Goal: Information Seeking & Learning: Learn about a topic

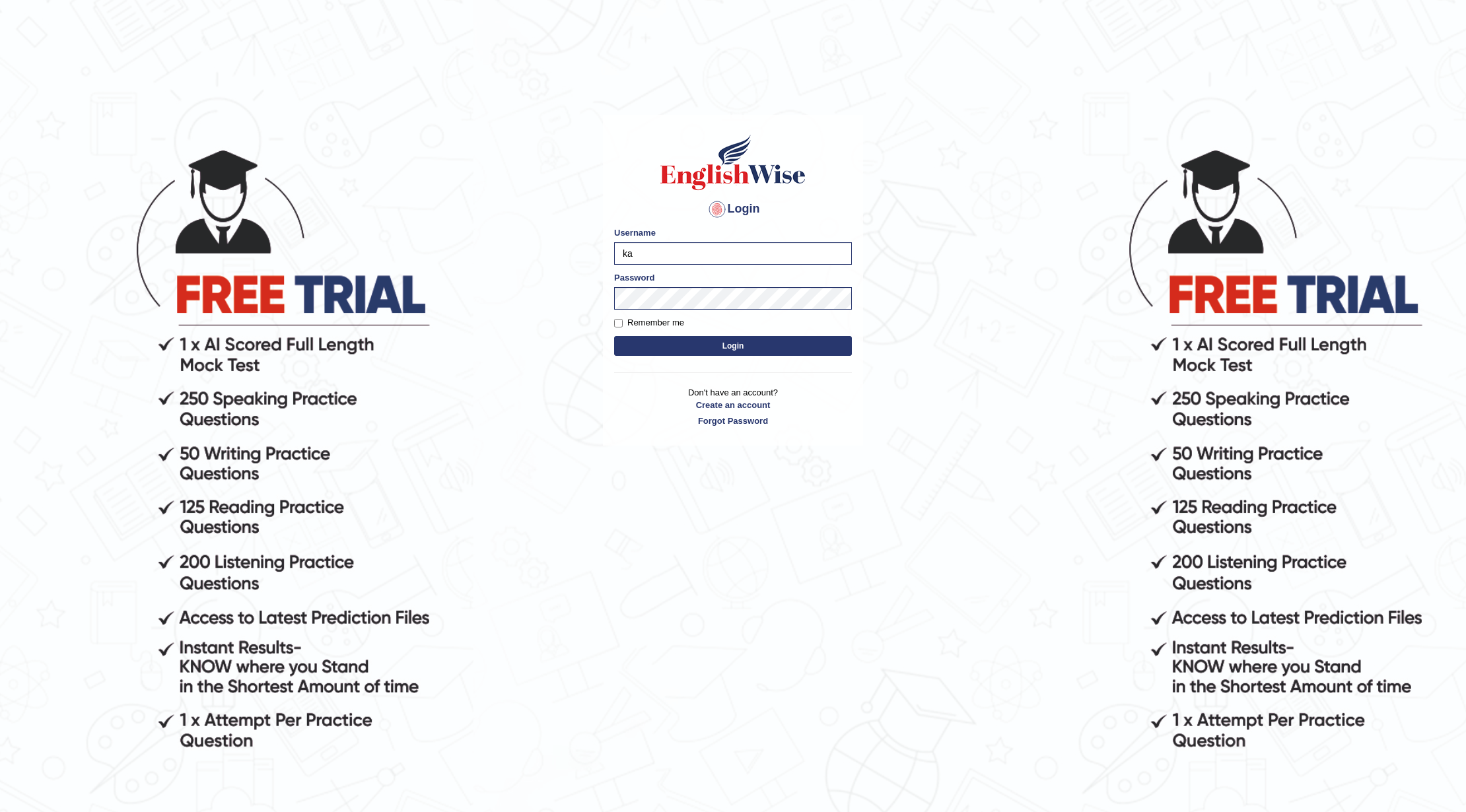
type input "k"
type input "0466985084"
click at [578, 286] on body "Login Please fix the following errors: Username 0466985084 Password Remember me…" at bounding box center [733, 479] width 1466 height 812
click at [614, 336] on button "Login" at bounding box center [733, 345] width 237 height 20
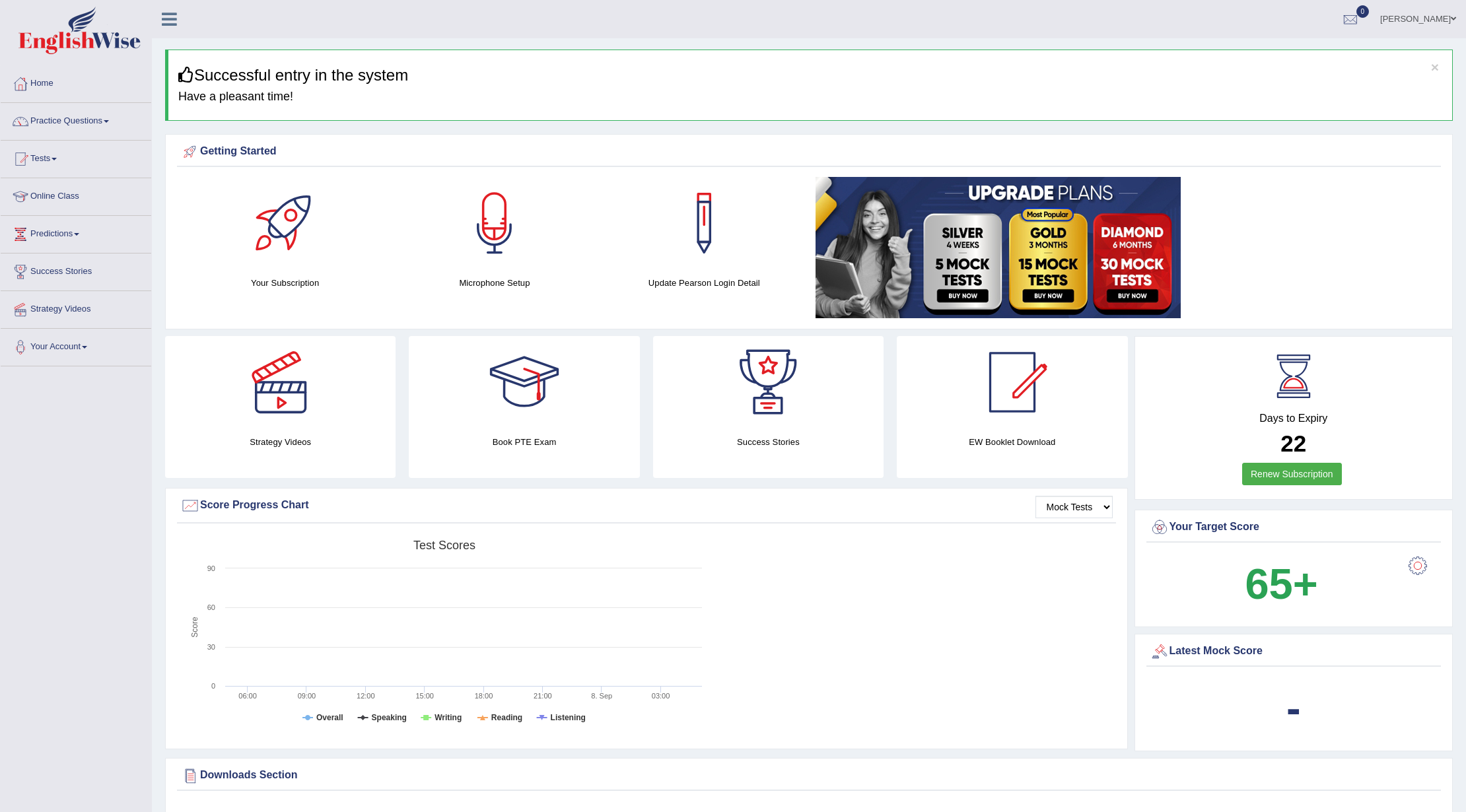
click at [110, 118] on link "Practice Questions" at bounding box center [76, 119] width 151 height 33
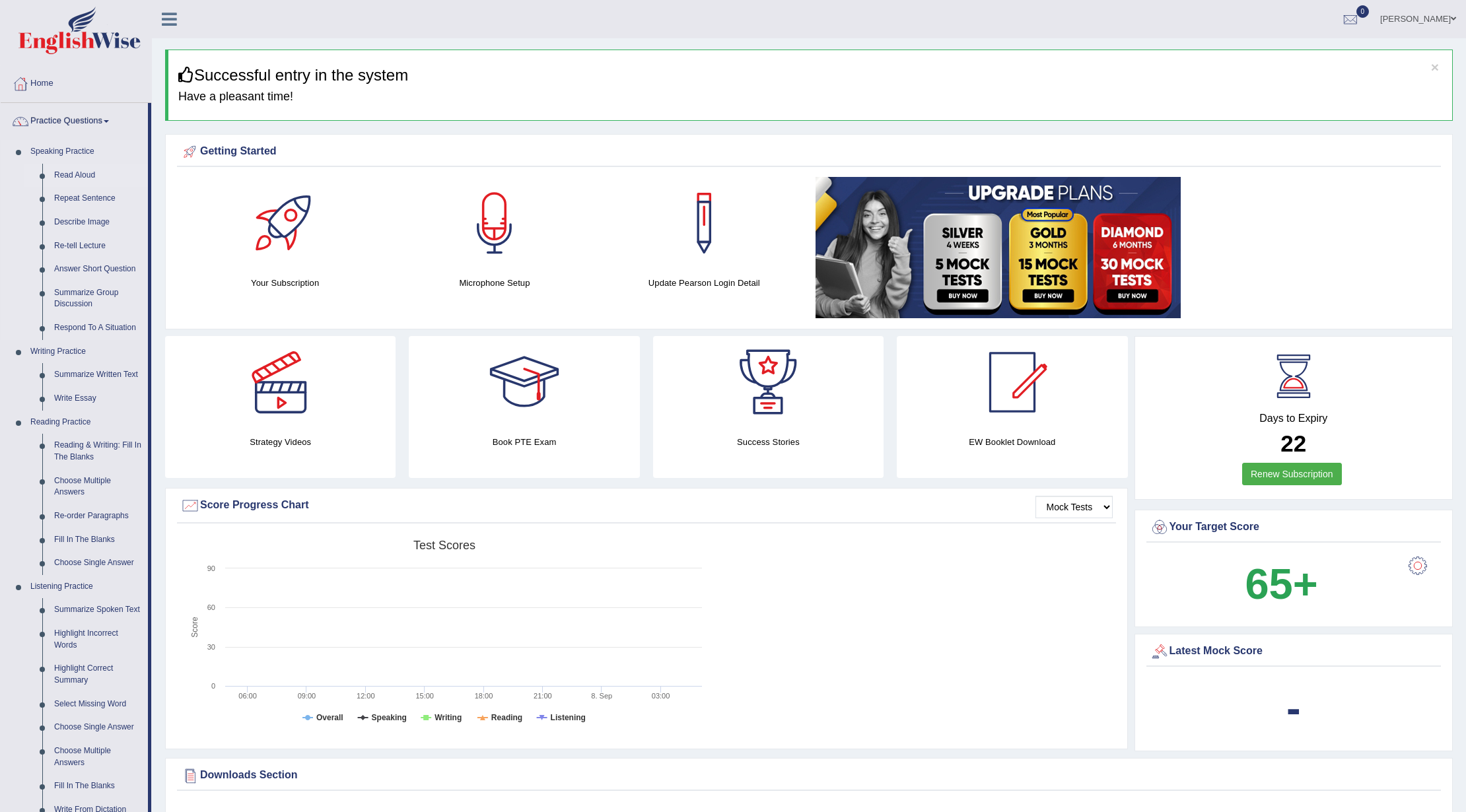
click at [74, 174] on link "Read Aloud" at bounding box center [97, 175] width 99 height 24
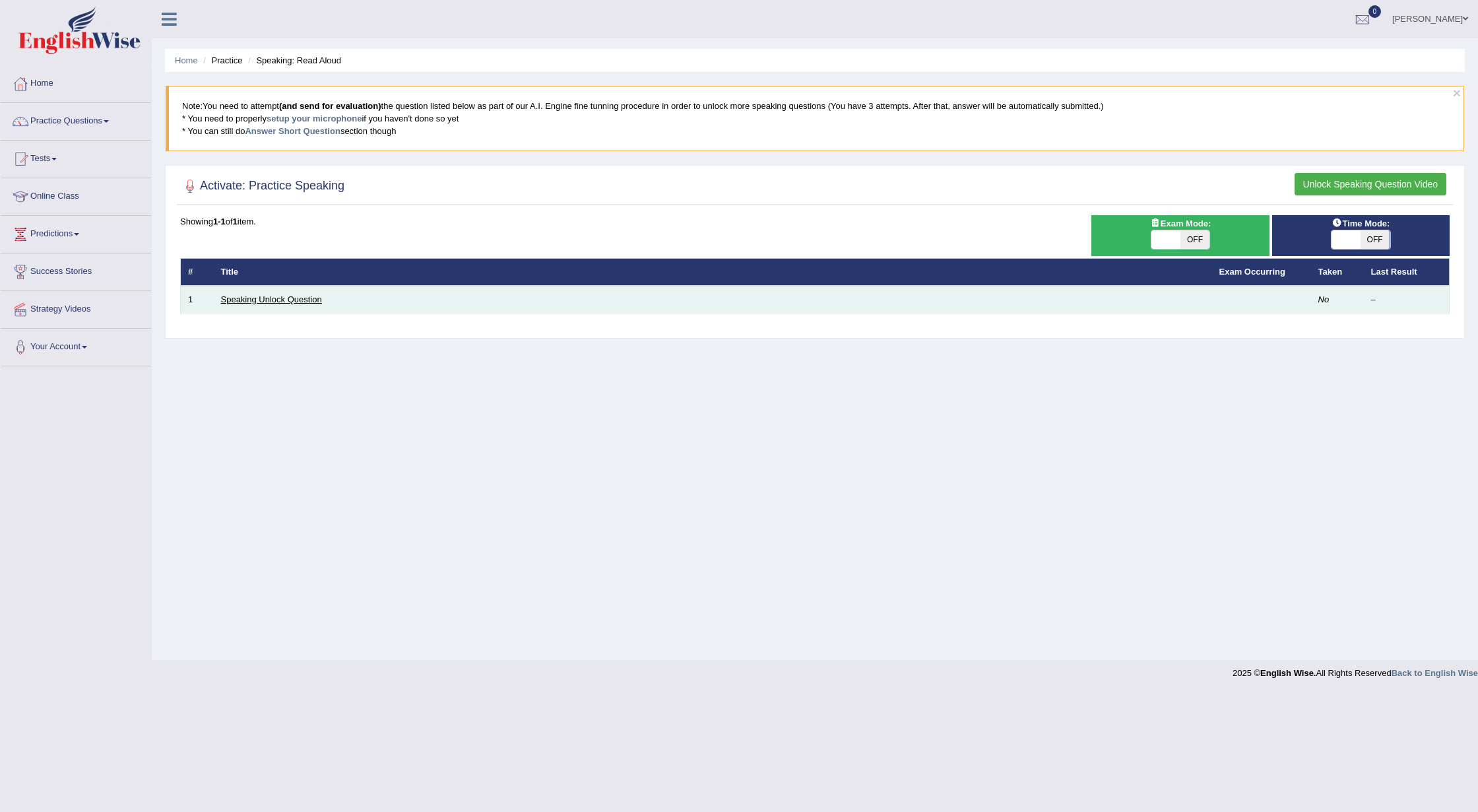
click at [291, 302] on link "Speaking Unlock Question" at bounding box center [271, 299] width 101 height 10
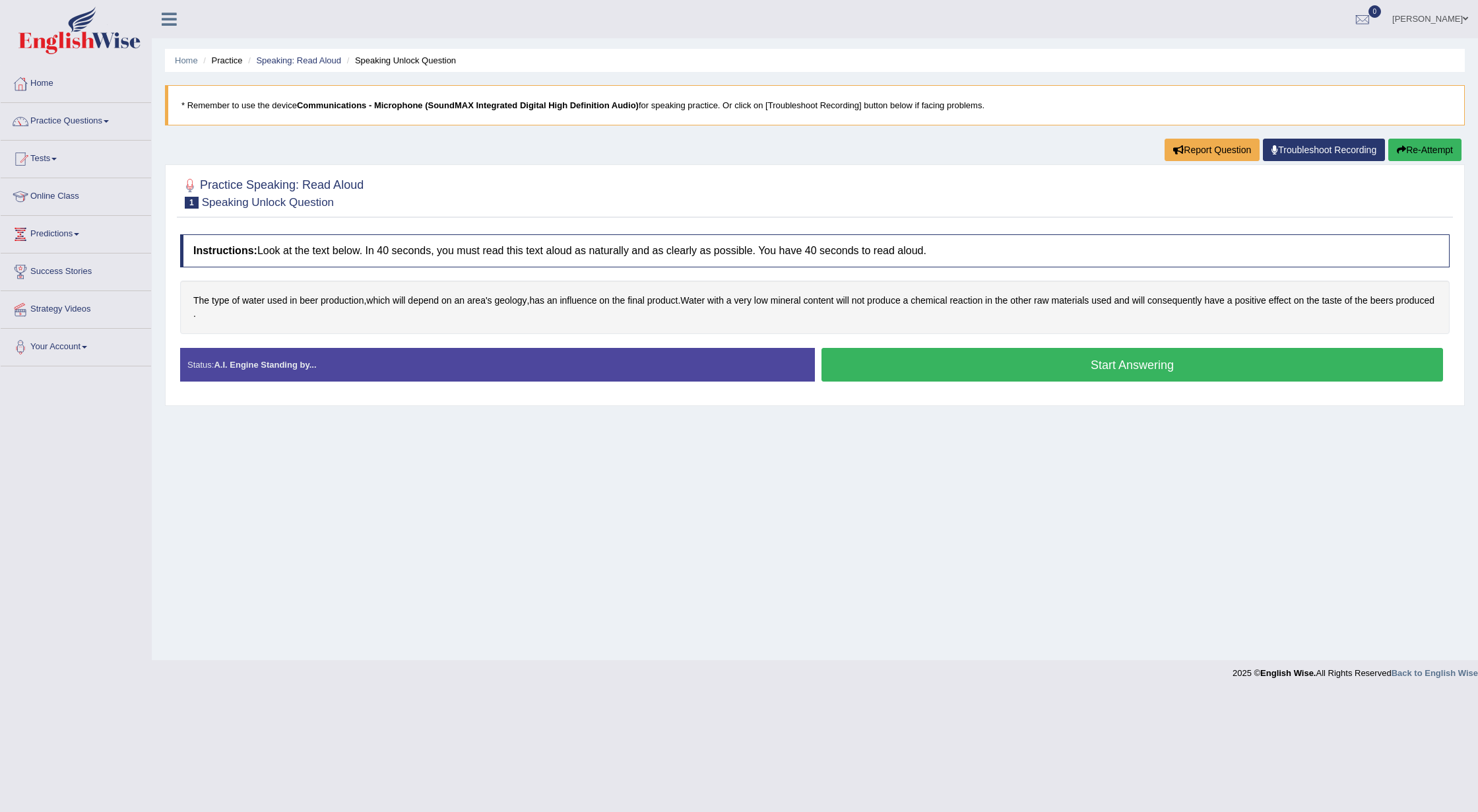
click at [1099, 368] on button "Start Answering" at bounding box center [1132, 364] width 621 height 34
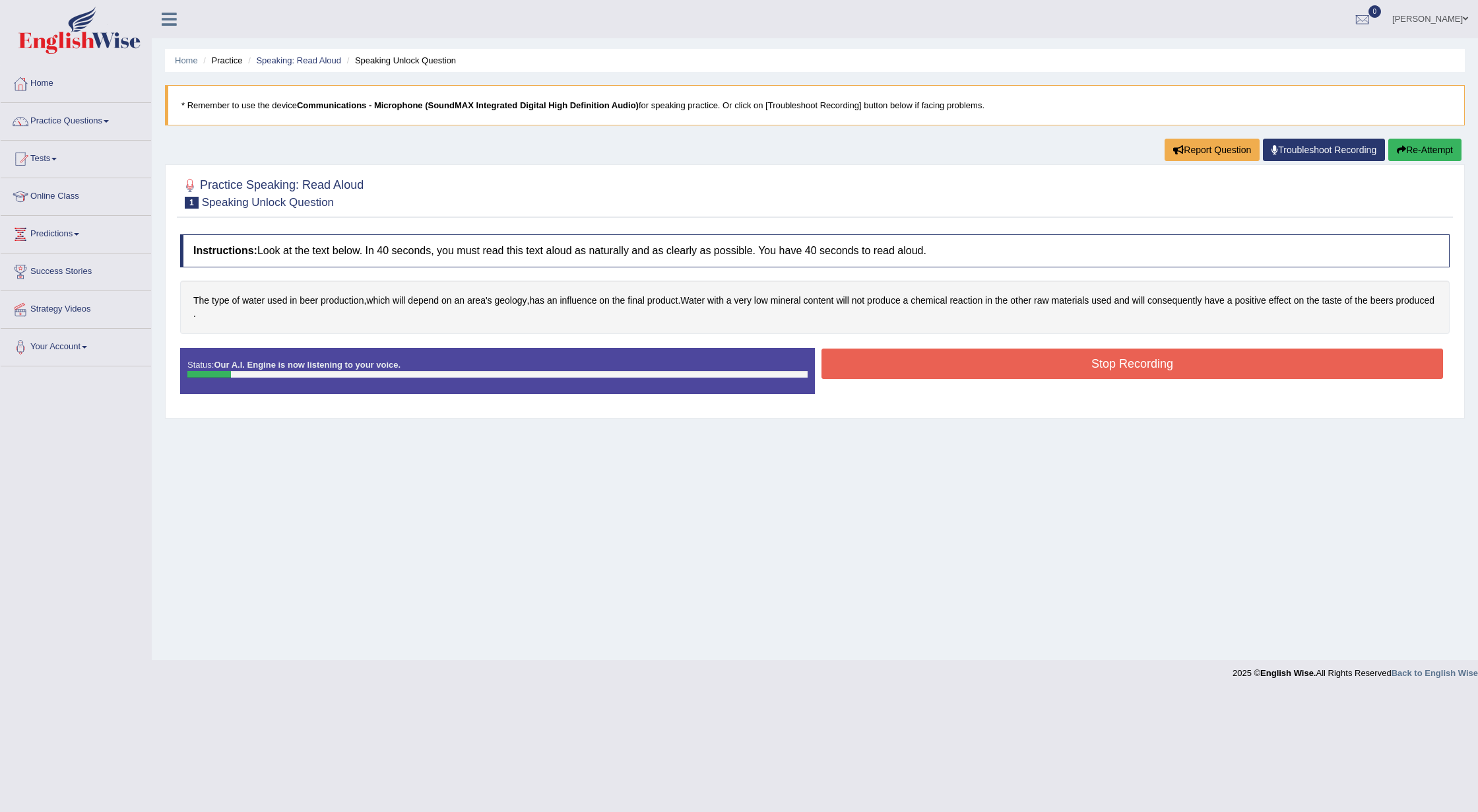
click at [1099, 368] on button "Stop Recording" at bounding box center [1132, 363] width 621 height 30
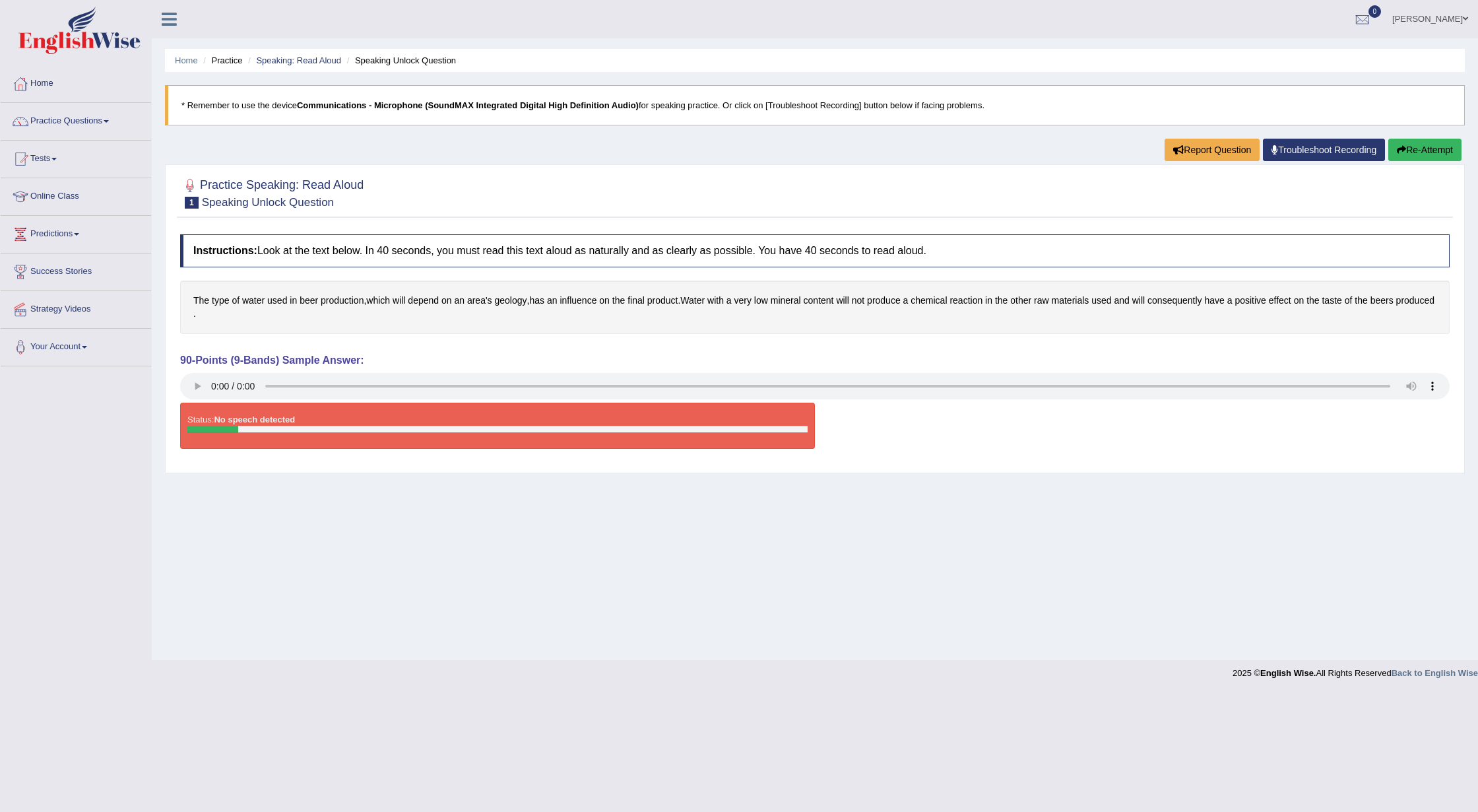
click at [1431, 149] on button "Re-Attempt" at bounding box center [1425, 149] width 73 height 22
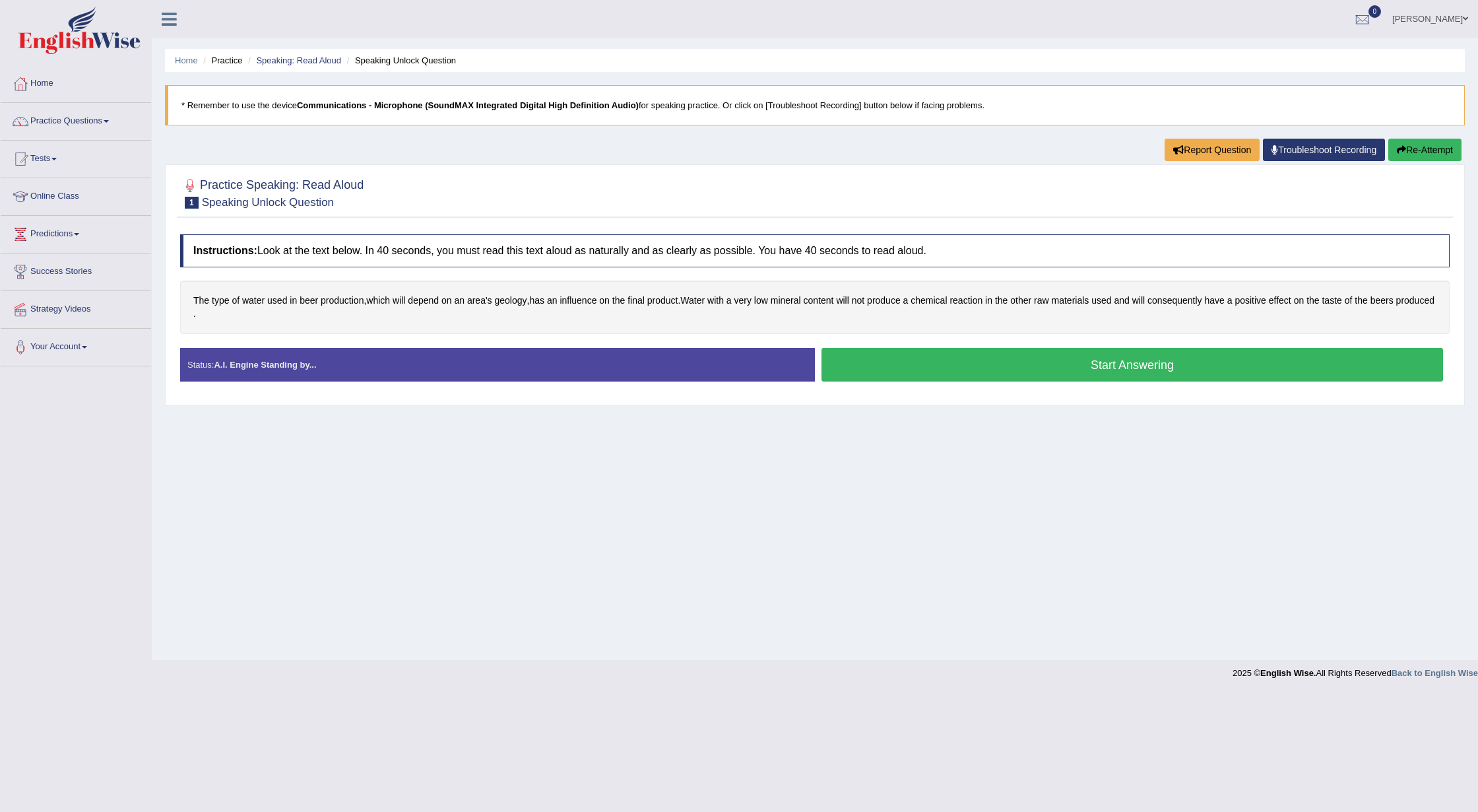
click at [1341, 148] on link "Troubleshoot Recording" at bounding box center [1324, 149] width 122 height 22
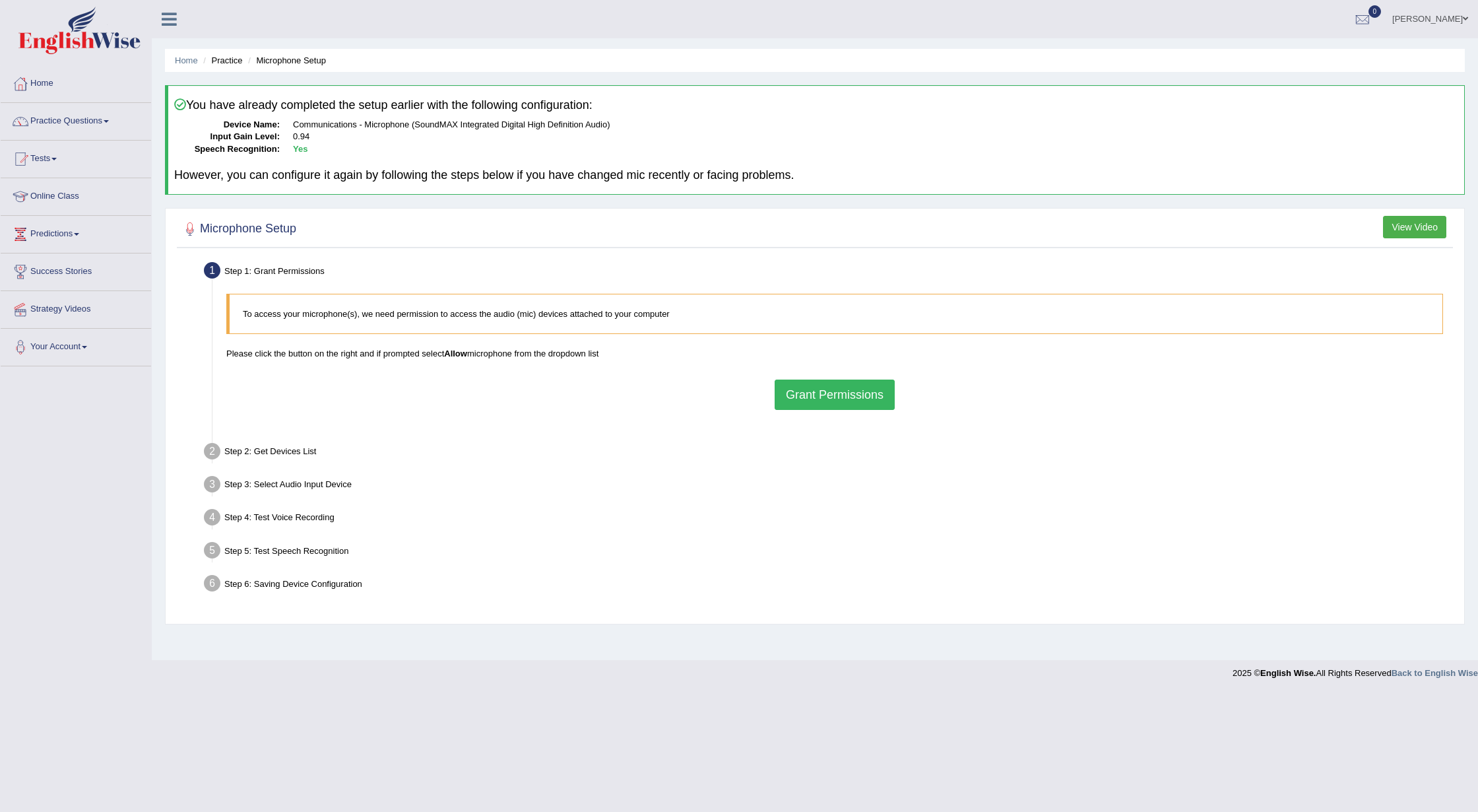
click at [1393, 109] on h4 "You have already completed the setup earlier with the following configuration:" at bounding box center [816, 105] width 1284 height 14
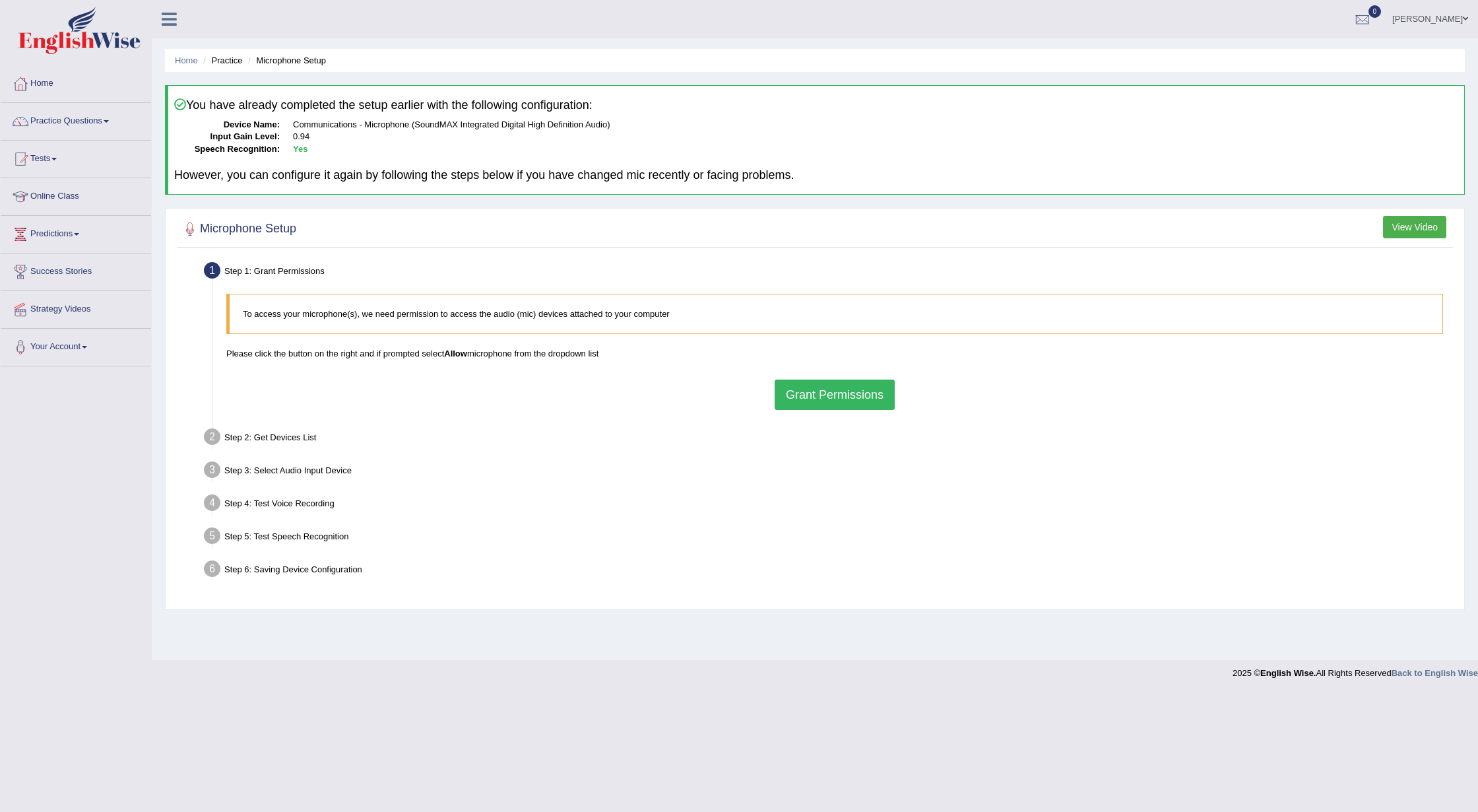
click at [795, 386] on button "Grant Permissions" at bounding box center [835, 394] width 120 height 30
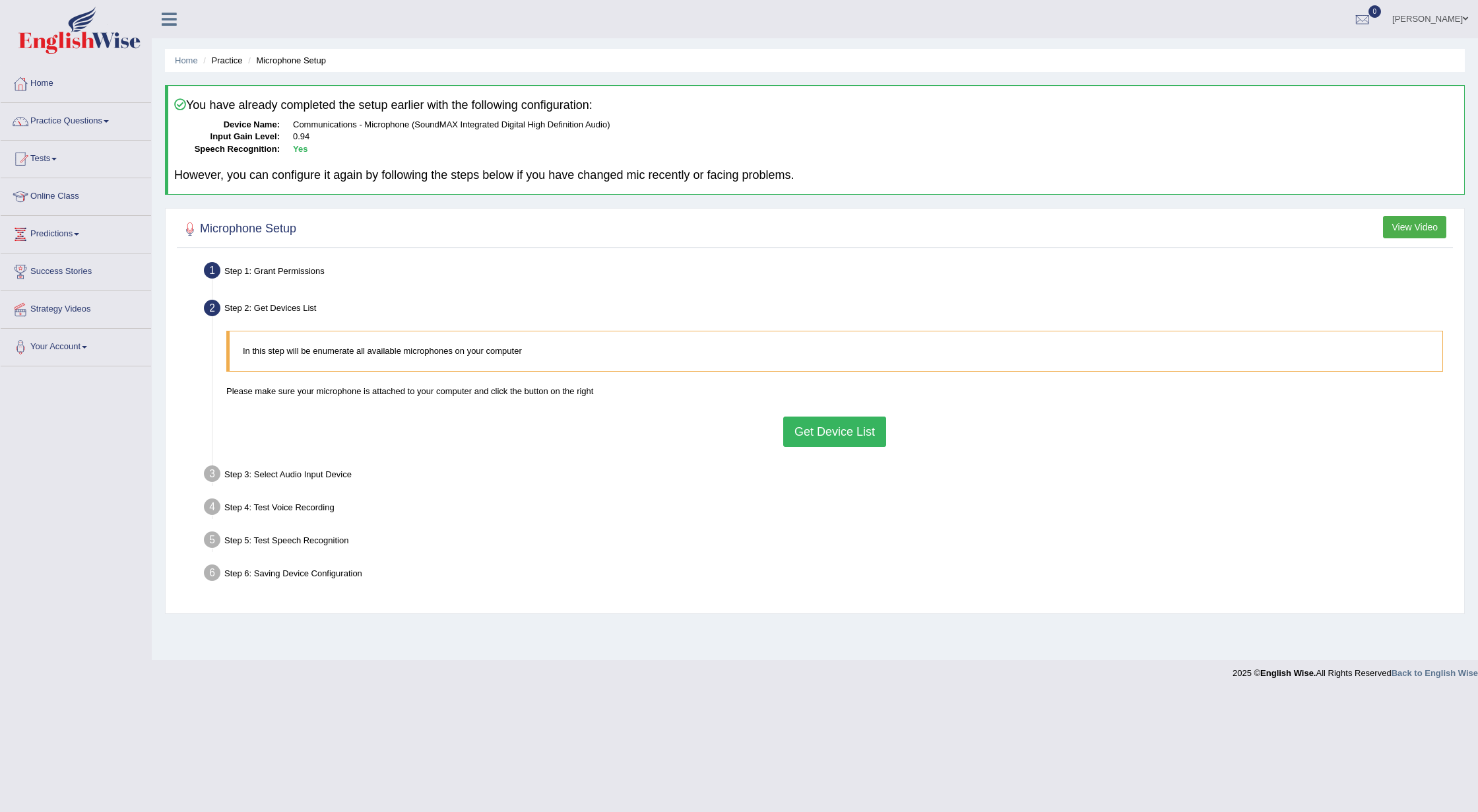
click at [829, 428] on button "Get Device List" at bounding box center [835, 431] width 103 height 30
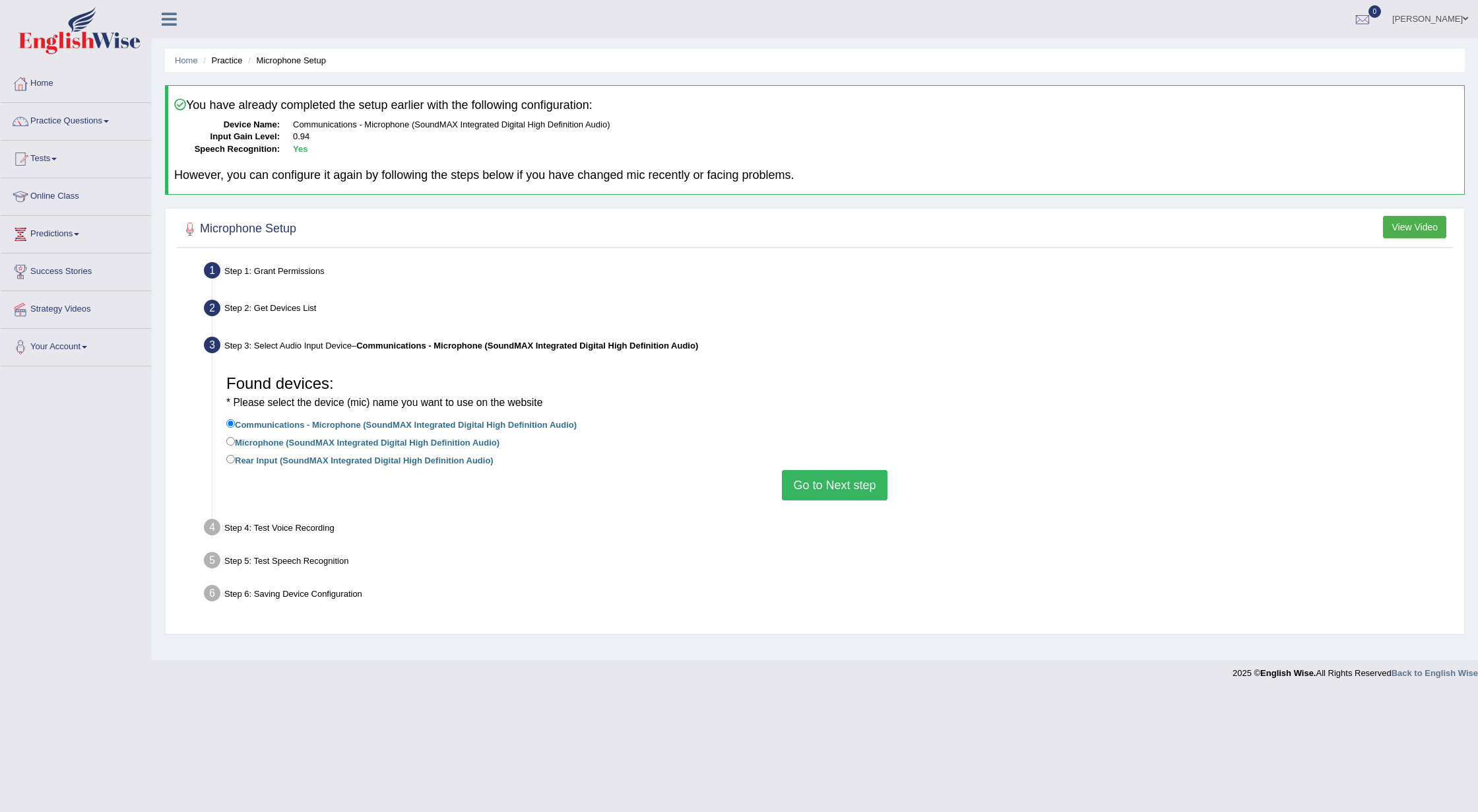
click at [851, 479] on button "Go to Next step" at bounding box center [834, 485] width 105 height 30
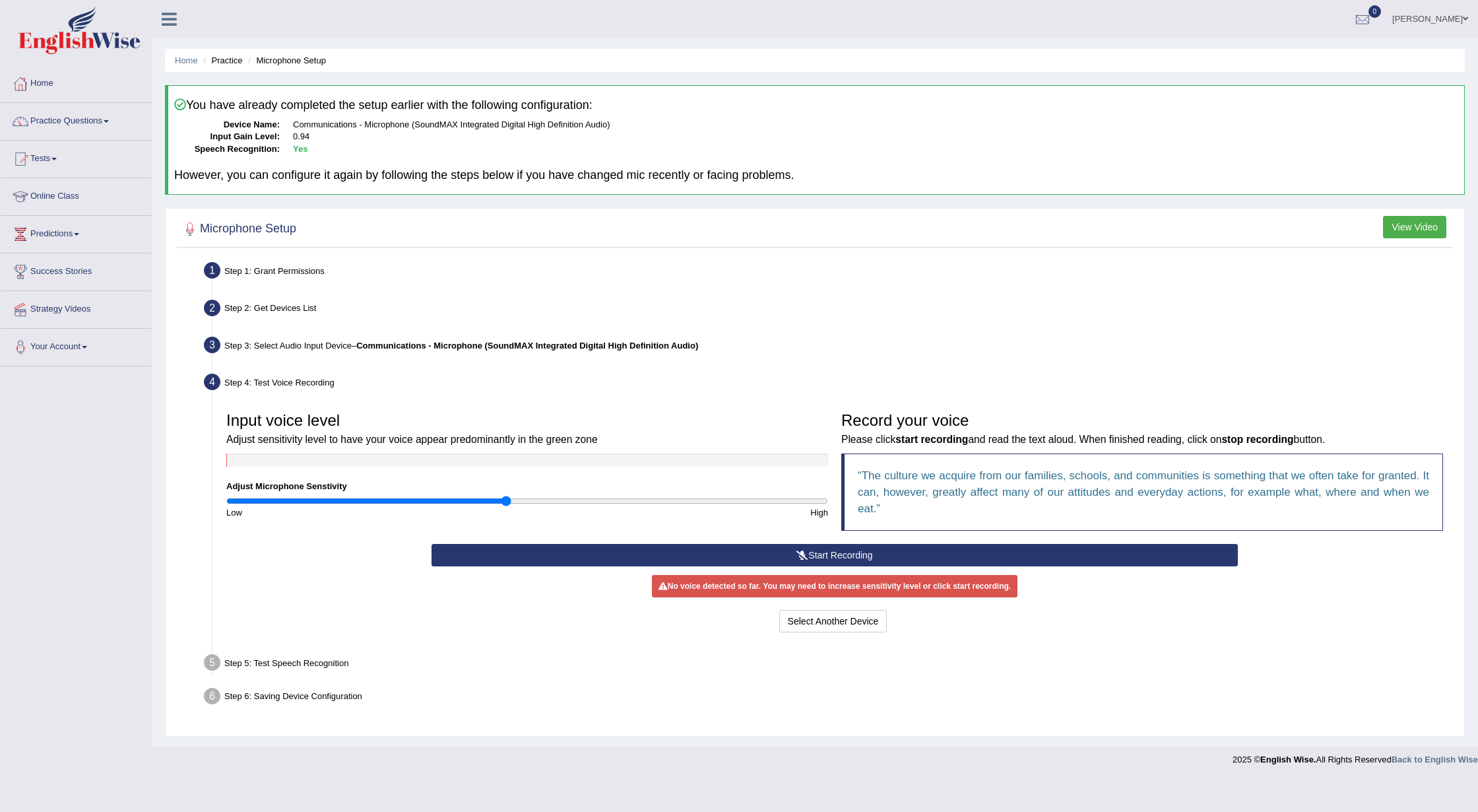
click at [825, 560] on button "Start Recording" at bounding box center [835, 554] width 807 height 22
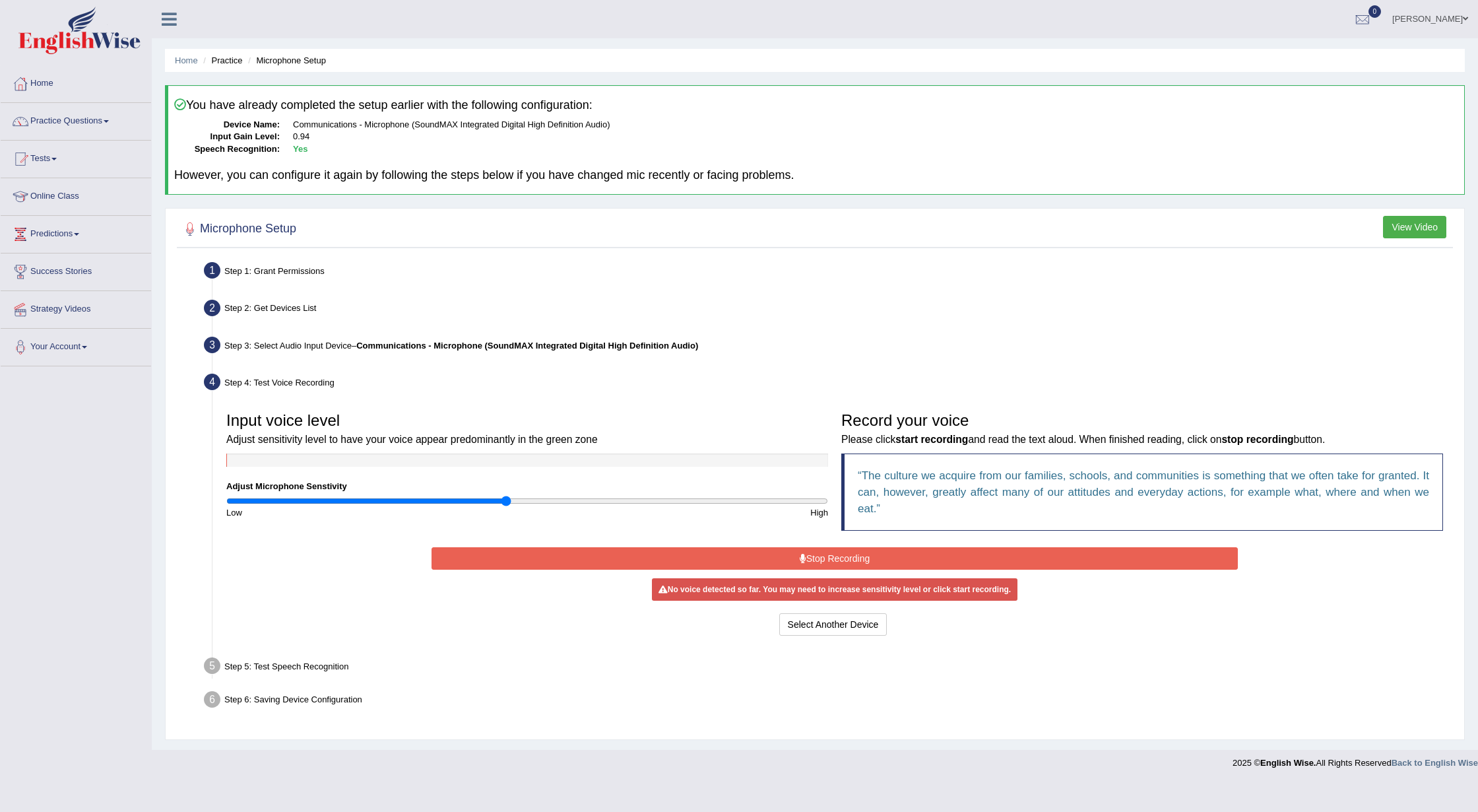
click at [825, 560] on button "Stop Recording" at bounding box center [835, 558] width 807 height 22
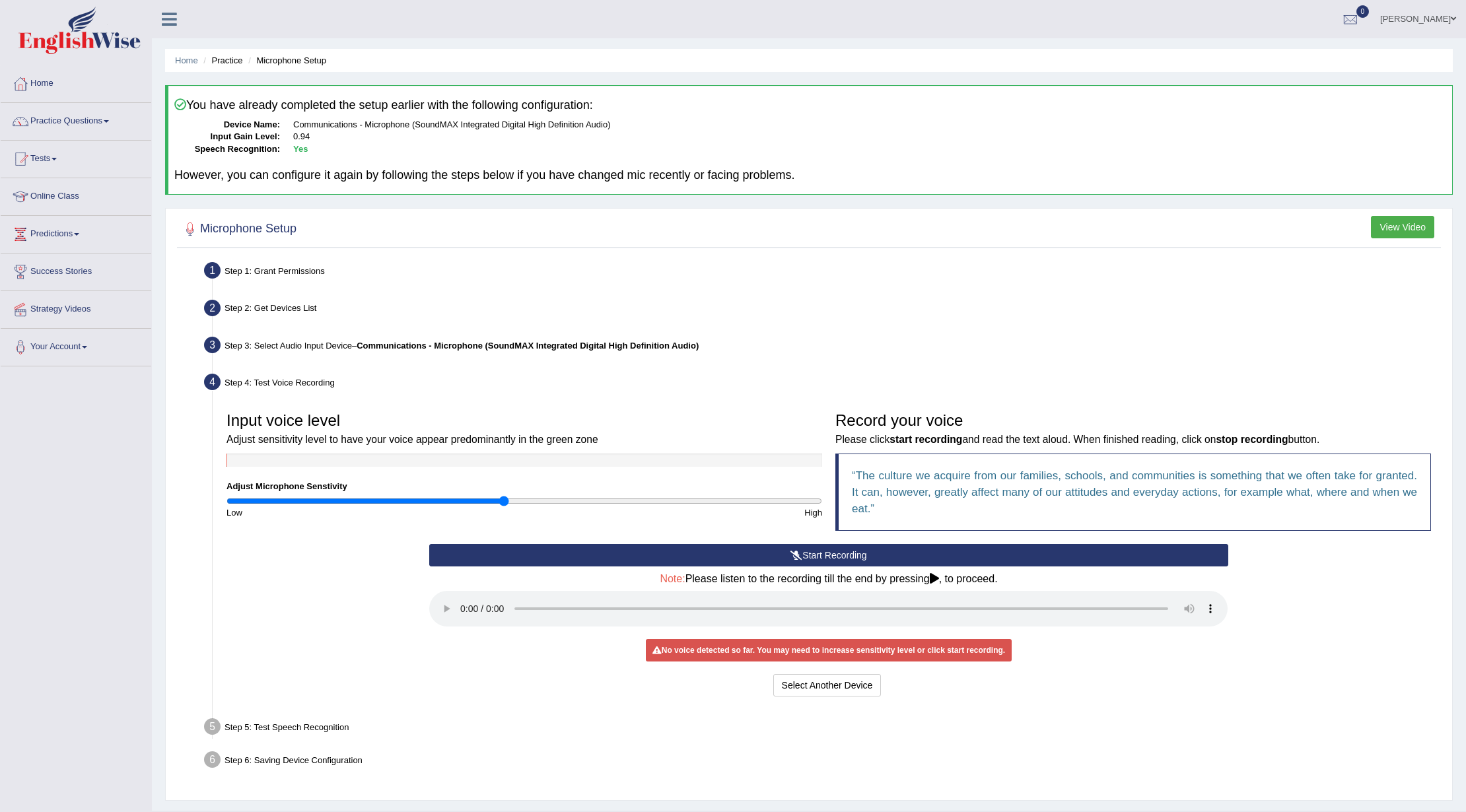
click at [806, 545] on button "Start Recording" at bounding box center [828, 554] width 798 height 22
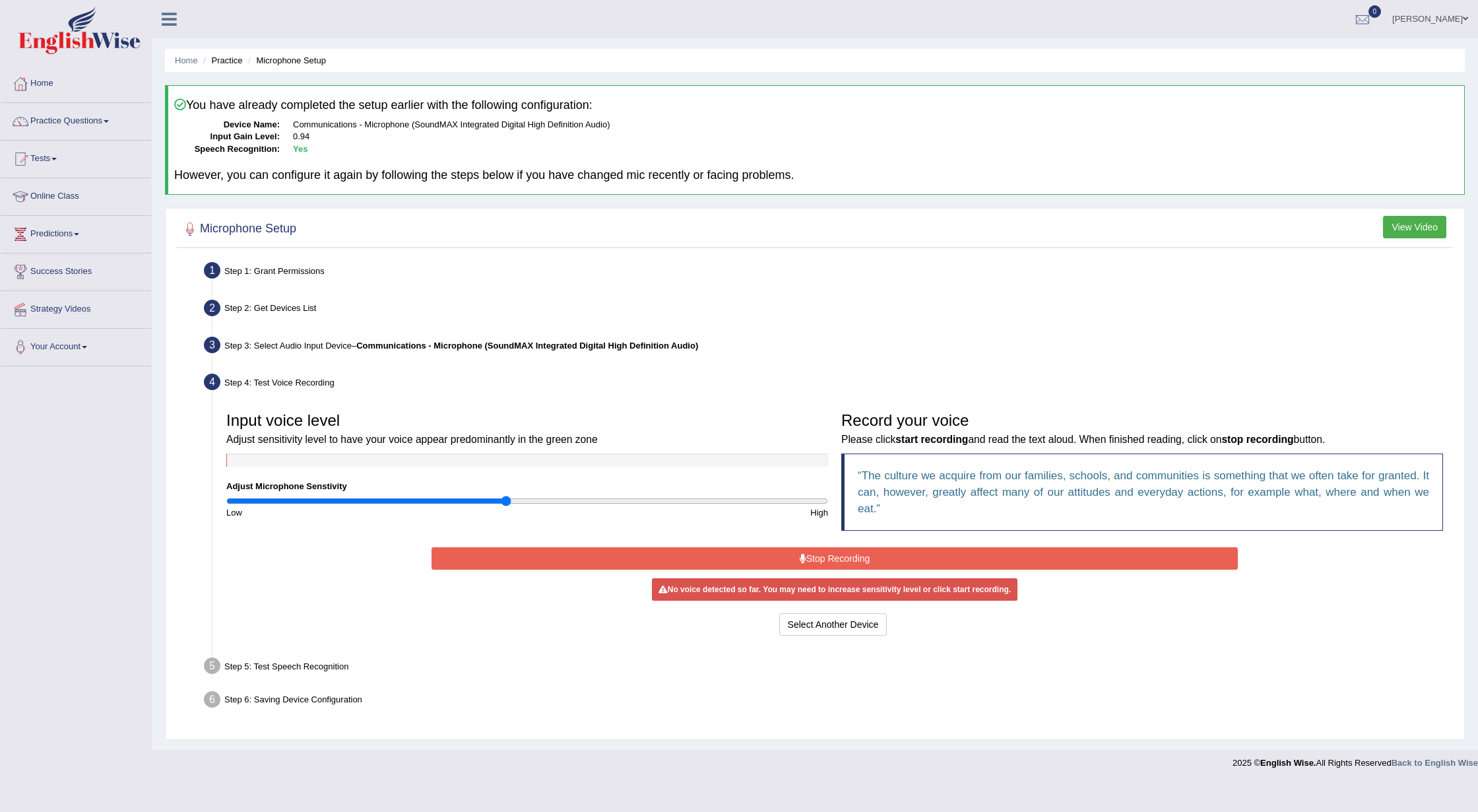
click at [856, 552] on button "Stop Recording" at bounding box center [835, 558] width 807 height 22
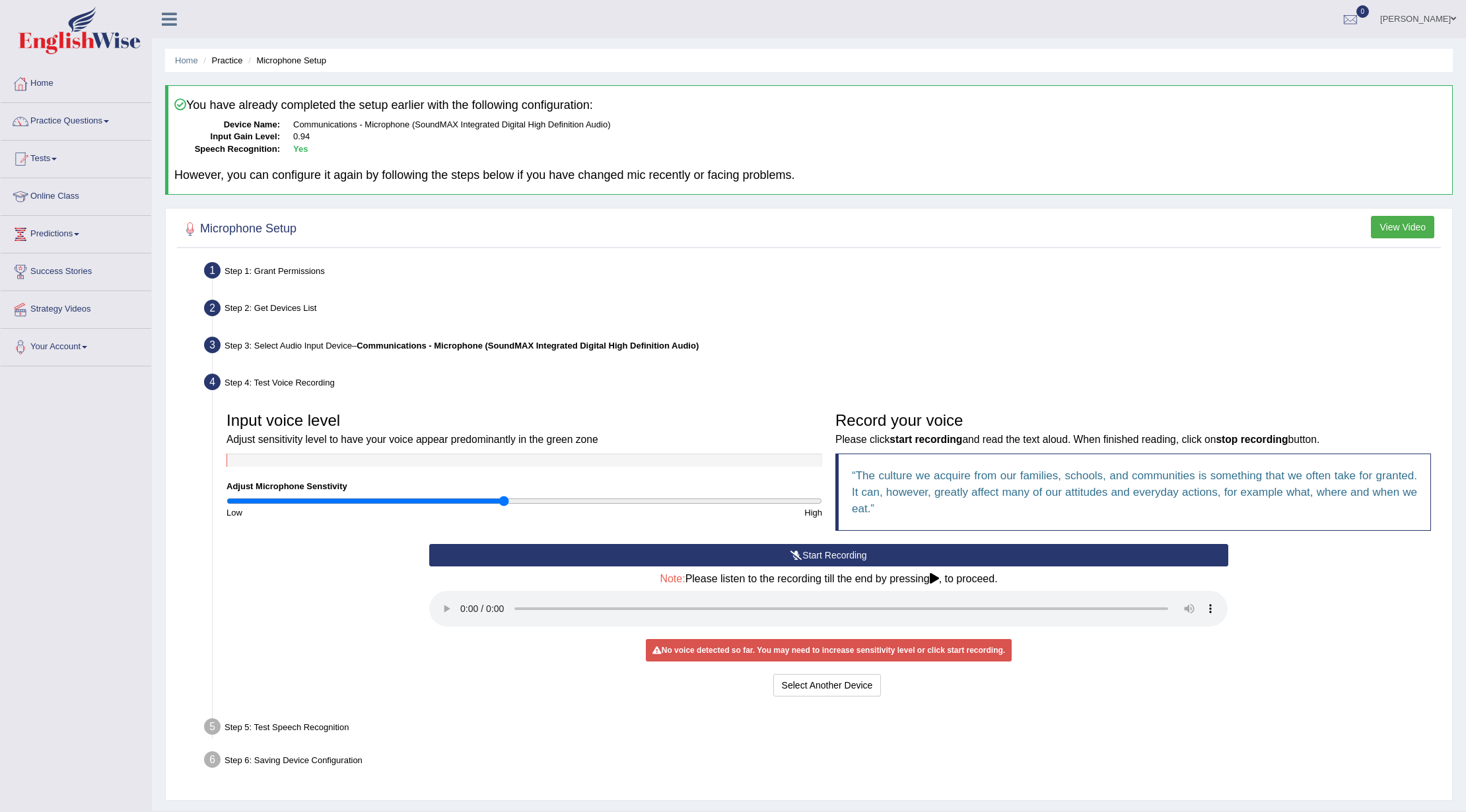
click at [269, 454] on div at bounding box center [524, 460] width 595 height 14
drag, startPoint x: 313, startPoint y: 471, endPoint x: 444, endPoint y: 496, distance: 133.4
click at [320, 471] on div "Input voice level Adjust sensitivity level to have your voice appear predominan…" at bounding box center [524, 462] width 609 height 114
click at [785, 548] on button "Start Recording" at bounding box center [828, 554] width 798 height 22
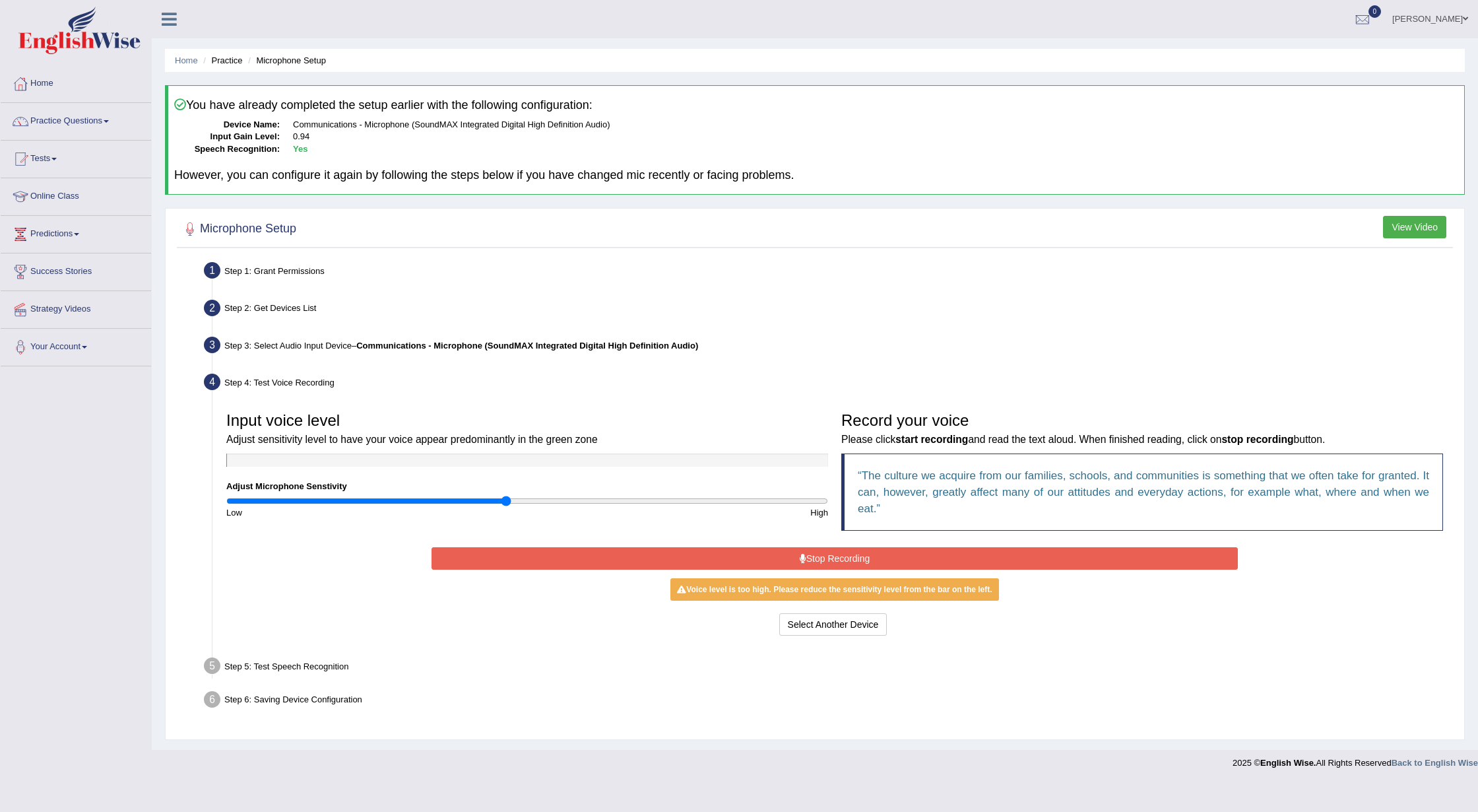
click at [1005, 552] on button "Stop Recording" at bounding box center [835, 558] width 807 height 22
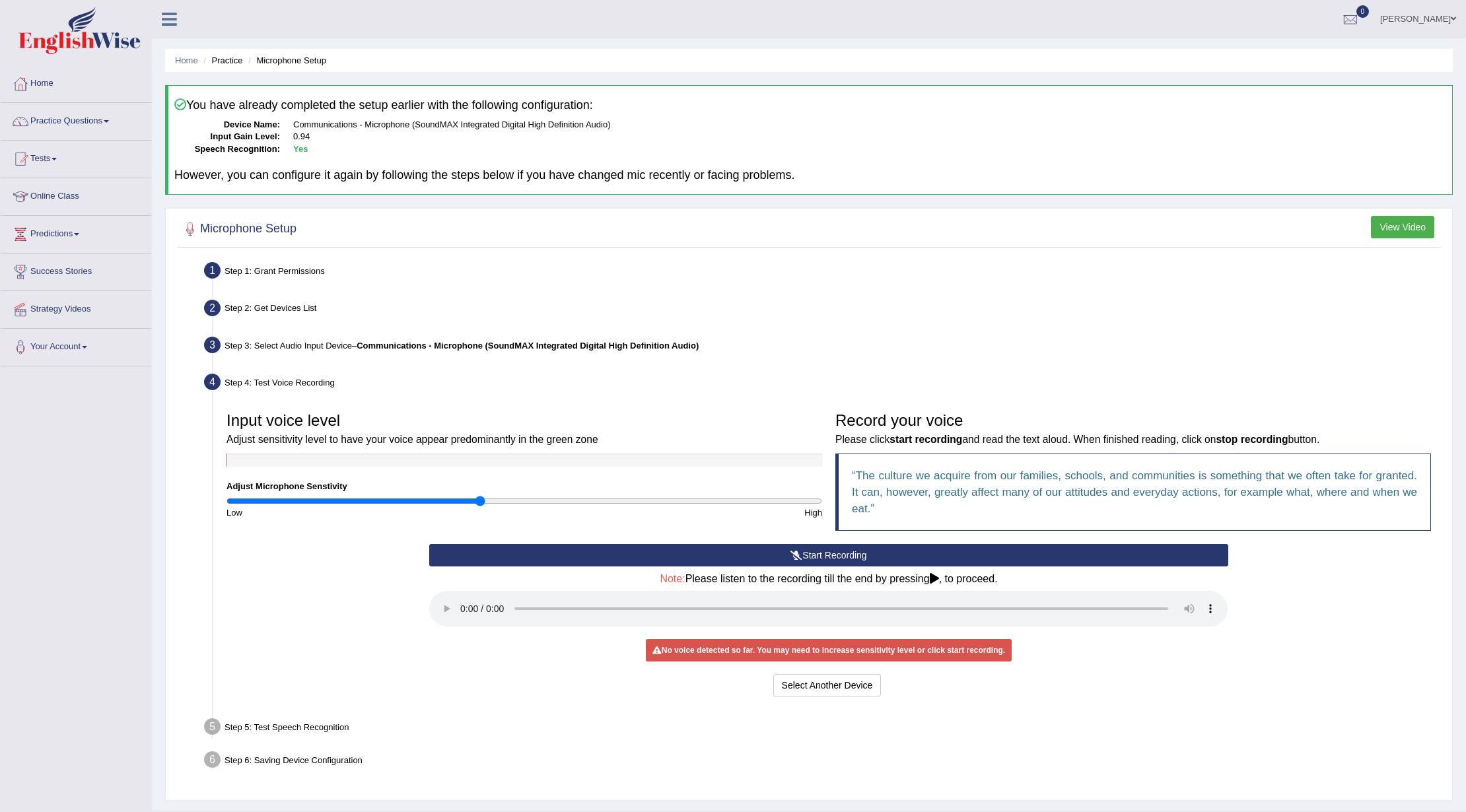
click at [481, 504] on input "range" at bounding box center [524, 501] width 595 height 11
type input "0.76"
click at [452, 497] on input "range" at bounding box center [524, 501] width 595 height 11
click at [933, 555] on button "Start Recording" at bounding box center [828, 554] width 798 height 22
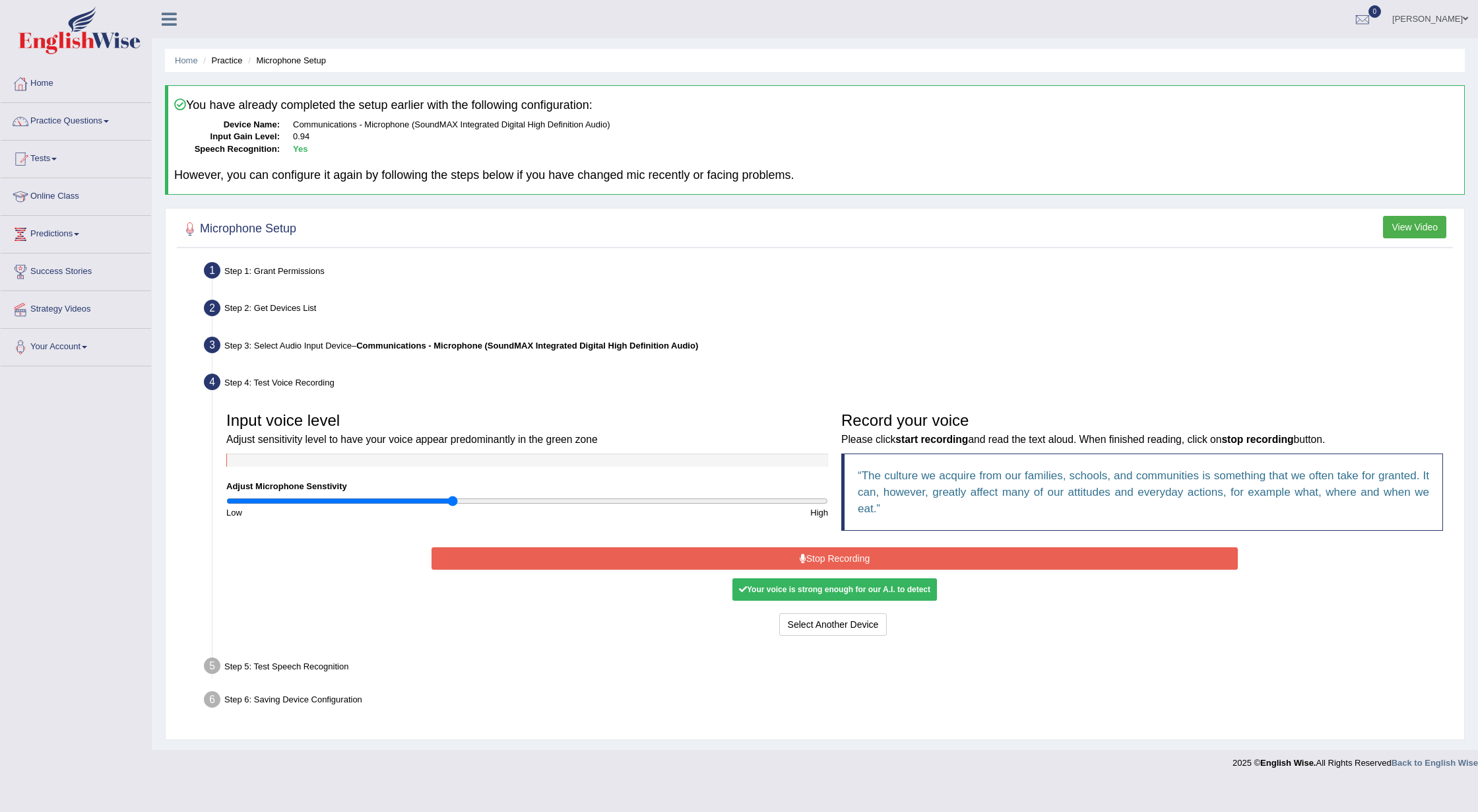
click at [1047, 556] on button "Stop Recording" at bounding box center [835, 558] width 807 height 22
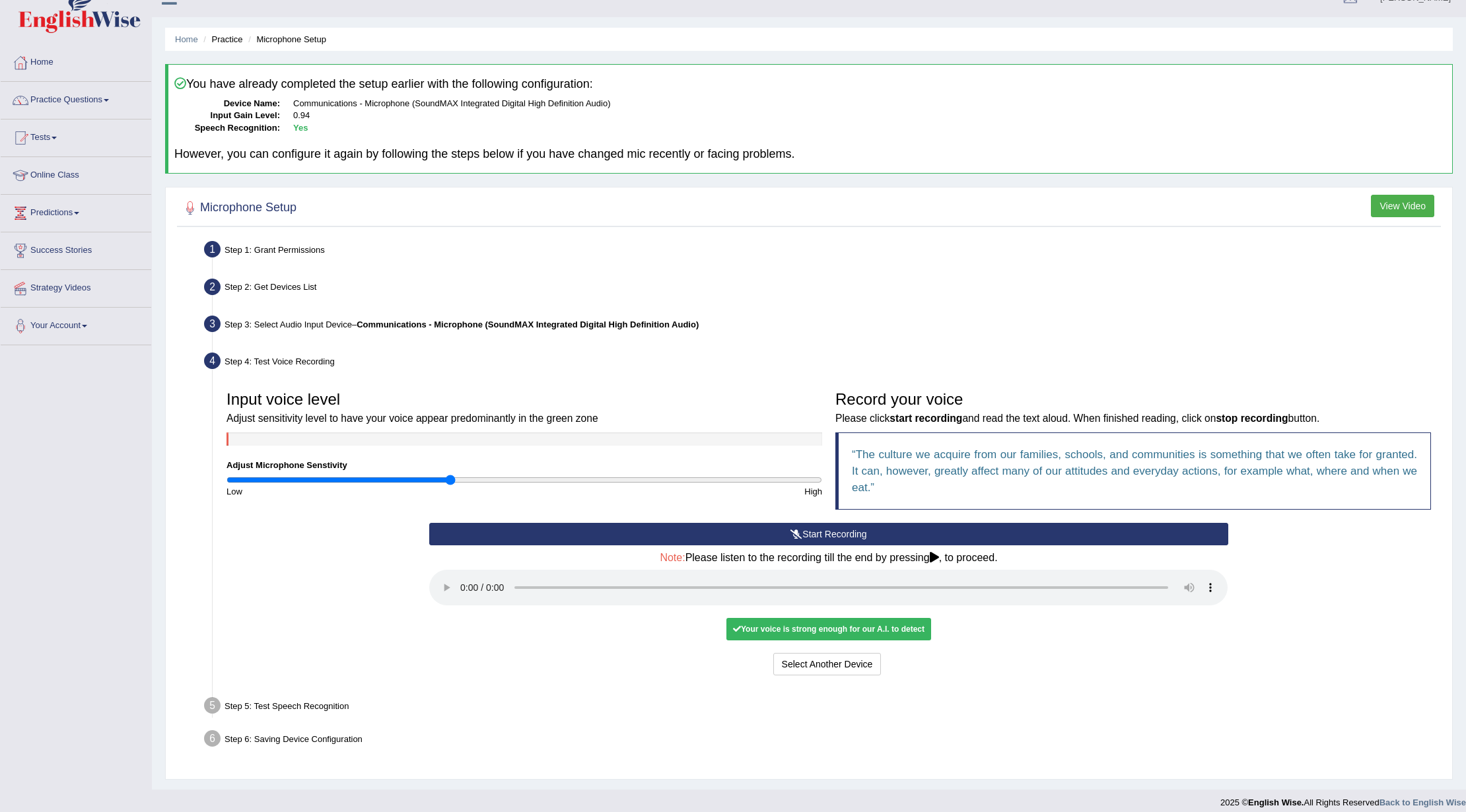
scroll to position [33, 0]
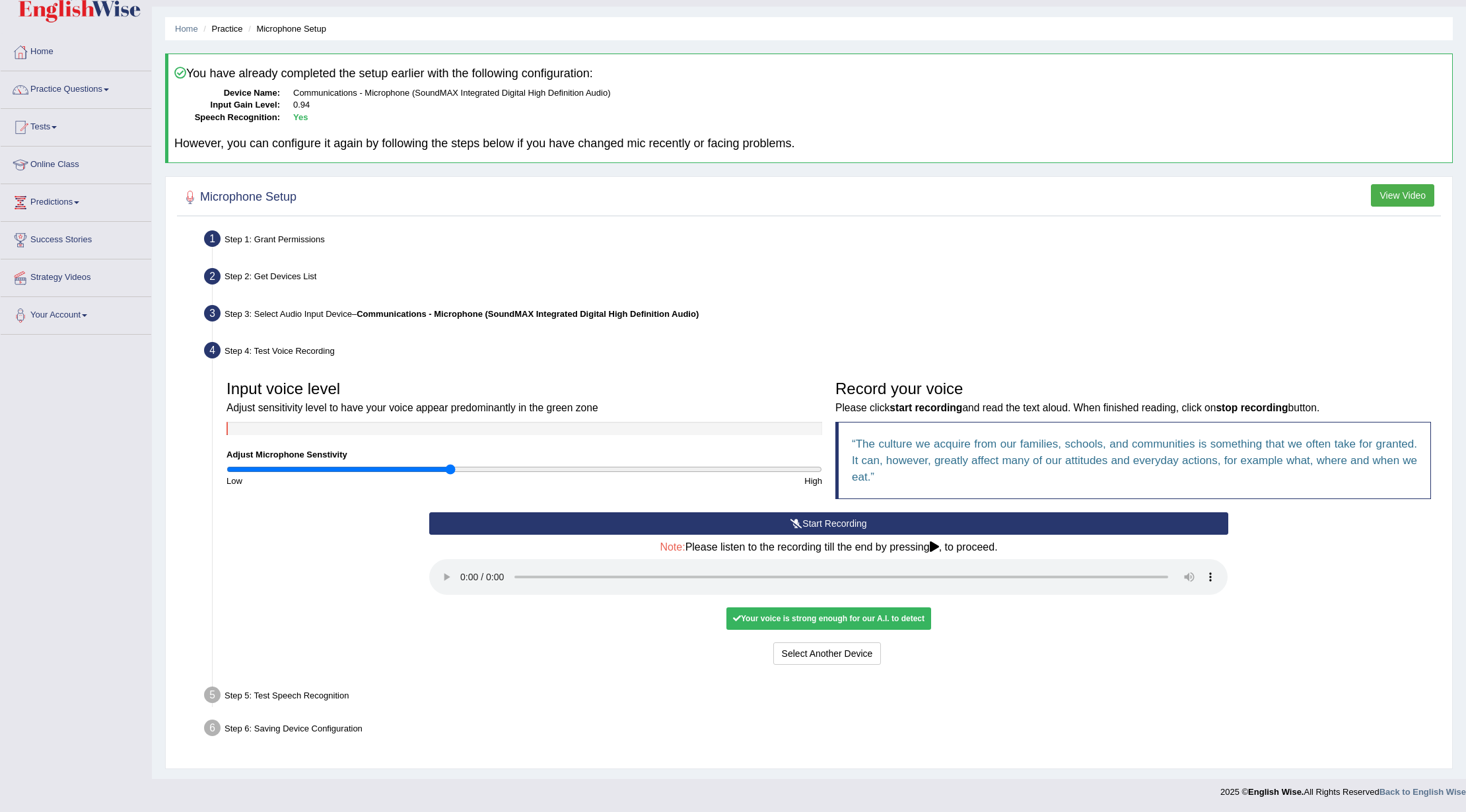
click at [871, 621] on div "Your voice is strong enough for our A.I. to detect" at bounding box center [829, 618] width 205 height 22
click at [873, 614] on div "Your voice is strong enough for our A.I. to detect" at bounding box center [829, 618] width 205 height 22
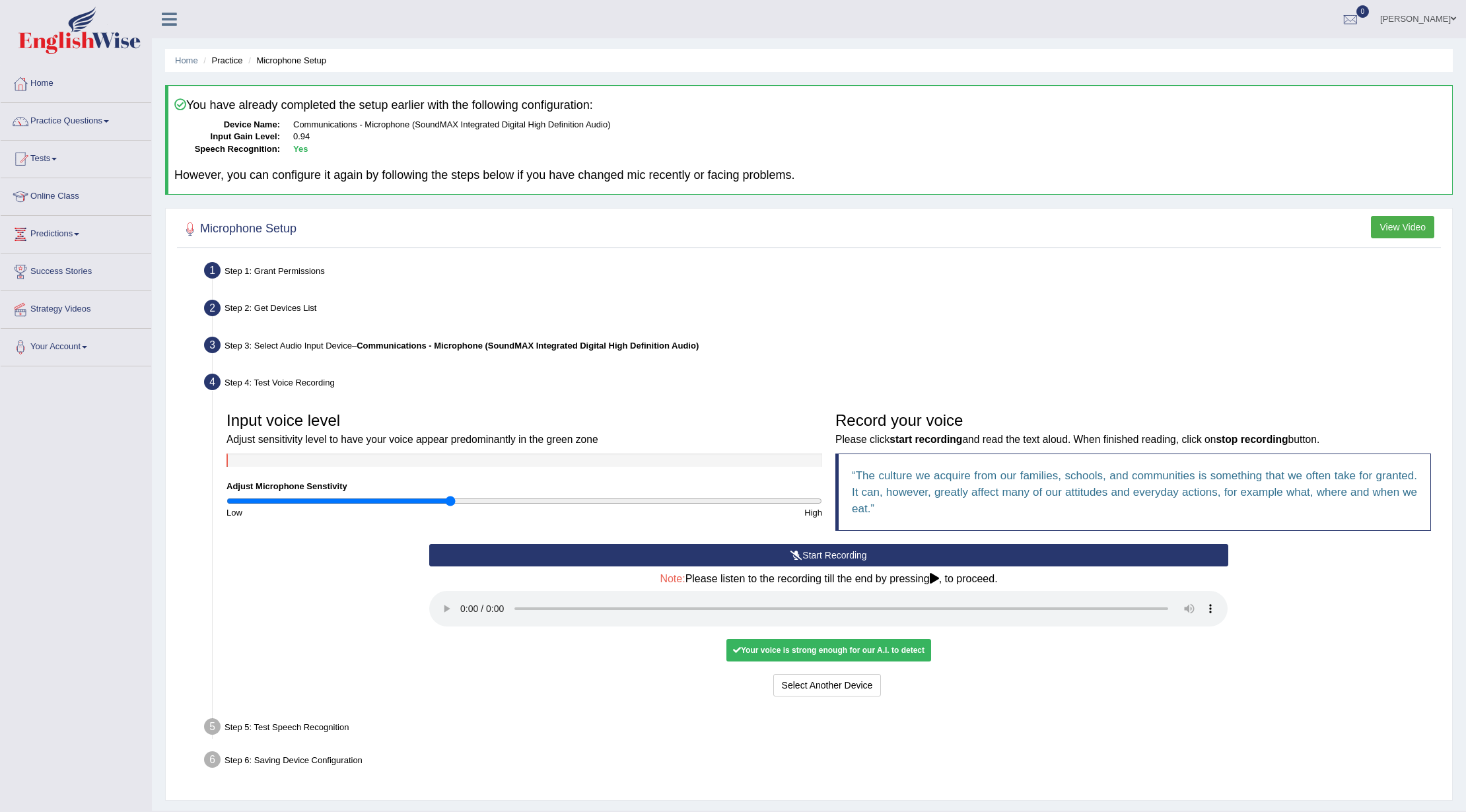
click at [867, 652] on div "Your voice is strong enough for our A.I. to detect" at bounding box center [829, 650] width 205 height 22
click at [893, 652] on div "Your voice is strong enough for our A.I. to detect" at bounding box center [829, 650] width 205 height 22
click at [896, 644] on div "Your voice is strong enough for our A.I. to detect" at bounding box center [829, 650] width 205 height 22
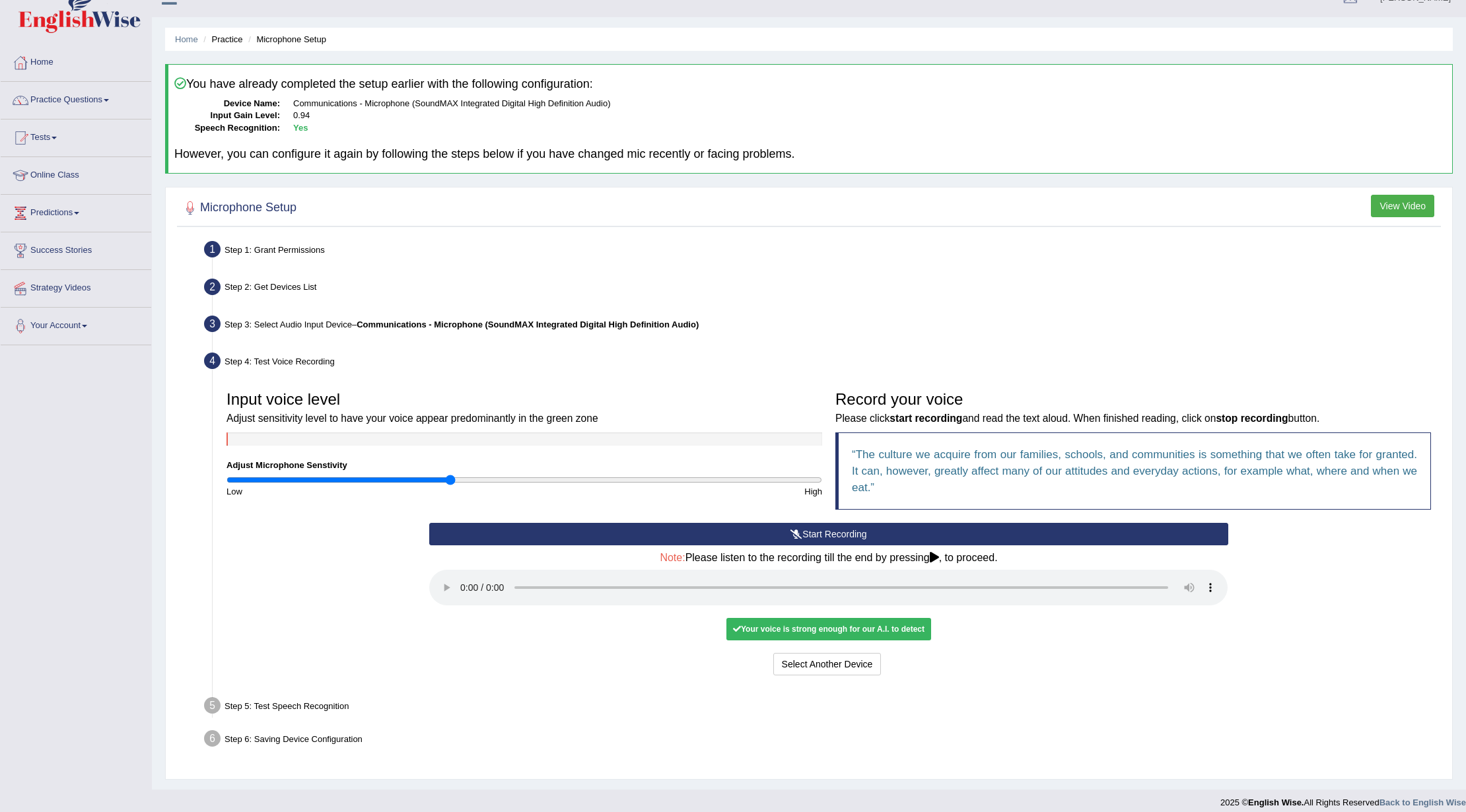
scroll to position [33, 0]
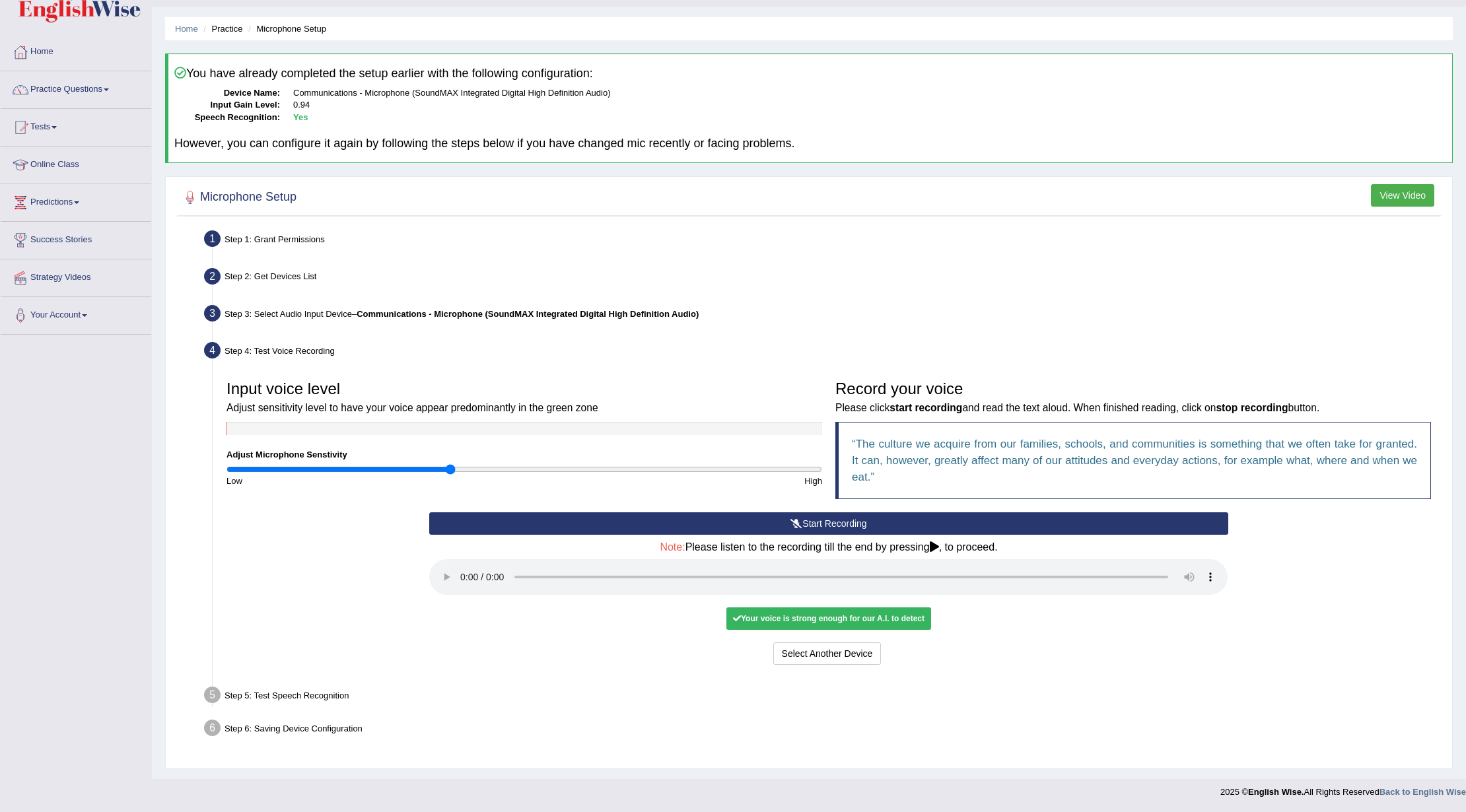
click at [1398, 185] on button "View Video" at bounding box center [1402, 195] width 64 height 22
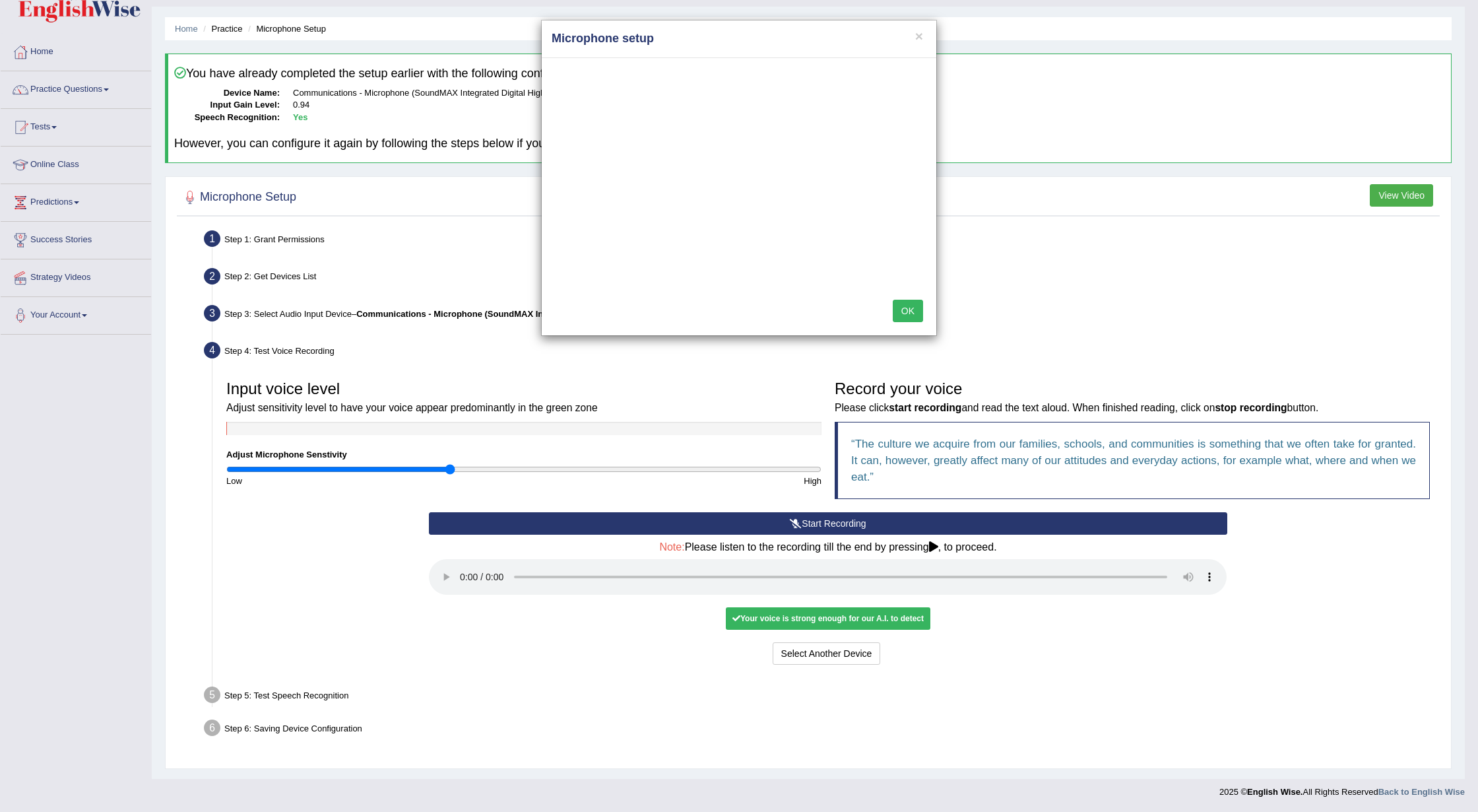
click at [911, 297] on div "OK" at bounding box center [739, 312] width 395 height 46
drag, startPoint x: 911, startPoint y: 302, endPoint x: 909, endPoint y: 323, distance: 21.1
click at [911, 304] on button "OK" at bounding box center [908, 310] width 30 height 22
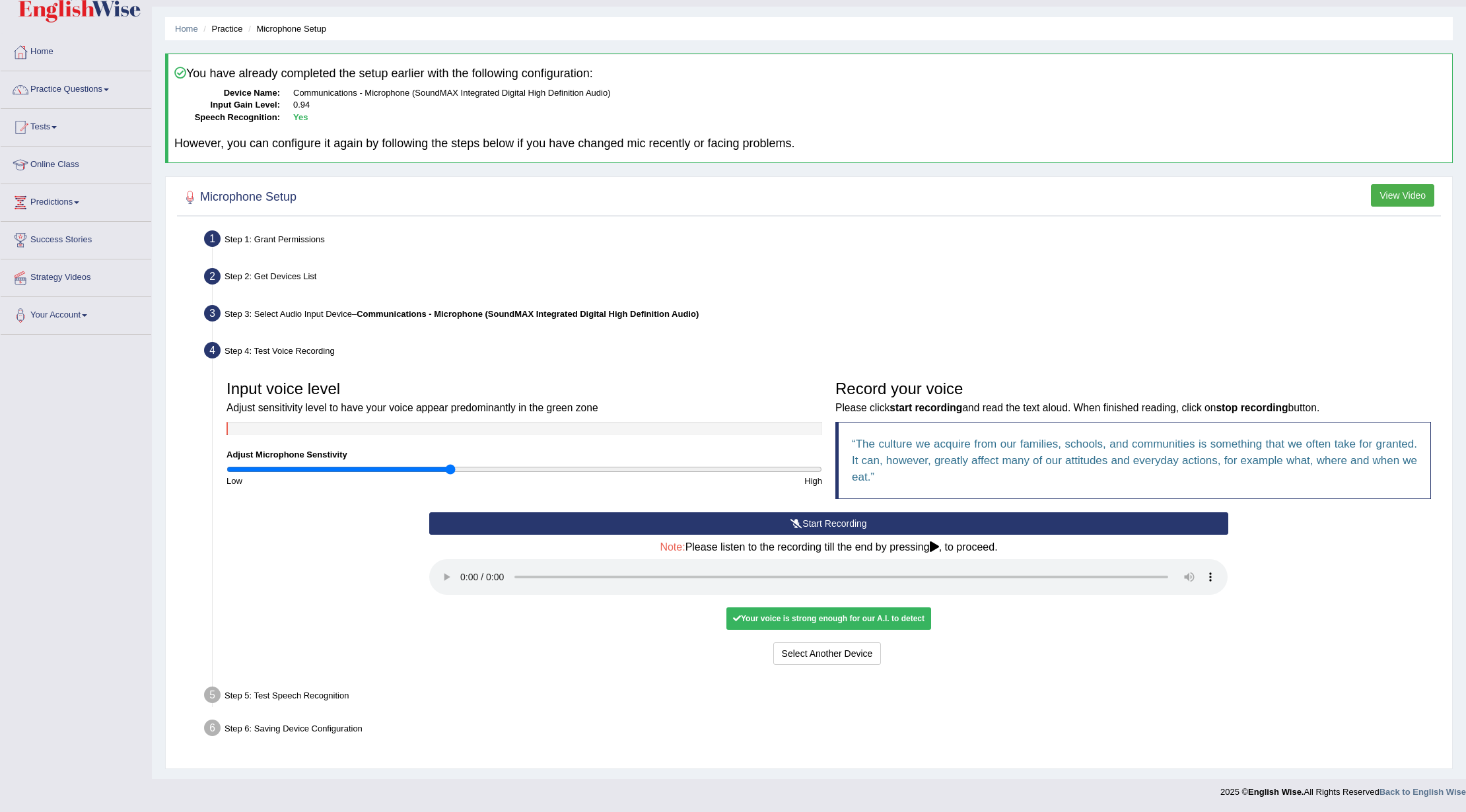
click at [254, 698] on div "Step 5: Test Speech Recognition" at bounding box center [822, 696] width 1248 height 29
click at [304, 696] on div "Step 5: Test Speech Recognition" at bounding box center [822, 696] width 1248 height 29
click at [925, 617] on div "Your voice is strong enough for our A.I. to detect" at bounding box center [829, 618] width 205 height 22
click at [909, 616] on div "Your voice is strong enough for our A.I. to detect" at bounding box center [829, 618] width 205 height 22
click at [832, 654] on button "Voice is ok. Go to Next step" at bounding box center [884, 653] width 131 height 22
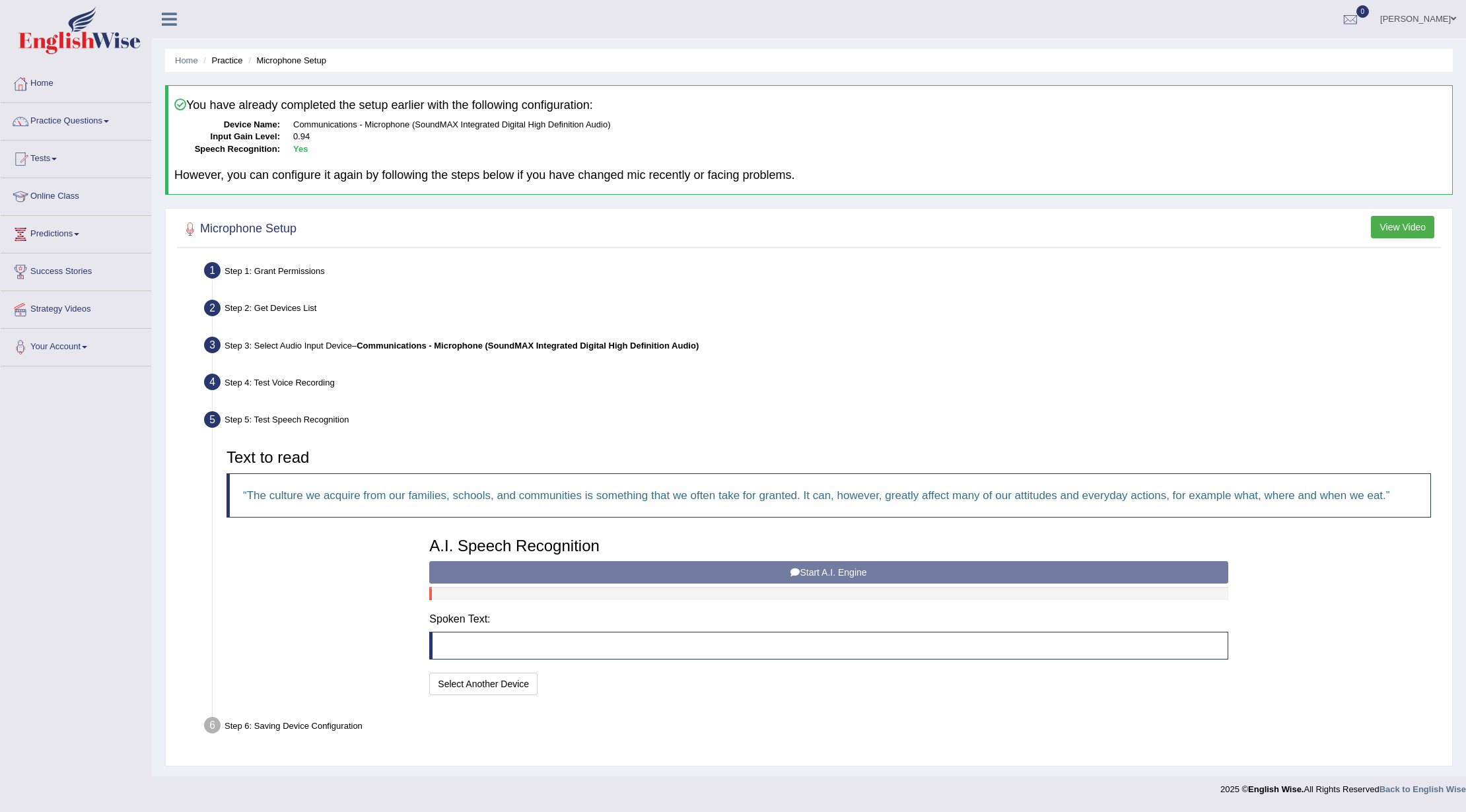
scroll to position [0, 0]
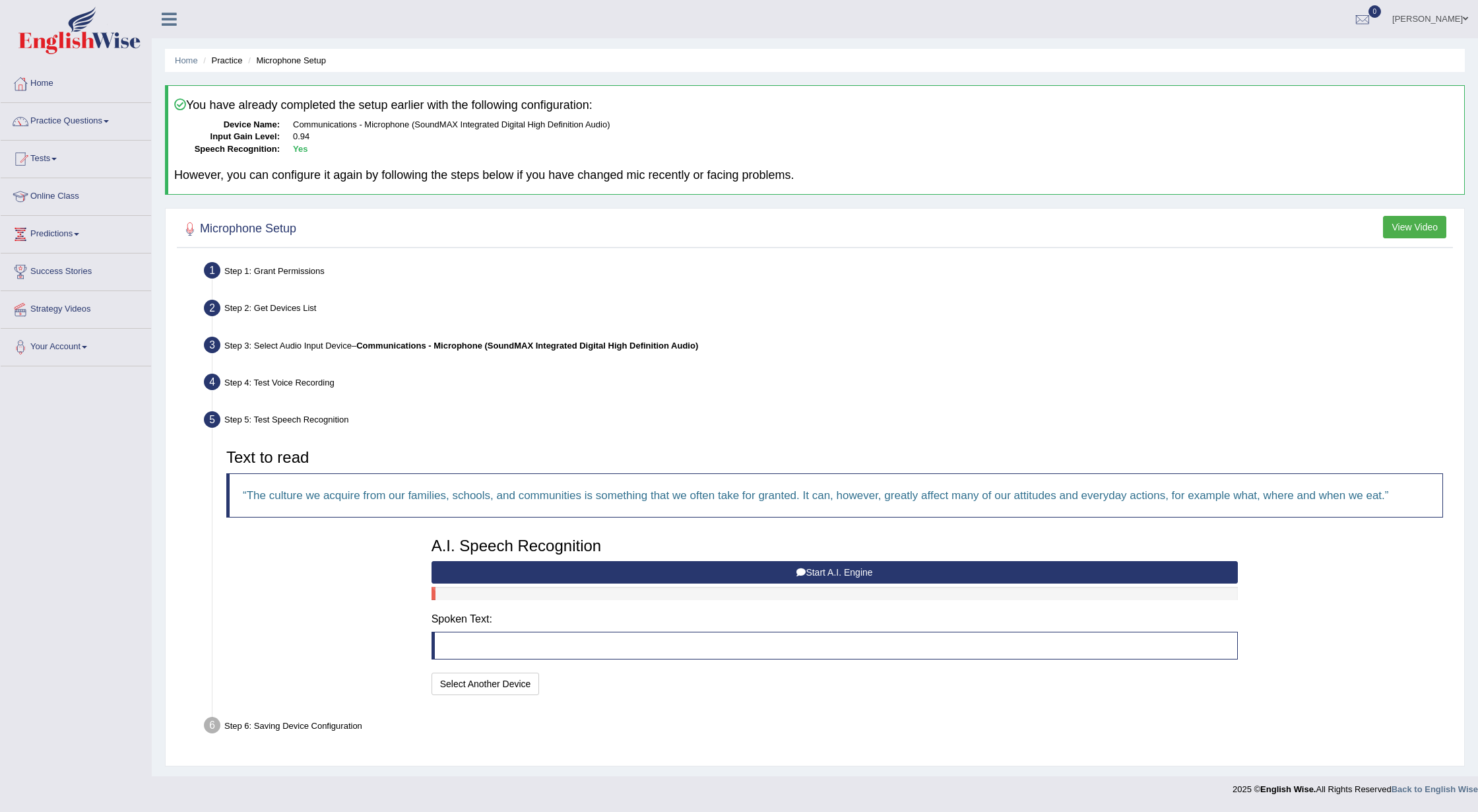
click at [771, 566] on button "Start A.I. Engine" at bounding box center [835, 572] width 807 height 22
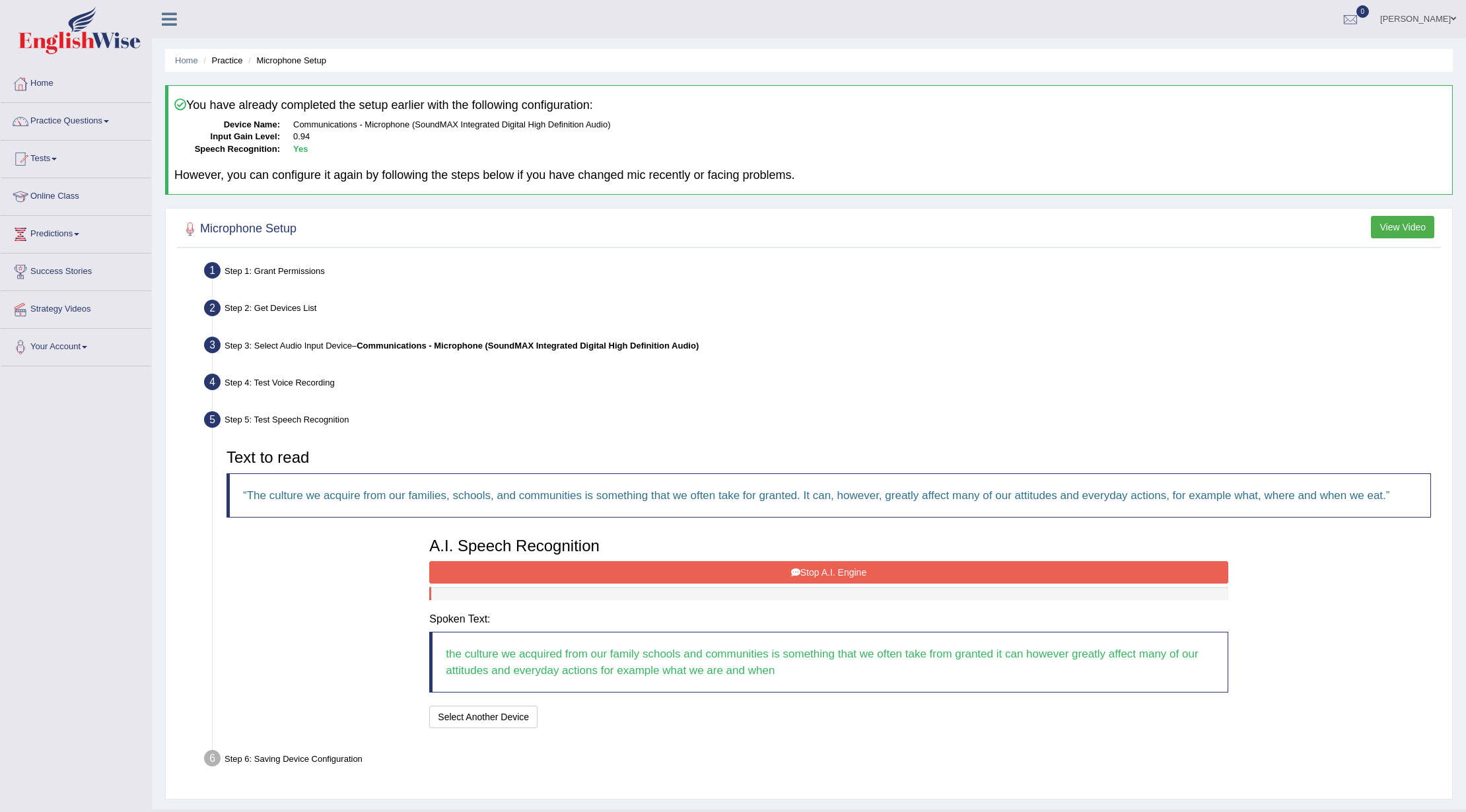
click at [964, 568] on button "Stop A.I. Engine" at bounding box center [828, 572] width 798 height 22
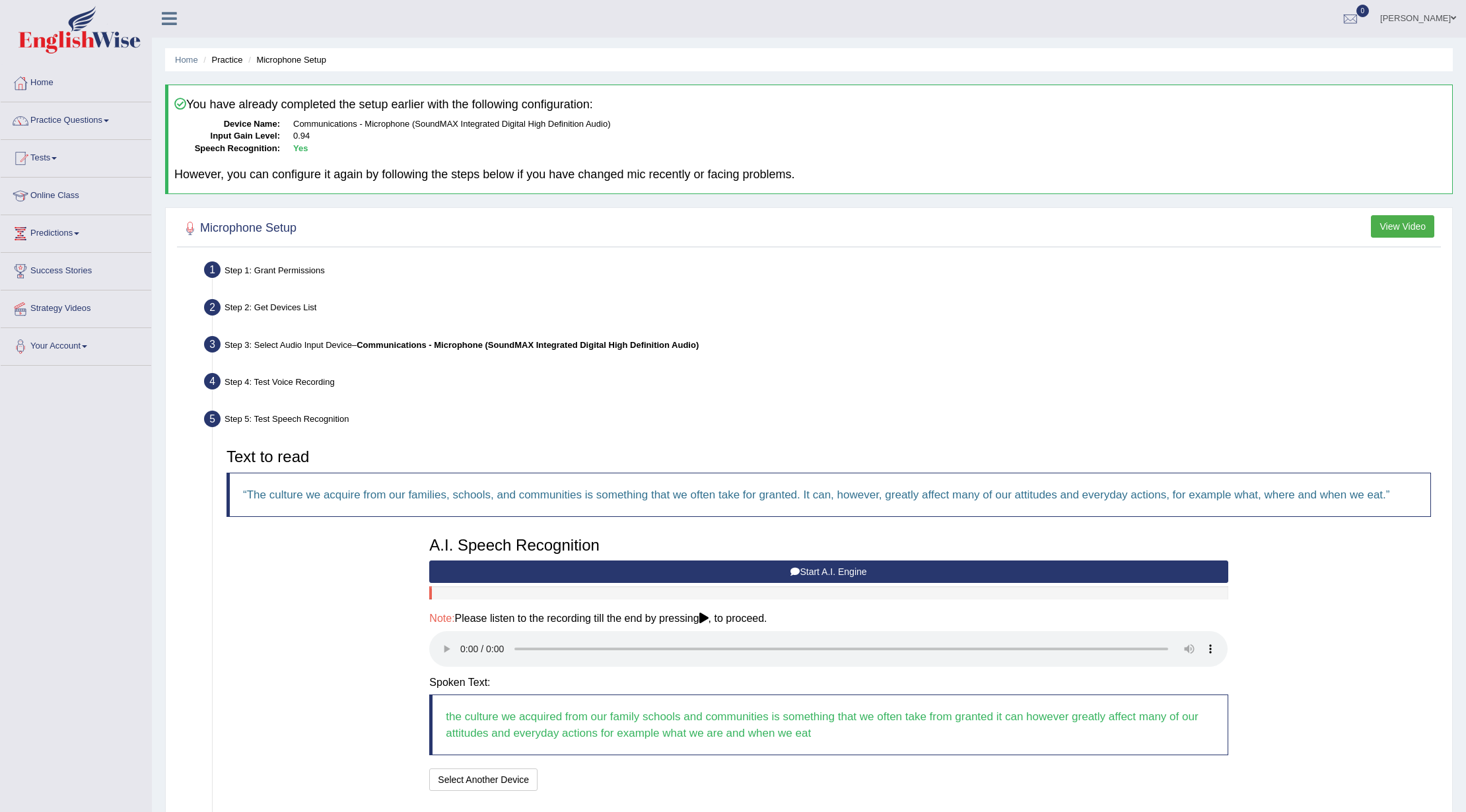
scroll to position [96, 0]
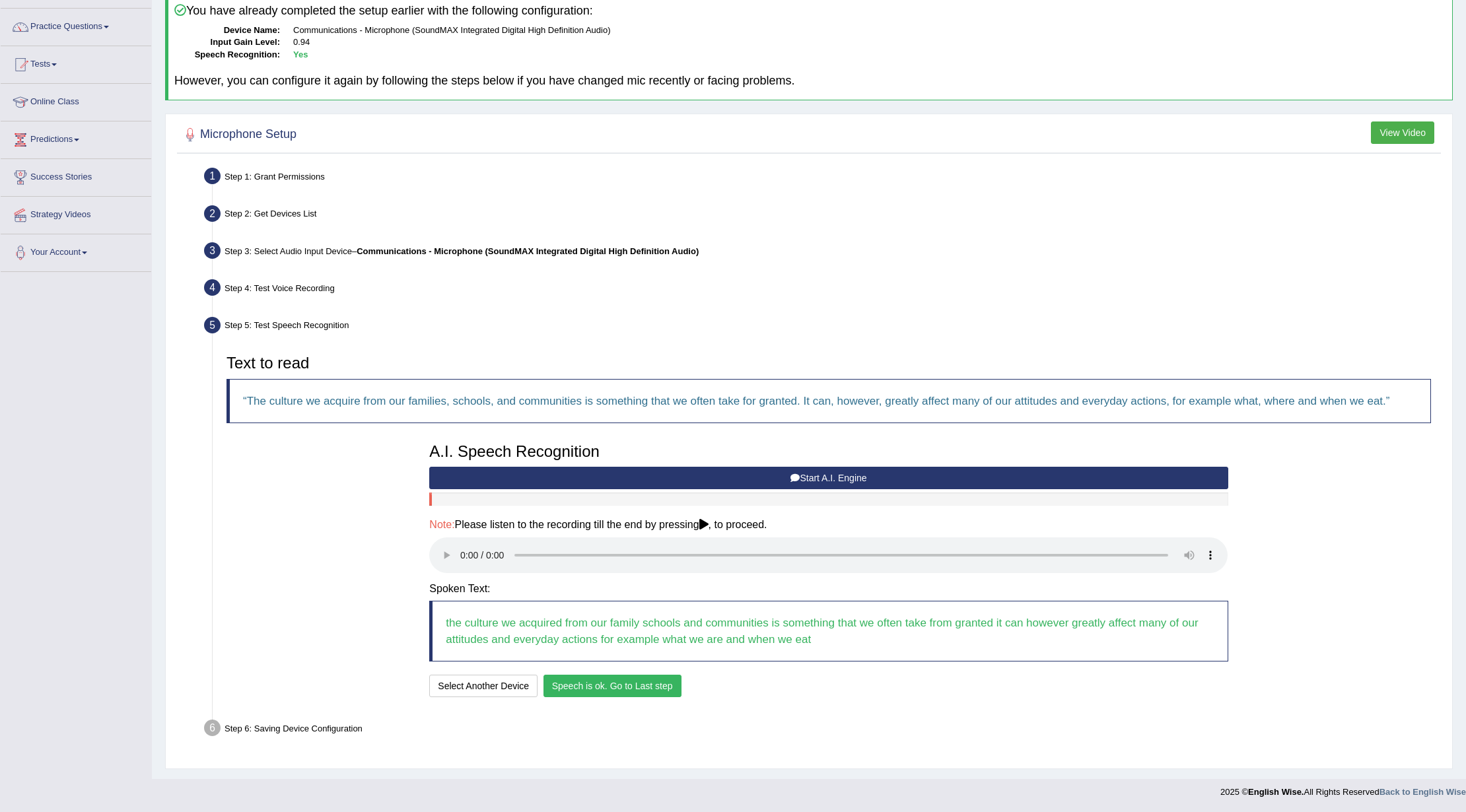
click at [643, 684] on button "Speech is ok. Go to Last step" at bounding box center [612, 686] width 138 height 22
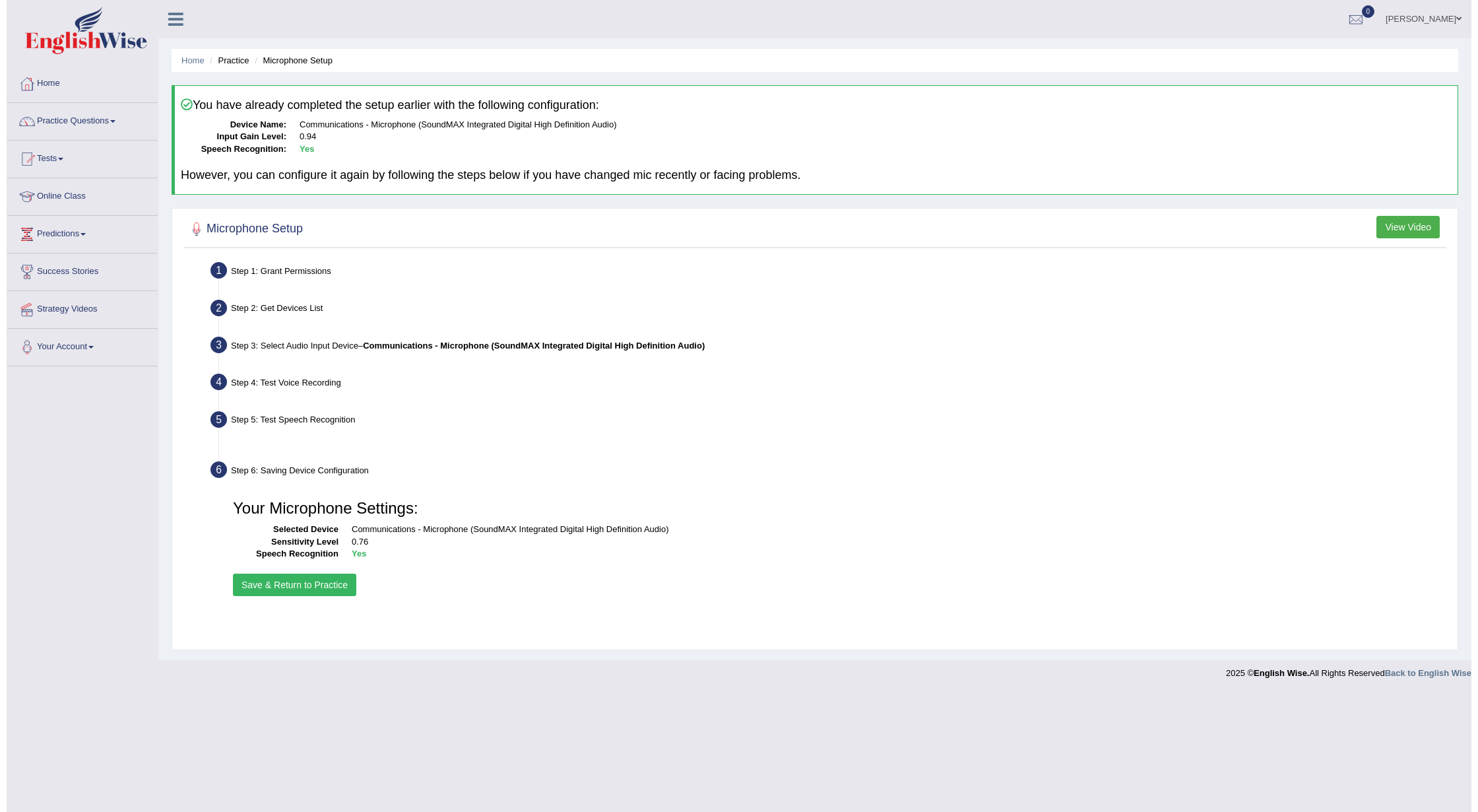
scroll to position [0, 0]
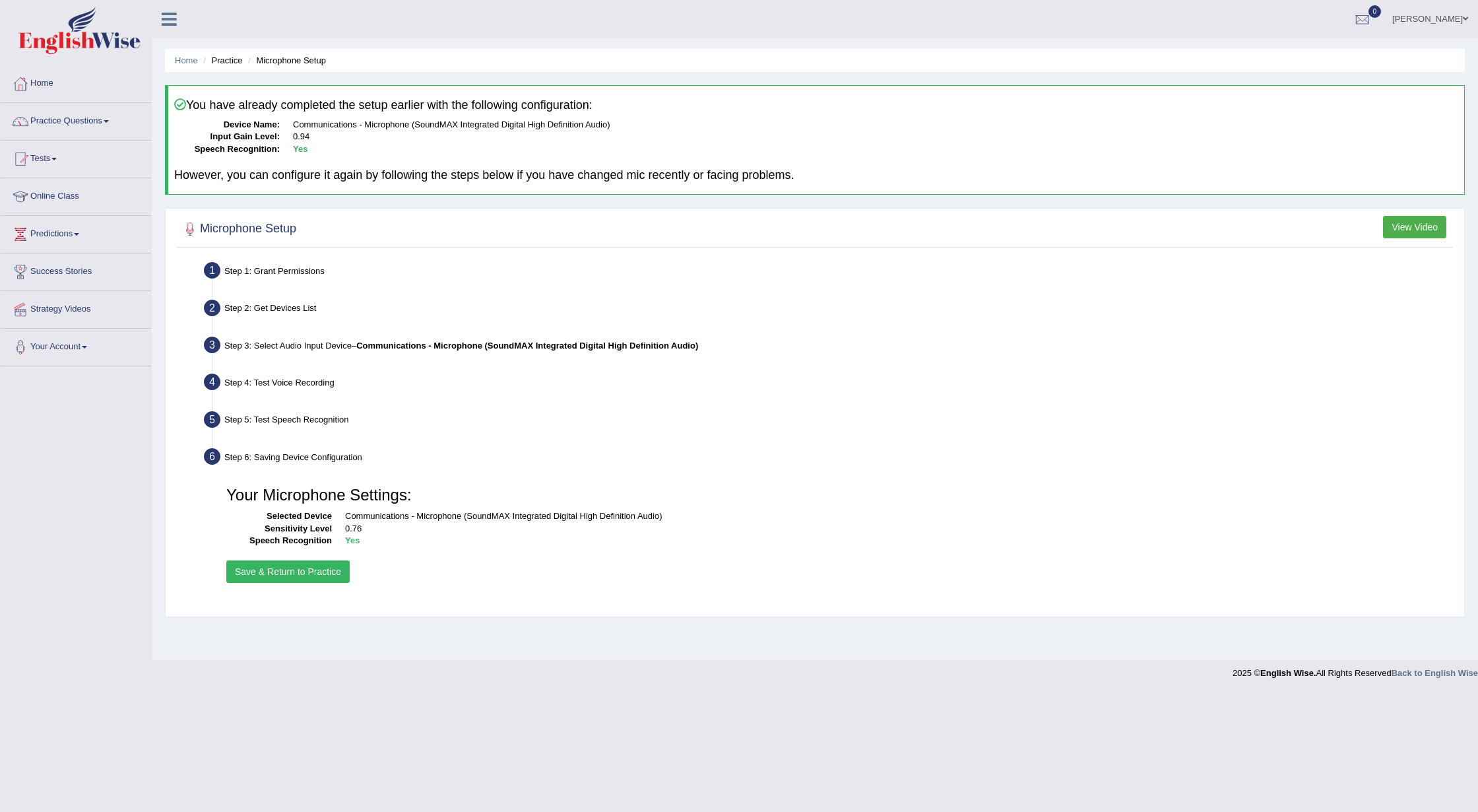
click at [328, 566] on button "Save & Return to Practice" at bounding box center [288, 571] width 124 height 22
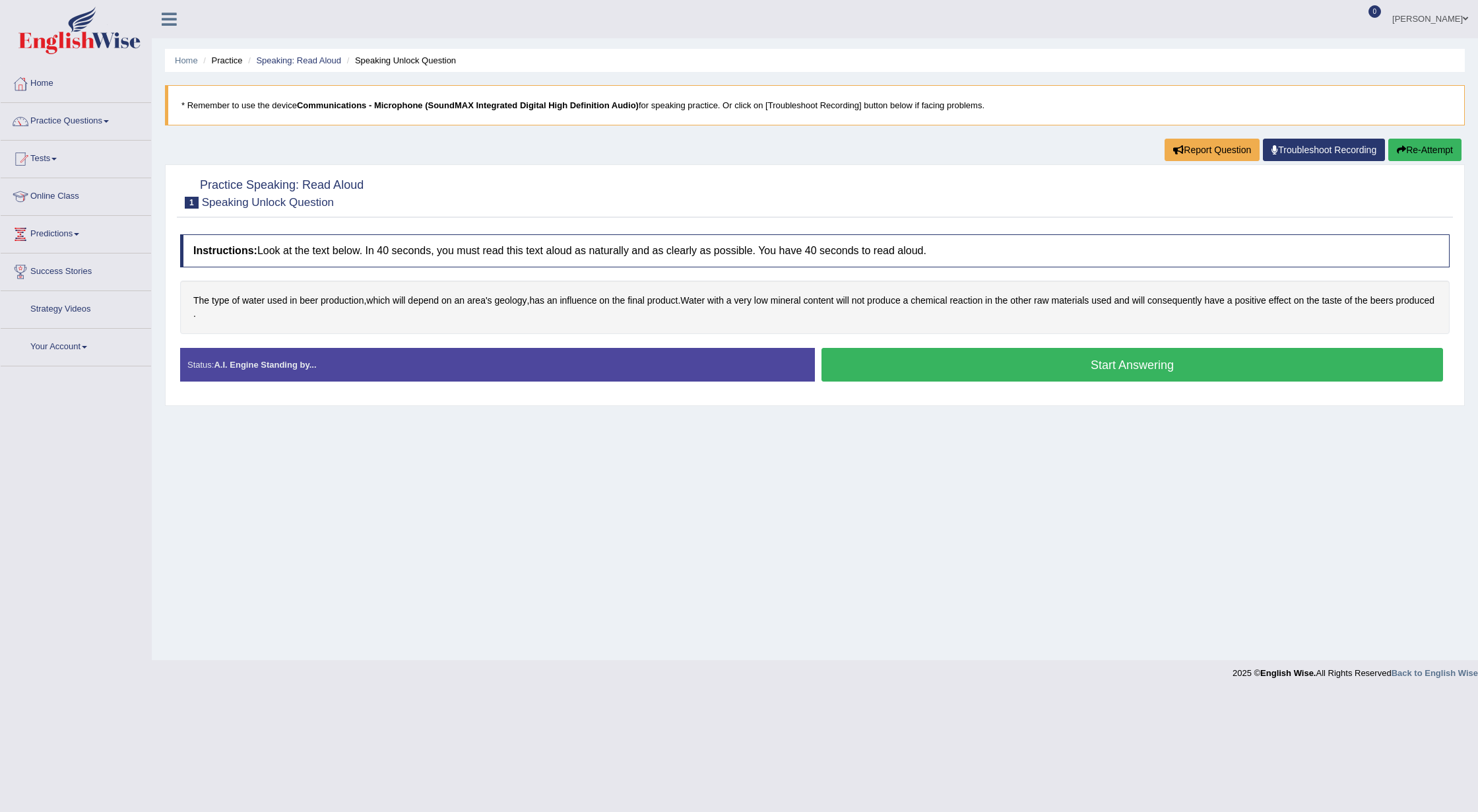
click at [1090, 371] on button "Start Answering" at bounding box center [1132, 364] width 621 height 34
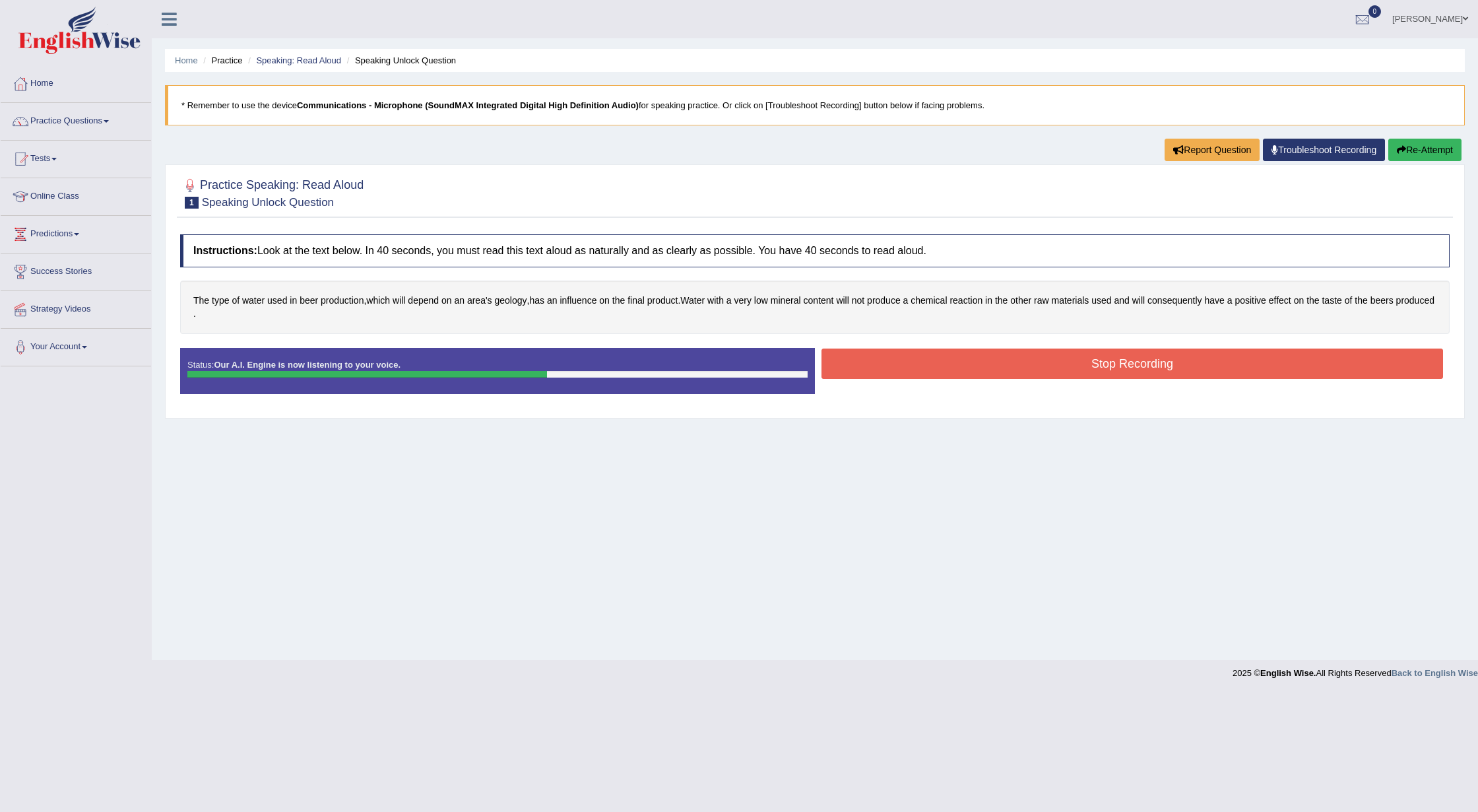
click at [968, 368] on button "Stop Recording" at bounding box center [1132, 363] width 621 height 30
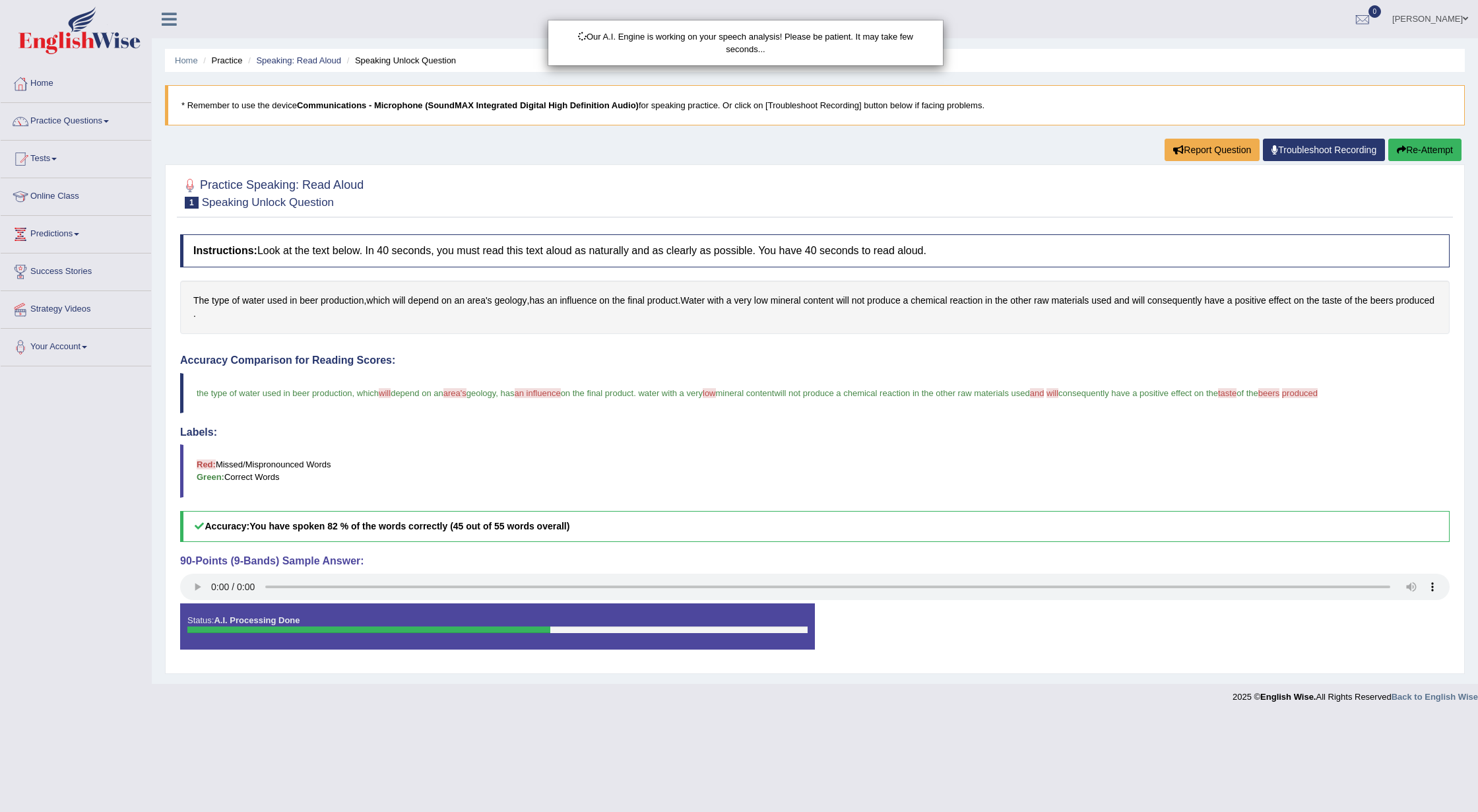
click at [193, 387] on div "Our A.I. Engine is working on your speech analysis! Please be patient. It may t…" at bounding box center [739, 406] width 1478 height 812
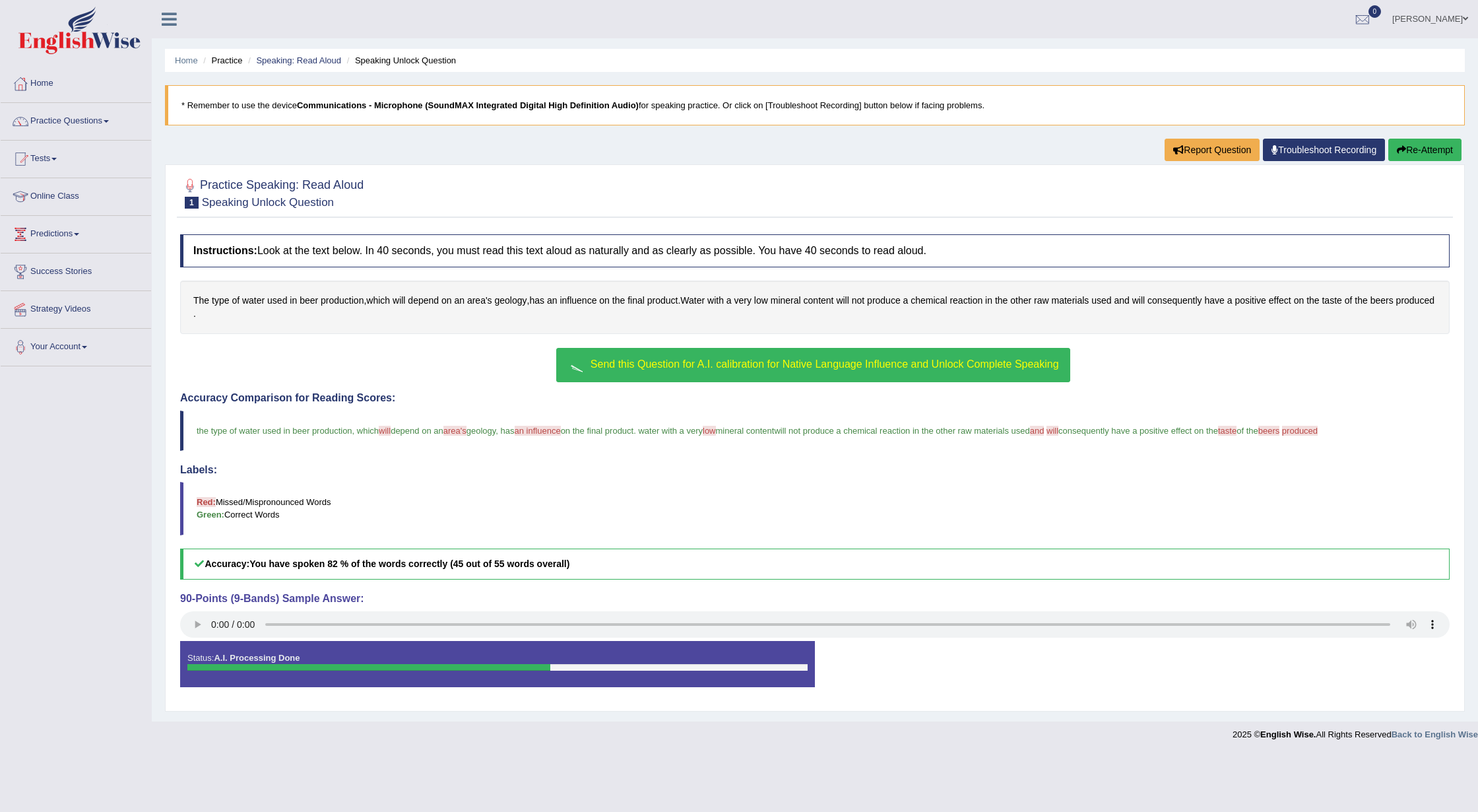
click at [1006, 359] on button "Send this Question for A.I. calibration for Native Language Influence and Unloc…" at bounding box center [813, 364] width 513 height 34
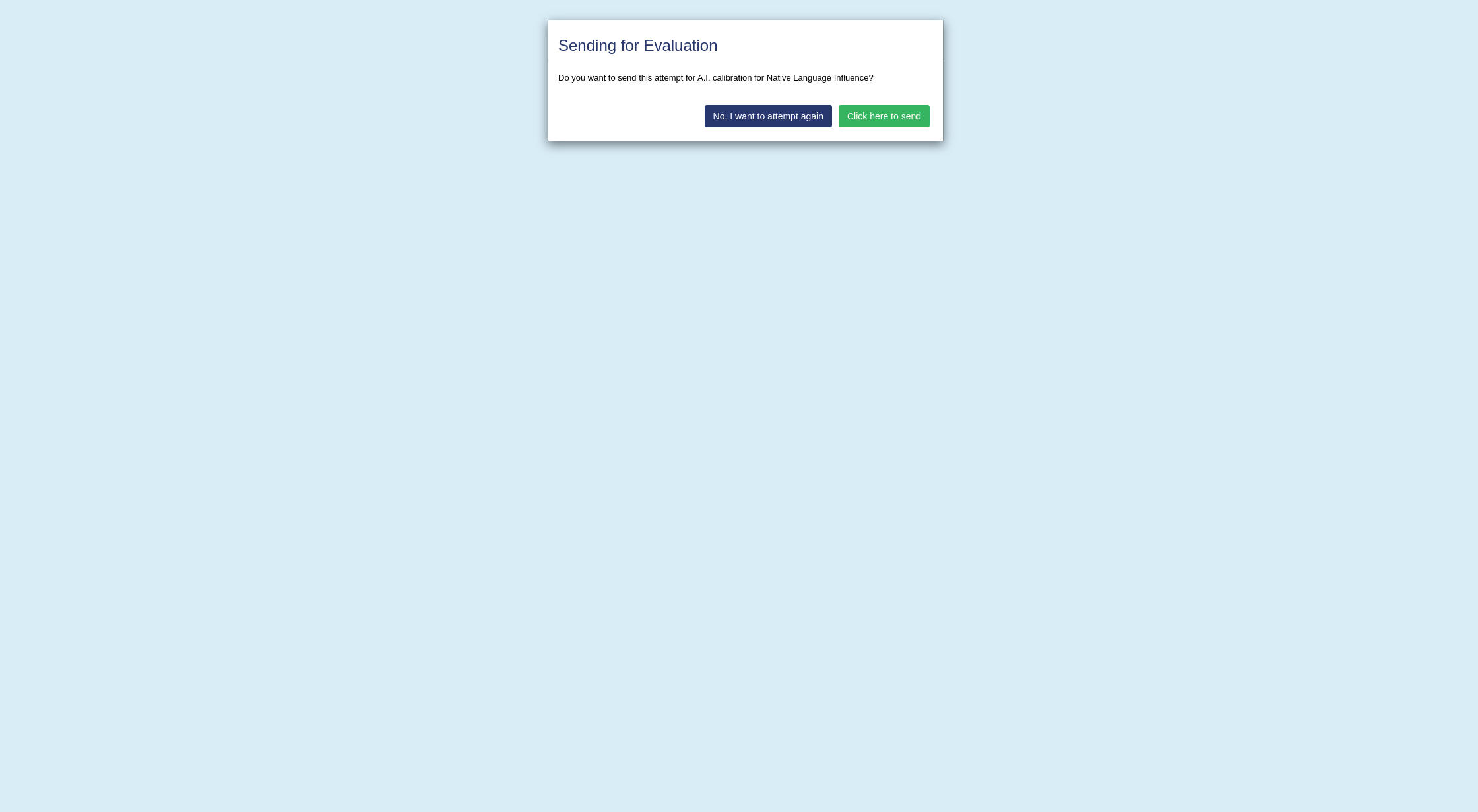
click at [897, 116] on button "Click here to send" at bounding box center [884, 116] width 91 height 22
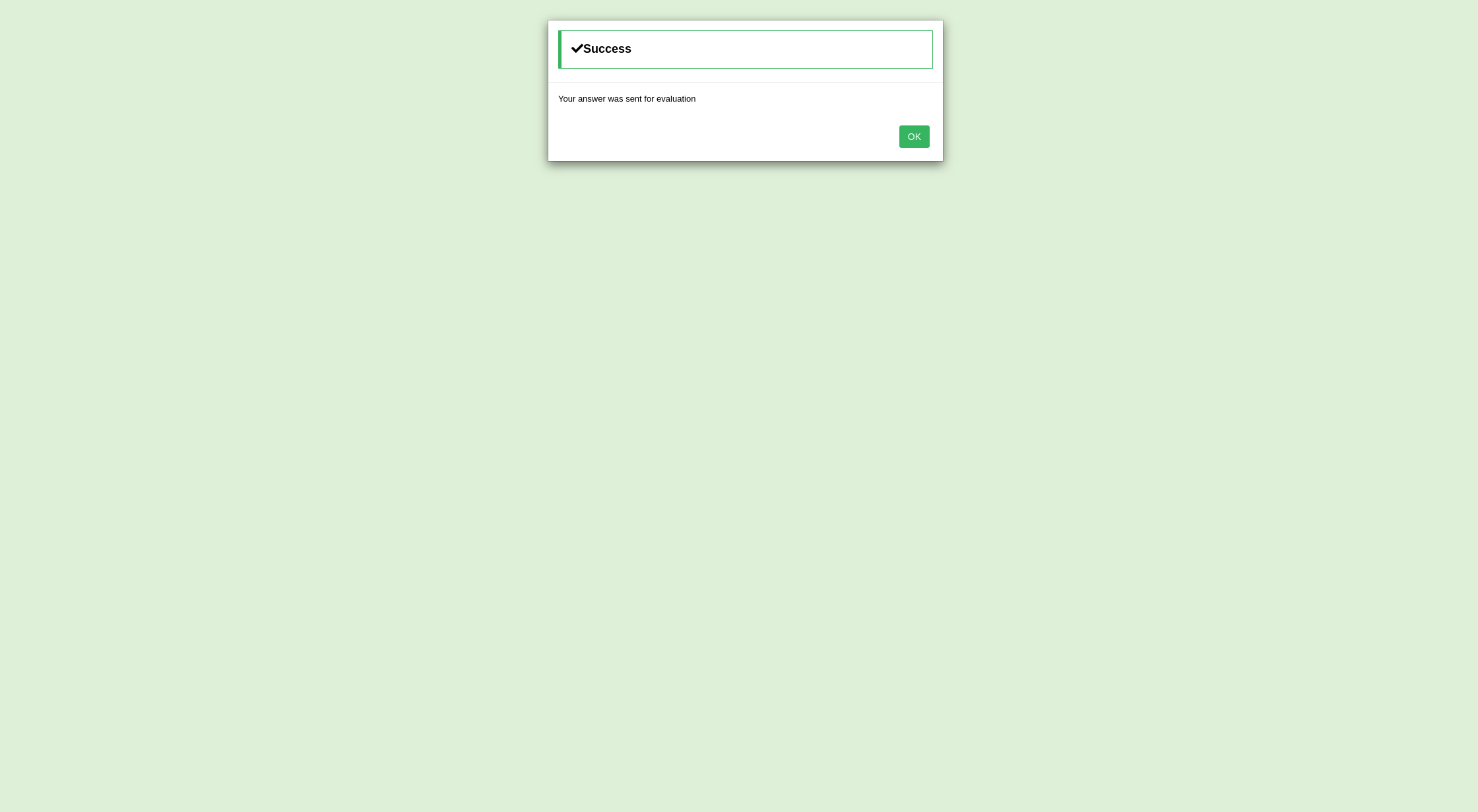
click at [913, 141] on button "OK" at bounding box center [914, 136] width 30 height 22
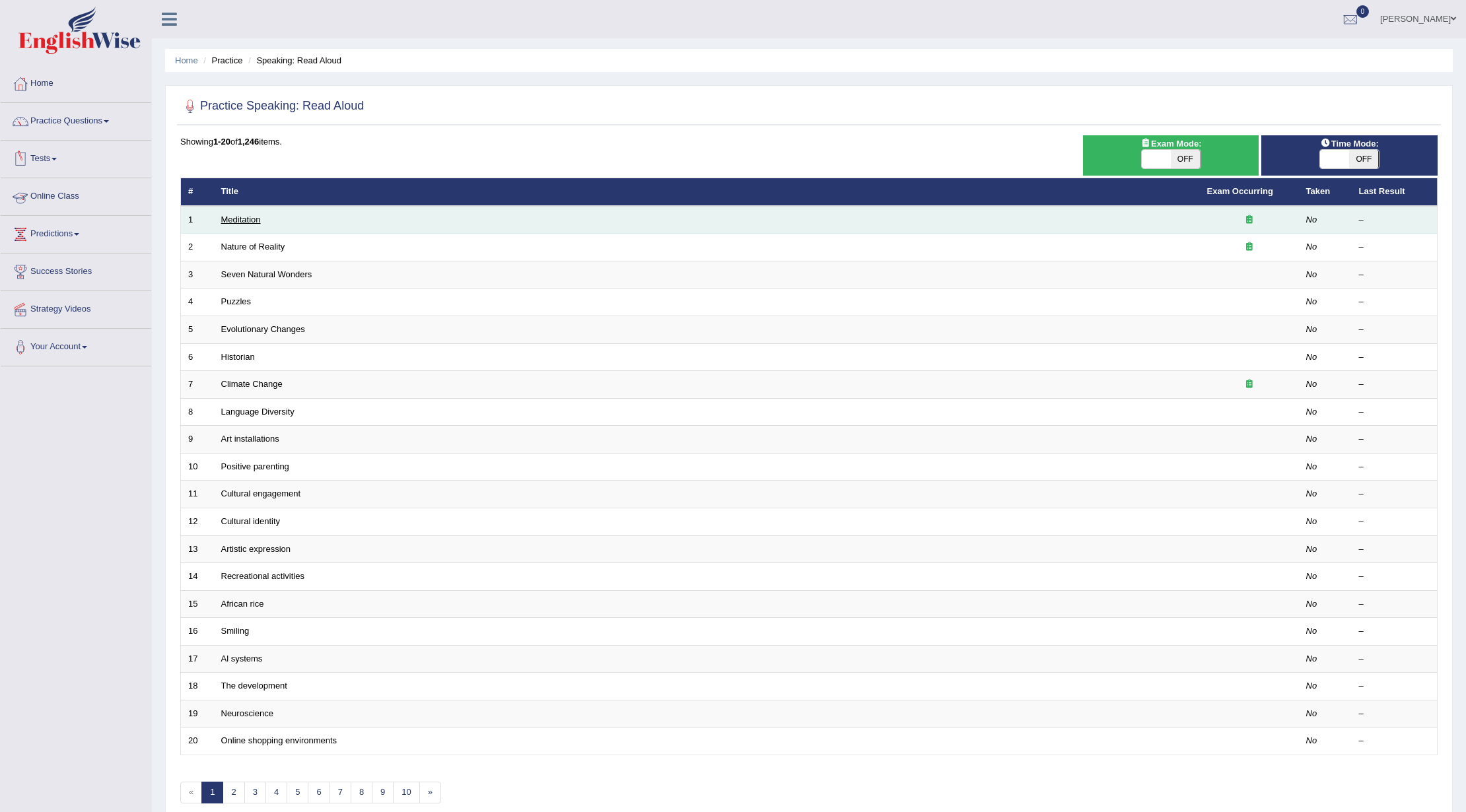
click at [259, 222] on link "Meditation" at bounding box center [241, 219] width 40 height 10
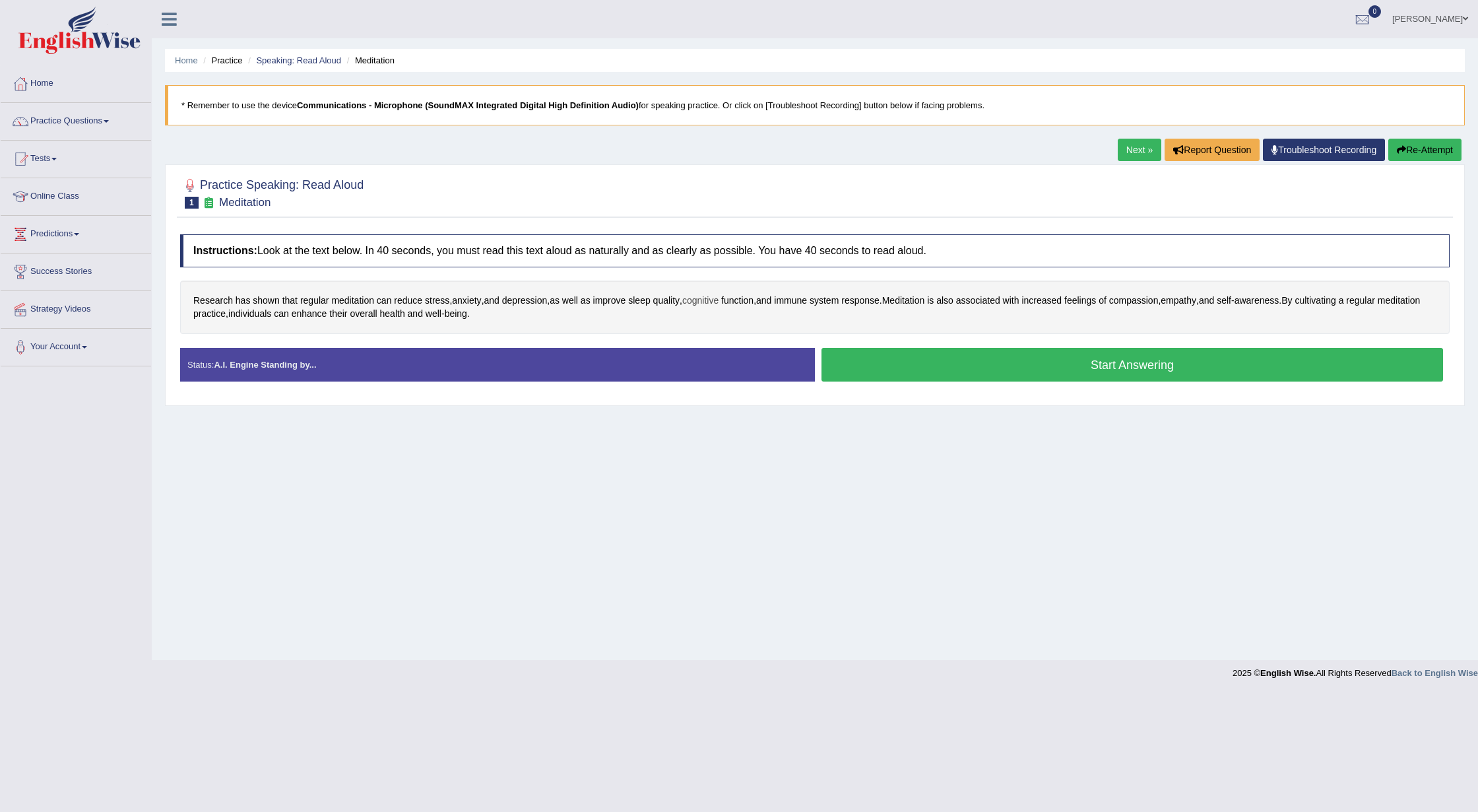
click at [718, 304] on span "cognitive" at bounding box center [700, 300] width 37 height 14
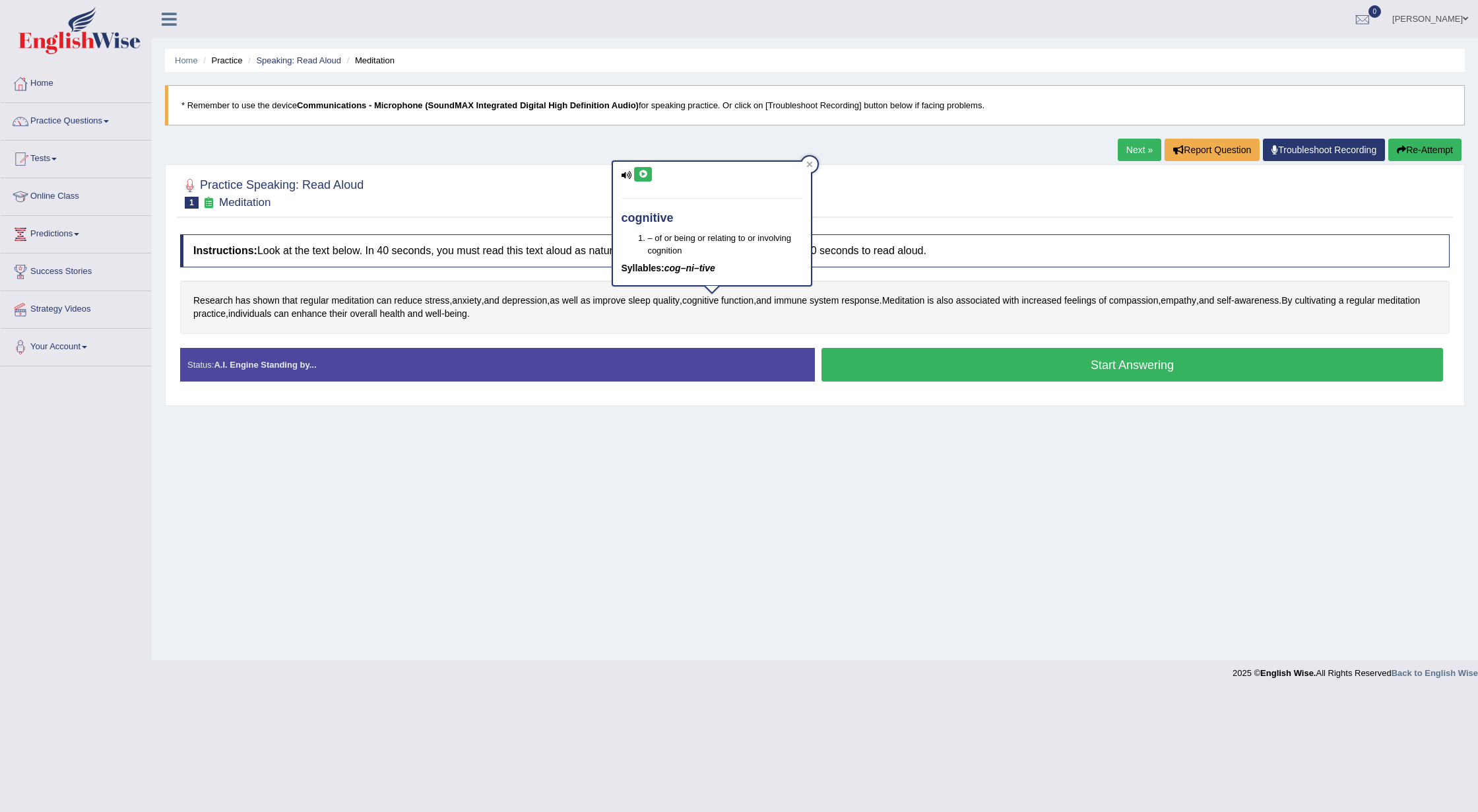
click at [642, 167] on button at bounding box center [643, 174] width 18 height 14
click at [809, 164] on icon at bounding box center [810, 164] width 6 height 6
click at [887, 367] on button "Start Answering" at bounding box center [1132, 364] width 621 height 34
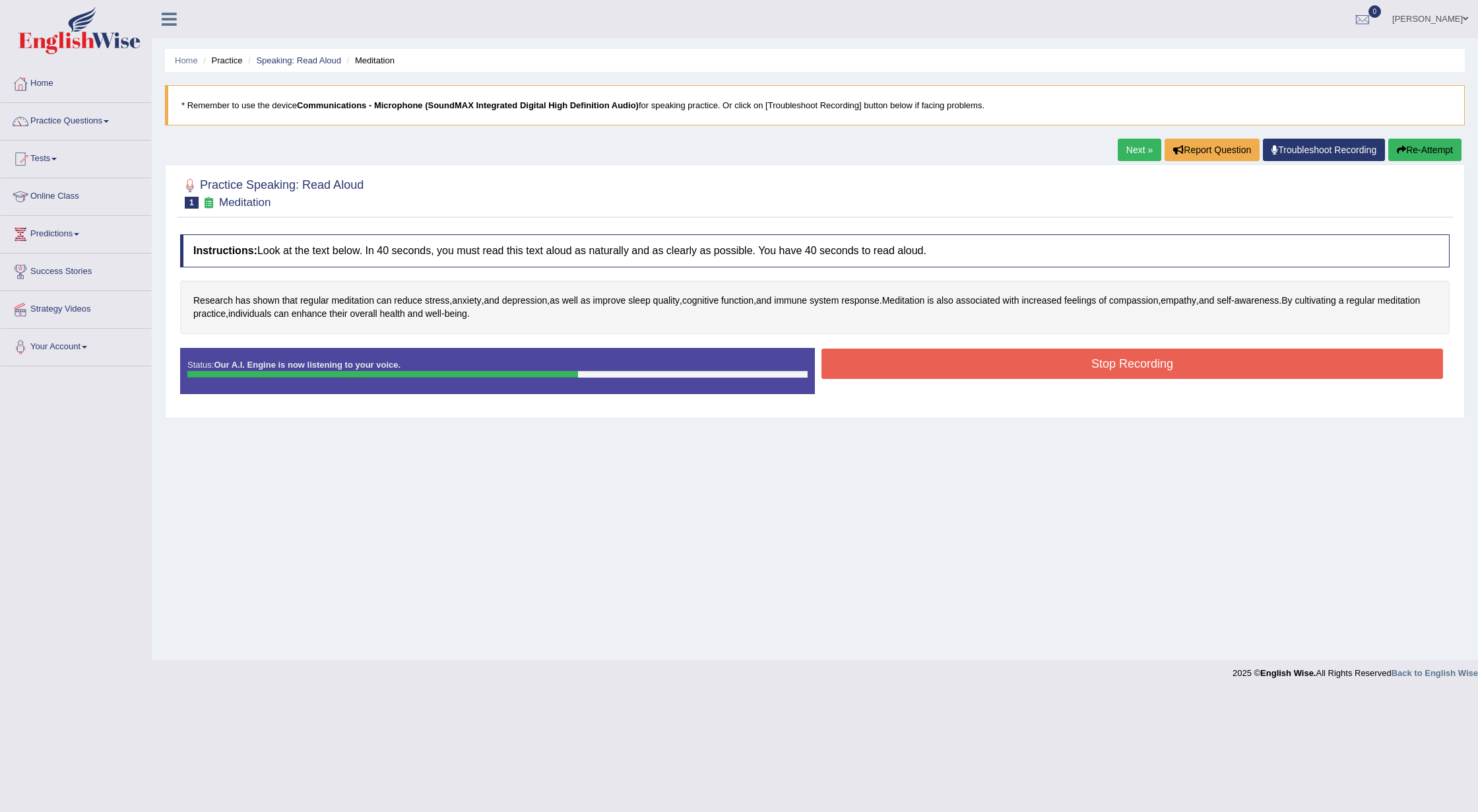
click at [943, 360] on button "Stop Recording" at bounding box center [1132, 363] width 621 height 30
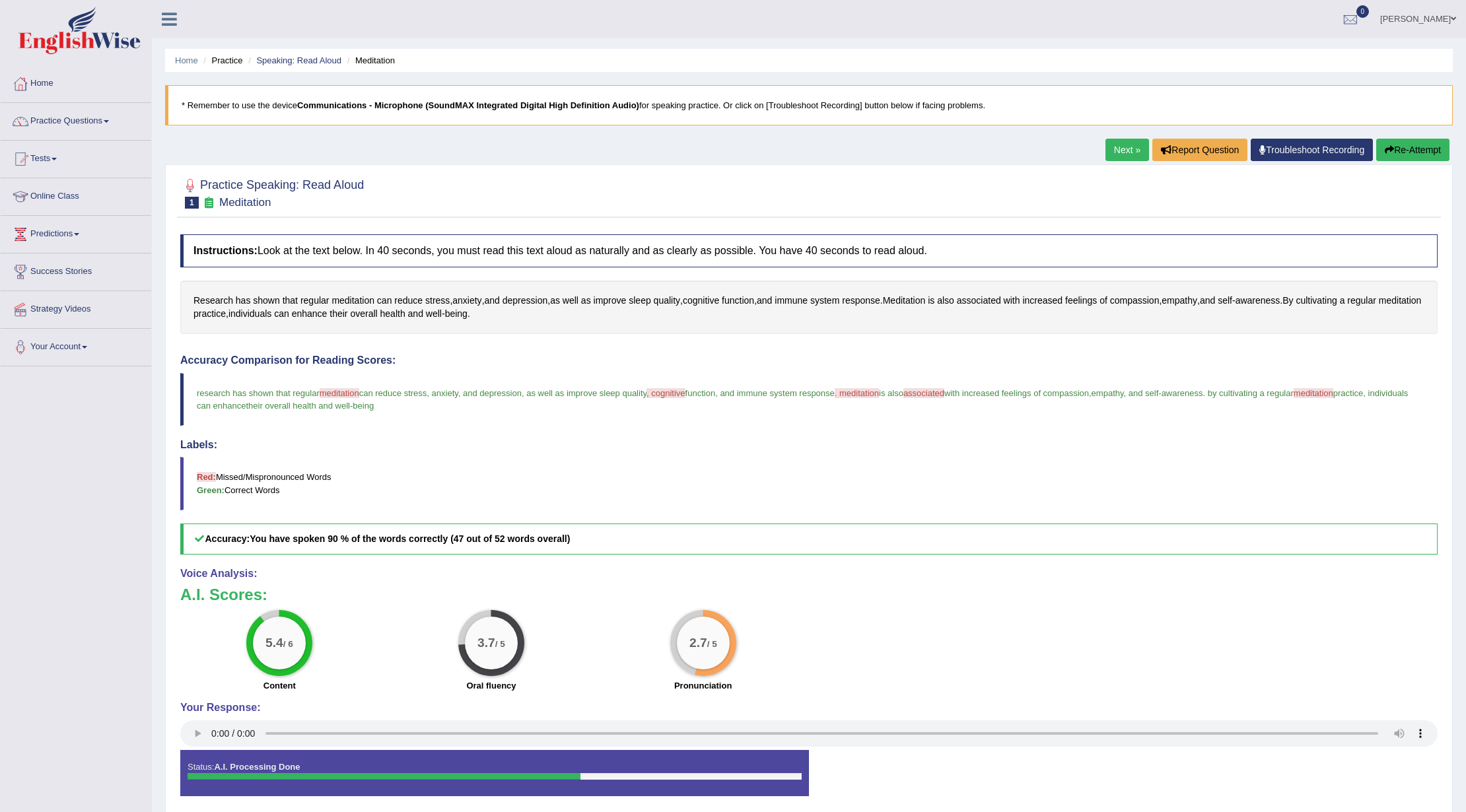
click at [1118, 151] on link "Next »" at bounding box center [1127, 149] width 43 height 22
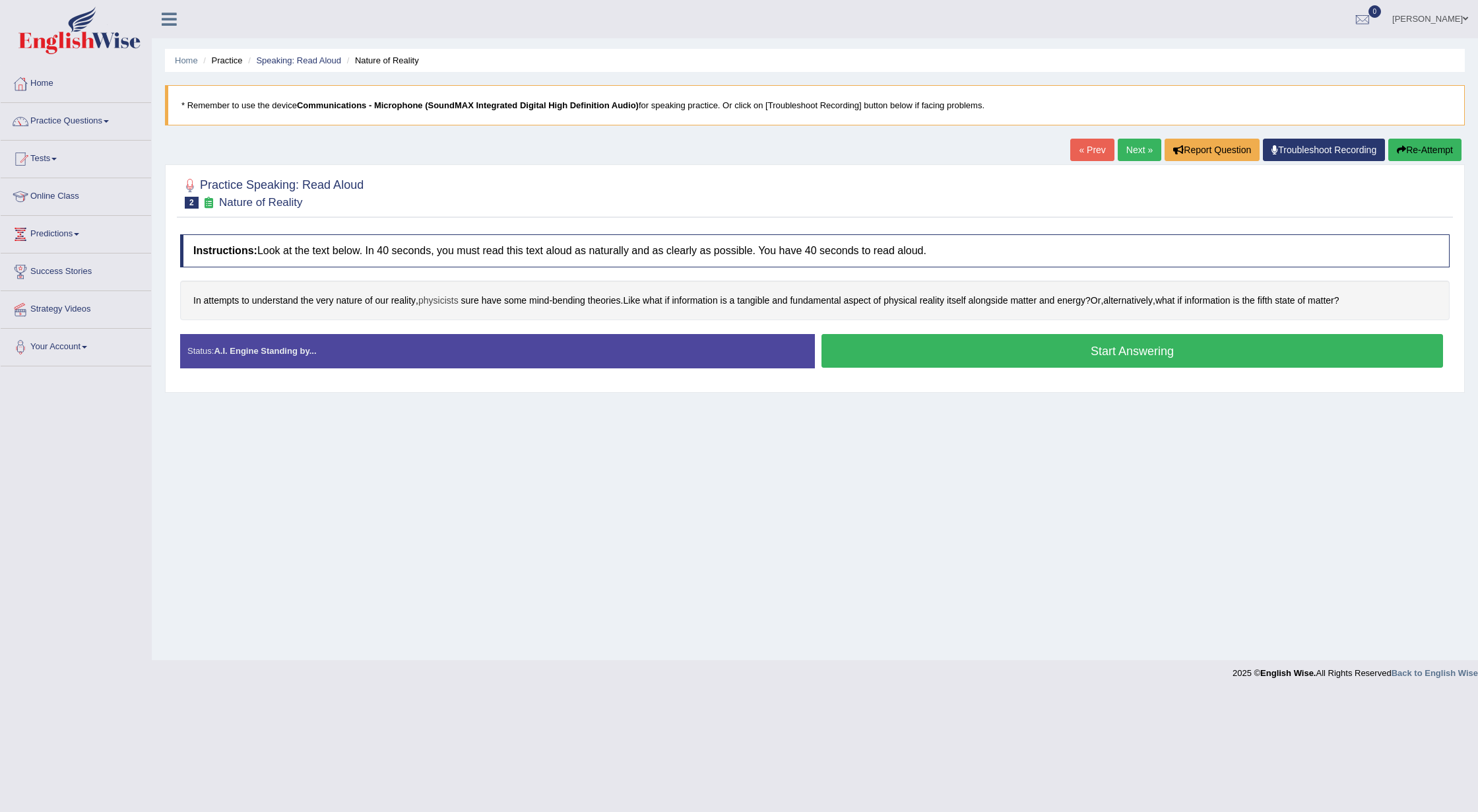
click at [442, 298] on span "physicists" at bounding box center [439, 300] width 41 height 14
click at [379, 169] on icon at bounding box center [381, 170] width 10 height 8
click at [528, 160] on icon at bounding box center [528, 160] width 7 height 7
click at [763, 305] on span "tangible" at bounding box center [753, 300] width 32 height 14
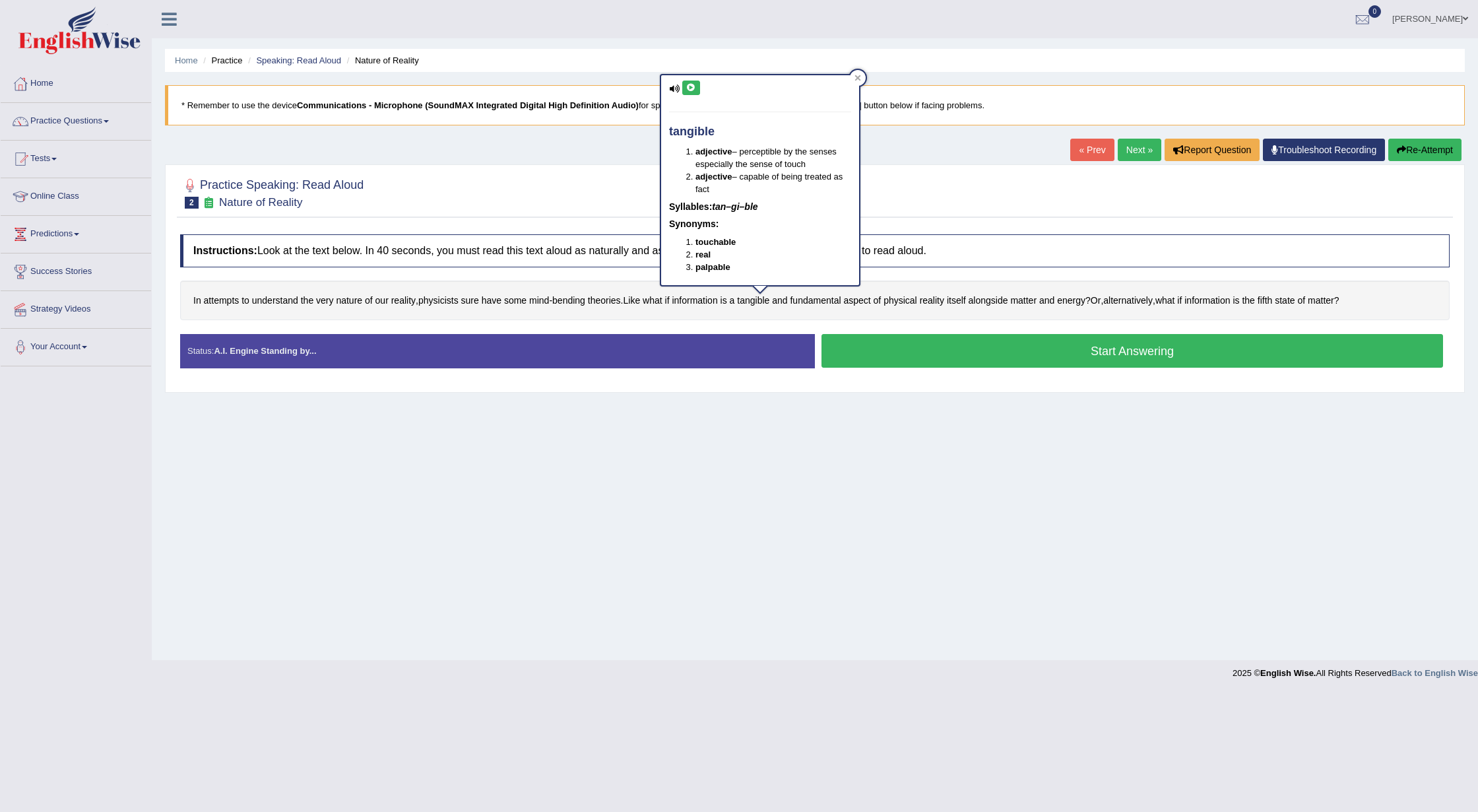
click at [684, 89] on button at bounding box center [691, 87] width 18 height 14
click at [855, 75] on icon at bounding box center [858, 78] width 7 height 7
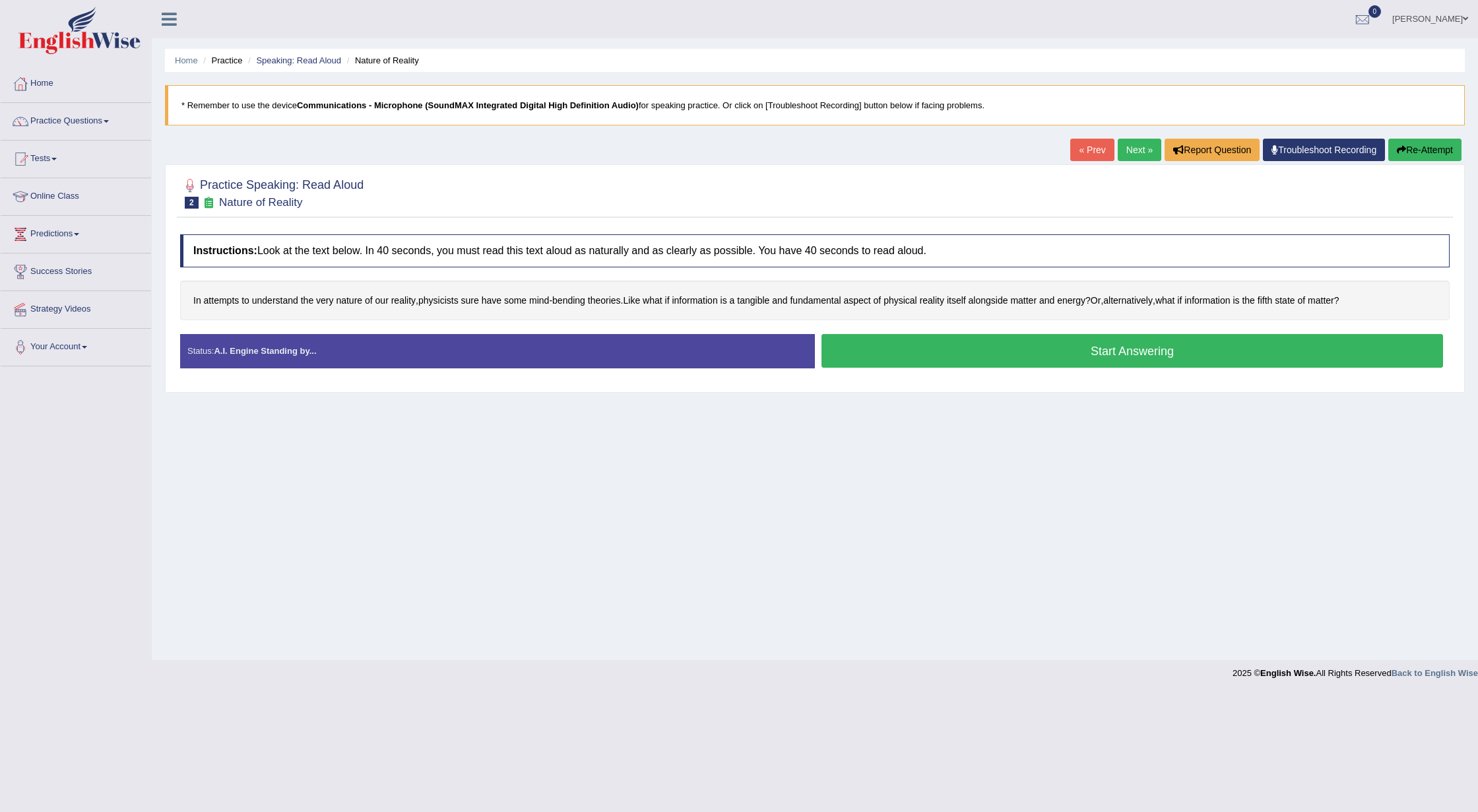
click at [1078, 349] on button "Start Answering" at bounding box center [1132, 351] width 621 height 34
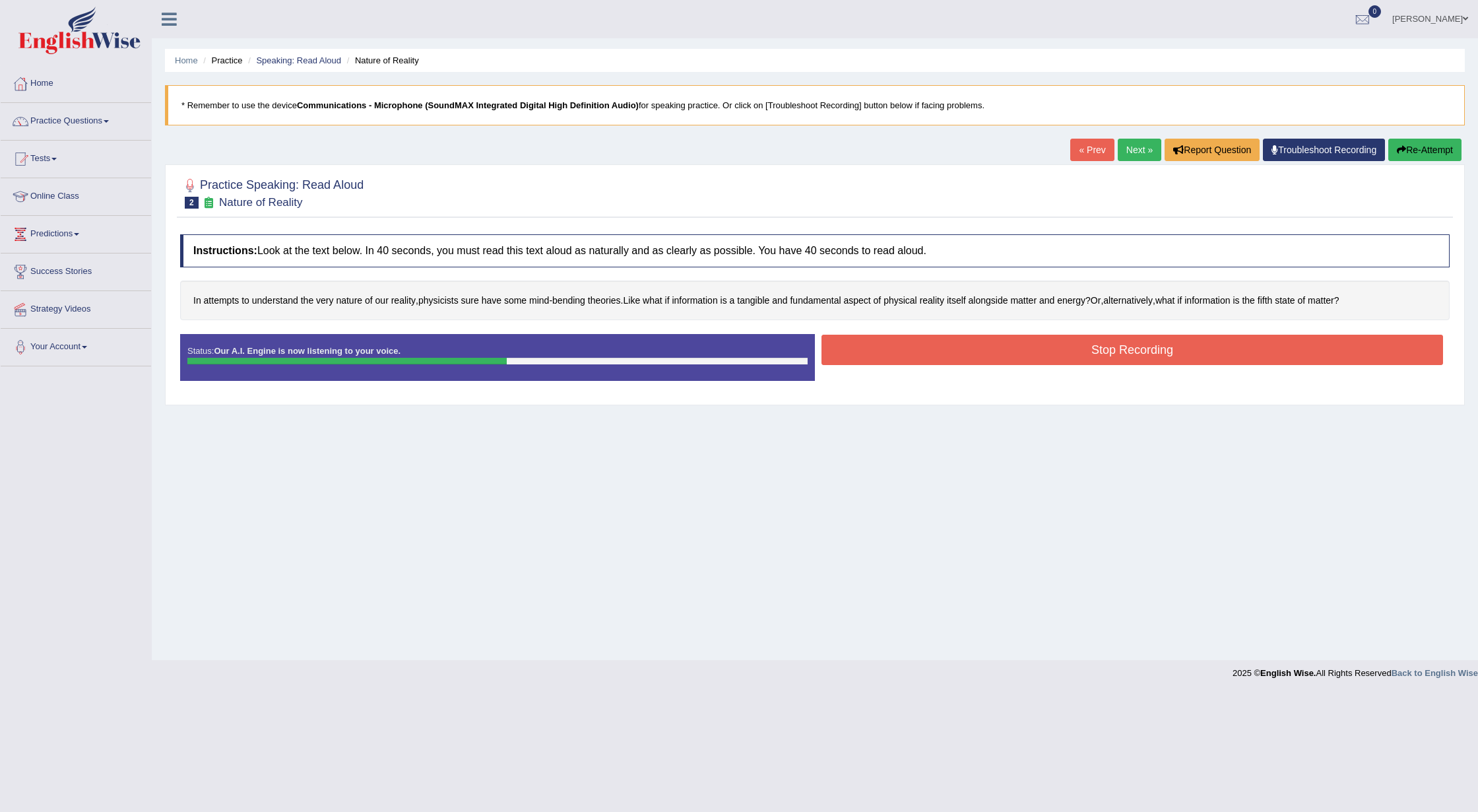
click at [1200, 354] on button "Stop Recording" at bounding box center [1132, 350] width 621 height 30
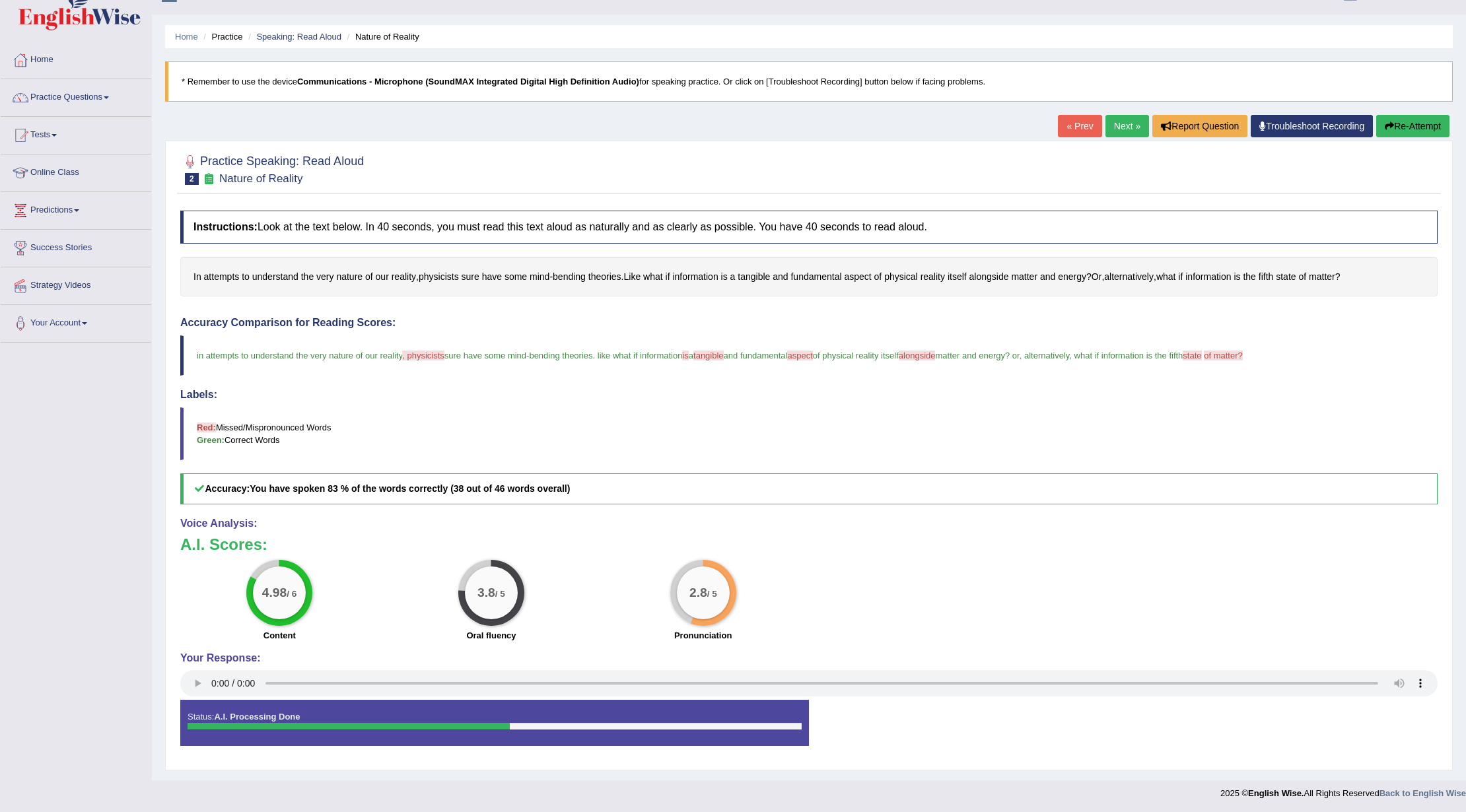
scroll to position [30, 0]
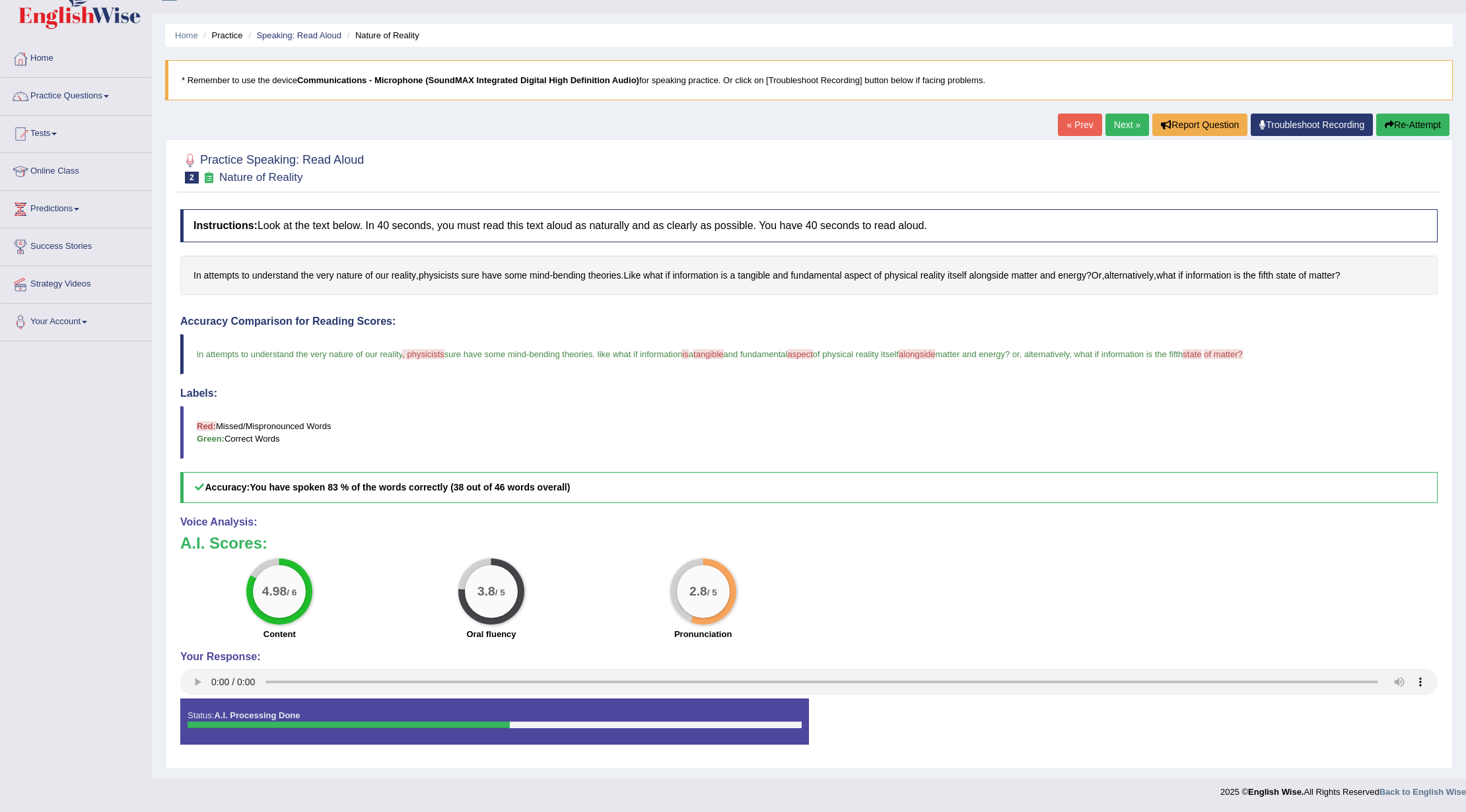
click at [1113, 114] on link "Next »" at bounding box center [1127, 124] width 43 height 22
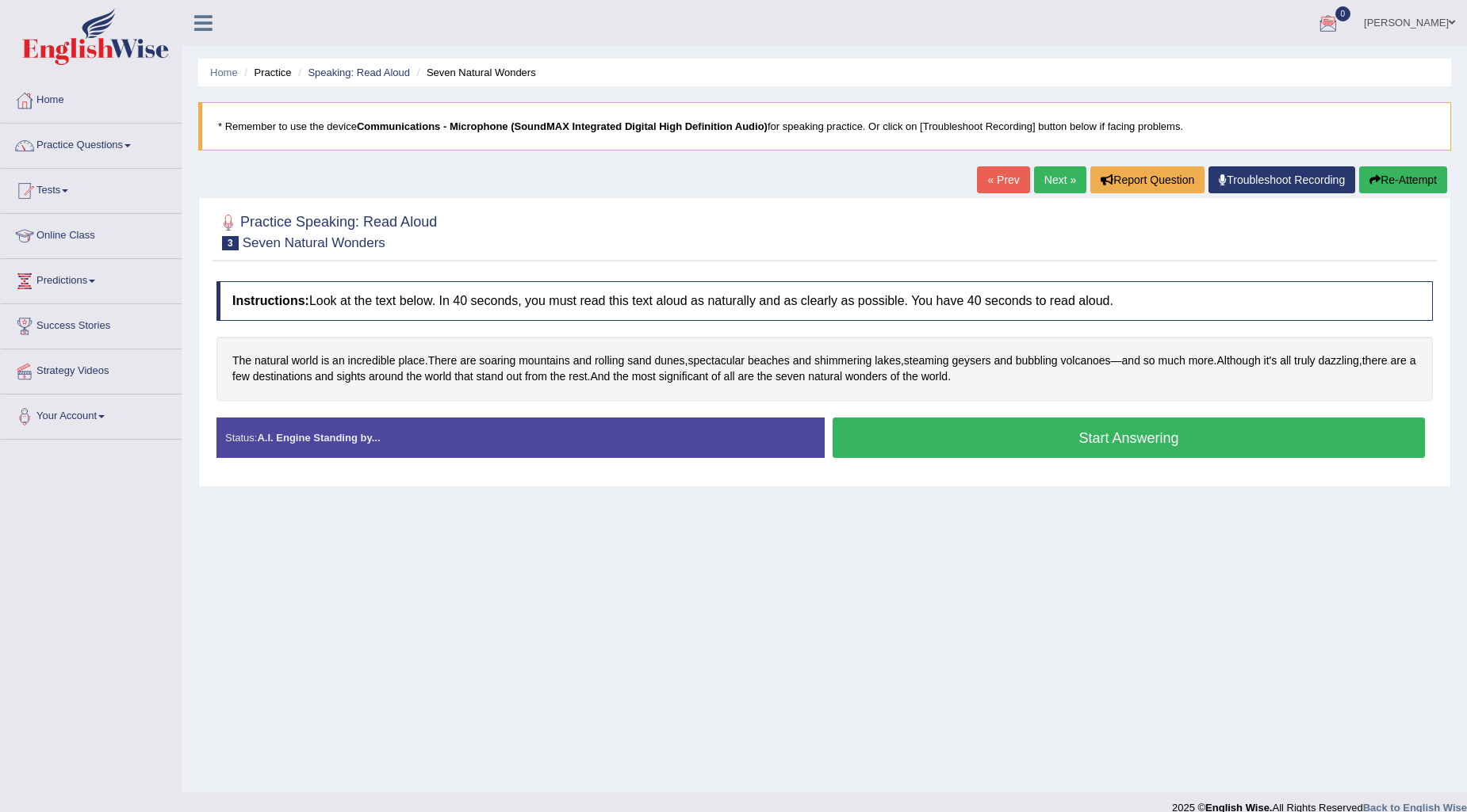
click at [753, 634] on div "Home Practice Speaking: Read Aloud Seven Natural Wonders * Remember to use the …" at bounding box center [824, 396] width 1284 height 793
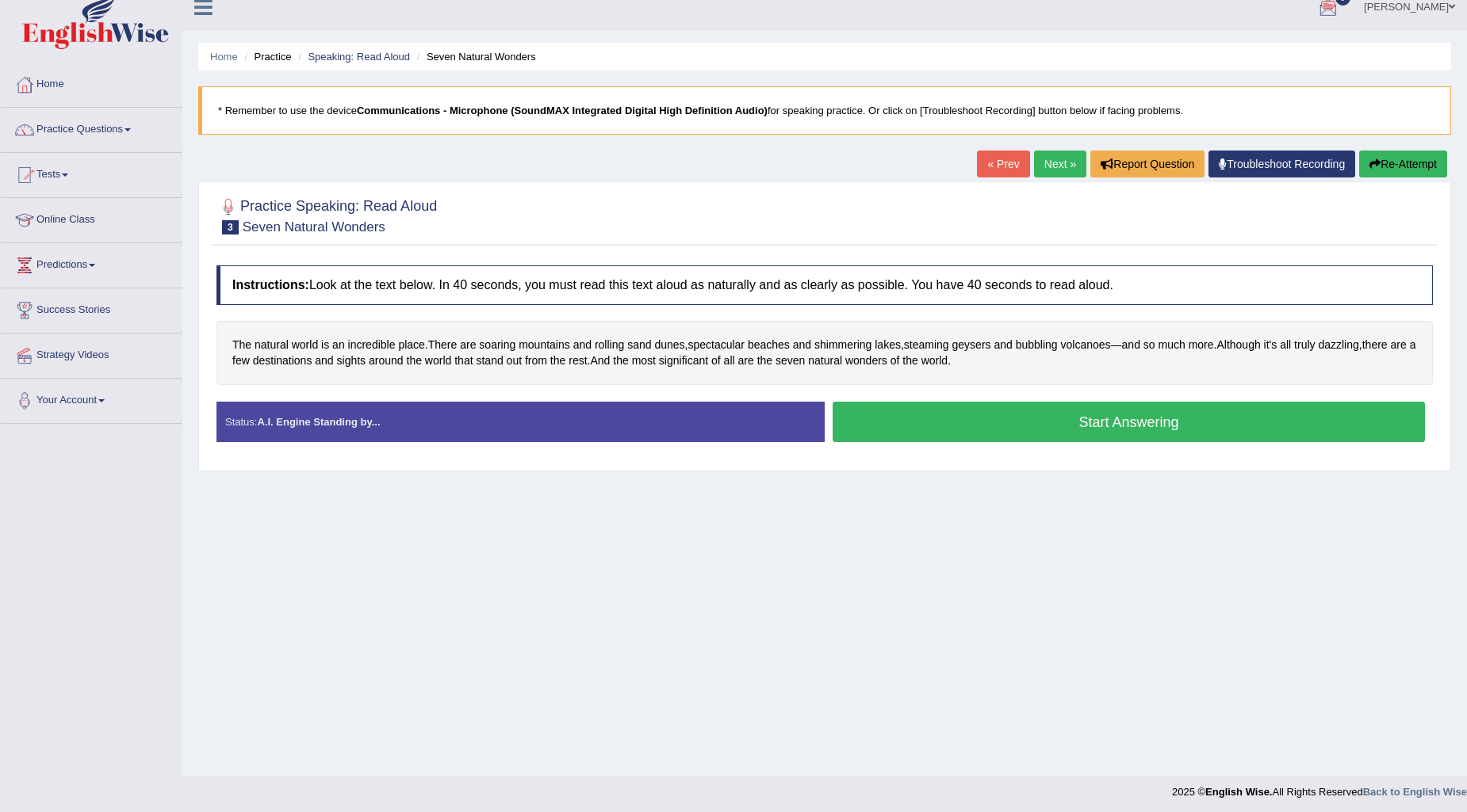
scroll to position [19, 0]
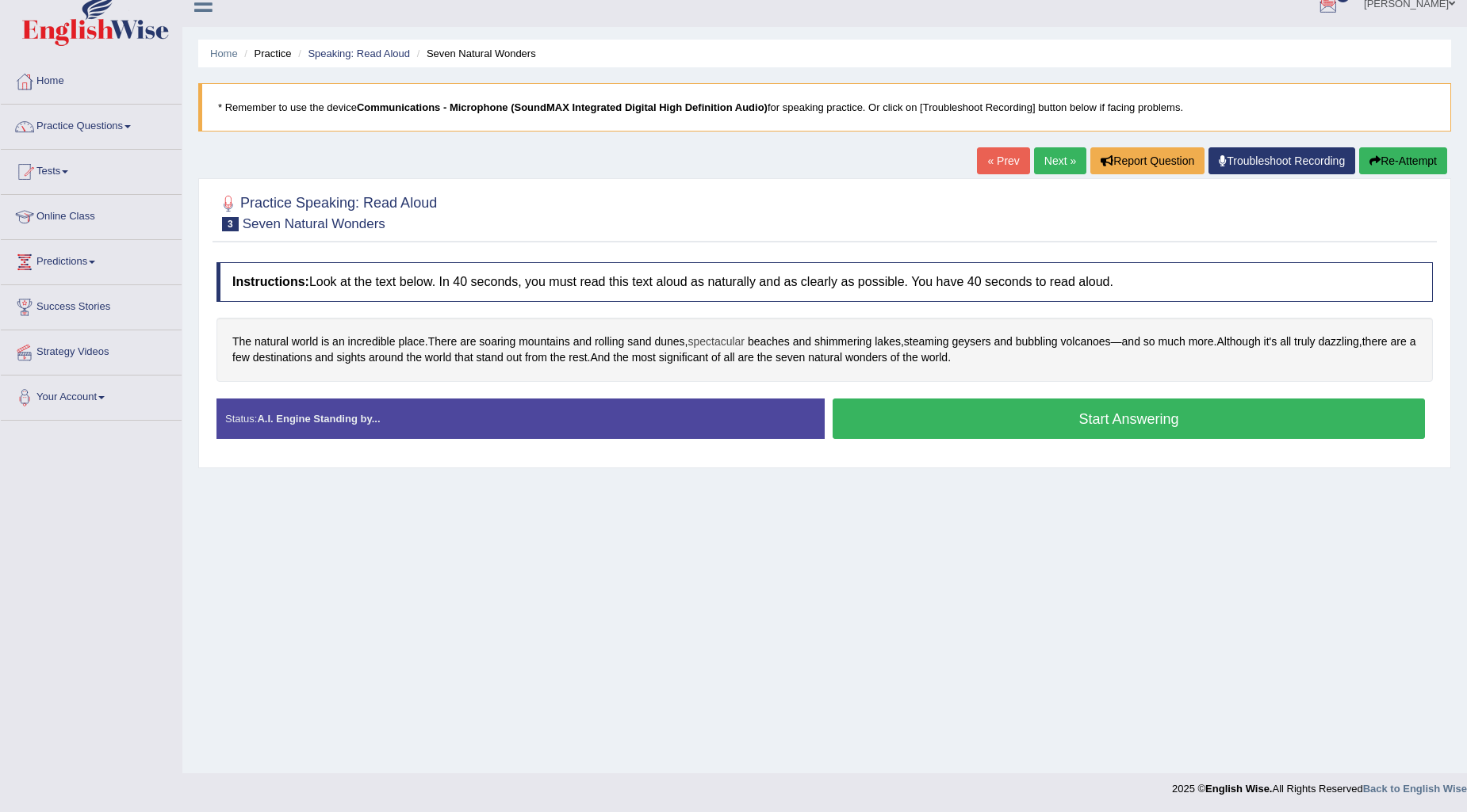
click at [734, 337] on span "spectacular" at bounding box center [716, 342] width 57 height 16
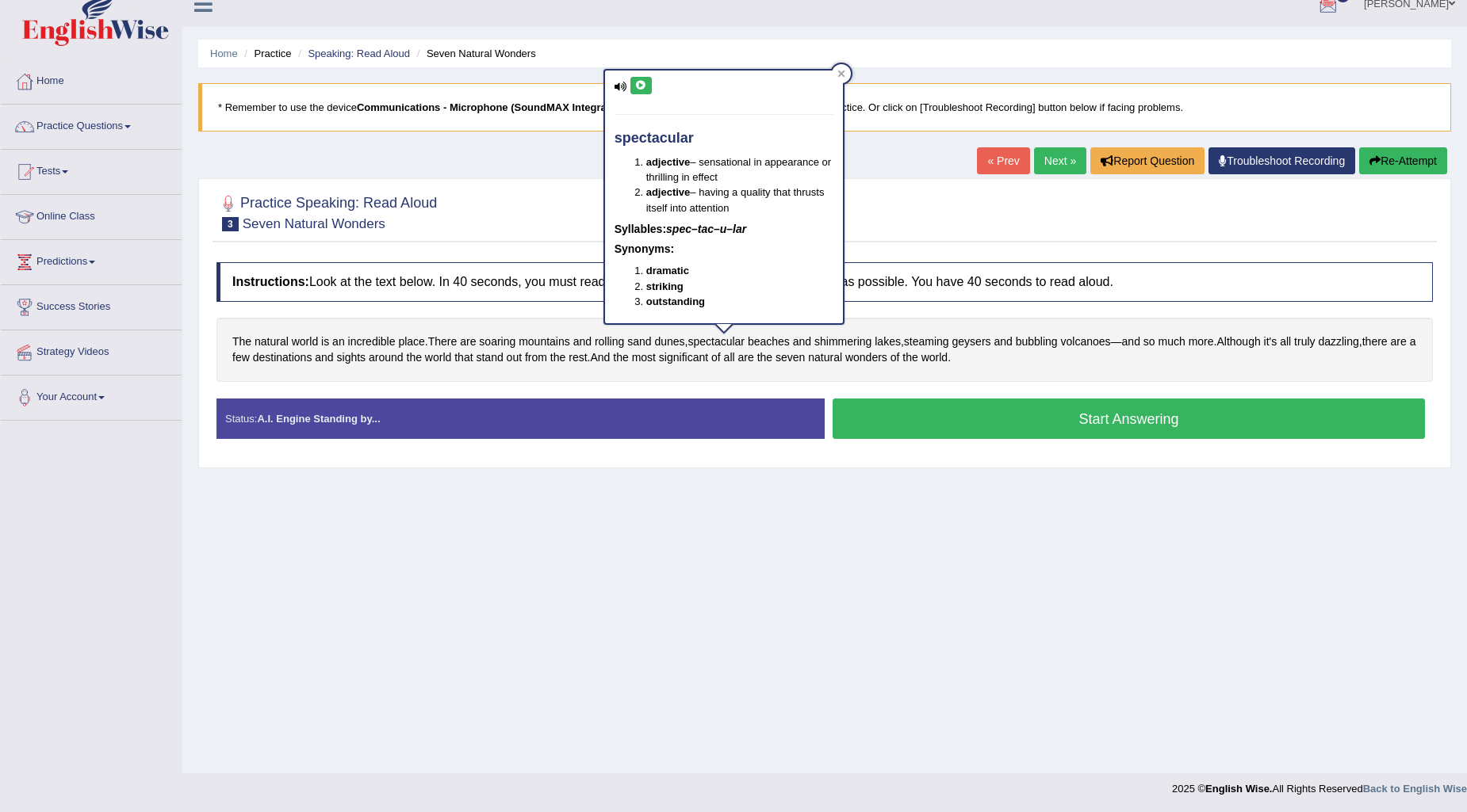
click at [639, 83] on icon at bounding box center [641, 86] width 12 height 10
click at [842, 74] on icon at bounding box center [841, 74] width 7 height 7
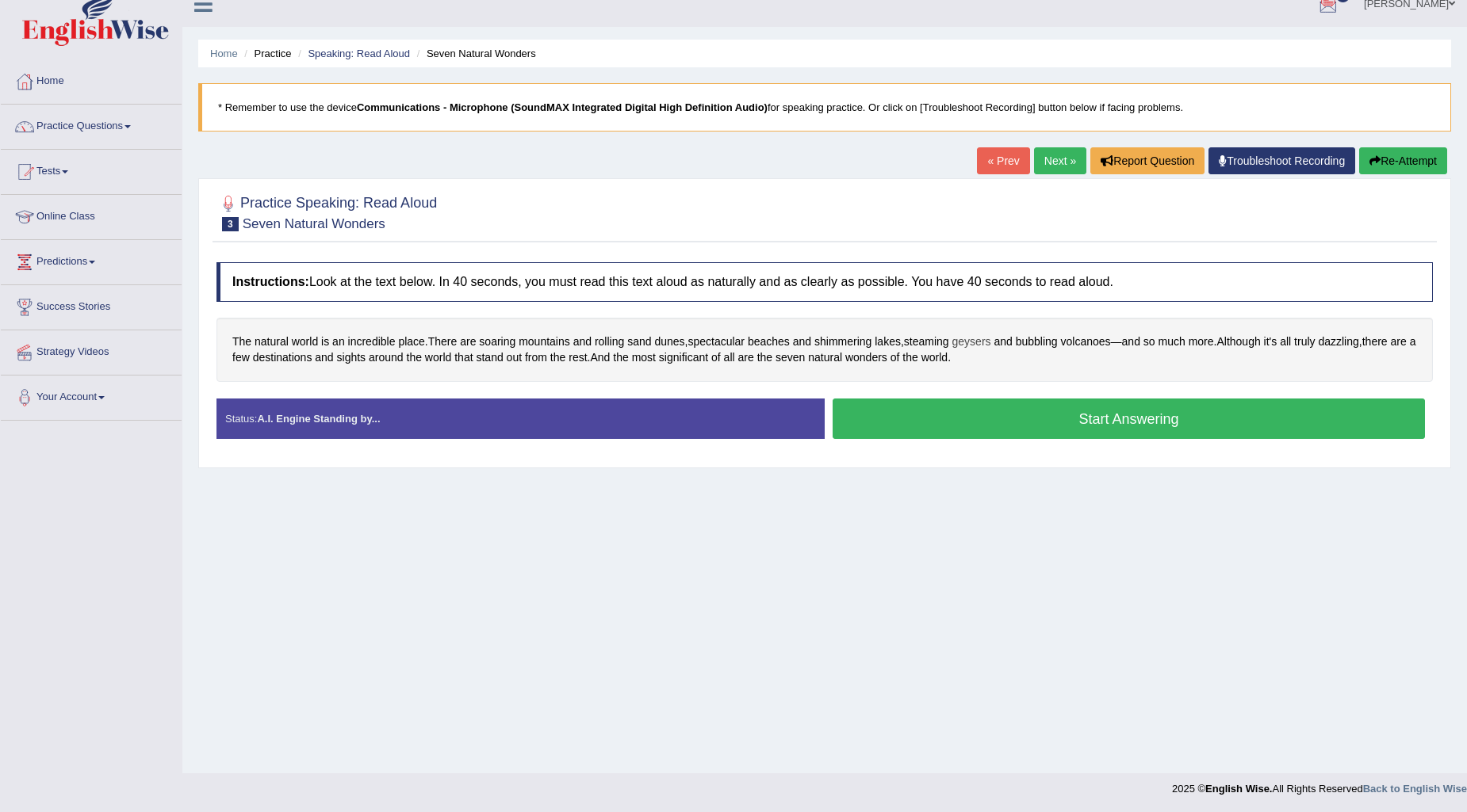
click at [991, 339] on span "geysers" at bounding box center [972, 342] width 39 height 16
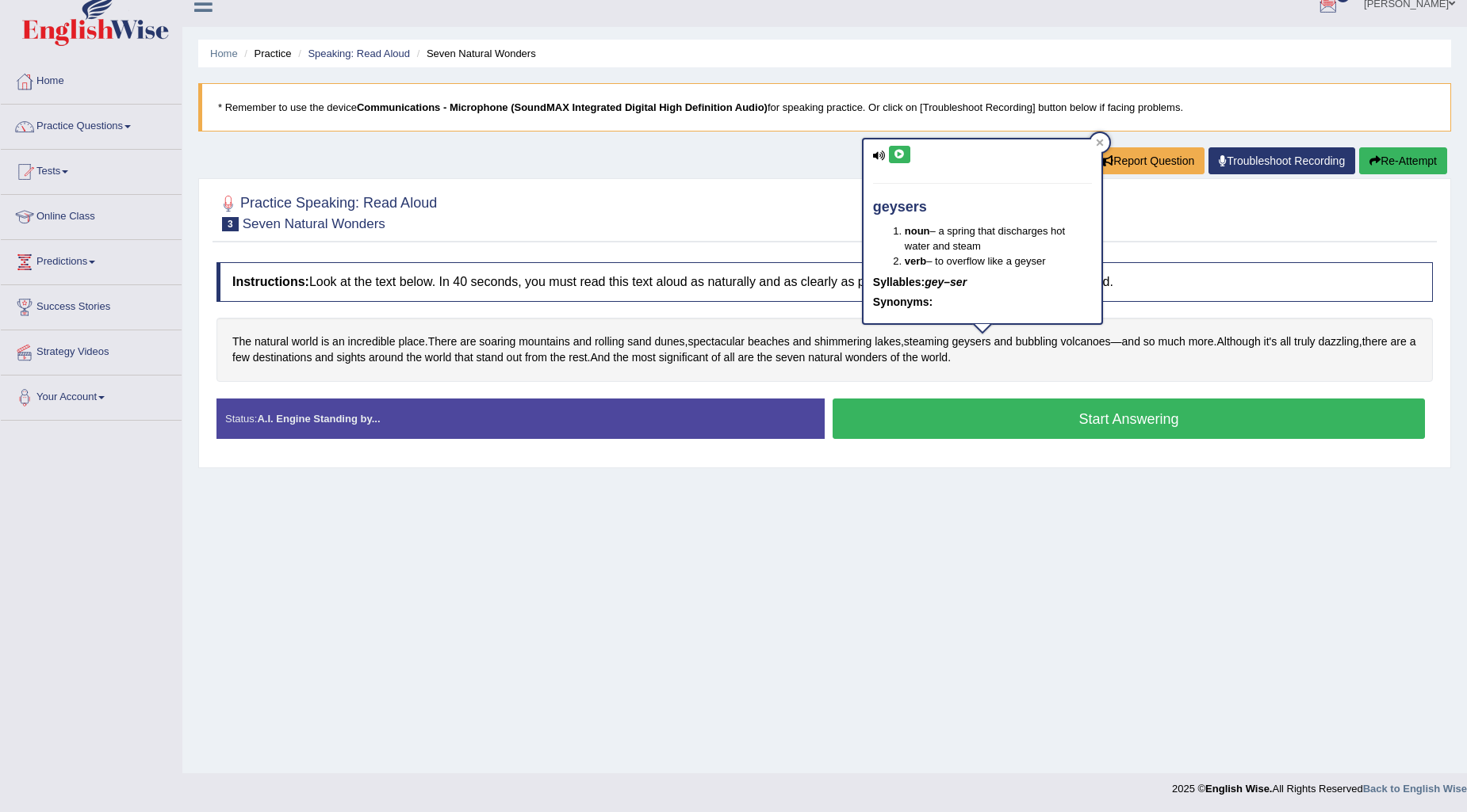
click at [900, 150] on icon at bounding box center [899, 154] width 12 height 10
click at [1099, 143] on icon at bounding box center [1099, 142] width 7 height 7
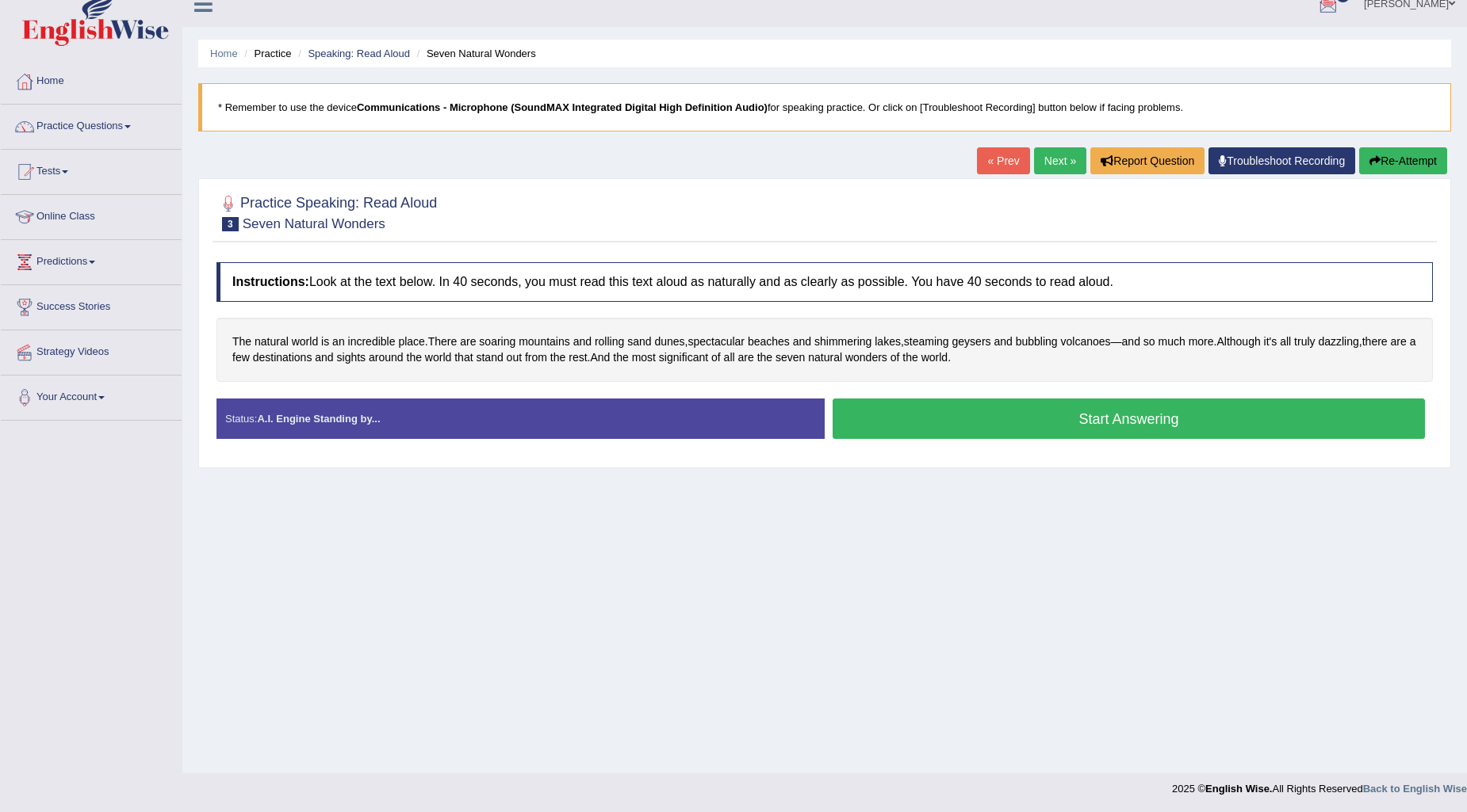
click at [915, 412] on button "Start Answering" at bounding box center [1128, 419] width 592 height 41
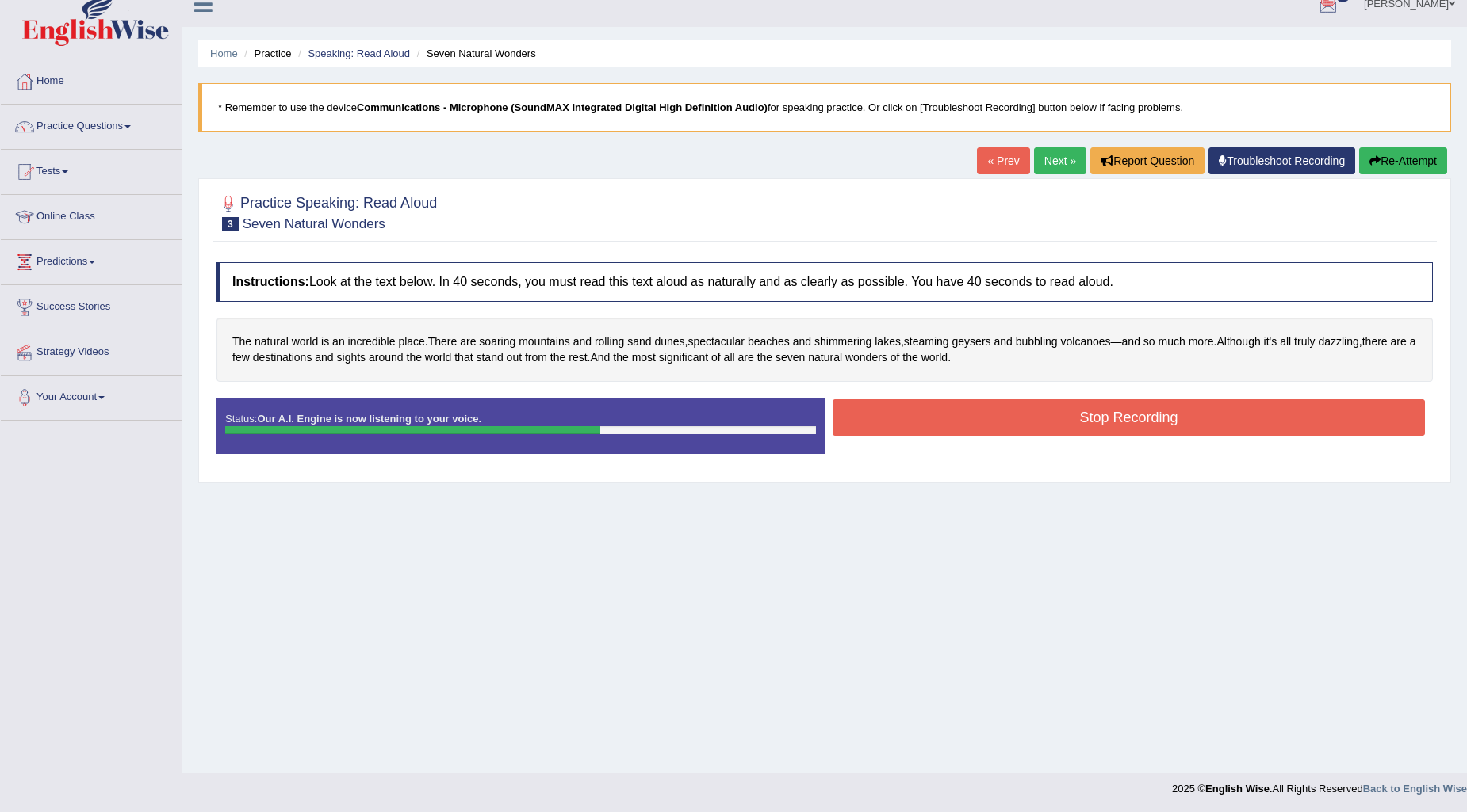
click at [978, 429] on button "Stop Recording" at bounding box center [1128, 417] width 592 height 37
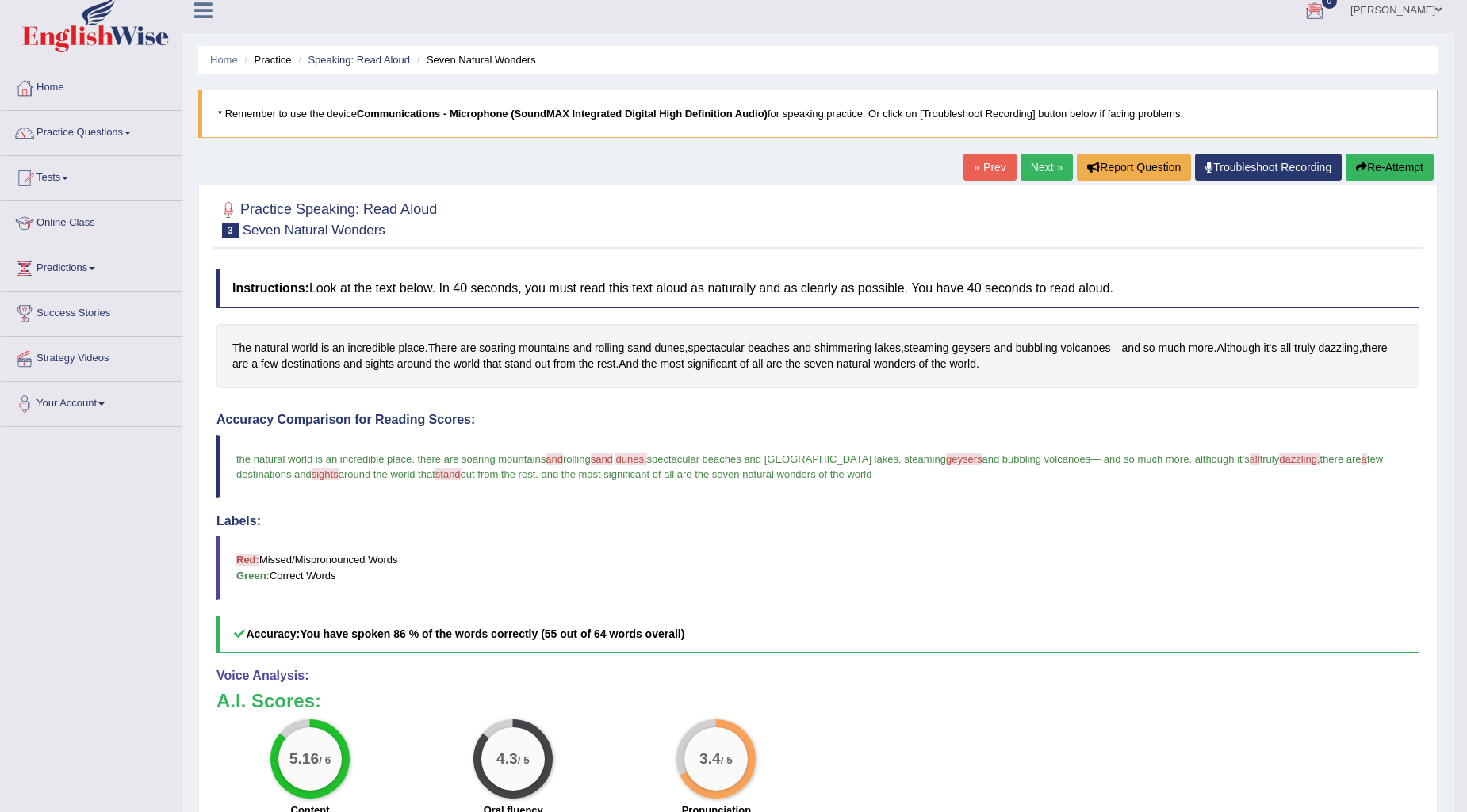
scroll to position [0, 0]
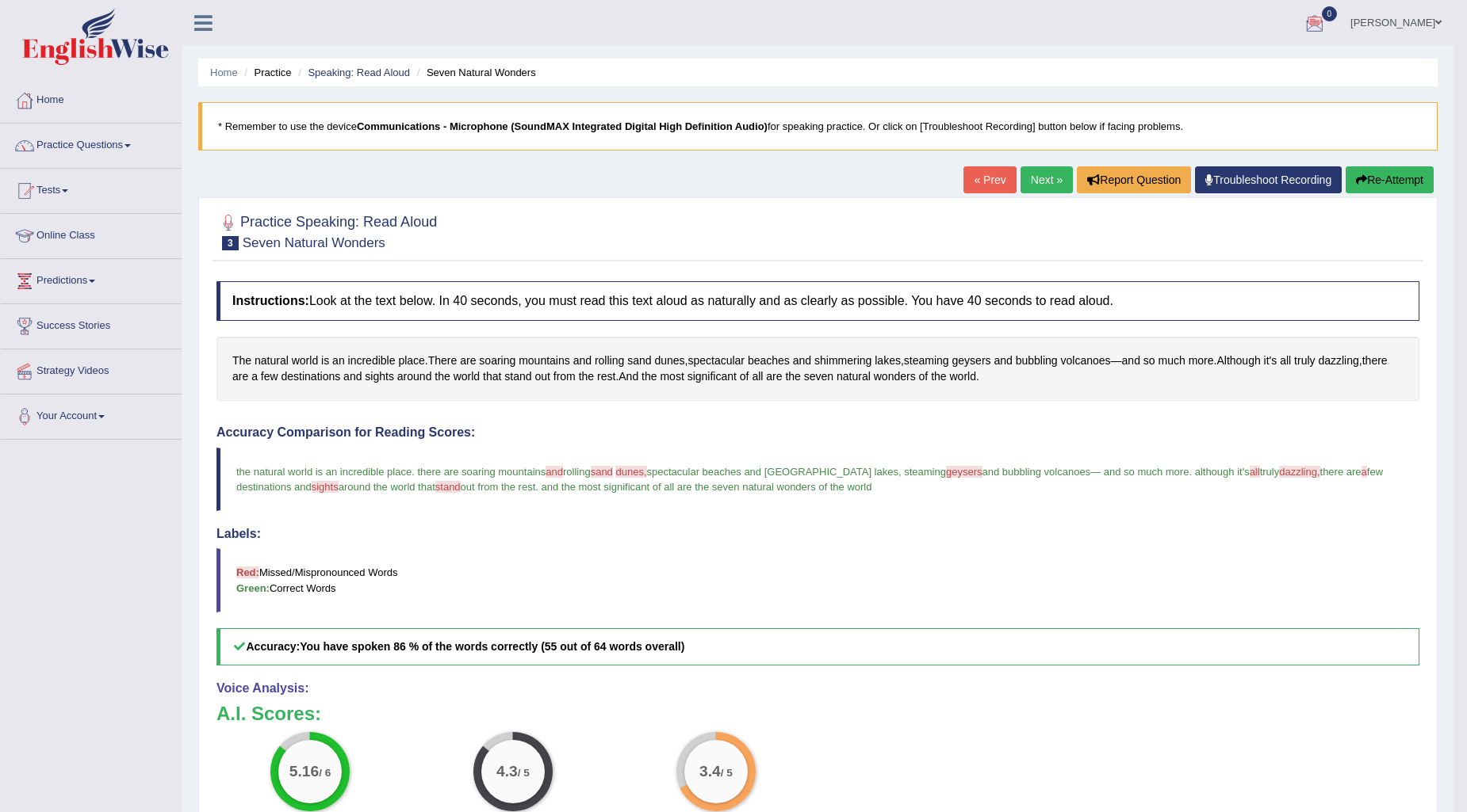
click at [1033, 173] on link "Next »" at bounding box center [1046, 179] width 52 height 27
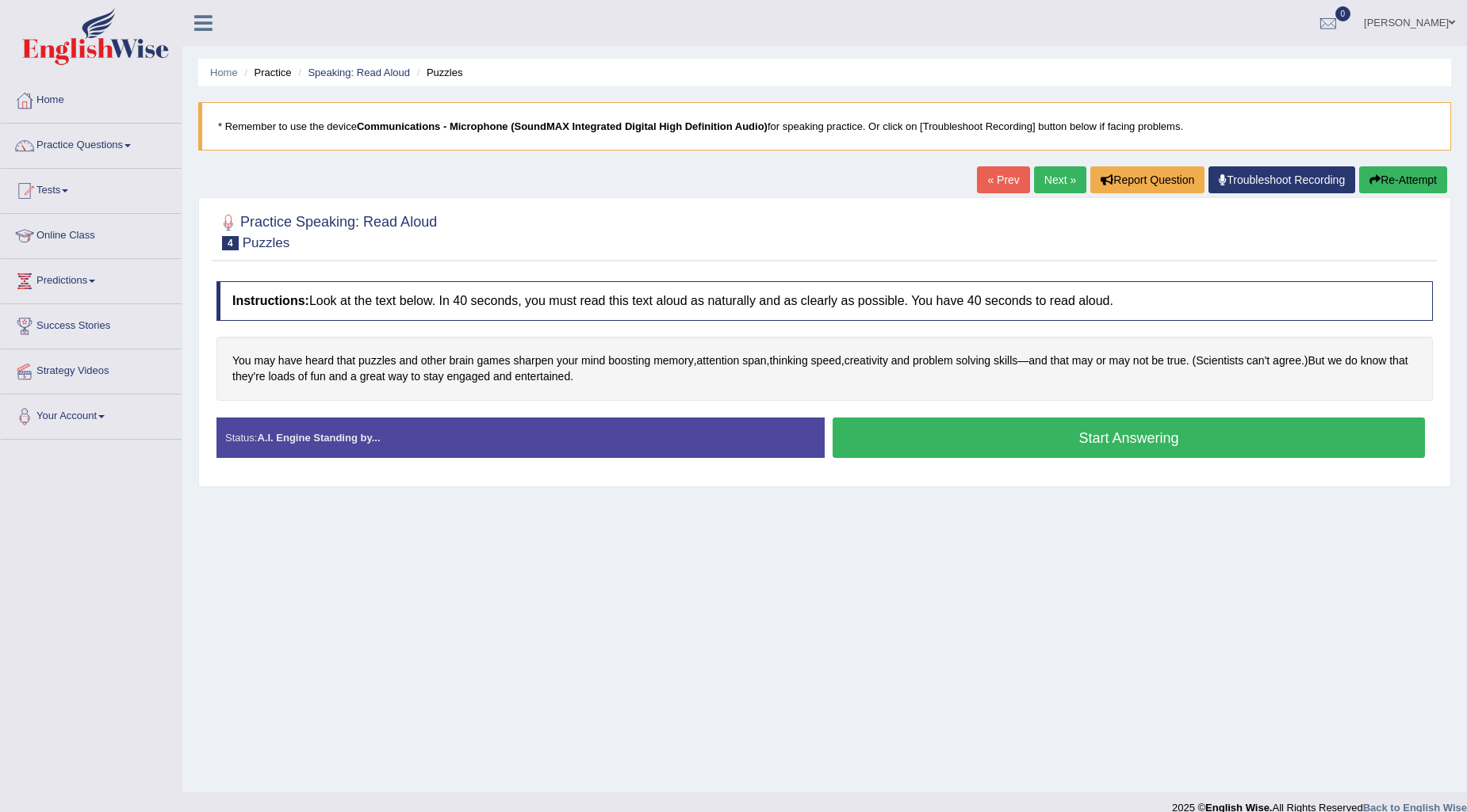
click at [970, 443] on button "Start Answering" at bounding box center [1128, 438] width 592 height 41
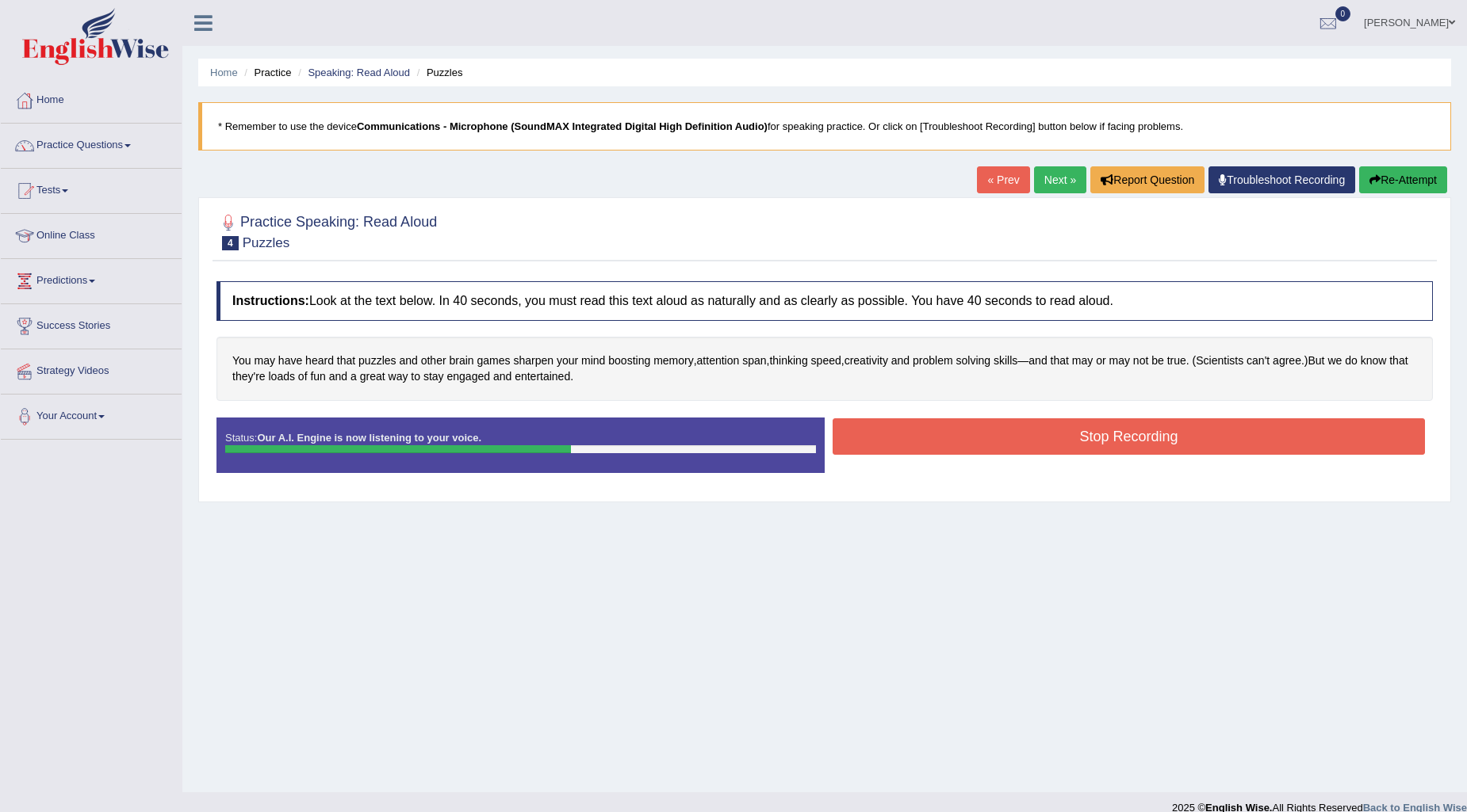
click at [928, 441] on button "Stop Recording" at bounding box center [1128, 436] width 592 height 37
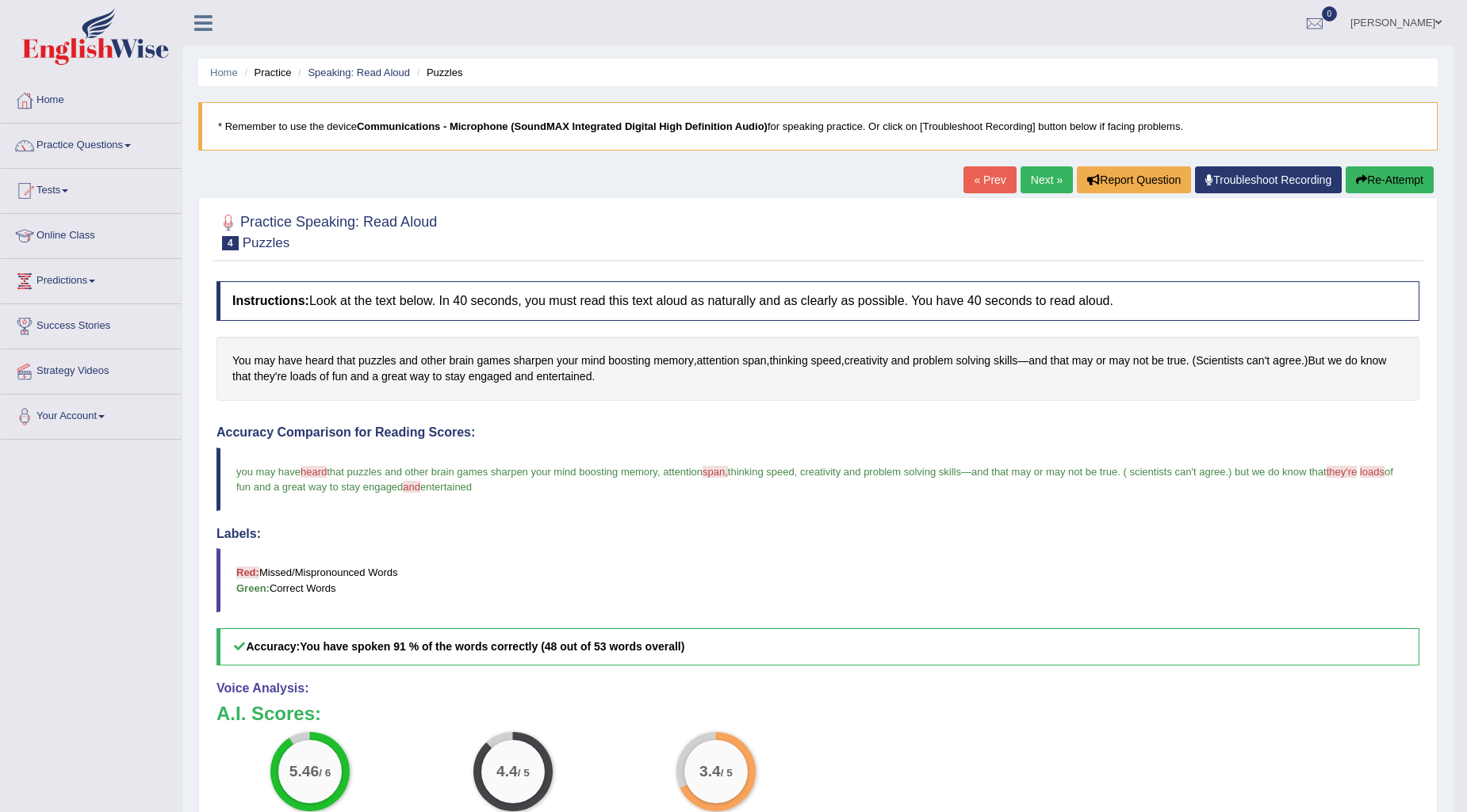
click at [1031, 183] on link "Next »" at bounding box center [1046, 179] width 52 height 27
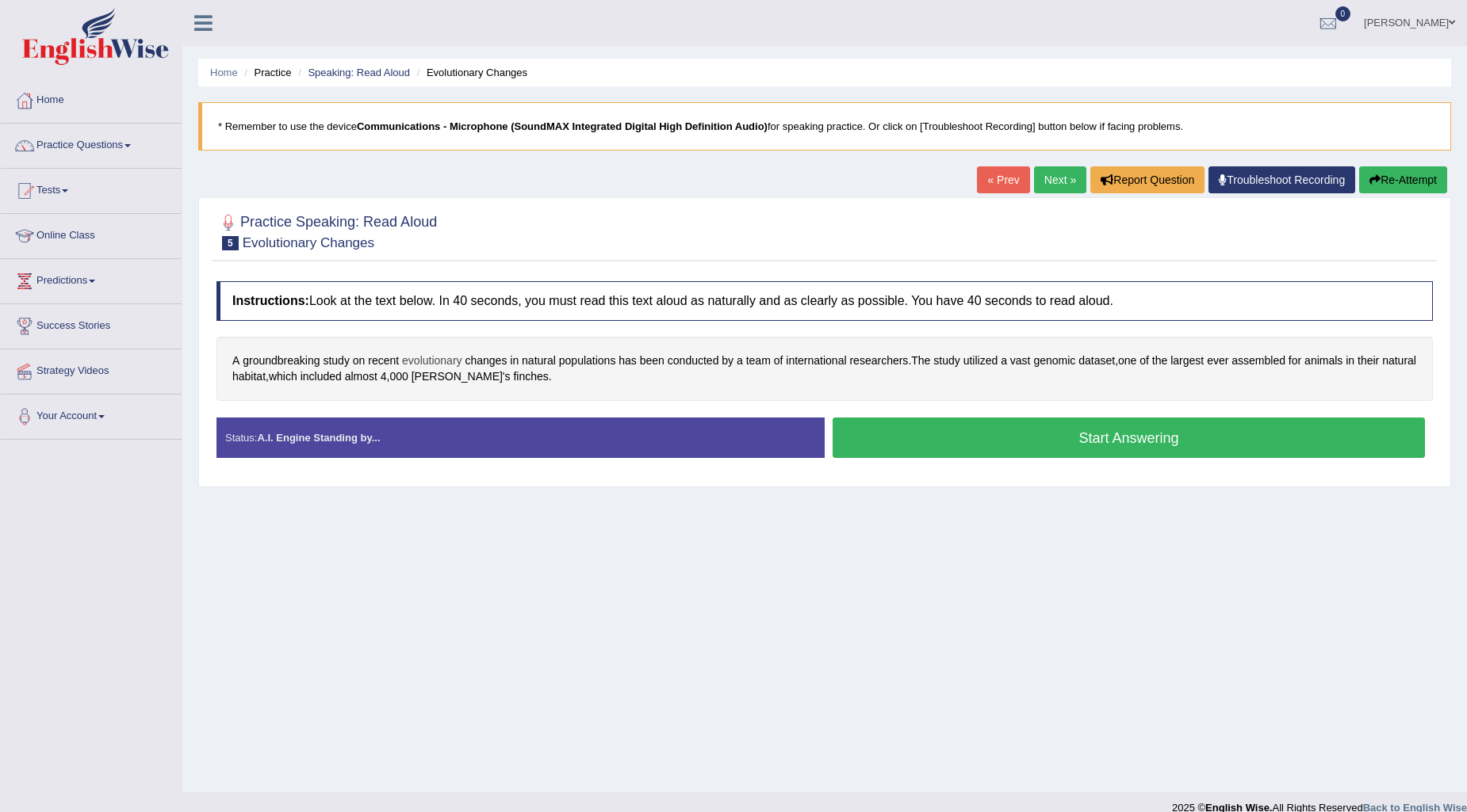
click at [452, 355] on span "evolutionary" at bounding box center [432, 361] width 60 height 16
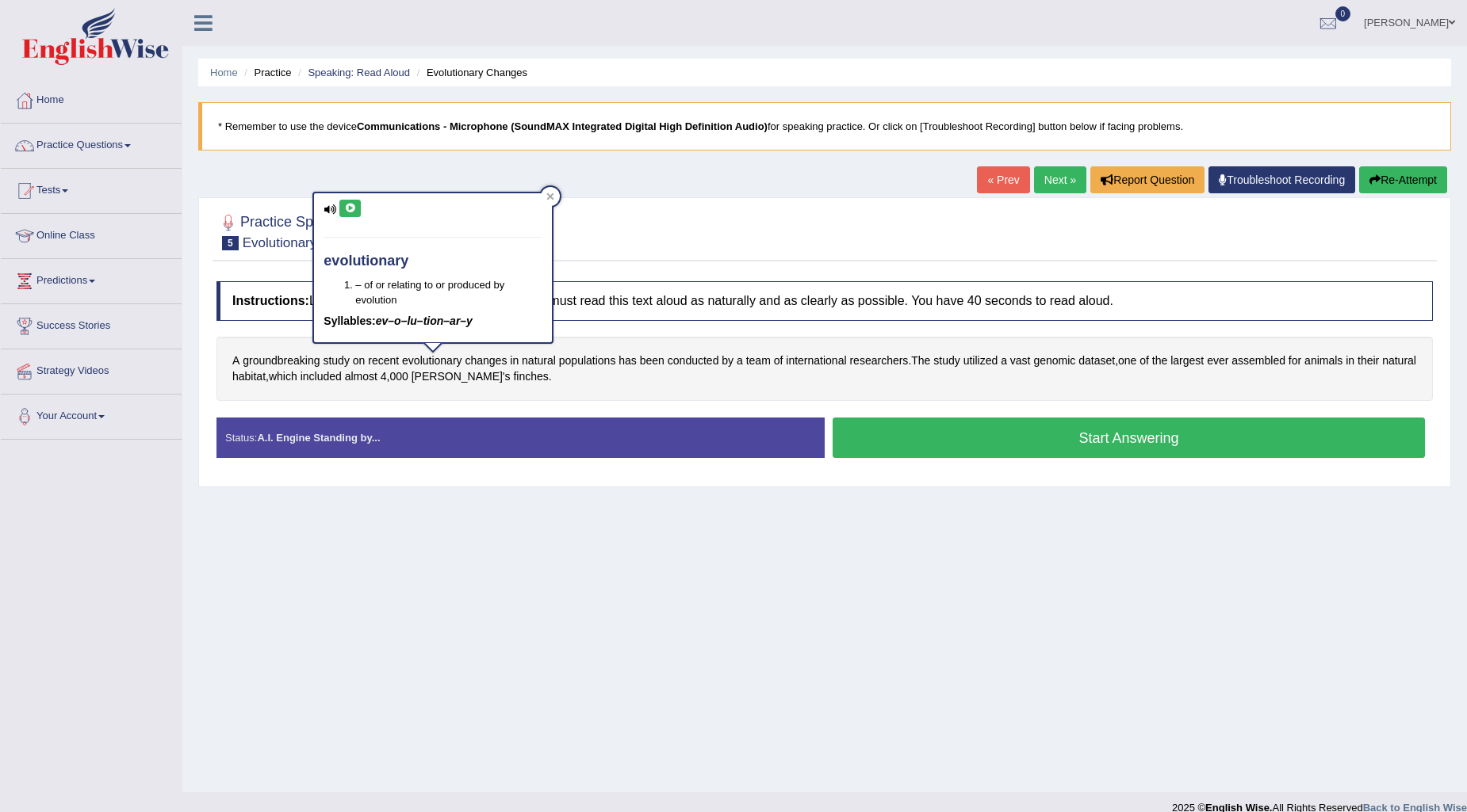
click at [350, 202] on button at bounding box center [350, 208] width 21 height 17
click at [549, 195] on icon at bounding box center [551, 197] width 7 height 7
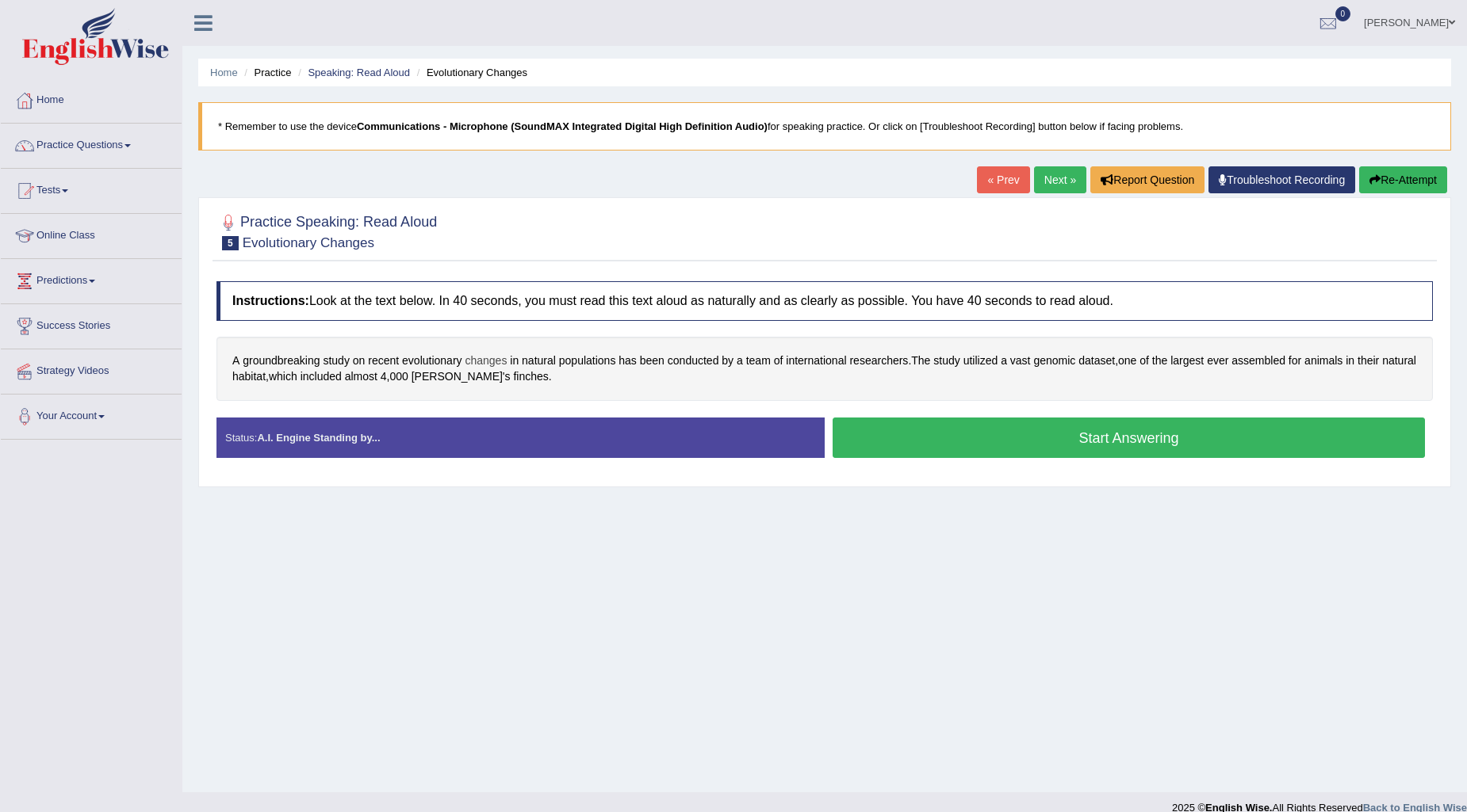
click at [486, 358] on span "changes" at bounding box center [486, 361] width 42 height 16
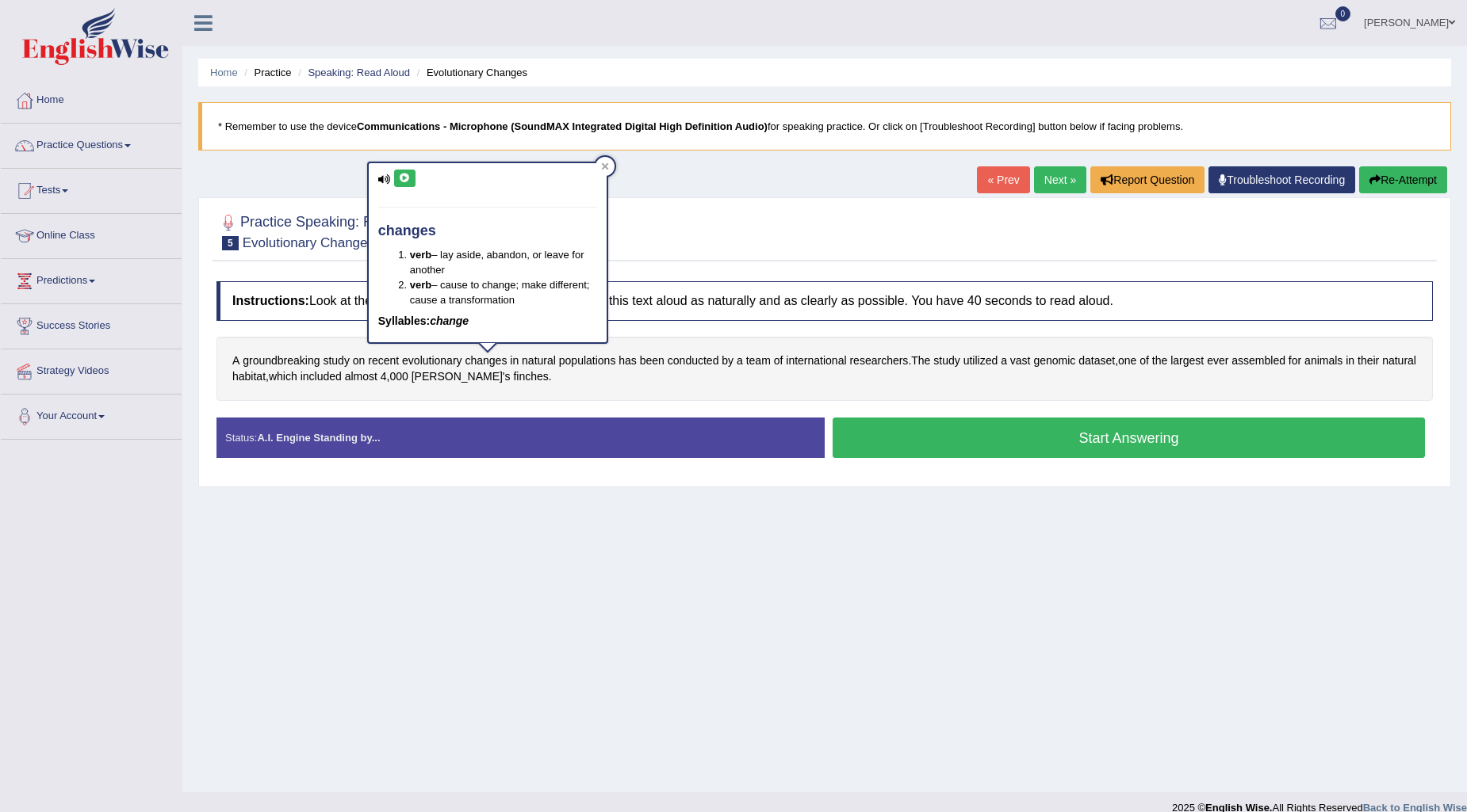
click at [401, 171] on button at bounding box center [405, 178] width 21 height 17
click at [604, 164] on icon at bounding box center [604, 166] width 7 height 7
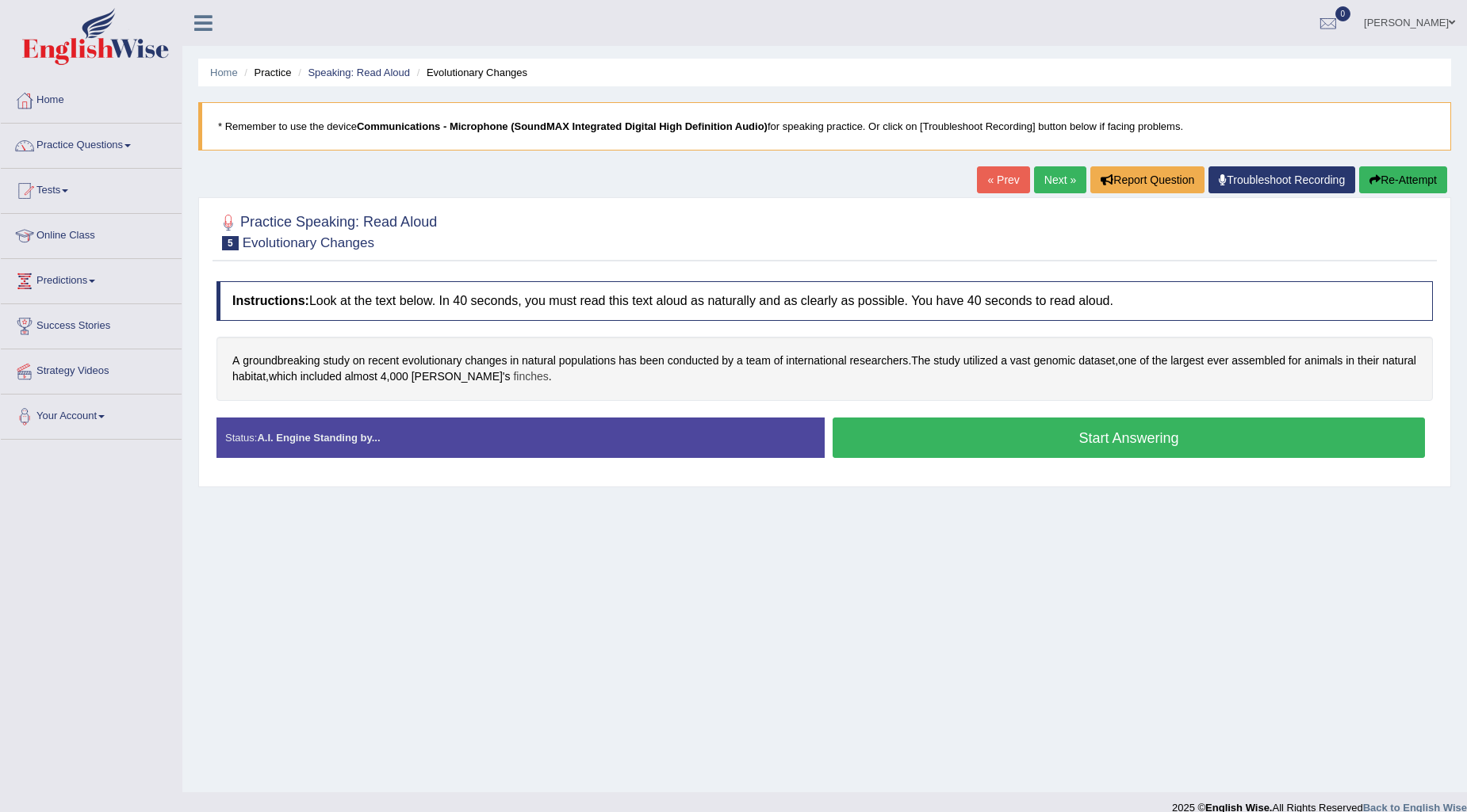
click at [513, 377] on span "finches" at bounding box center [530, 377] width 35 height 16
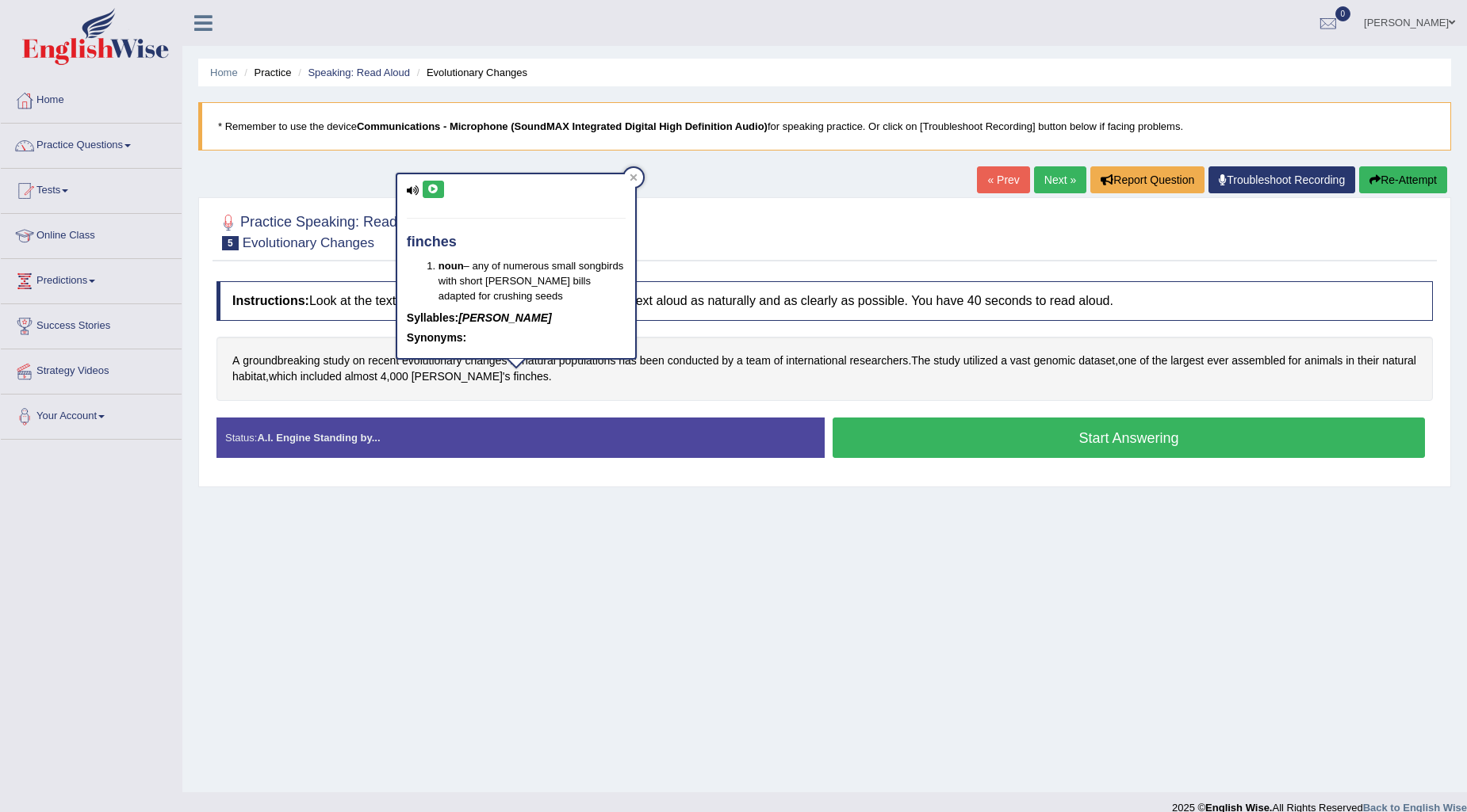
click at [438, 192] on icon at bounding box center [433, 189] width 12 height 10
click at [636, 174] on icon at bounding box center [634, 178] width 8 height 8
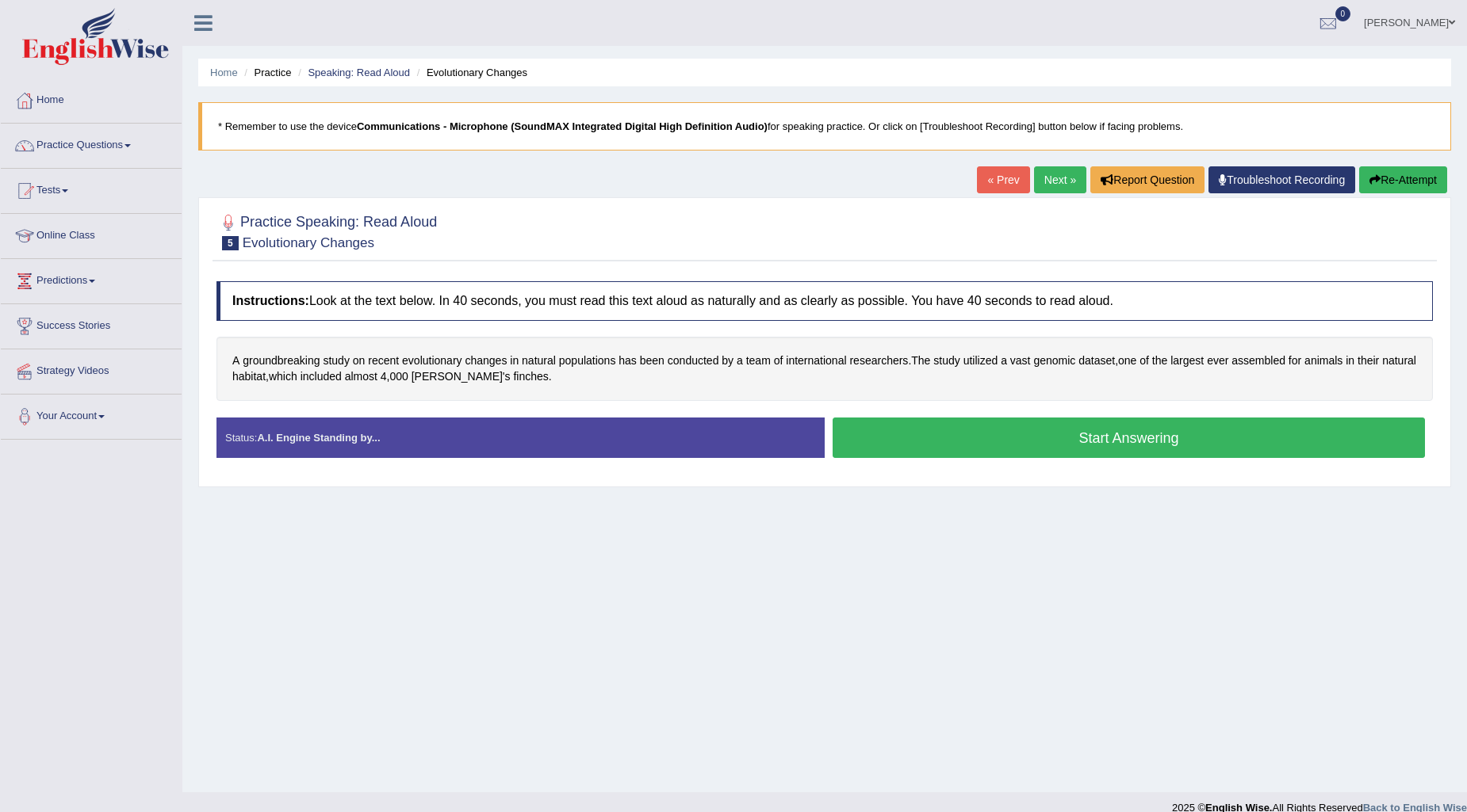
click at [916, 434] on button "Start Answering" at bounding box center [1128, 438] width 592 height 41
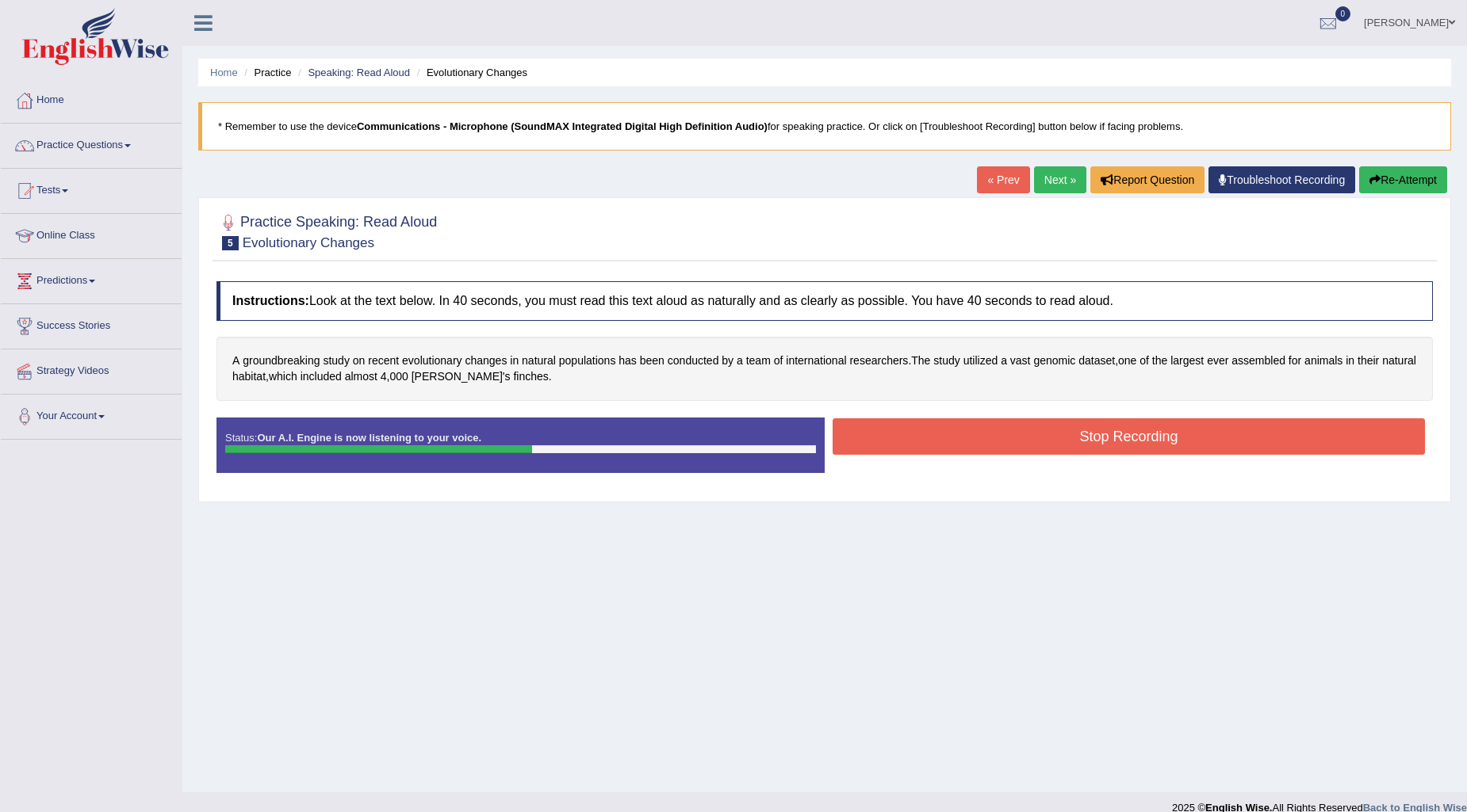
click at [948, 450] on button "Stop Recording" at bounding box center [1128, 436] width 592 height 37
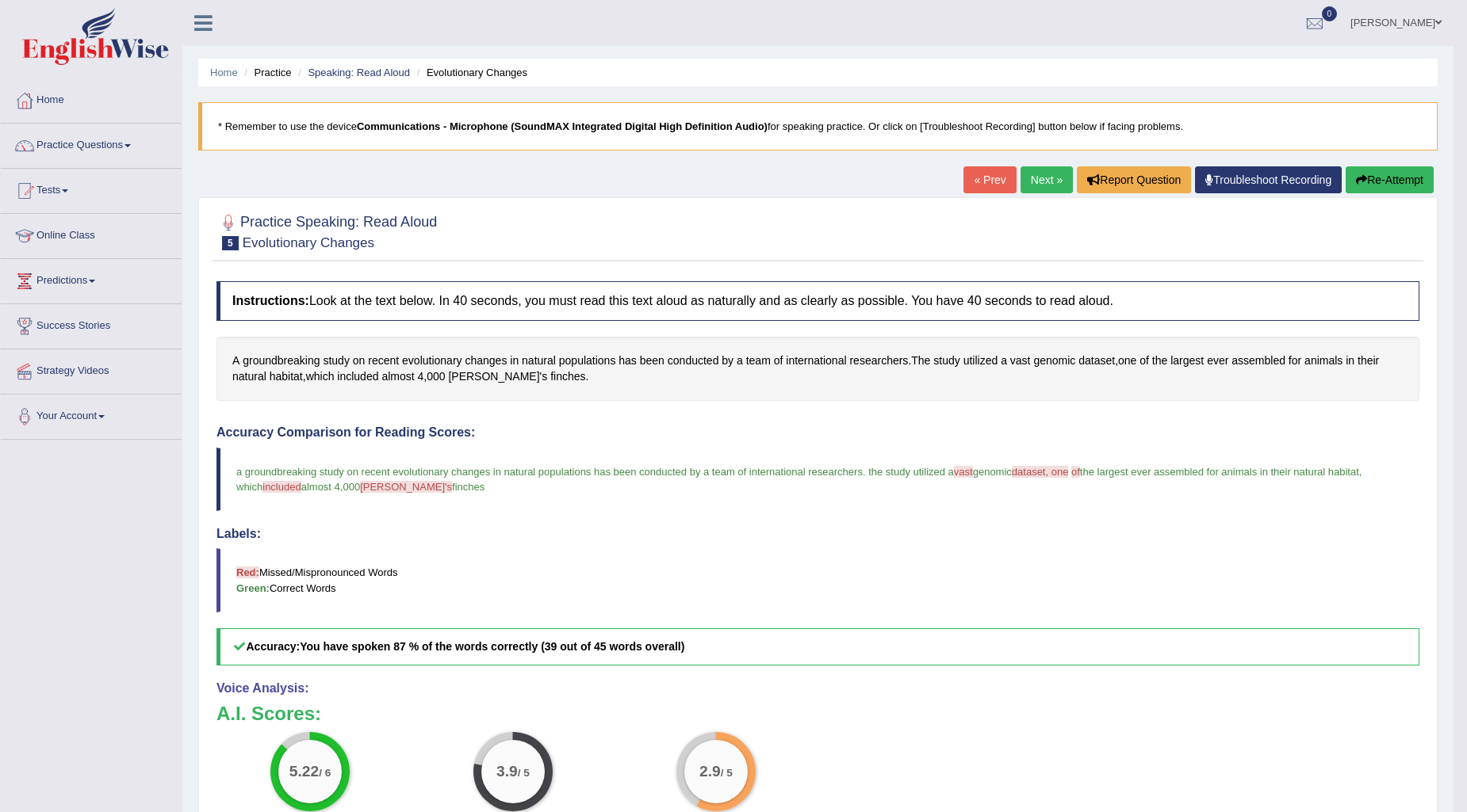
click at [1045, 184] on link "Next »" at bounding box center [1046, 179] width 52 height 27
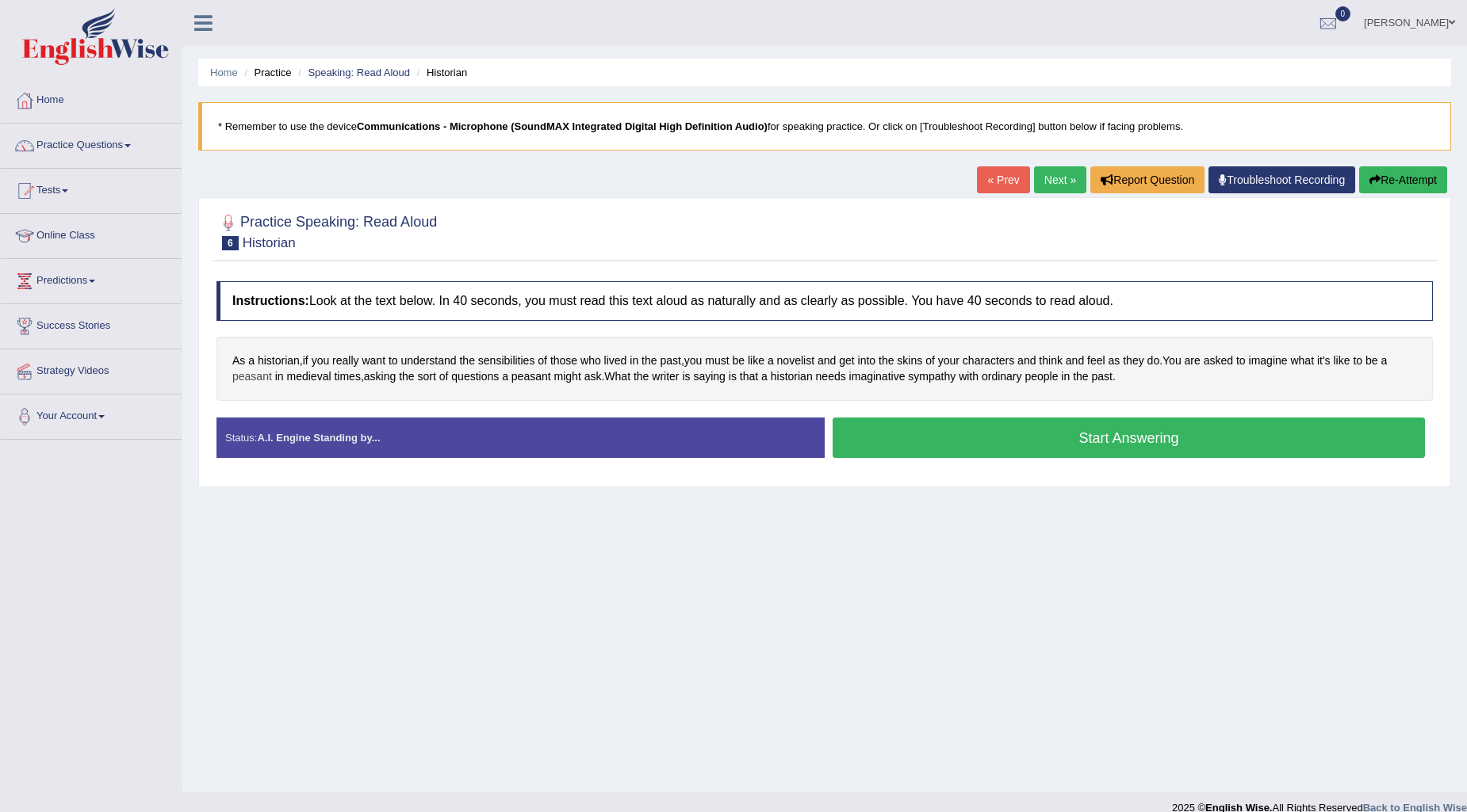
click at [260, 376] on span "peasant" at bounding box center [252, 377] width 40 height 16
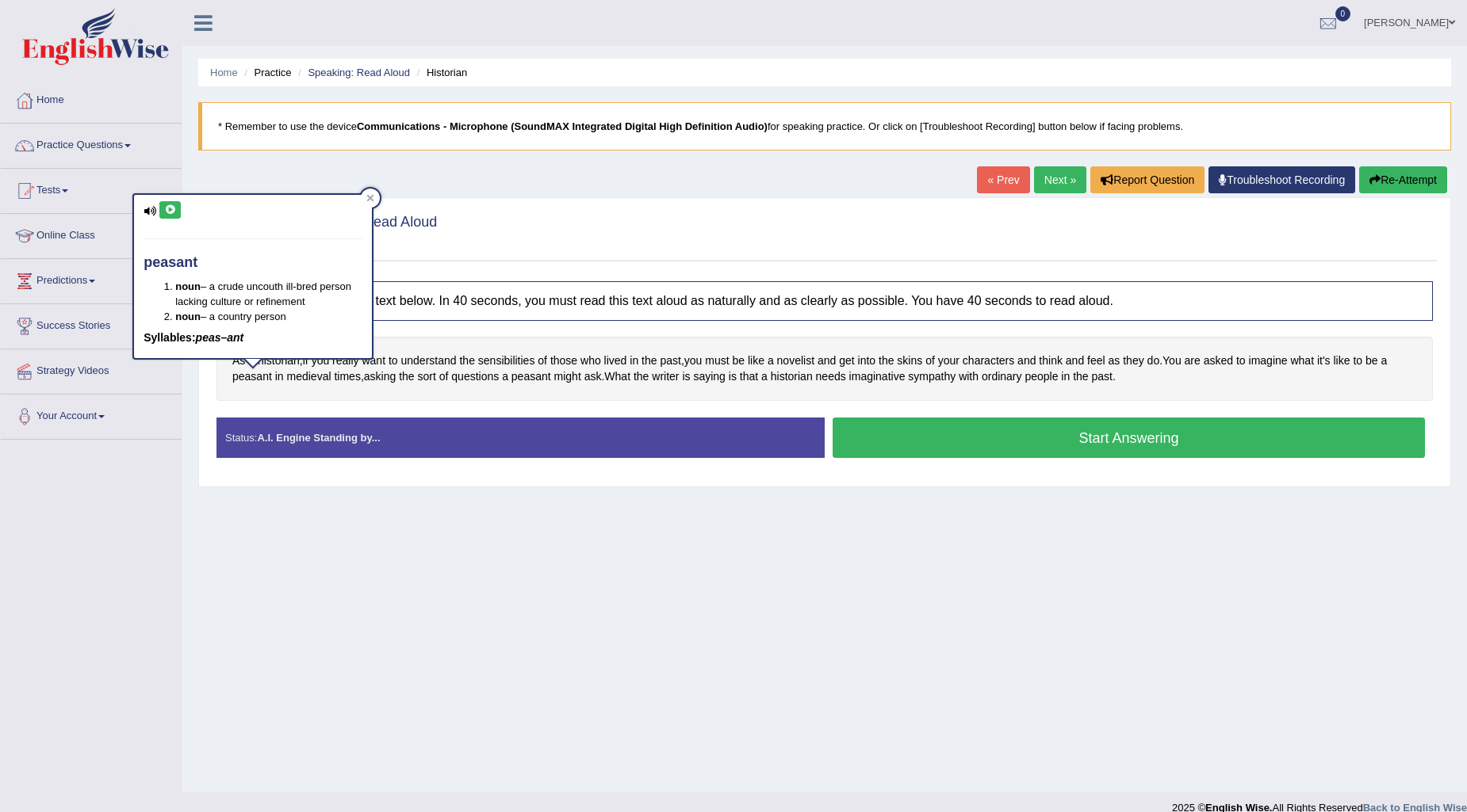
click at [165, 209] on icon at bounding box center [170, 210] width 12 height 10
click at [366, 192] on div at bounding box center [370, 197] width 19 height 19
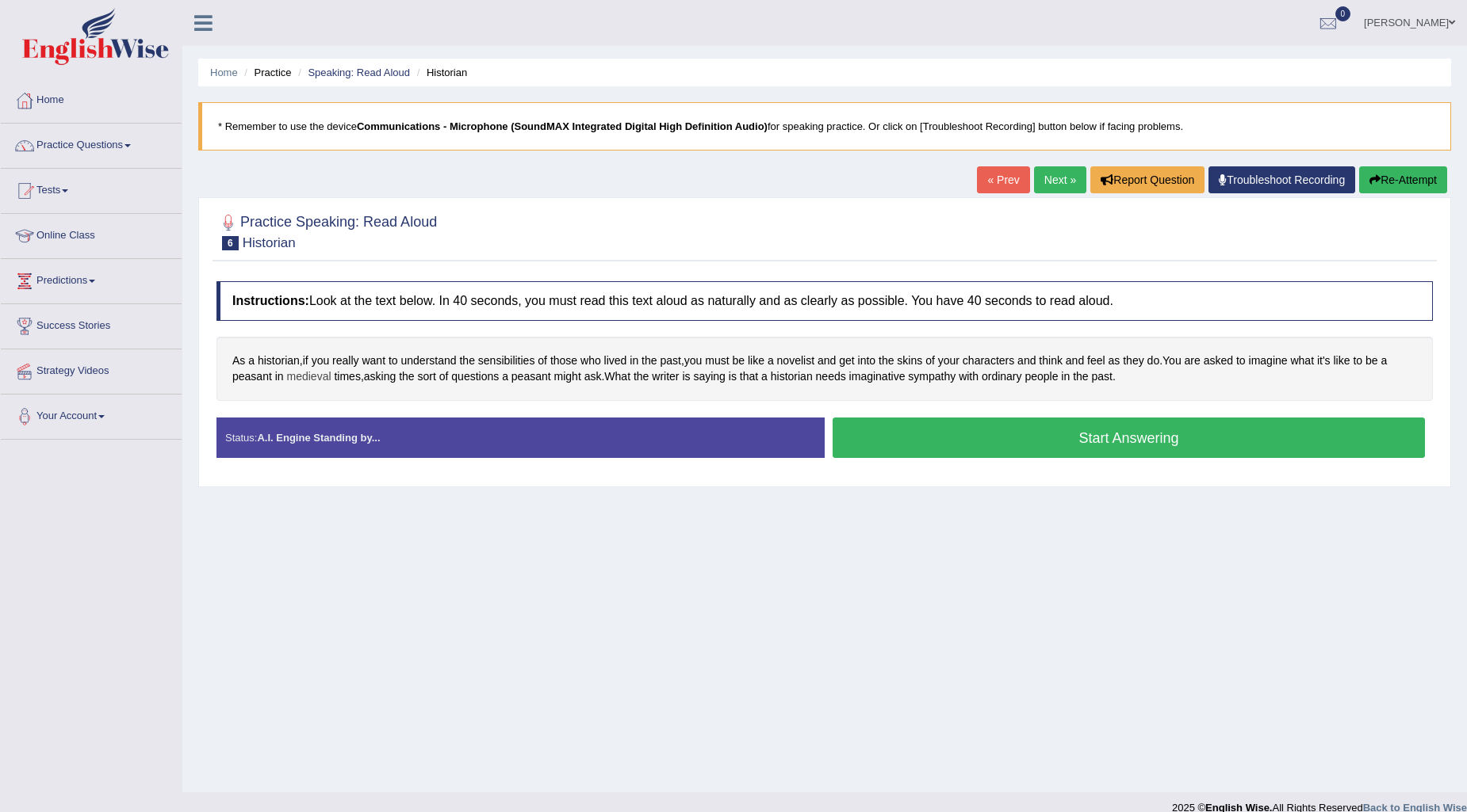
click at [314, 374] on span "medieval" at bounding box center [309, 377] width 45 height 16
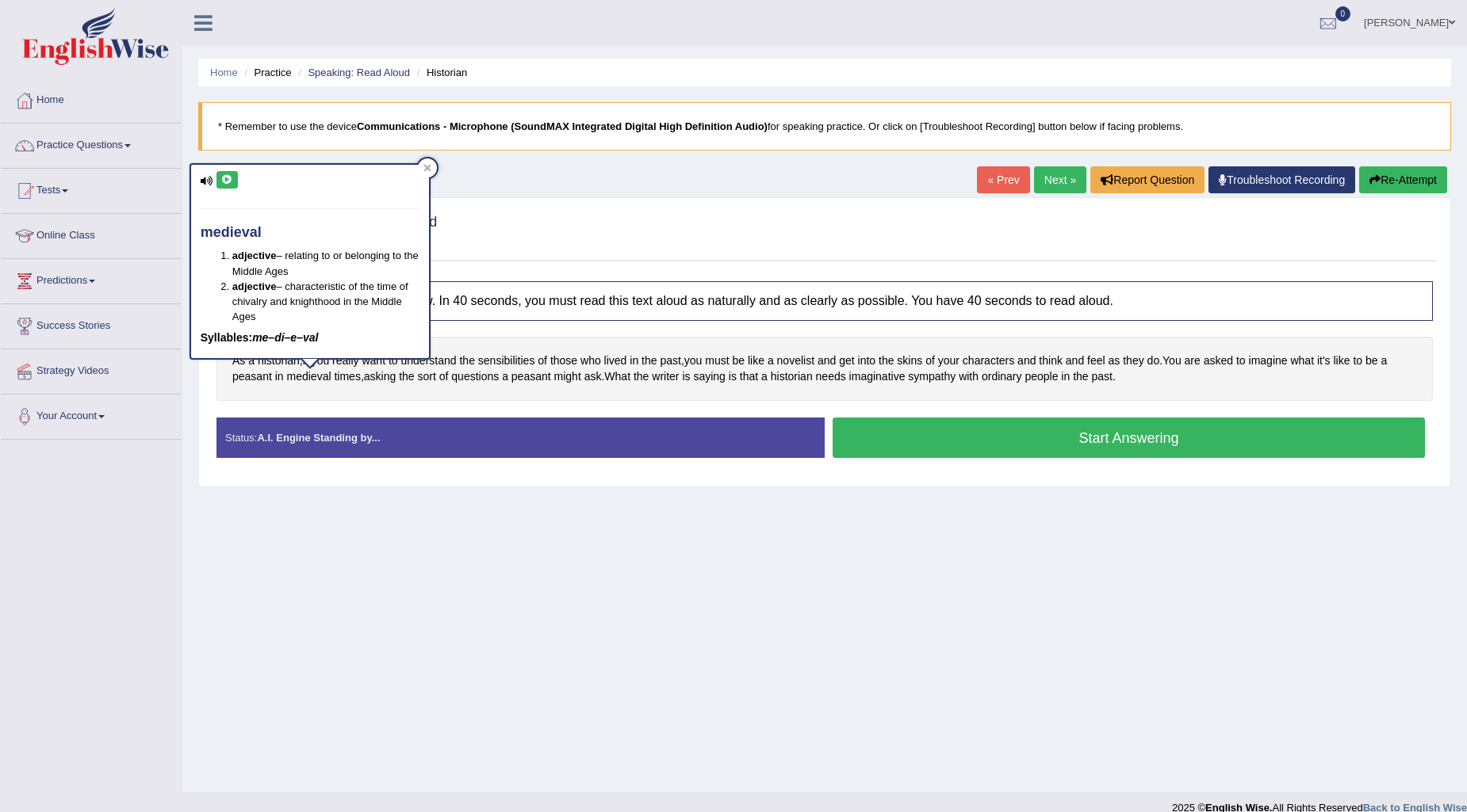
click at [225, 179] on icon at bounding box center [227, 180] width 12 height 10
click at [423, 164] on icon at bounding box center [426, 167] width 7 height 7
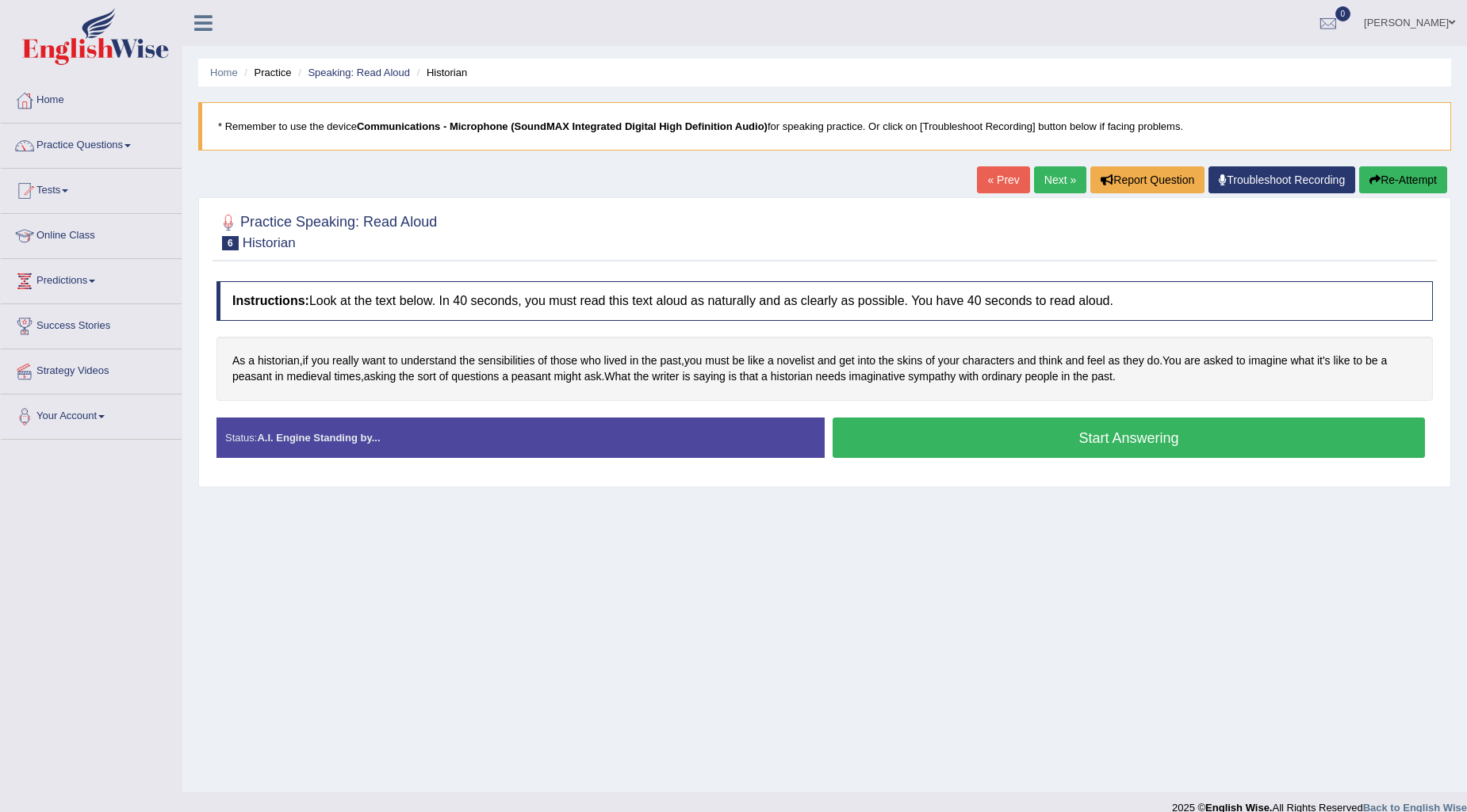
click at [1015, 442] on button "Start Answering" at bounding box center [1128, 438] width 592 height 41
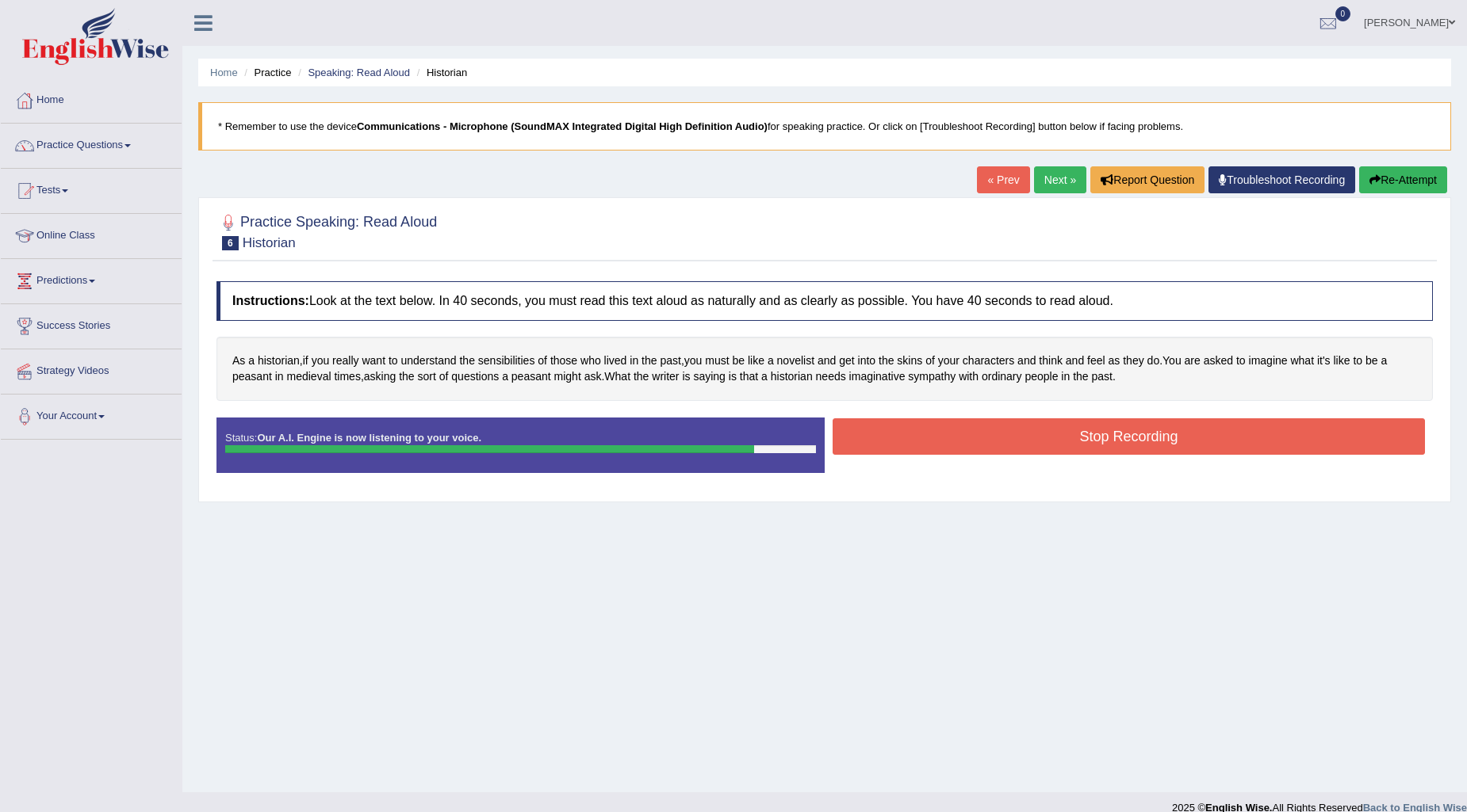
click at [1073, 436] on button "Stop Recording" at bounding box center [1128, 436] width 592 height 37
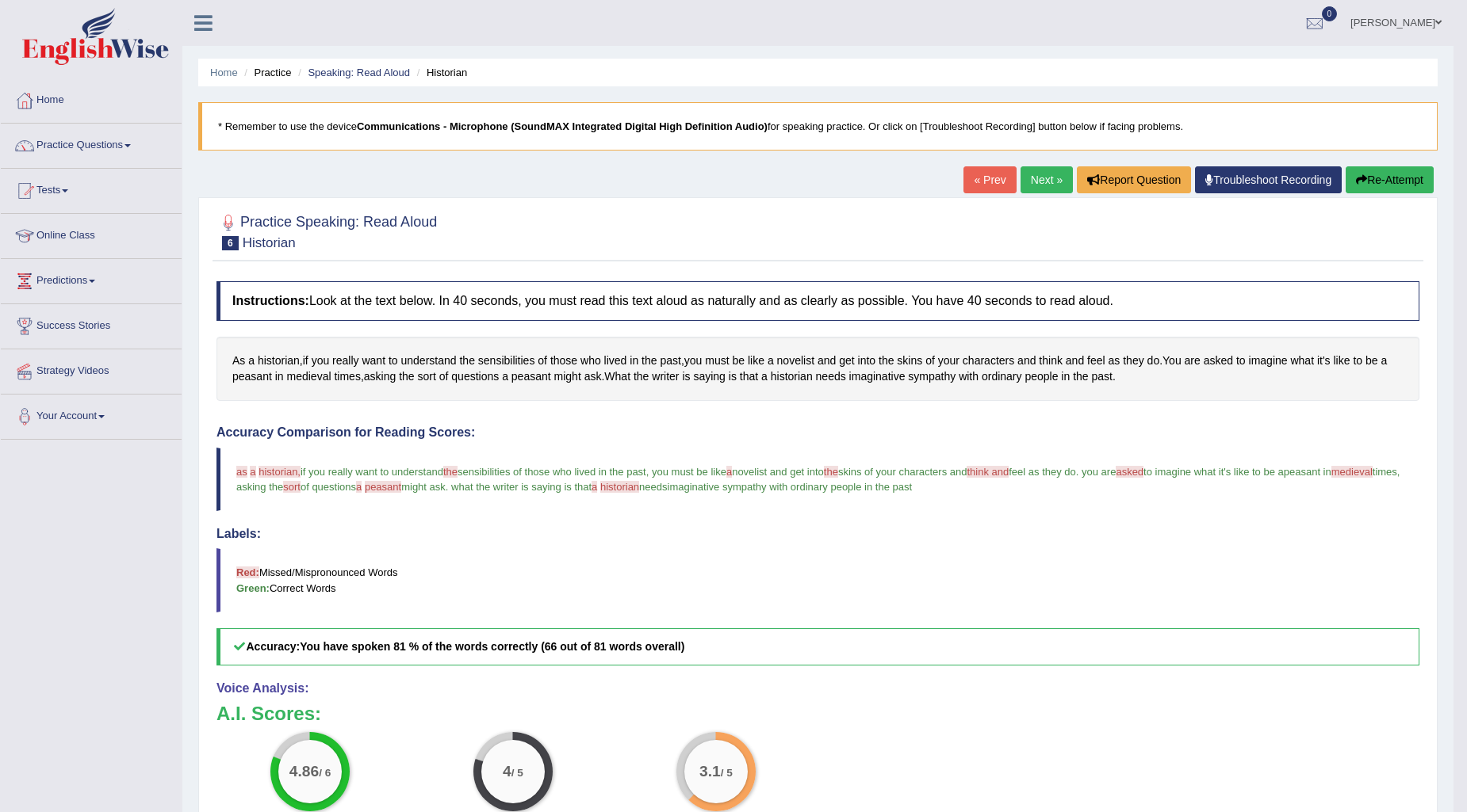
click at [1027, 183] on link "Next »" at bounding box center [1046, 179] width 52 height 27
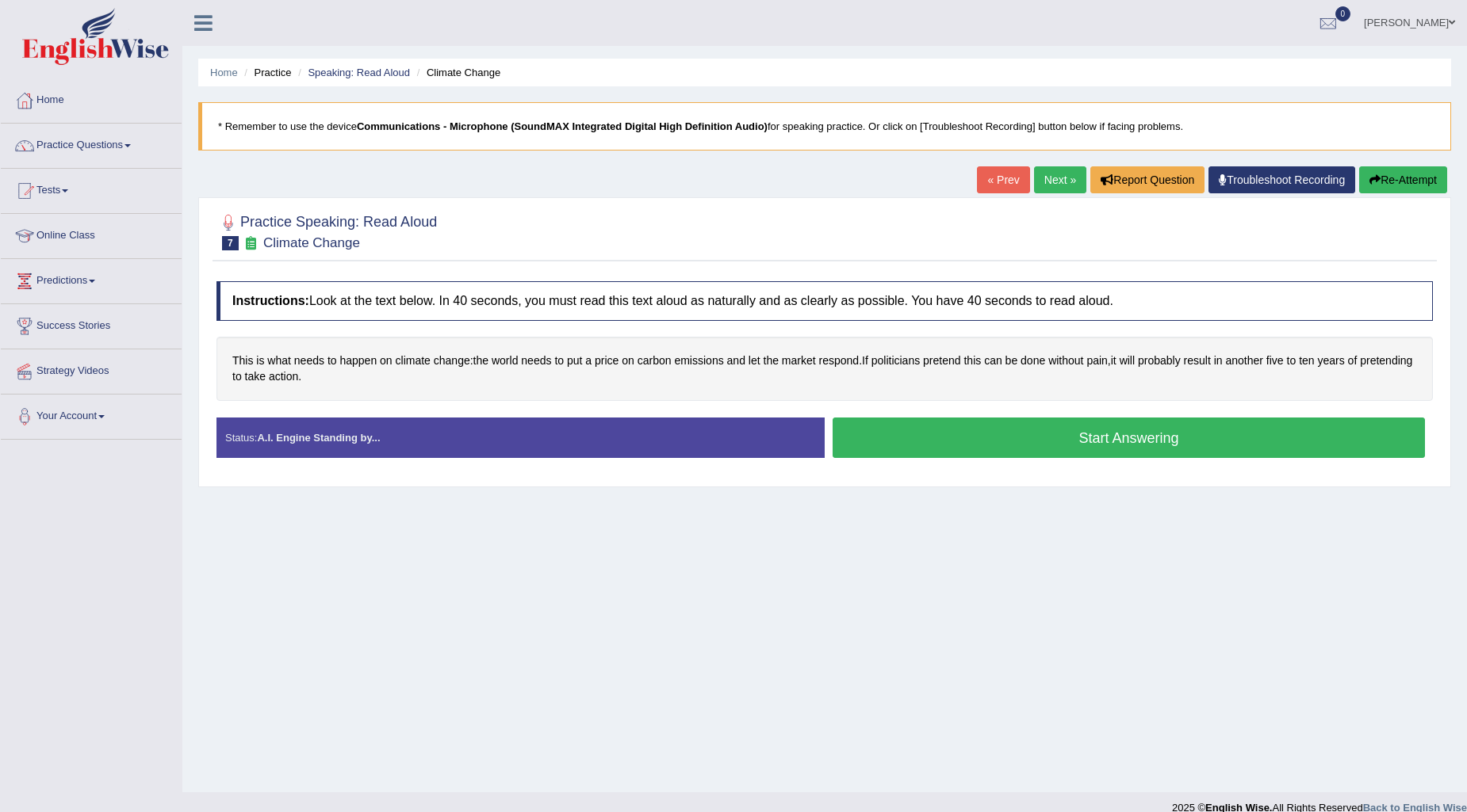
click at [911, 441] on button "Start Answering" at bounding box center [1128, 438] width 592 height 41
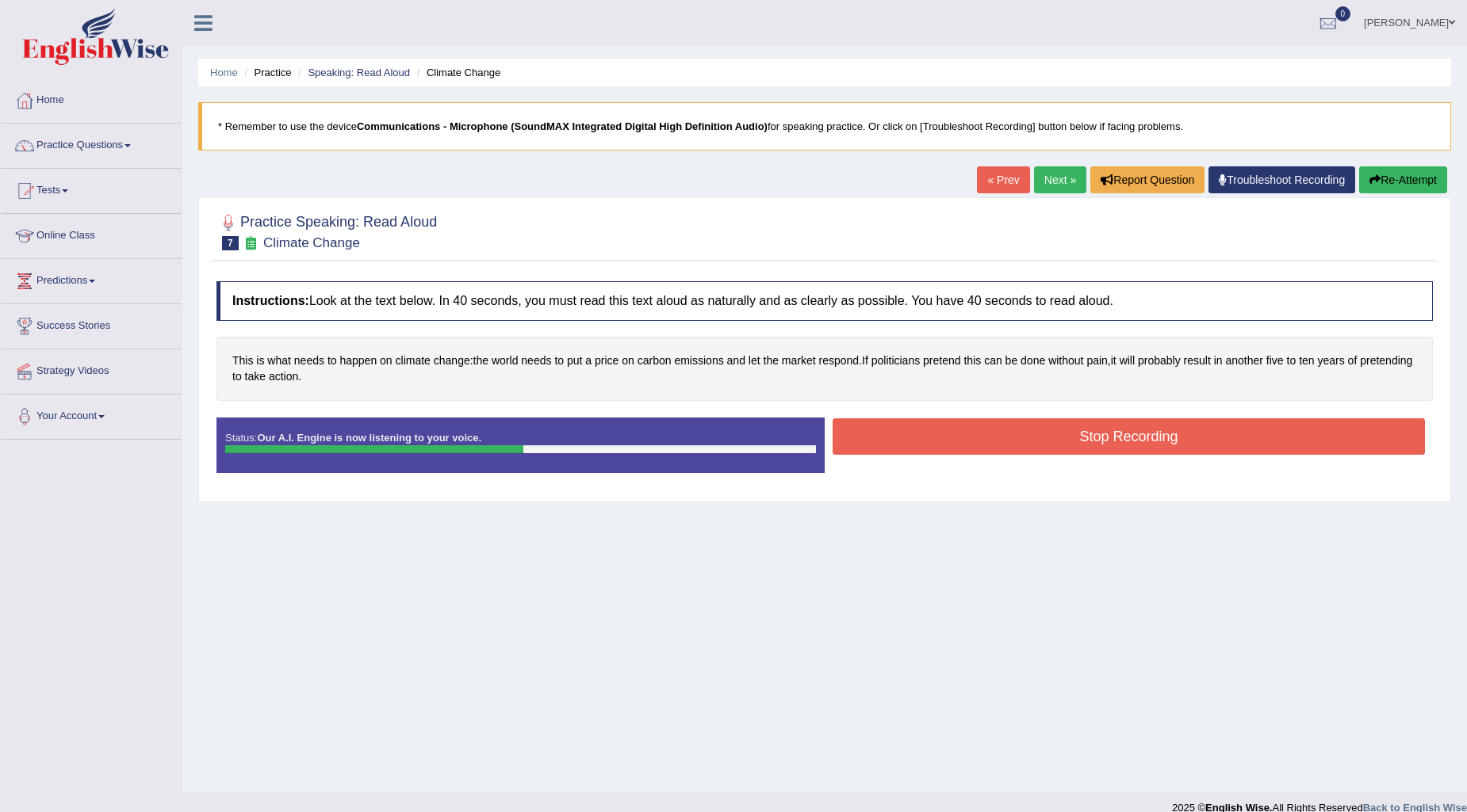
click at [916, 440] on button "Stop Recording" at bounding box center [1128, 436] width 592 height 37
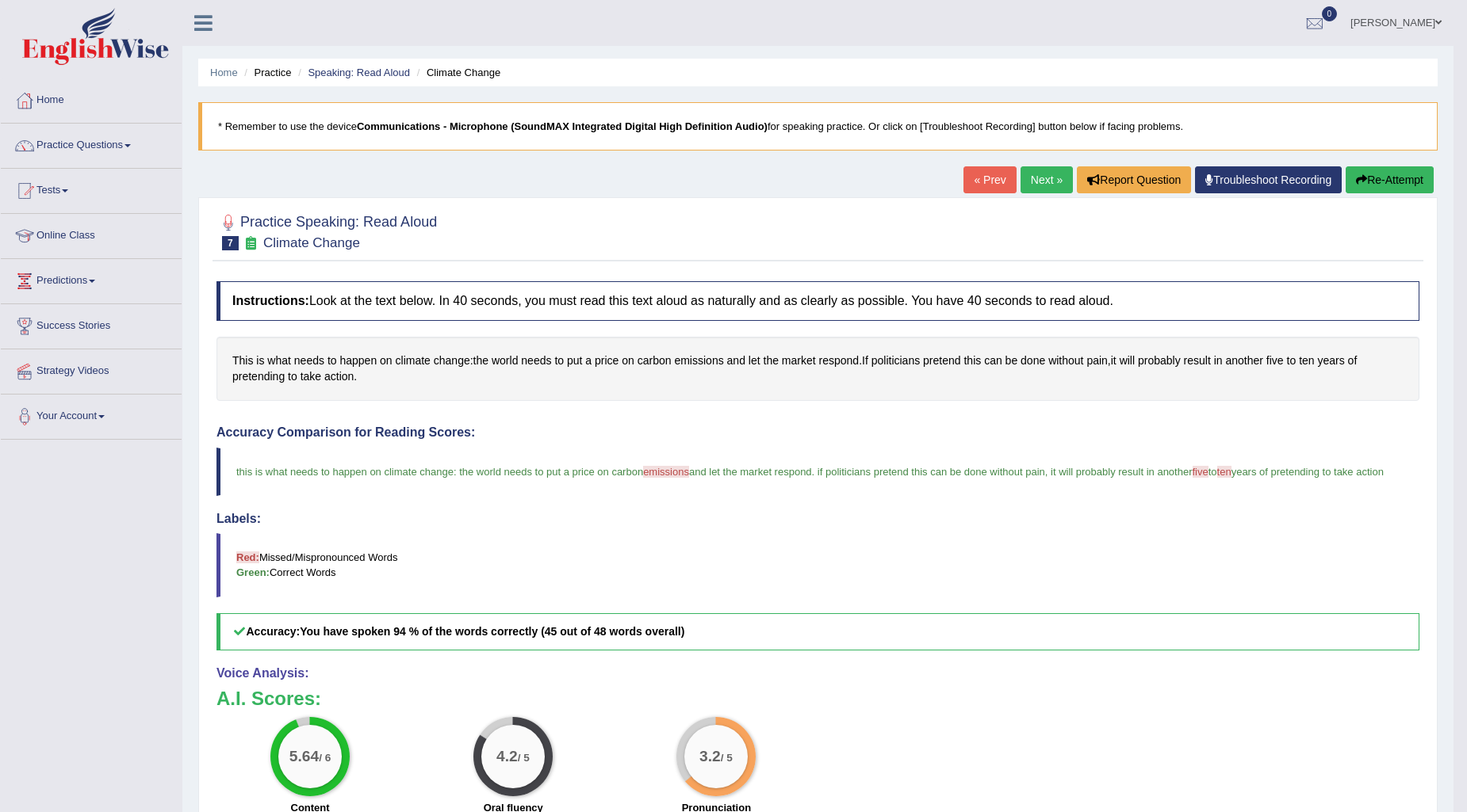
click at [1033, 179] on link "Next »" at bounding box center [1046, 179] width 52 height 27
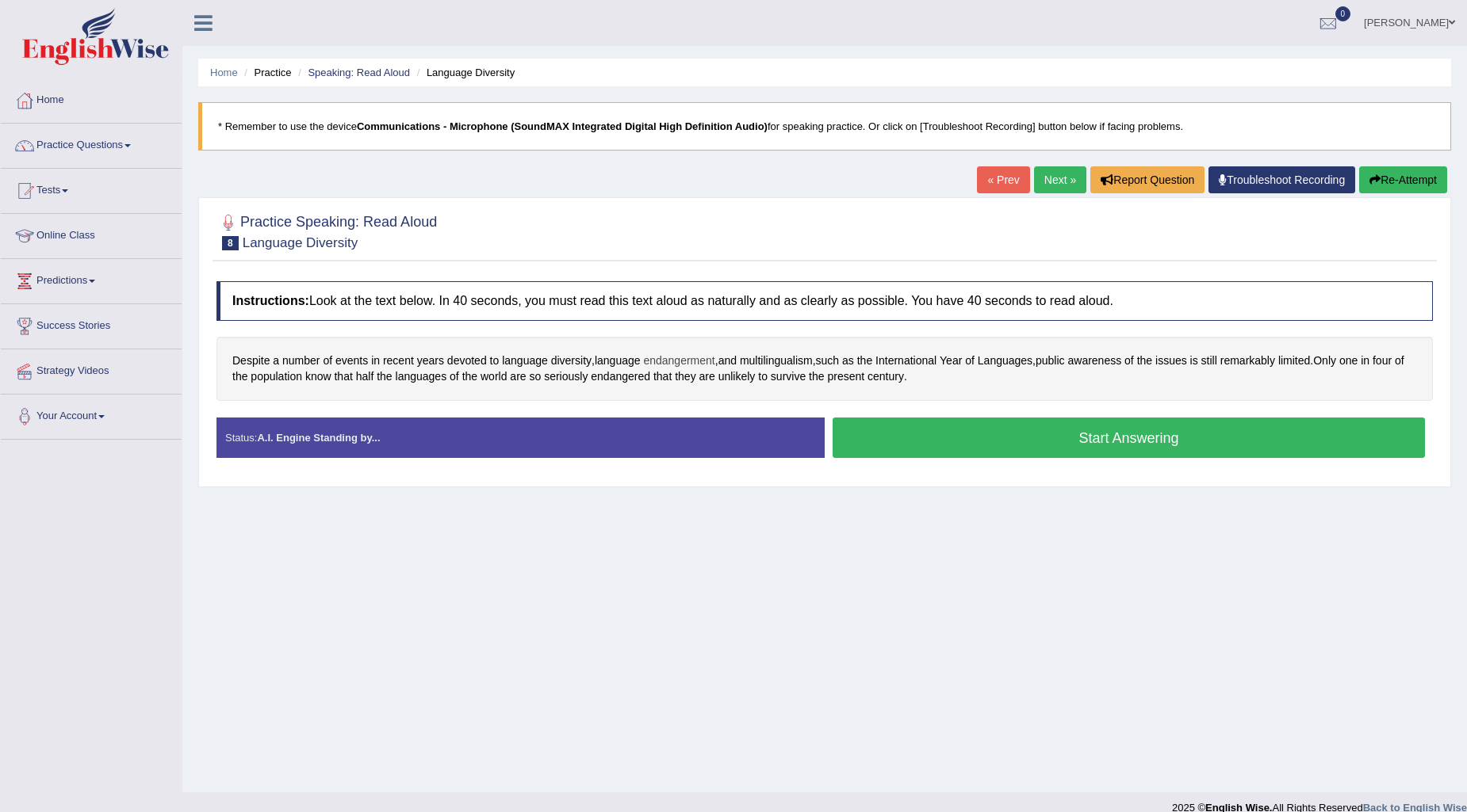
click at [690, 359] on span "endangerment" at bounding box center [679, 361] width 71 height 16
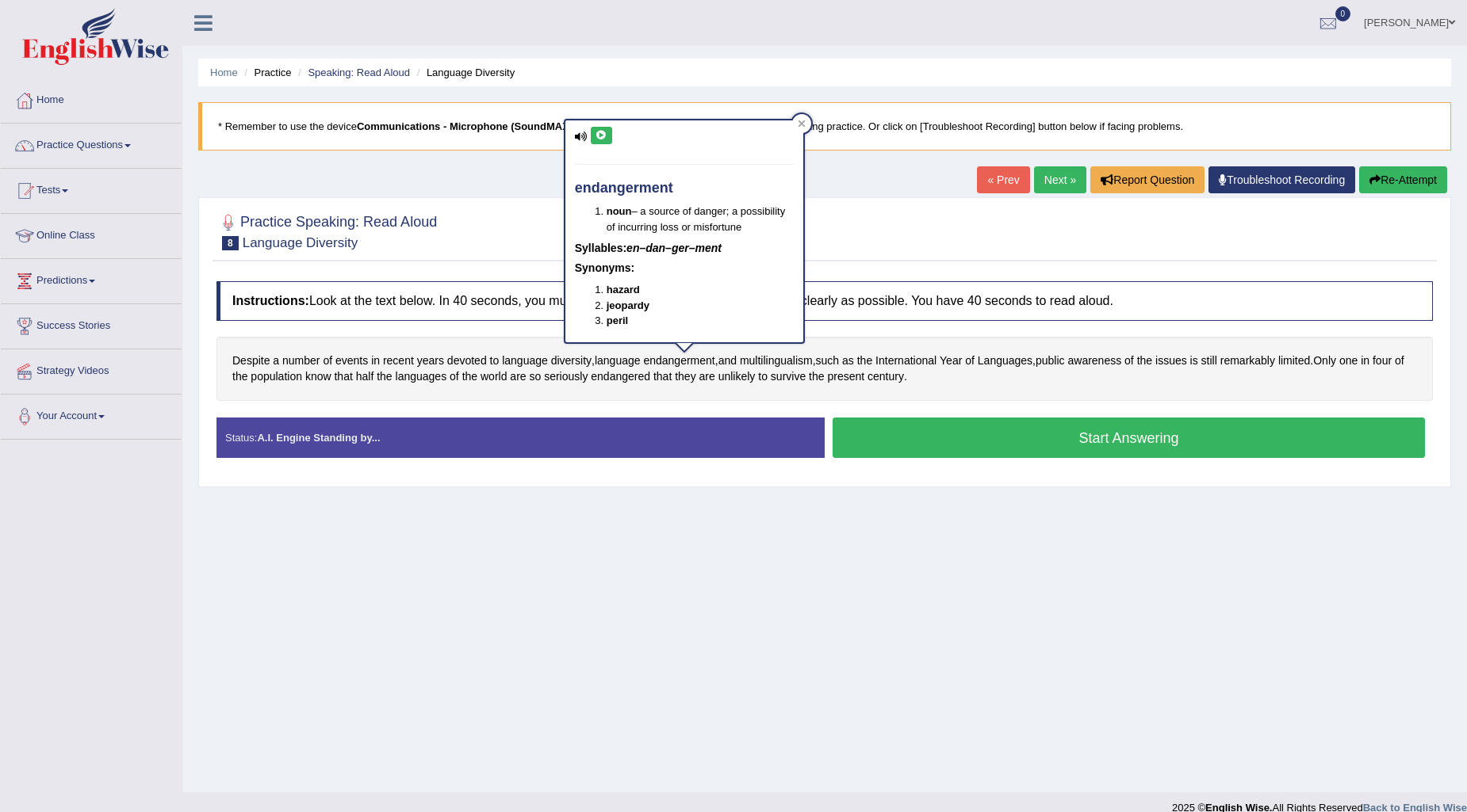
click at [604, 132] on icon at bounding box center [601, 136] width 12 height 10
click at [801, 123] on icon at bounding box center [801, 123] width 7 height 7
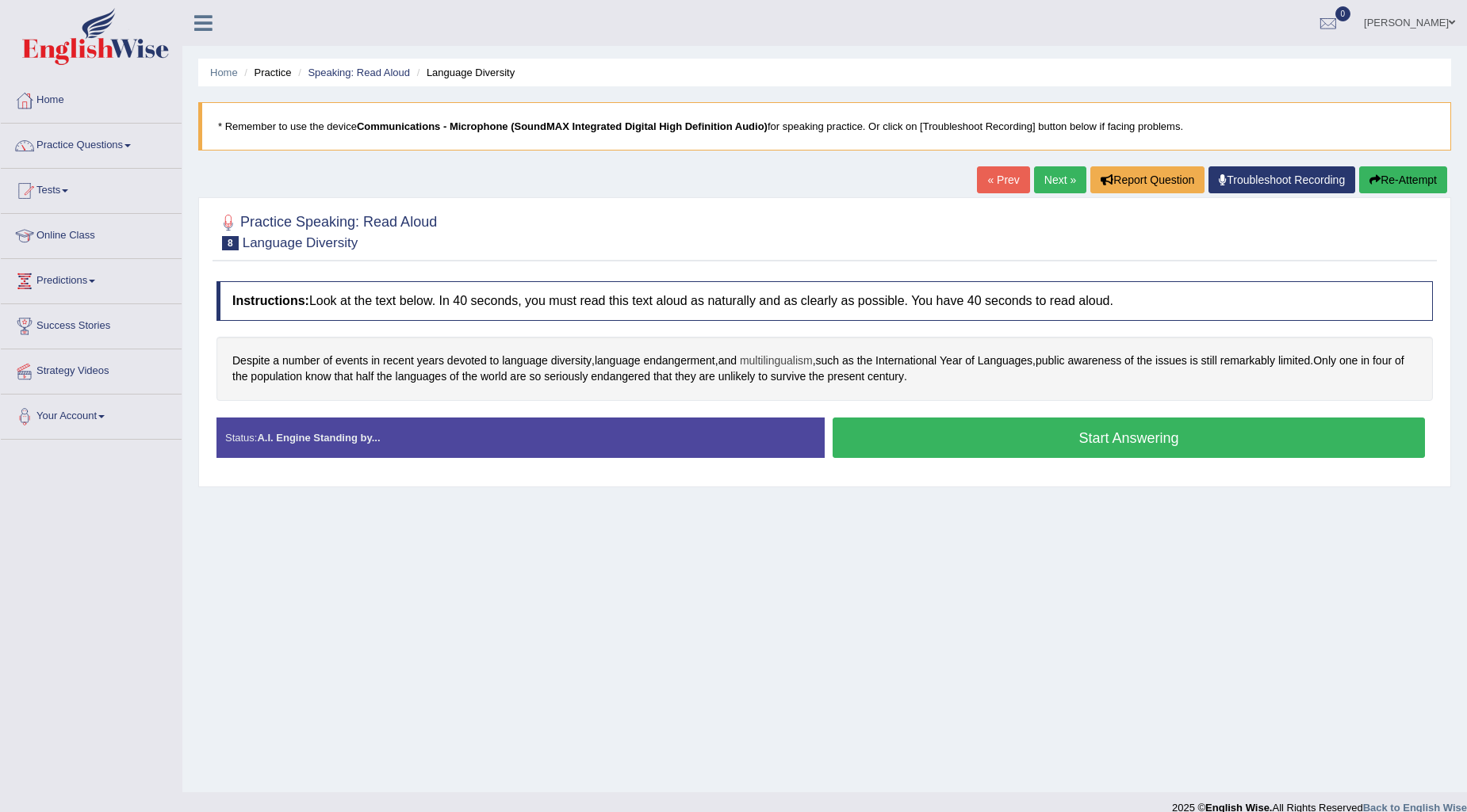
click at [803, 352] on span "multilingualism" at bounding box center [777, 361] width 73 height 16
click at [775, 358] on span "multilingualism" at bounding box center [777, 361] width 73 height 16
click at [761, 229] on icon at bounding box center [763, 234] width 12 height 10
click at [838, 215] on div at bounding box center [837, 222] width 19 height 19
click at [650, 377] on span "endangered" at bounding box center [620, 377] width 59 height 16
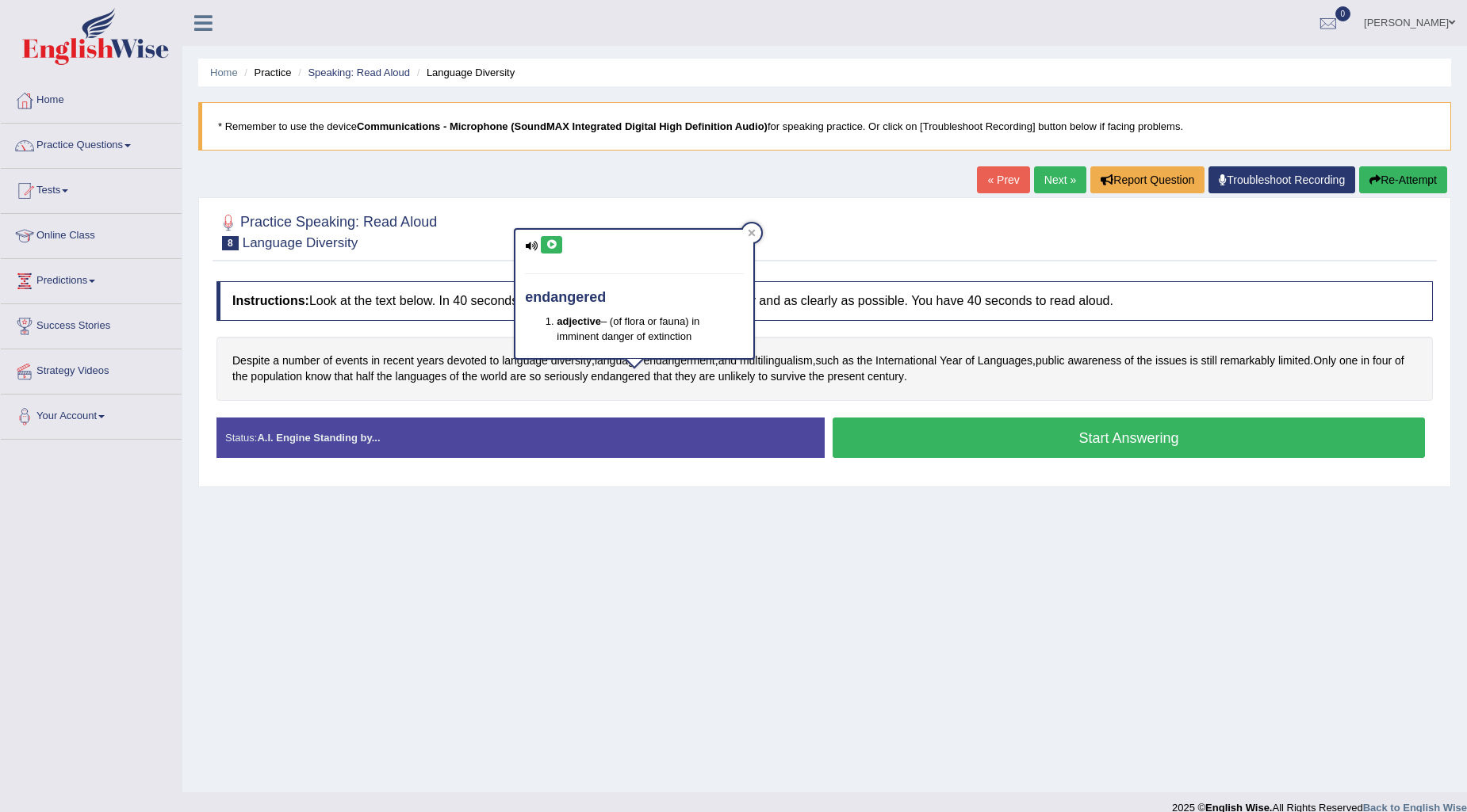
click at [550, 246] on icon at bounding box center [552, 245] width 12 height 10
click at [753, 234] on icon at bounding box center [751, 233] width 7 height 7
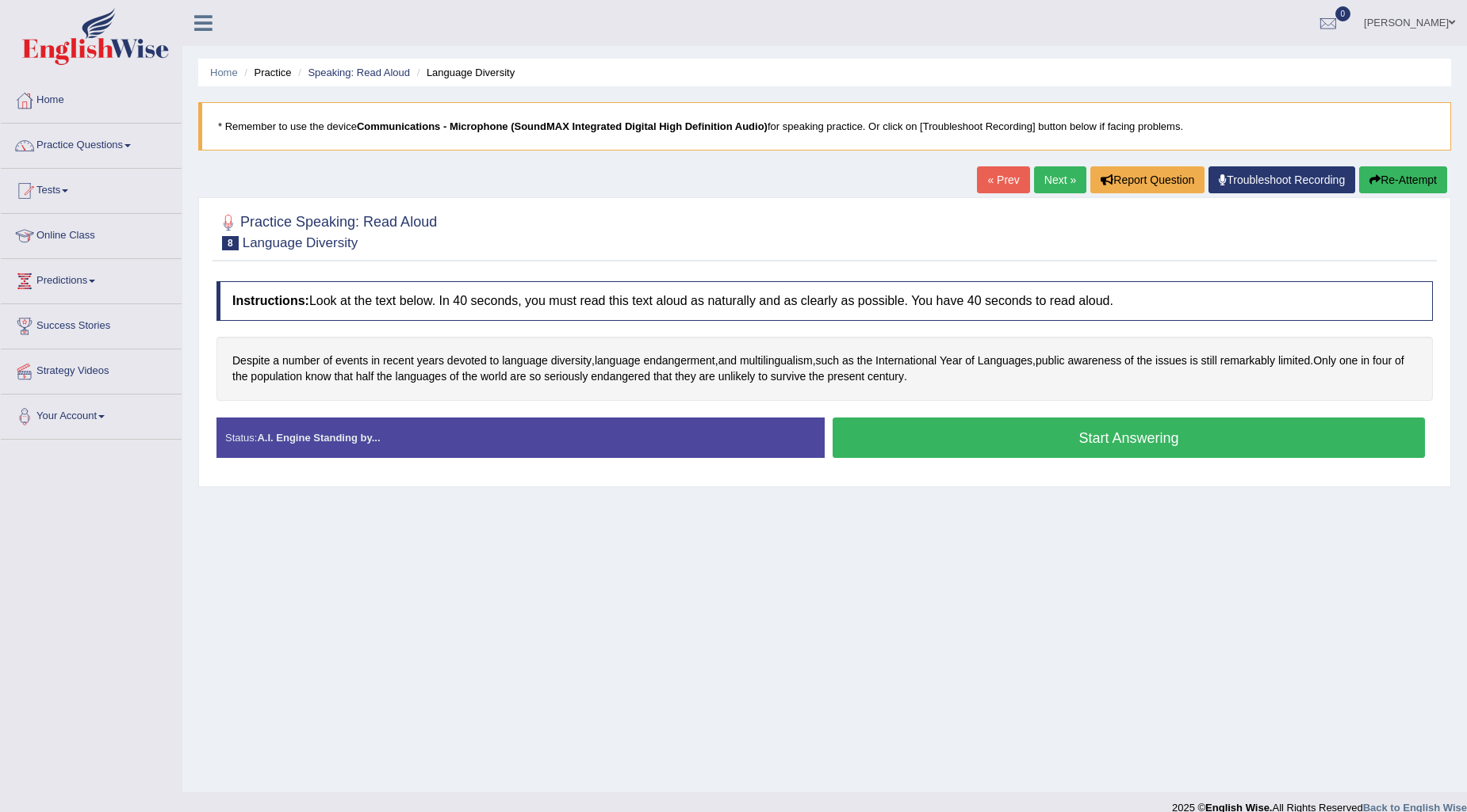
click at [933, 434] on button "Start Answering" at bounding box center [1128, 438] width 592 height 41
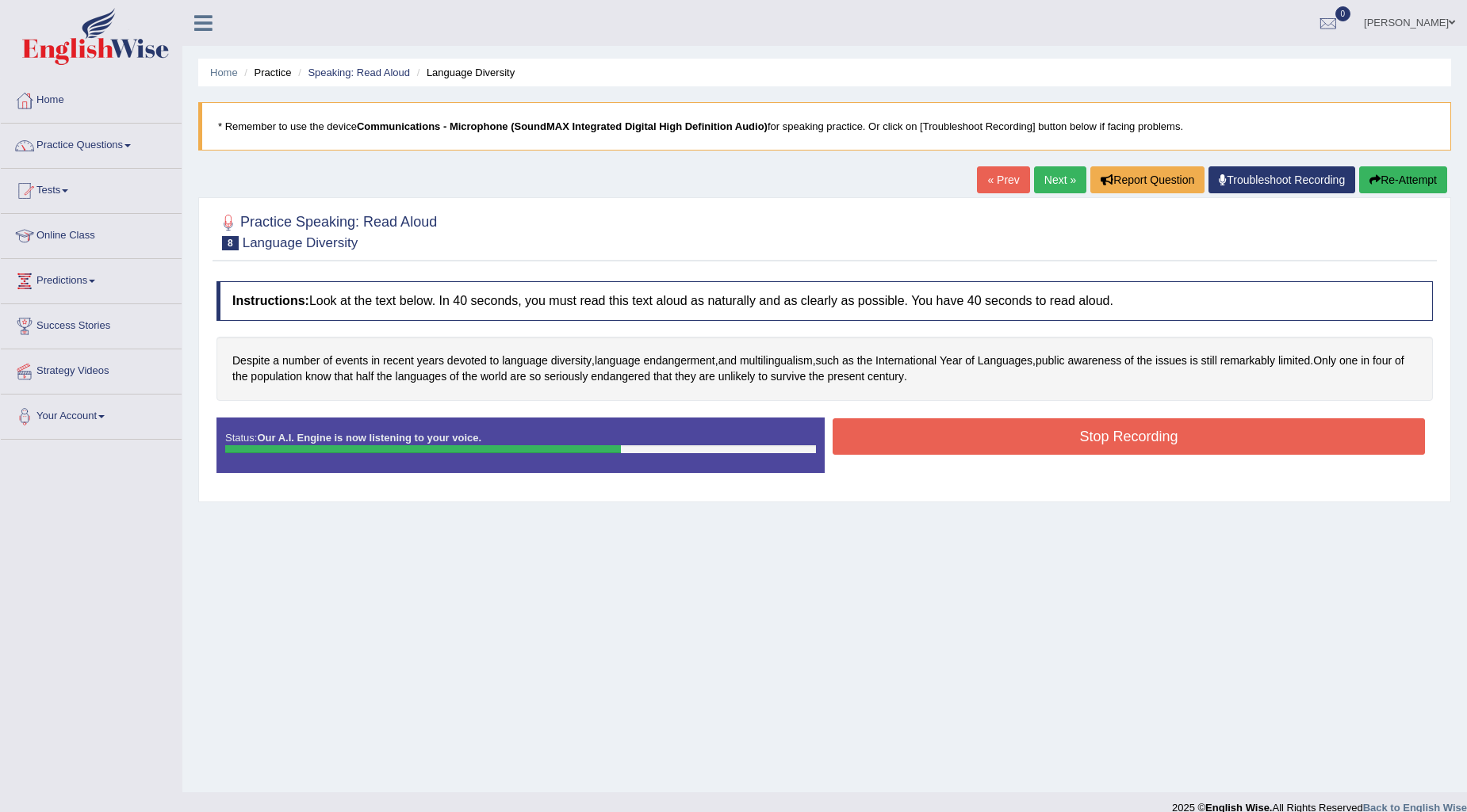
click at [885, 432] on button "Stop Recording" at bounding box center [1128, 436] width 592 height 37
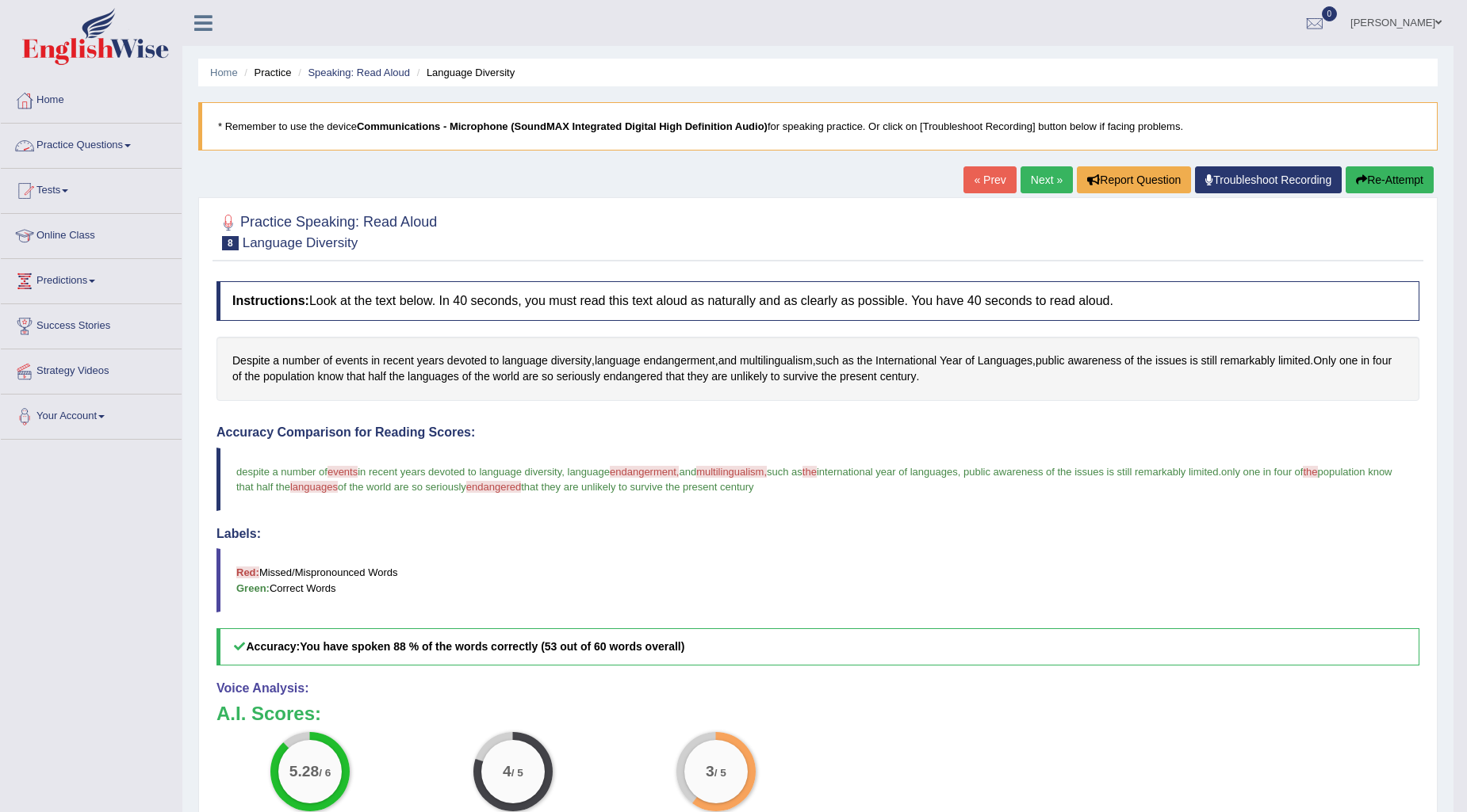
click at [121, 138] on link "Practice Questions" at bounding box center [91, 143] width 181 height 40
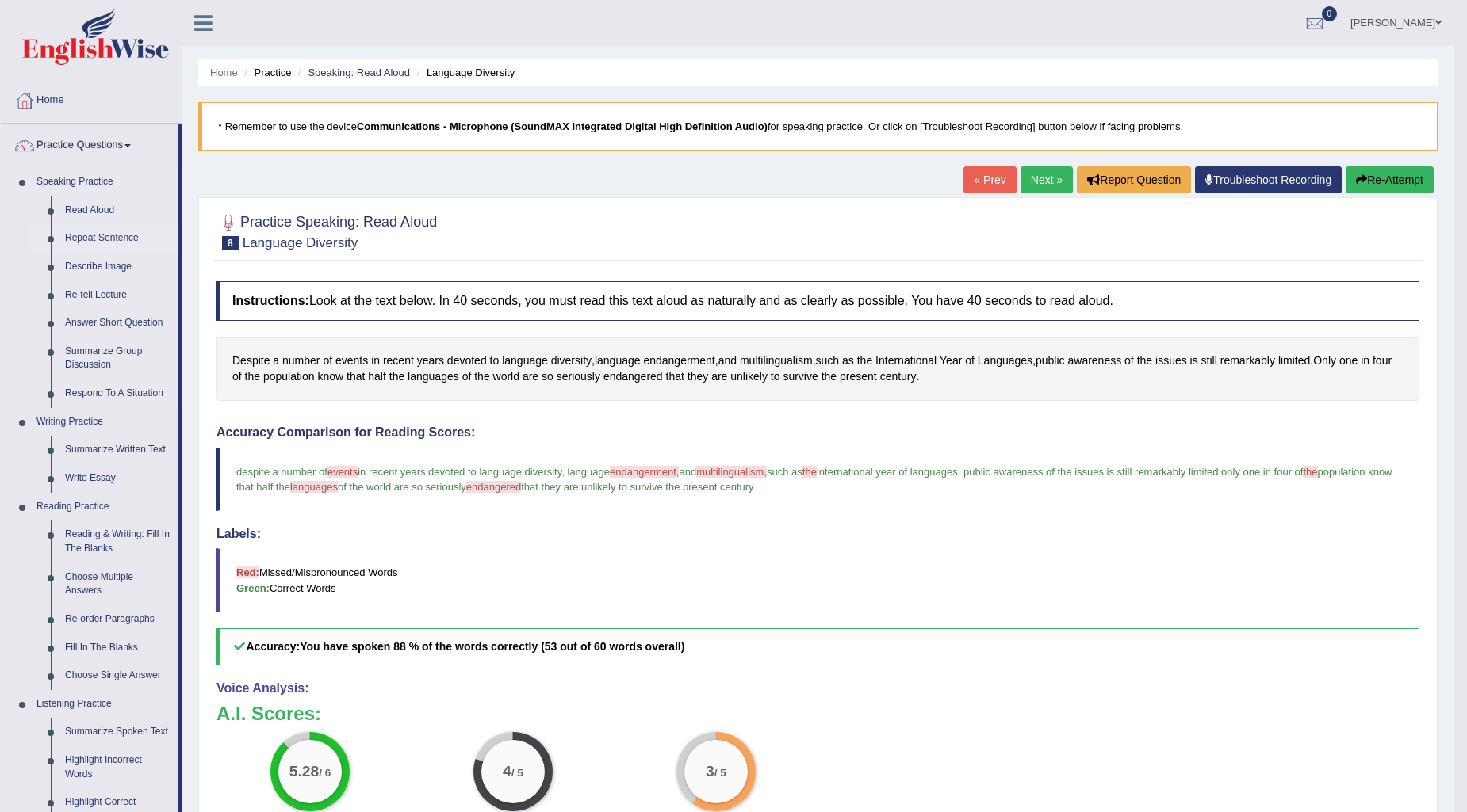
click at [97, 235] on link "Repeat Sentence" at bounding box center [117, 238] width 119 height 28
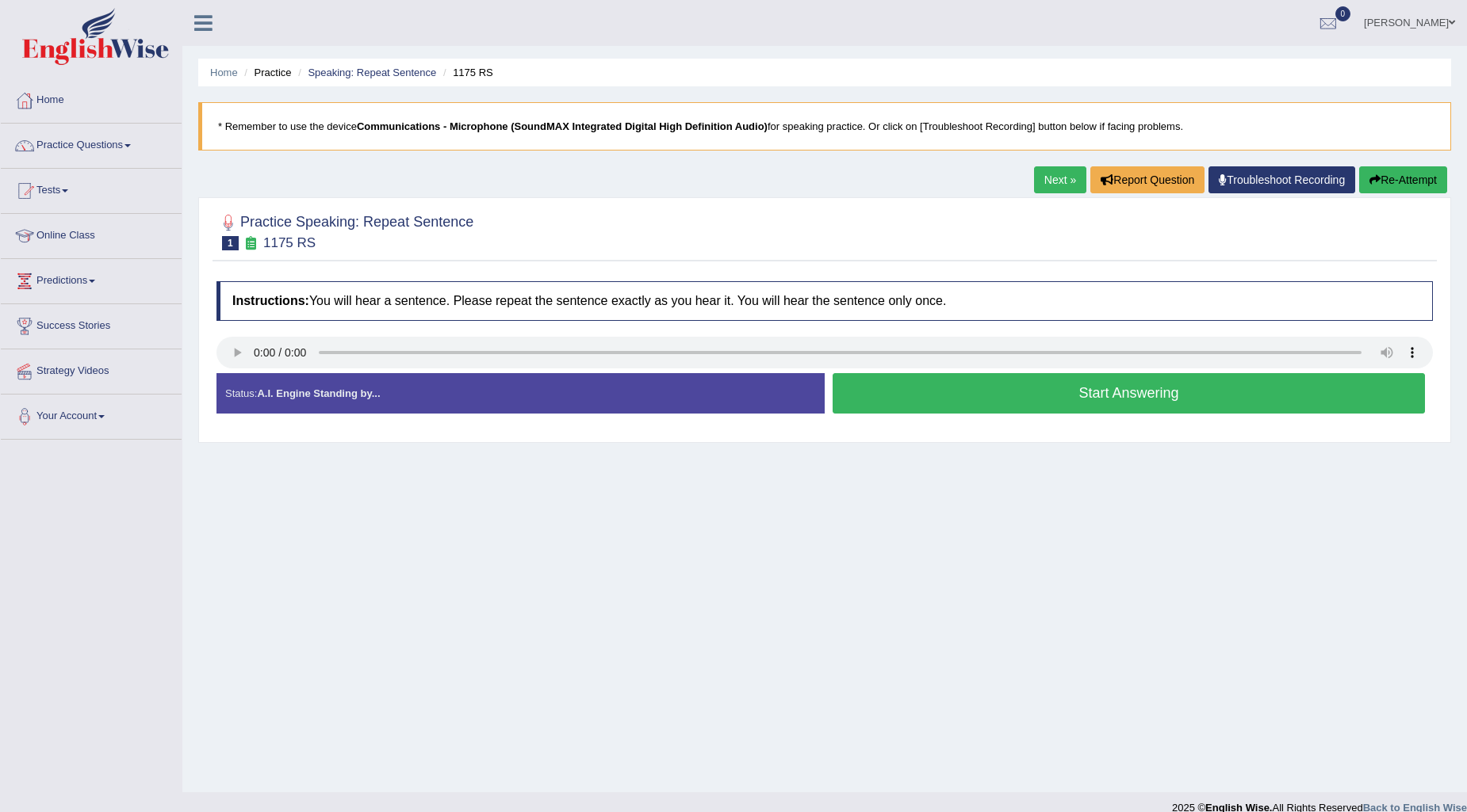
click at [1011, 393] on button "Start Answering" at bounding box center [1128, 394] width 592 height 41
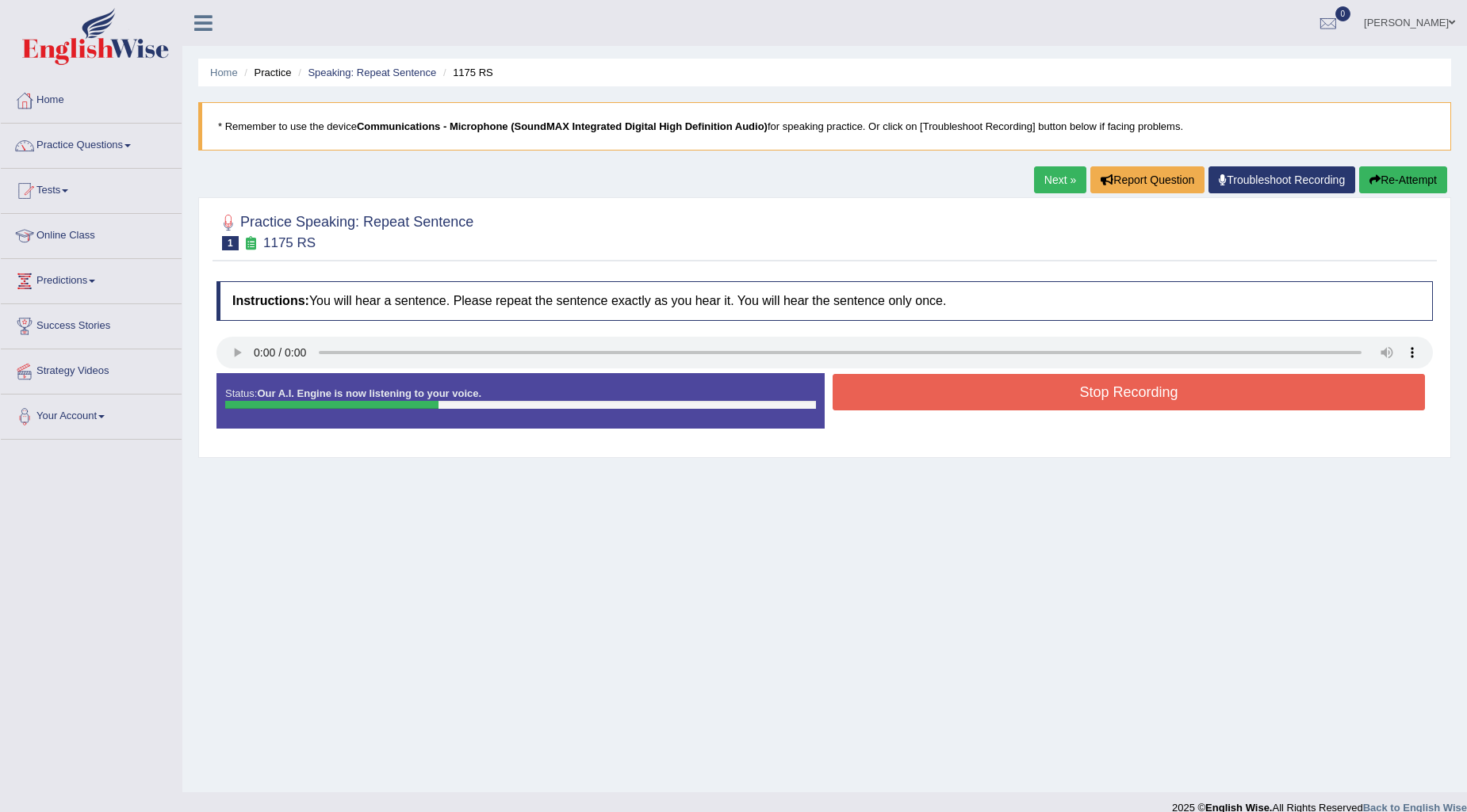
click at [1032, 400] on button "Stop Recording" at bounding box center [1128, 392] width 592 height 37
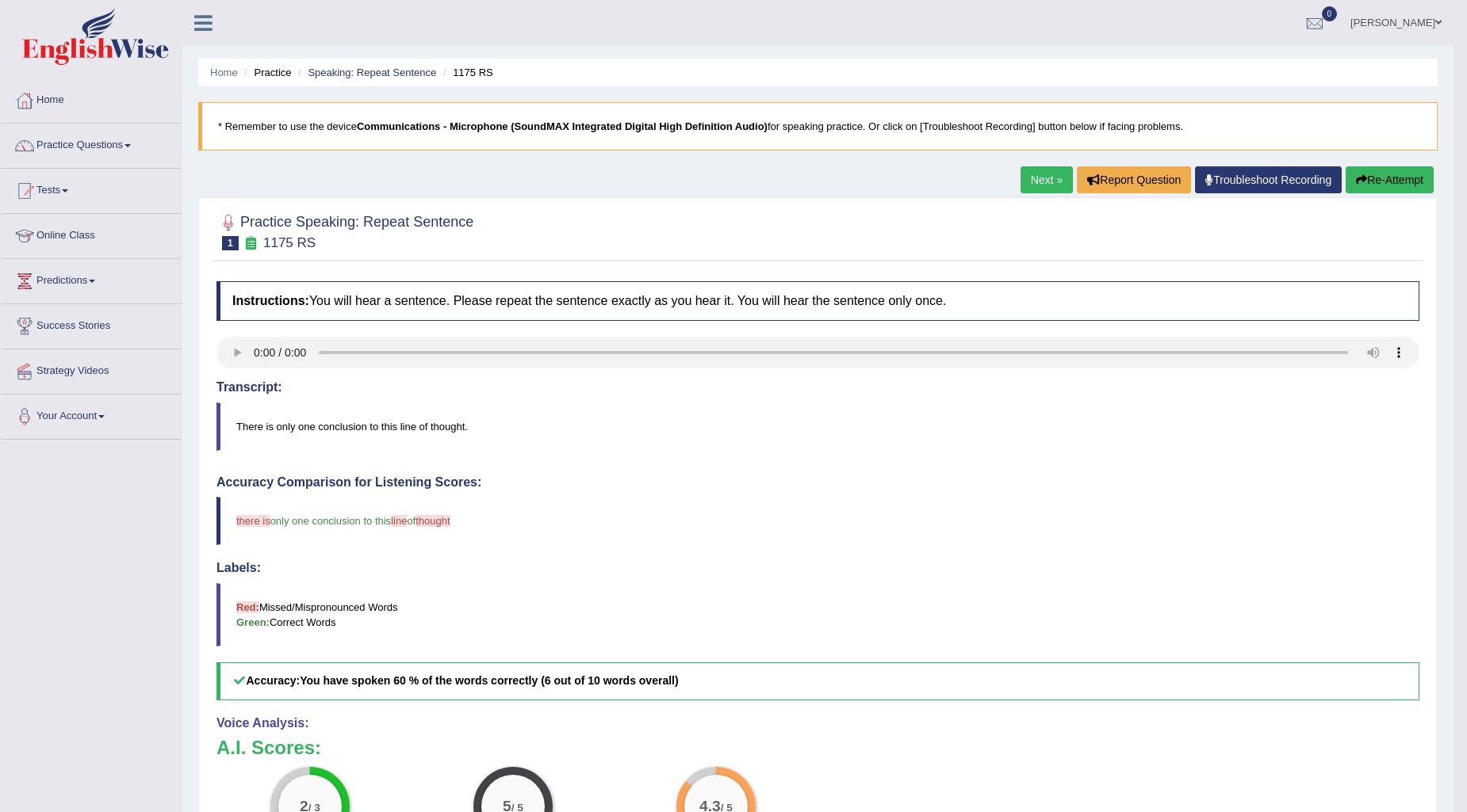
click at [1033, 183] on link "Next »" at bounding box center [1046, 179] width 52 height 27
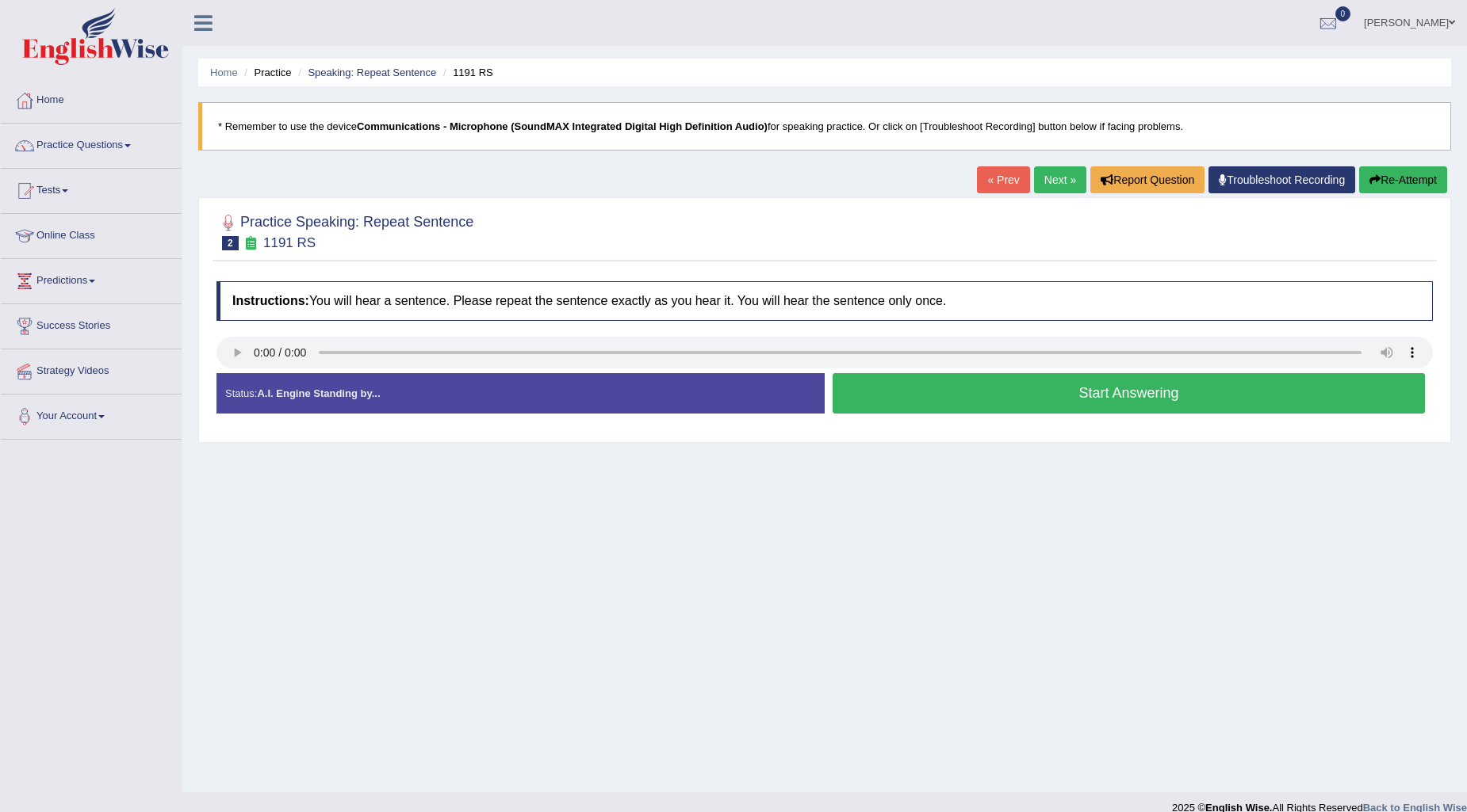
click at [1006, 391] on button "Start Answering" at bounding box center [1128, 394] width 592 height 41
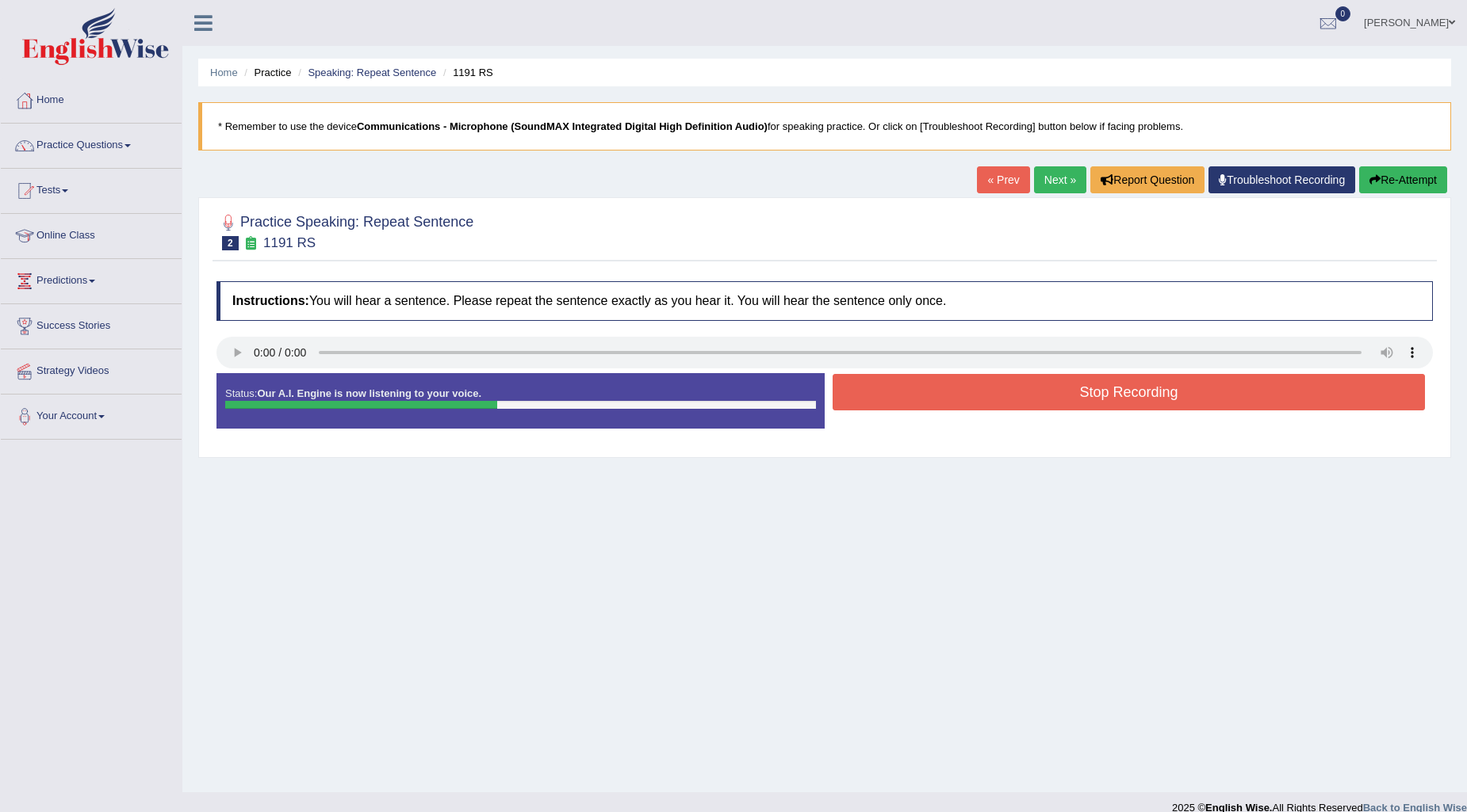
click at [936, 389] on button "Stop Recording" at bounding box center [1128, 392] width 592 height 37
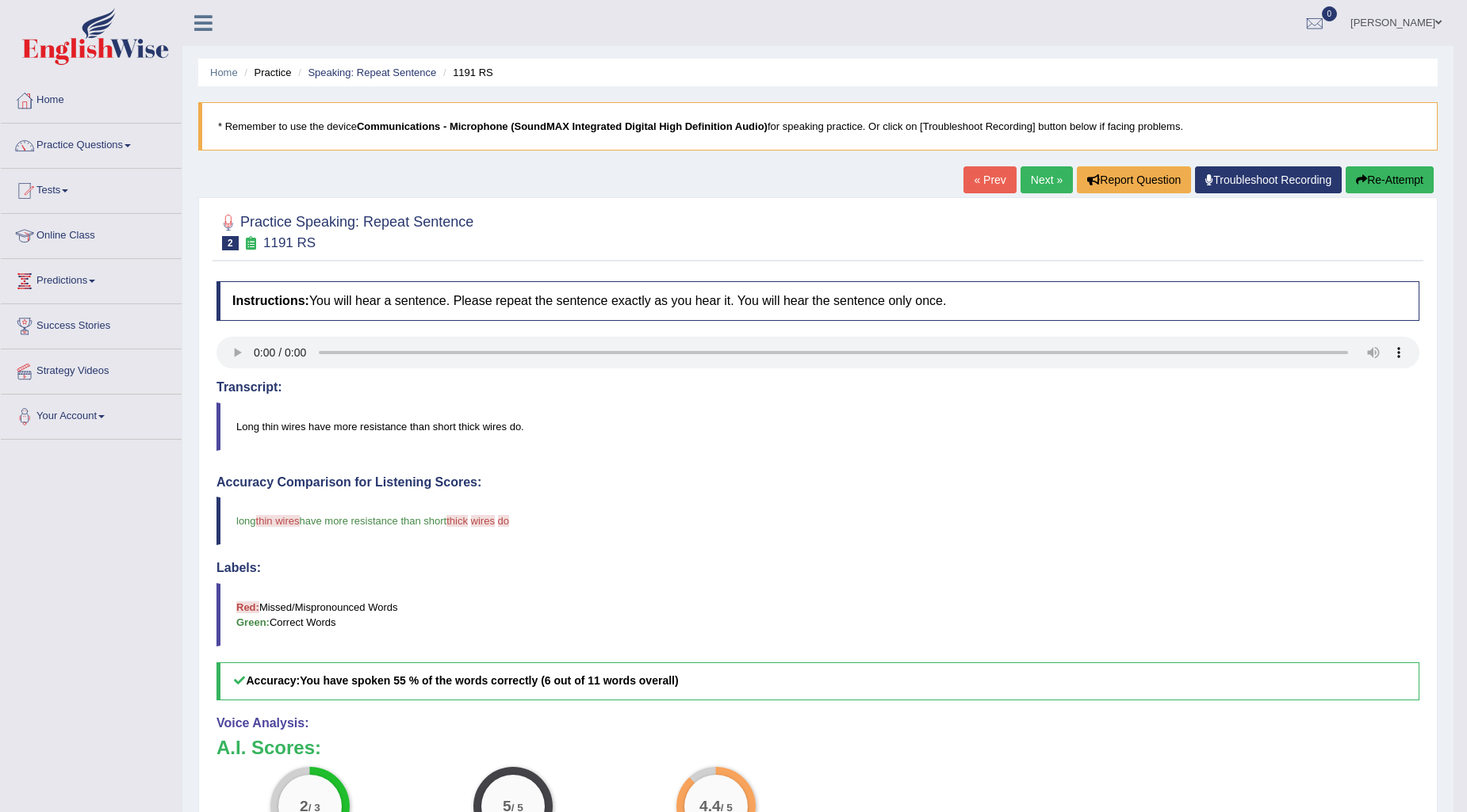
click at [1025, 183] on link "Next »" at bounding box center [1046, 179] width 52 height 27
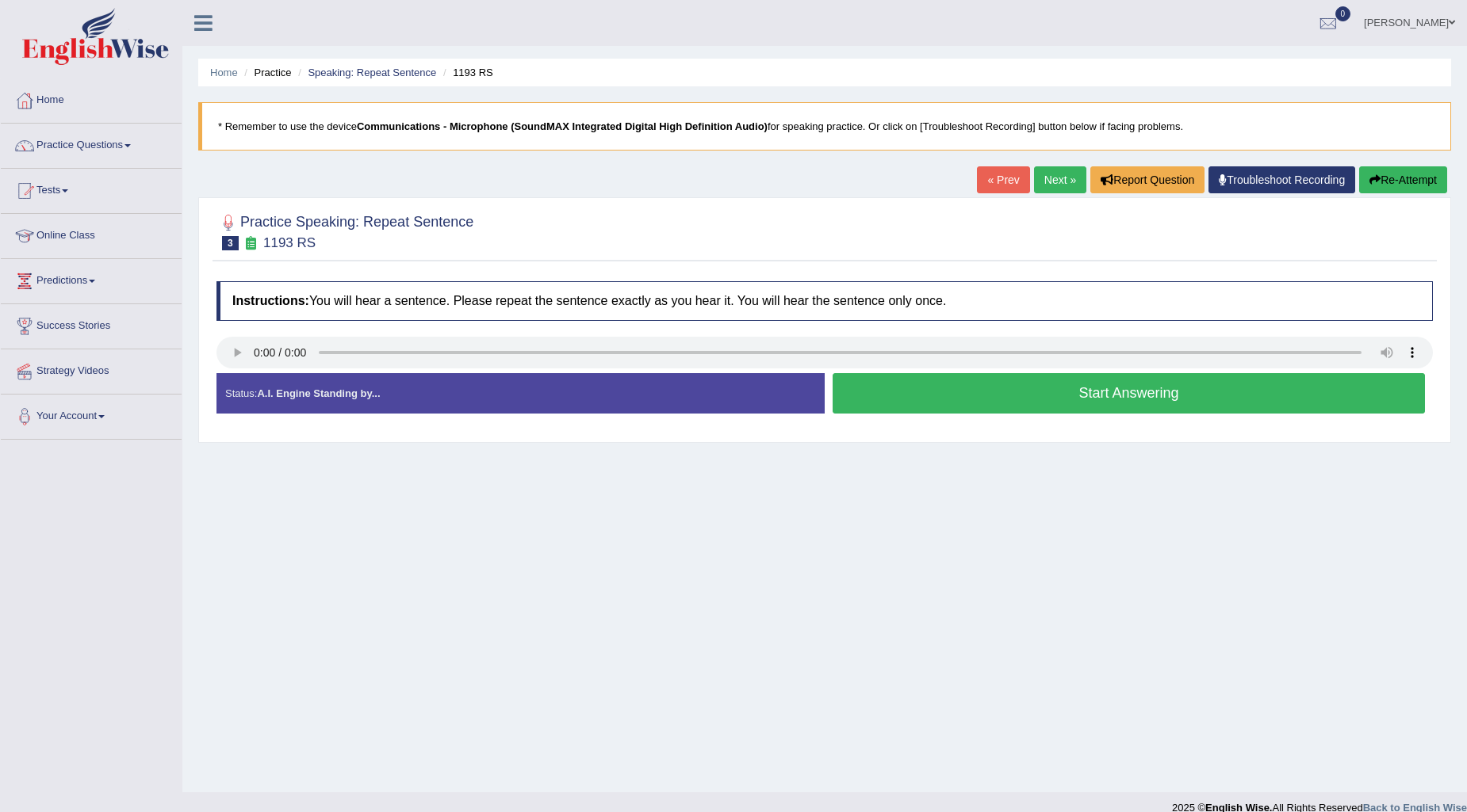
click at [912, 383] on button "Start Answering" at bounding box center [1128, 394] width 592 height 41
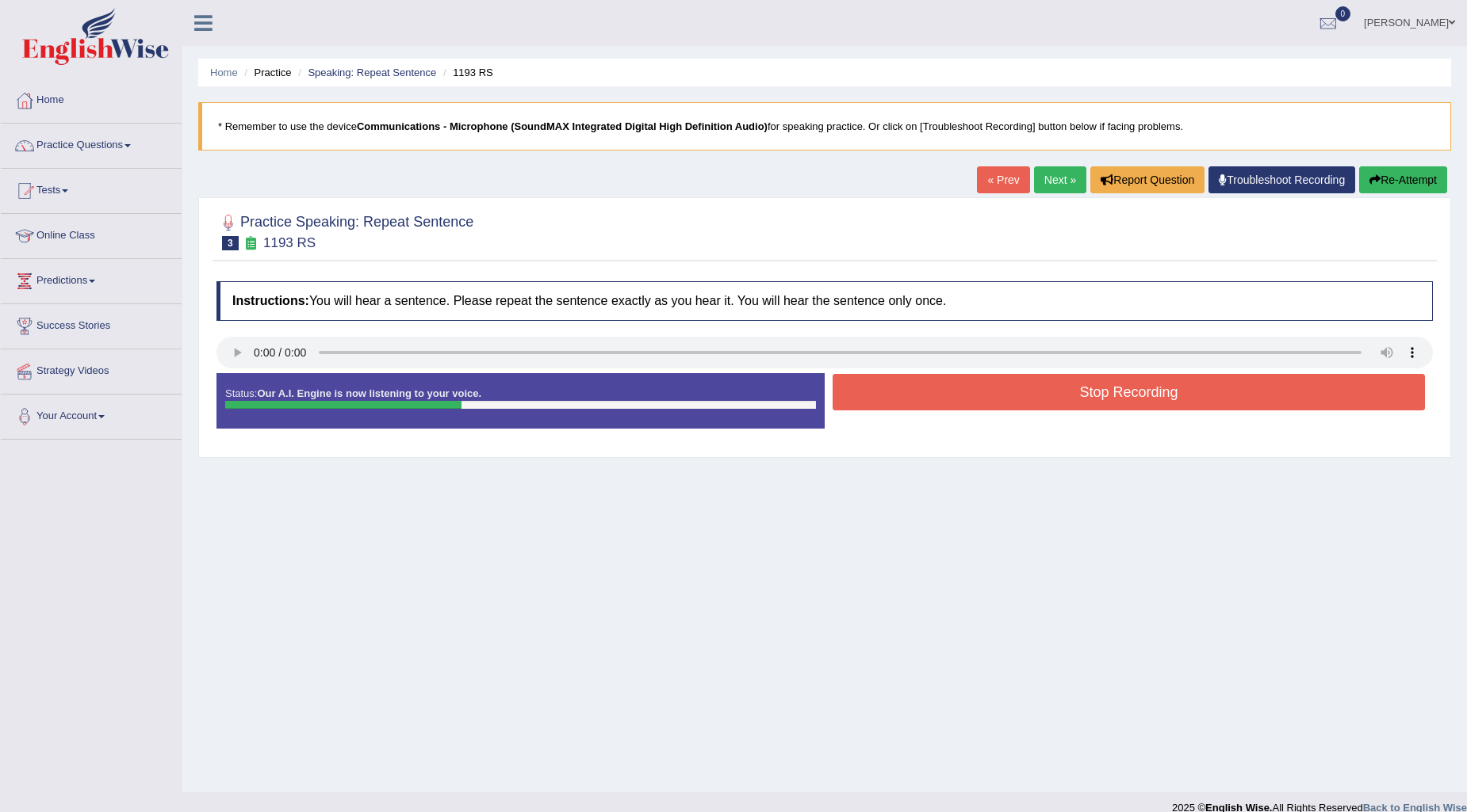
click at [907, 388] on button "Stop Recording" at bounding box center [1128, 392] width 592 height 37
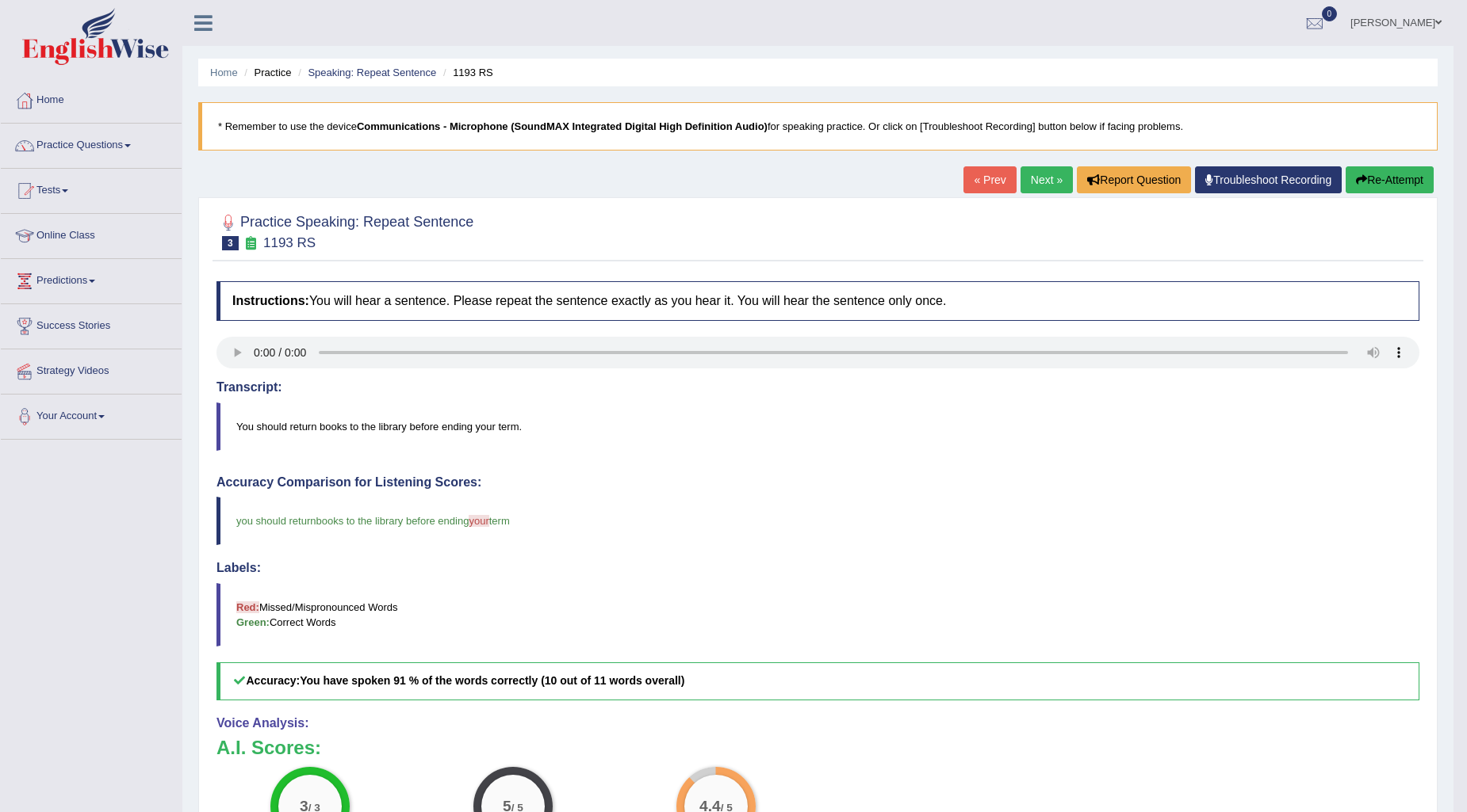
click at [1033, 175] on link "Next »" at bounding box center [1046, 179] width 52 height 27
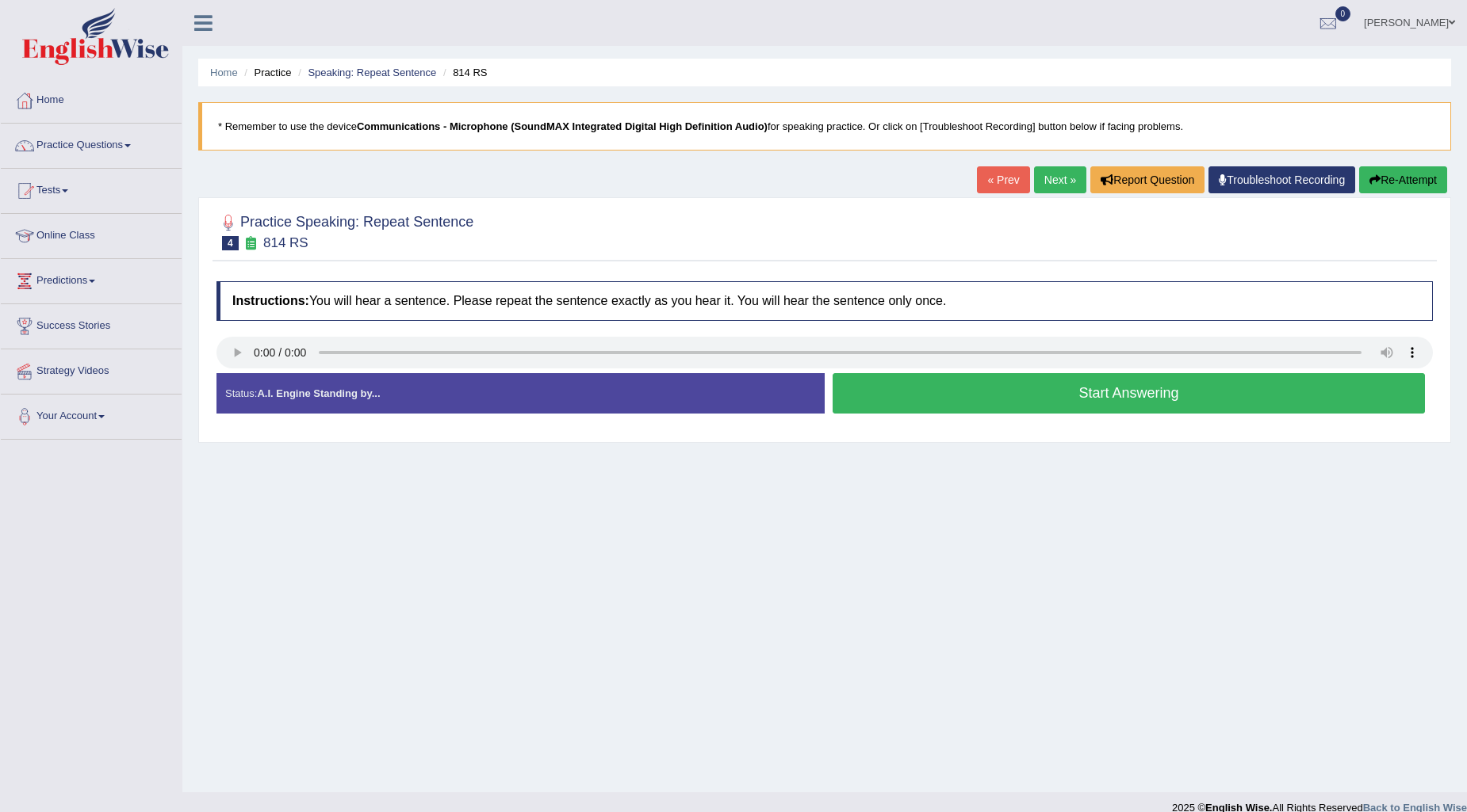
click at [907, 399] on button "Start Answering" at bounding box center [1128, 394] width 592 height 41
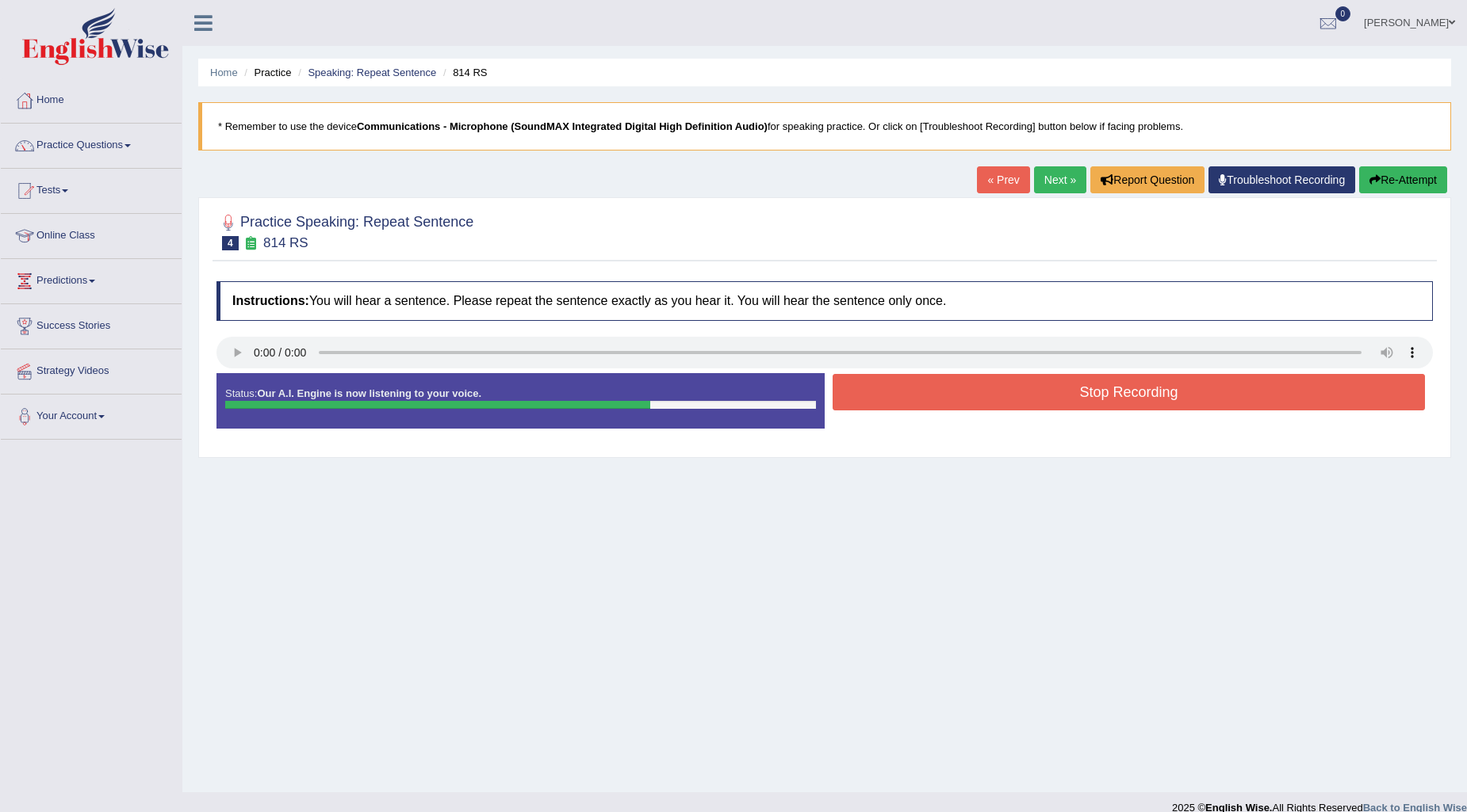
click at [913, 393] on button "Stop Recording" at bounding box center [1128, 392] width 592 height 37
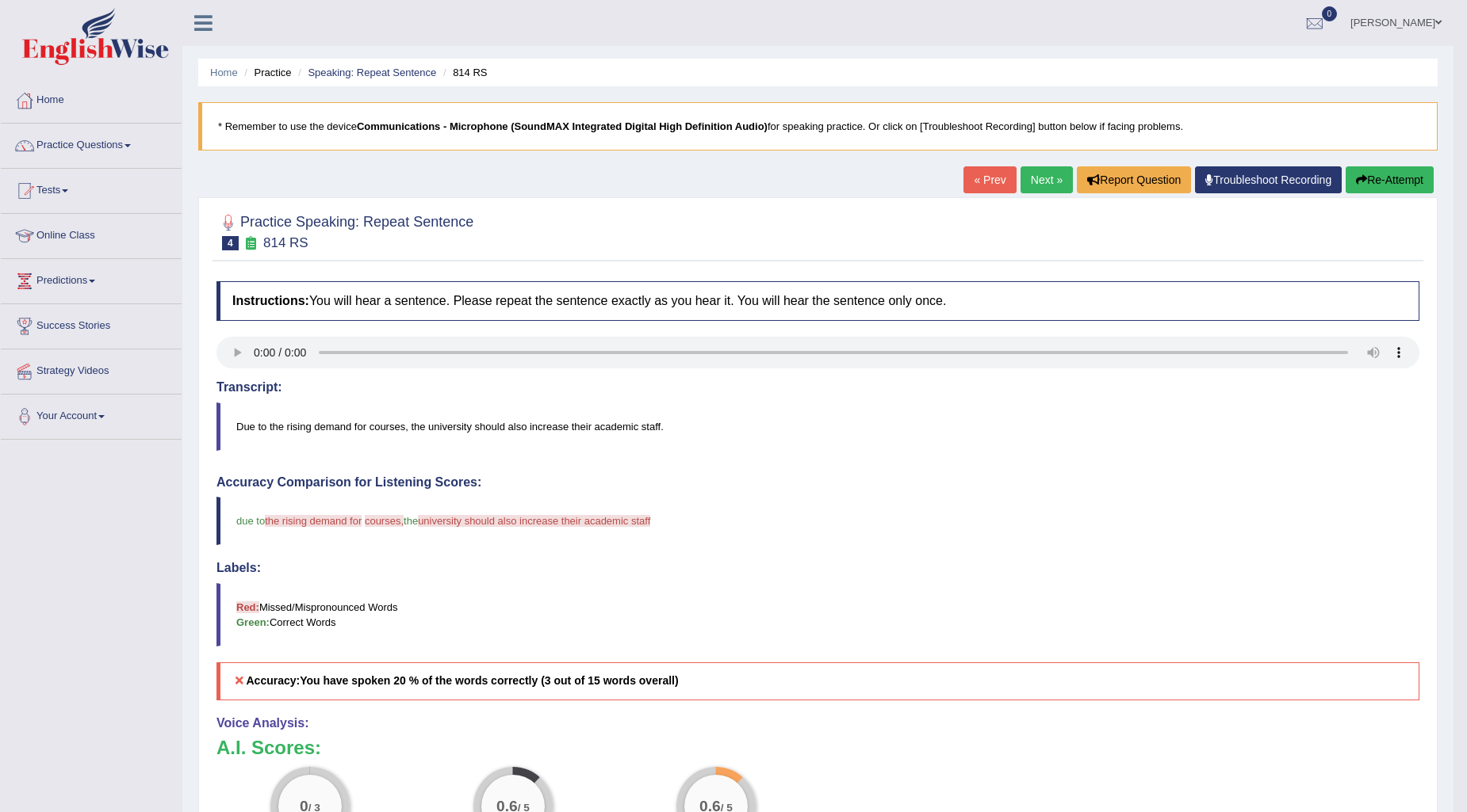
click at [1402, 176] on button "Re-Attempt" at bounding box center [1389, 179] width 88 height 27
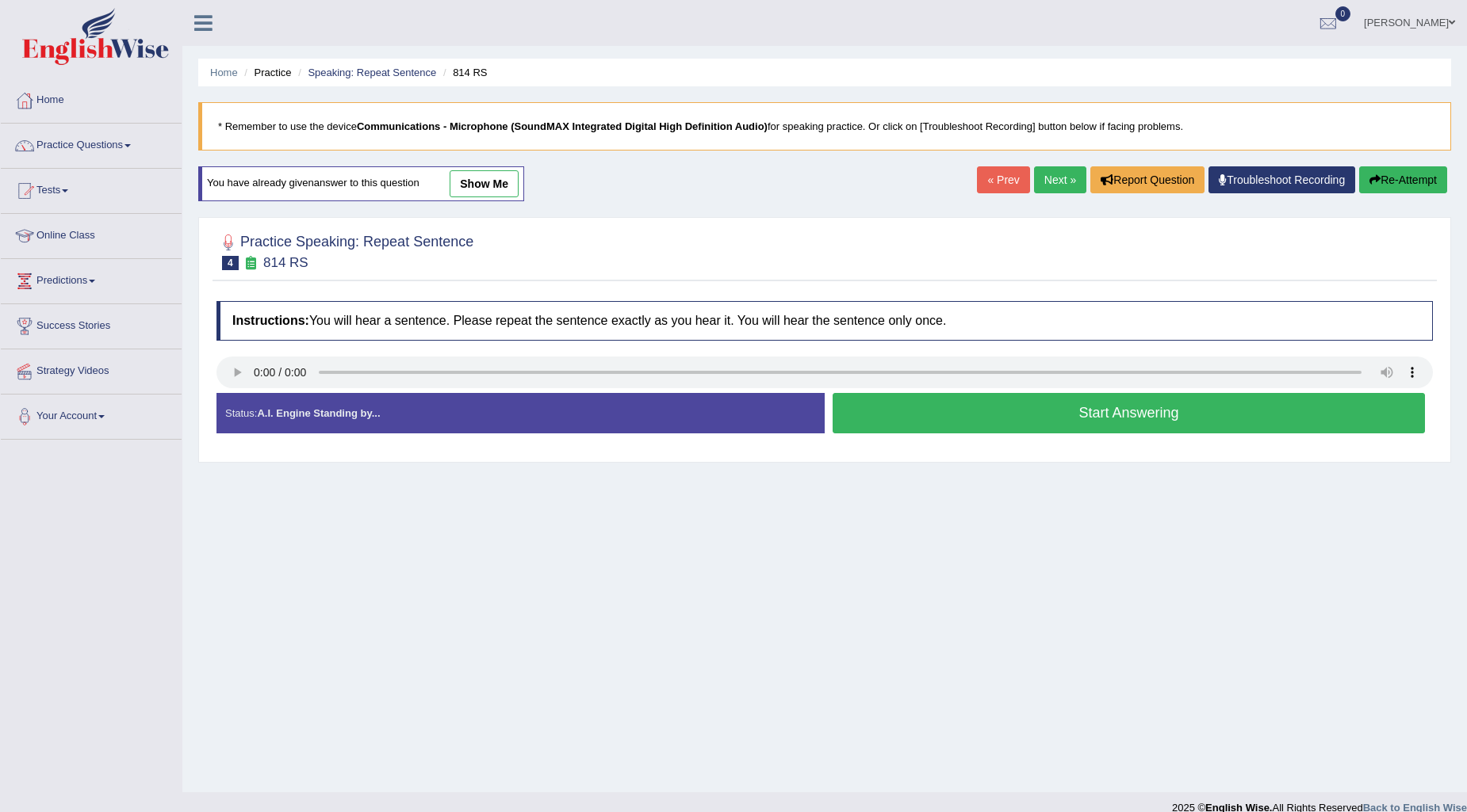
click at [969, 414] on button "Start Answering" at bounding box center [1128, 413] width 592 height 41
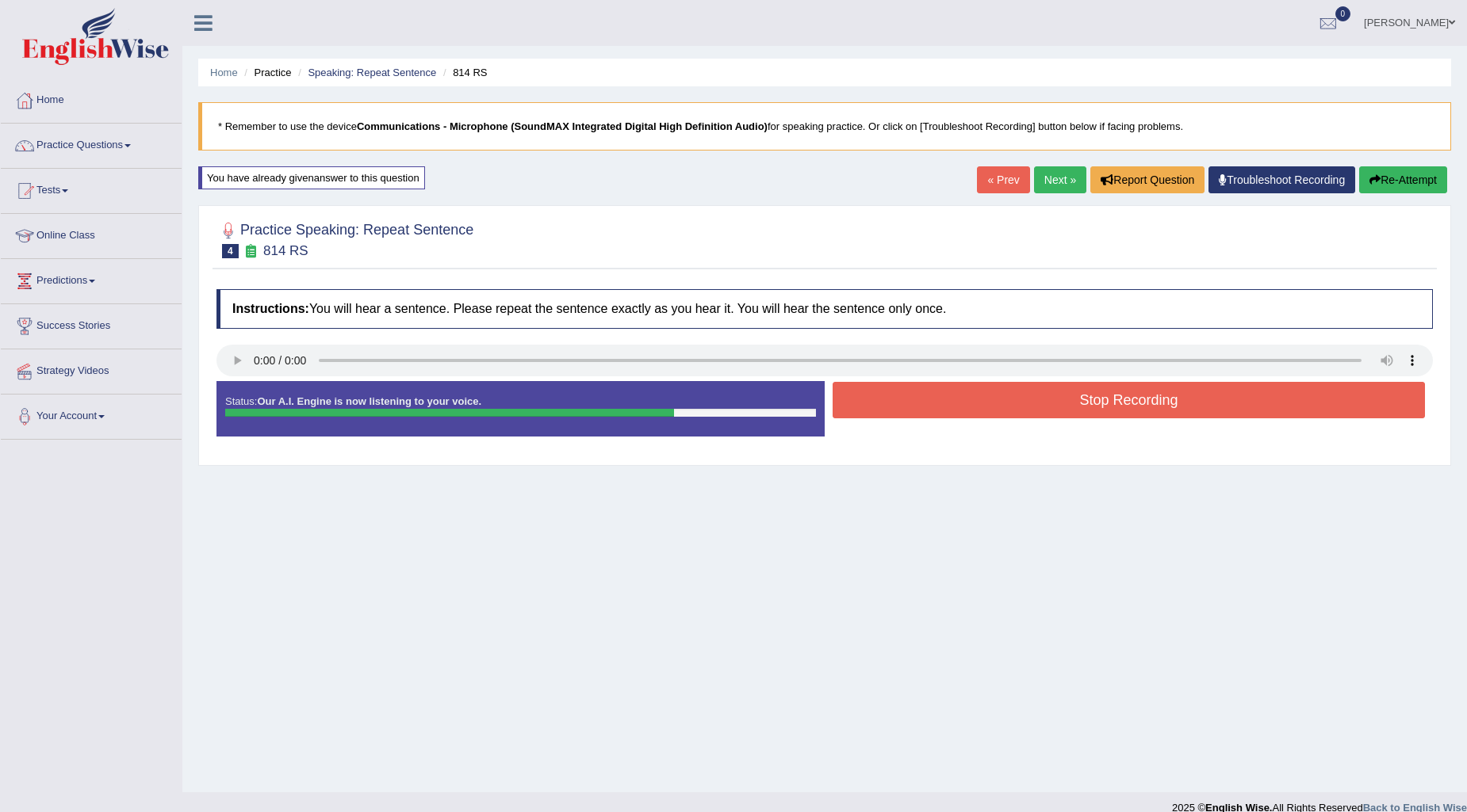
click at [1028, 403] on button "Stop Recording" at bounding box center [1128, 400] width 592 height 37
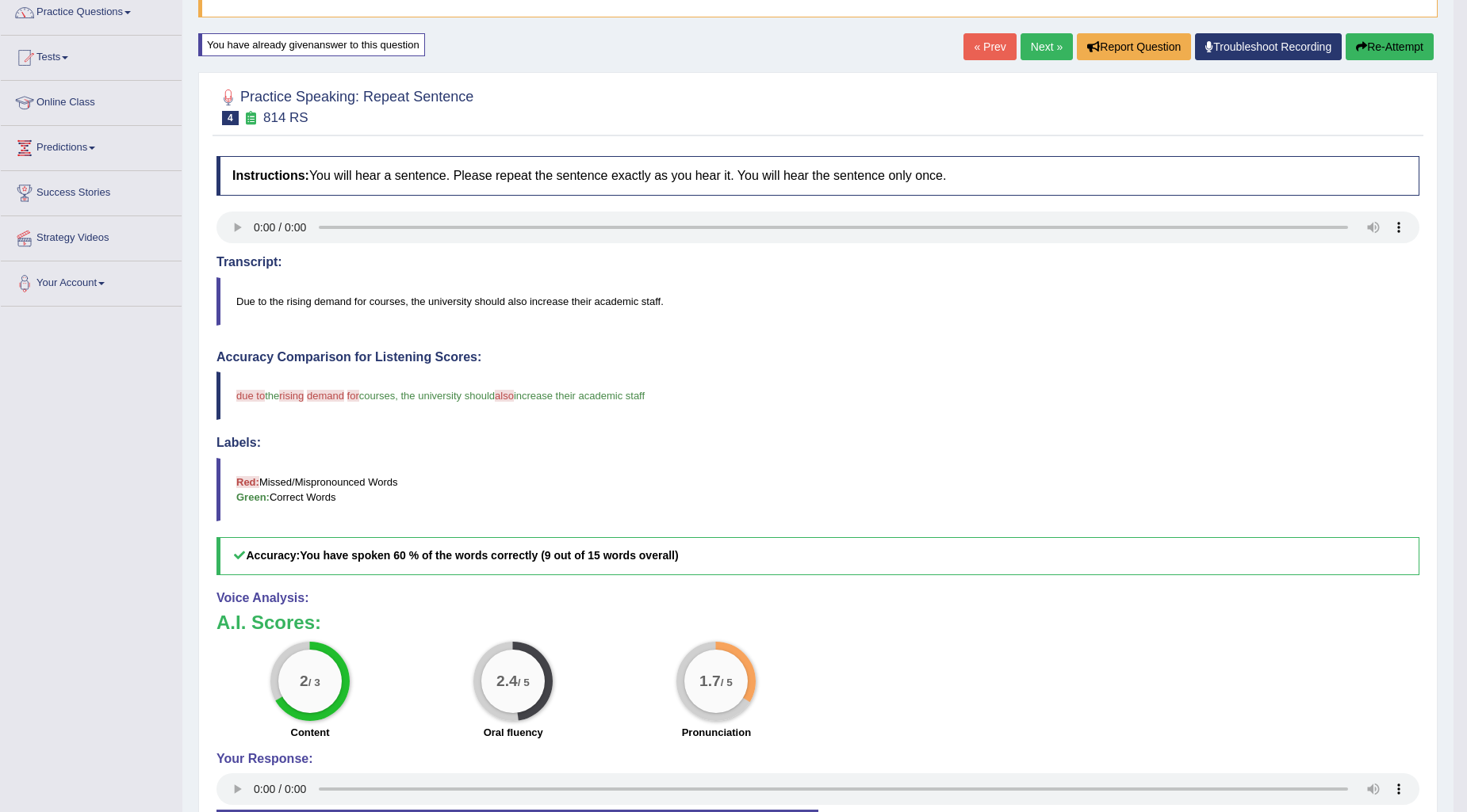
scroll to position [2, 0]
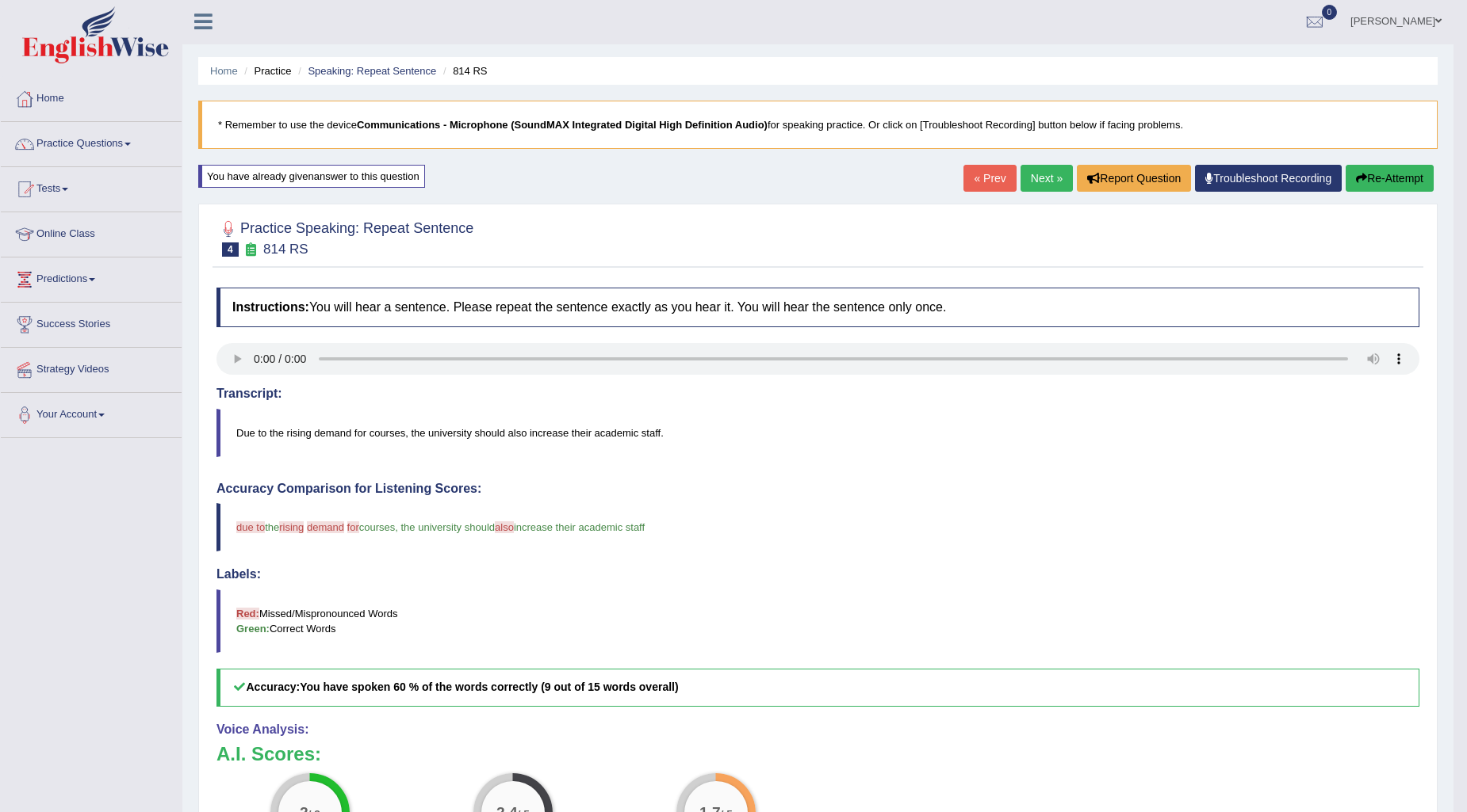
click at [1383, 169] on button "Re-Attempt" at bounding box center [1389, 178] width 88 height 27
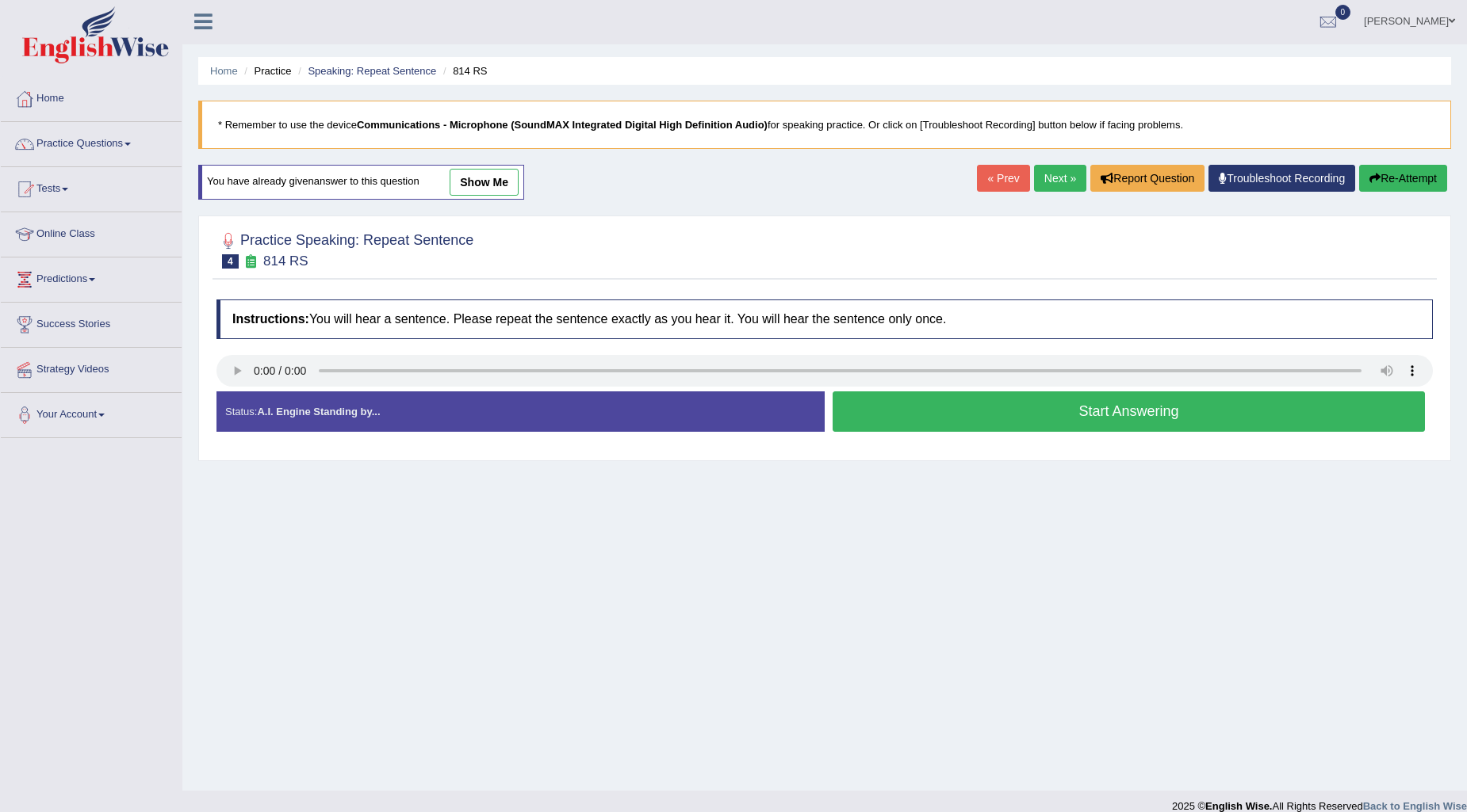
click at [917, 401] on button "Start Answering" at bounding box center [1128, 412] width 592 height 41
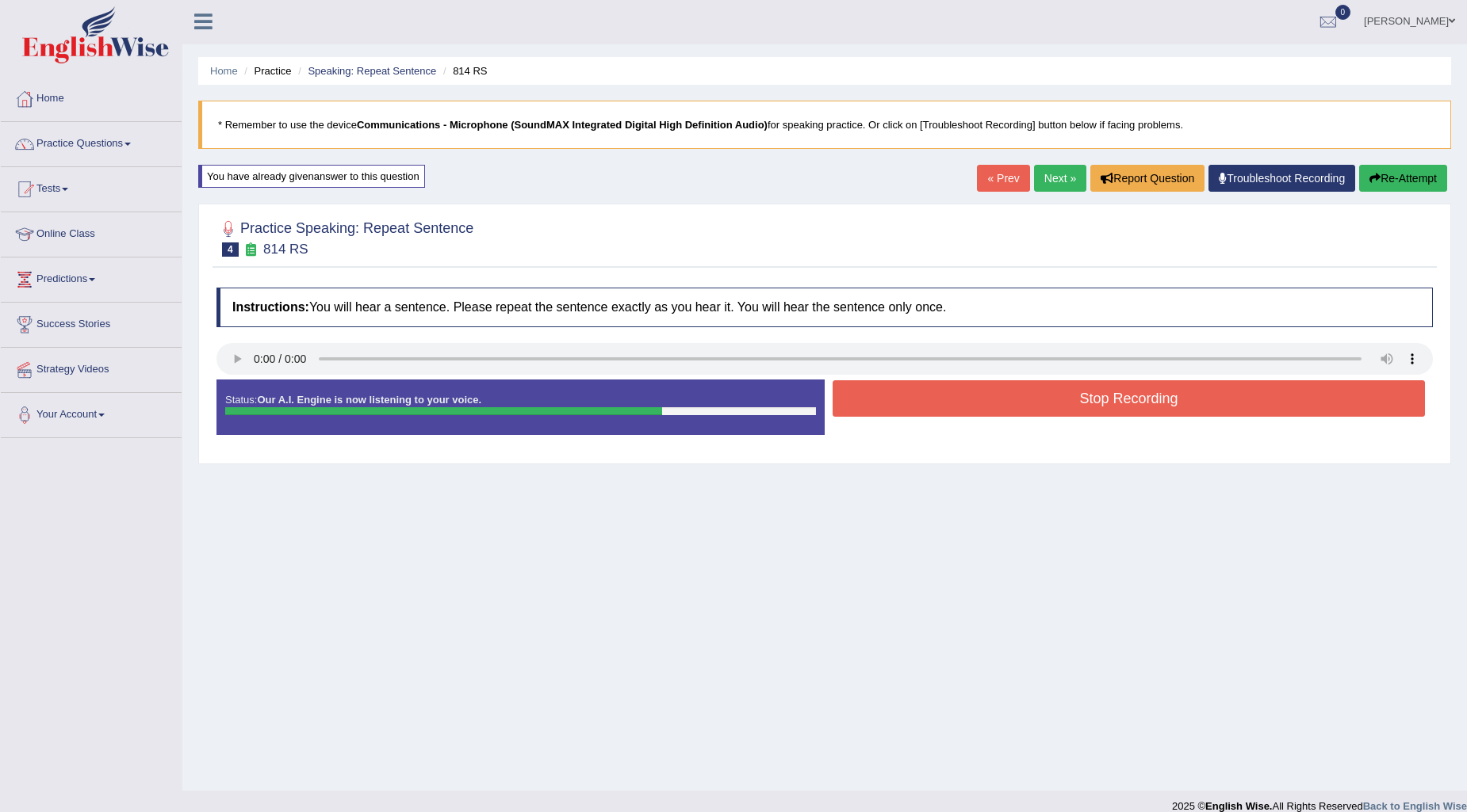
click at [972, 398] on button "Stop Recording" at bounding box center [1128, 399] width 592 height 37
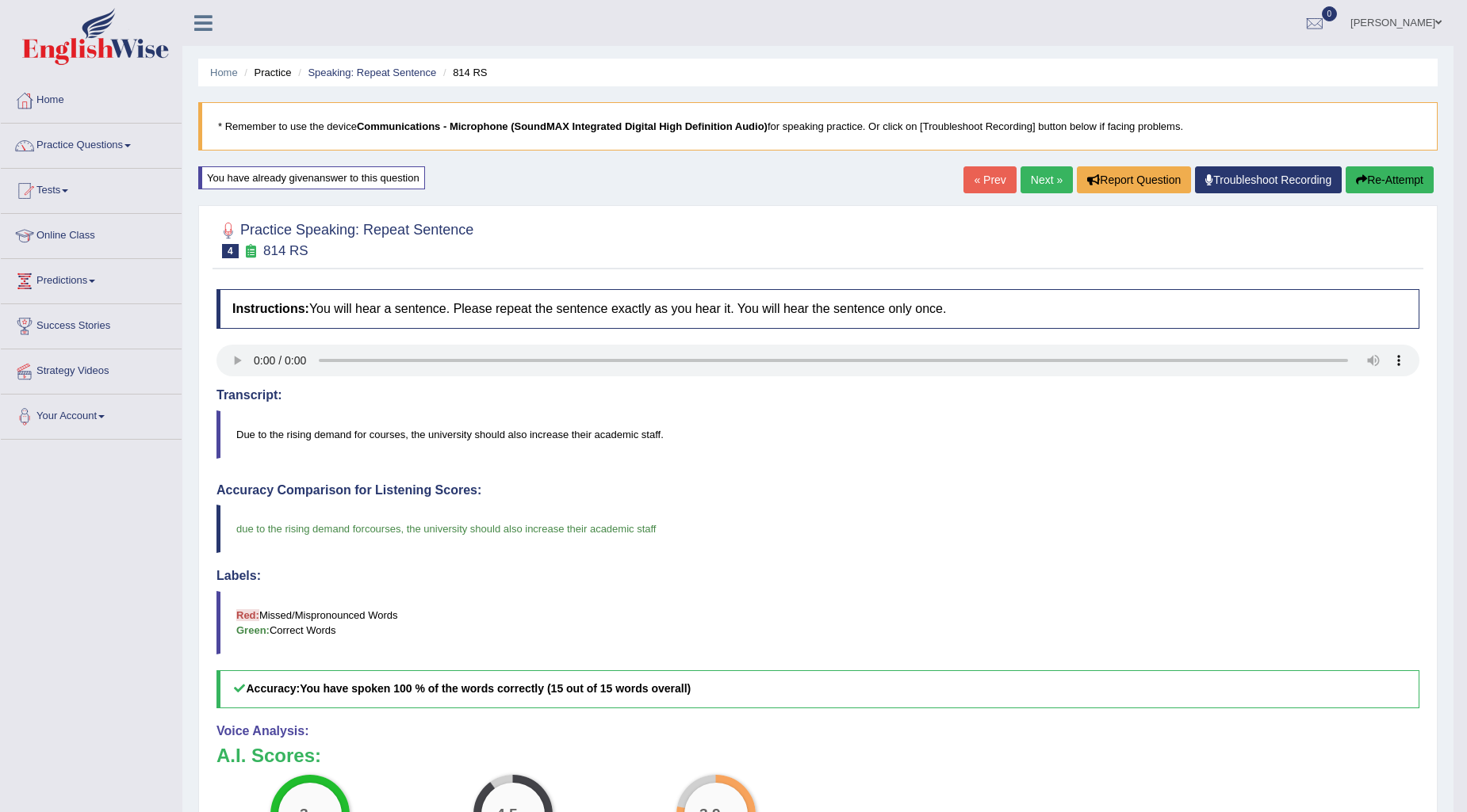
click at [1406, 176] on button "Re-Attempt" at bounding box center [1389, 179] width 88 height 27
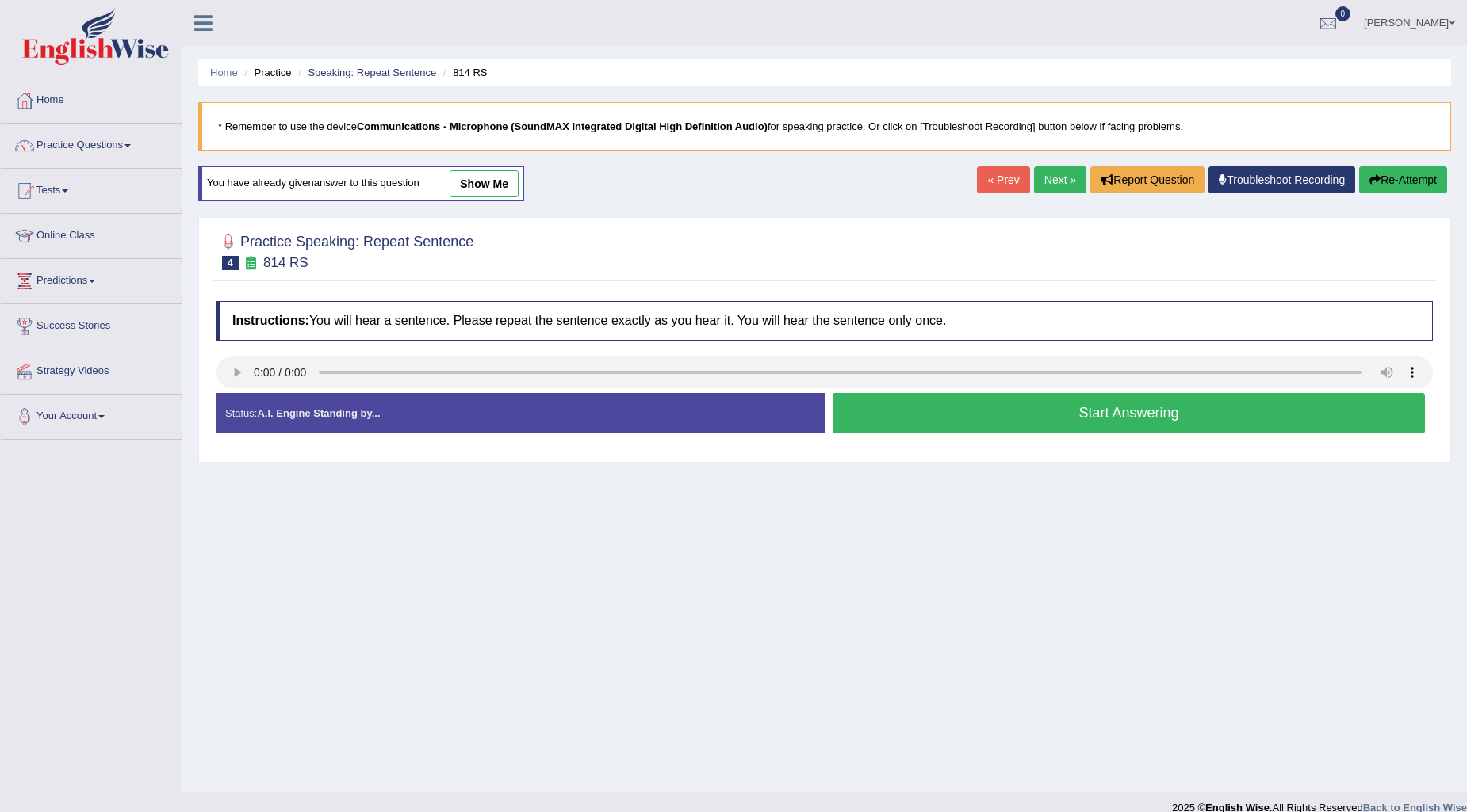
click at [928, 409] on button "Start Answering" at bounding box center [1128, 413] width 592 height 41
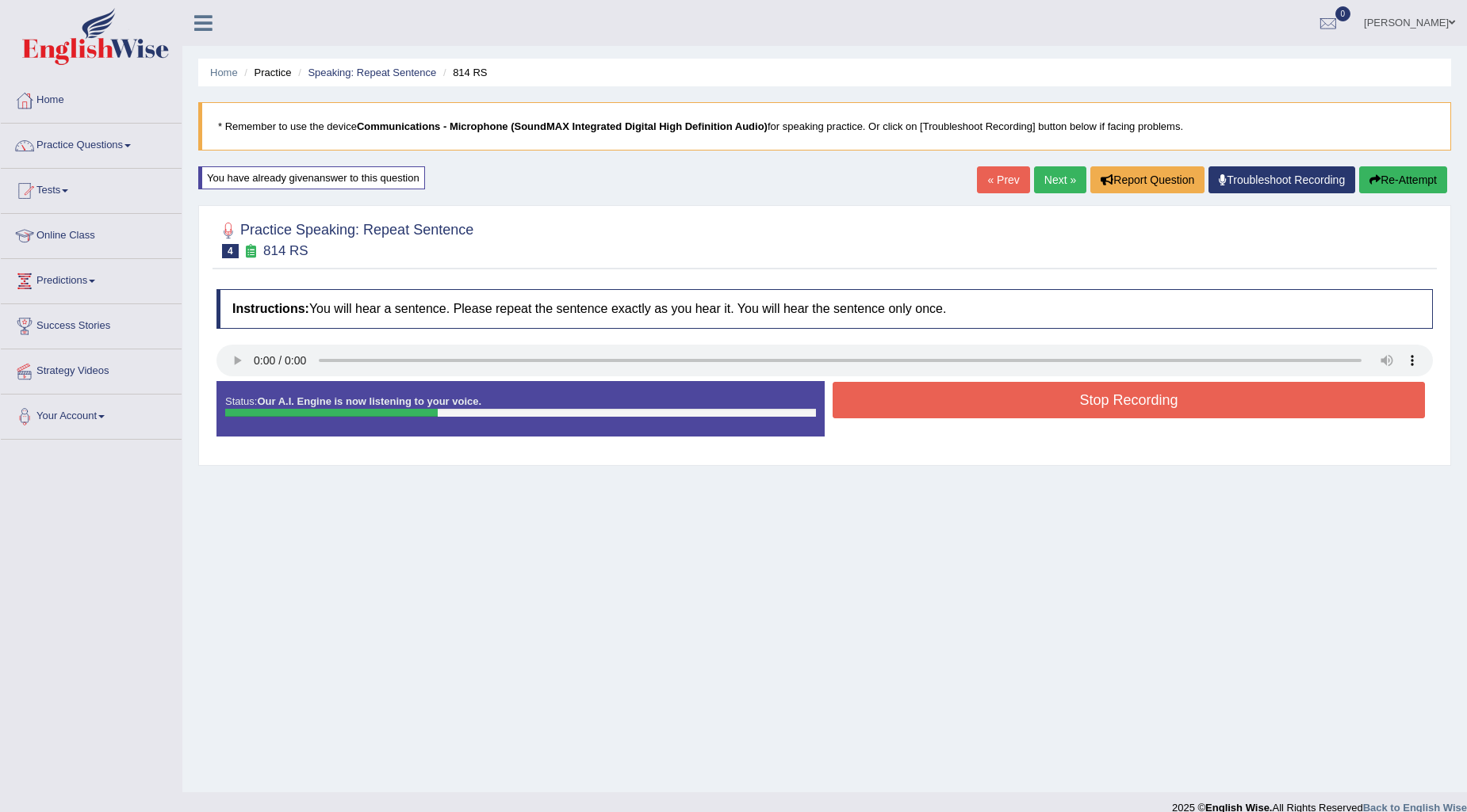
click at [926, 403] on button "Stop Recording" at bounding box center [1128, 400] width 592 height 37
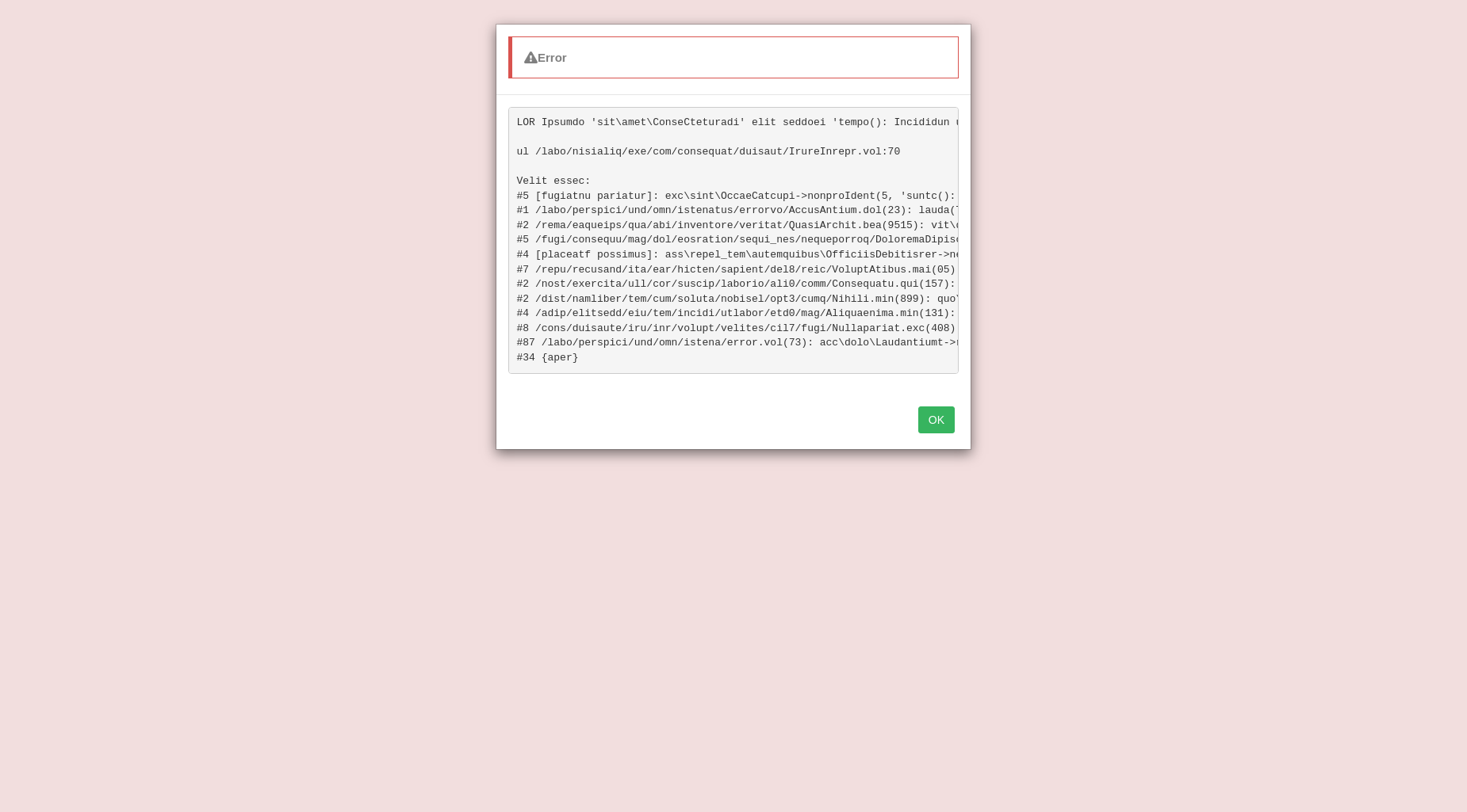
click at [931, 429] on button "OK" at bounding box center [936, 420] width 37 height 27
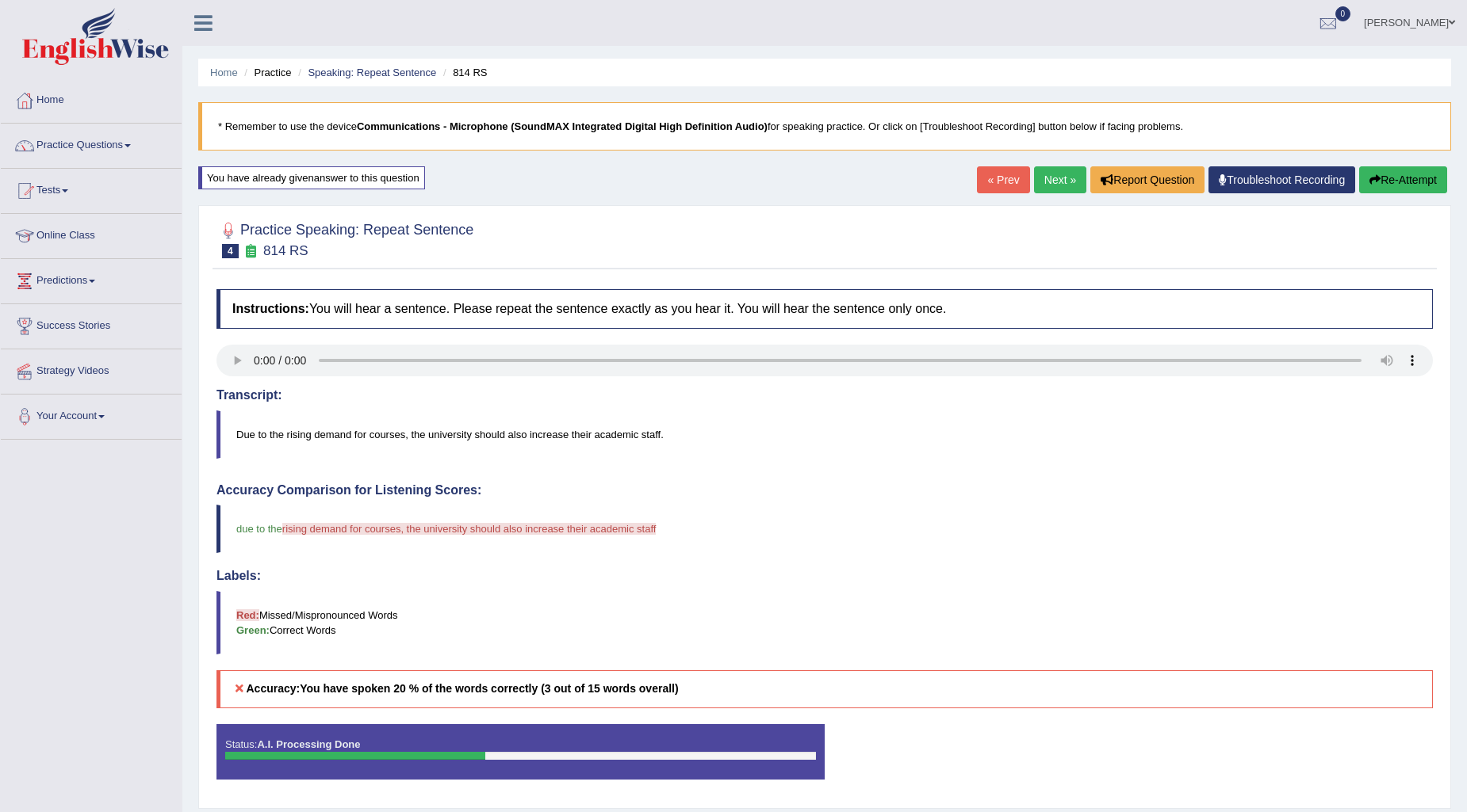
click at [1402, 175] on button "Re-Attempt" at bounding box center [1403, 179] width 88 height 27
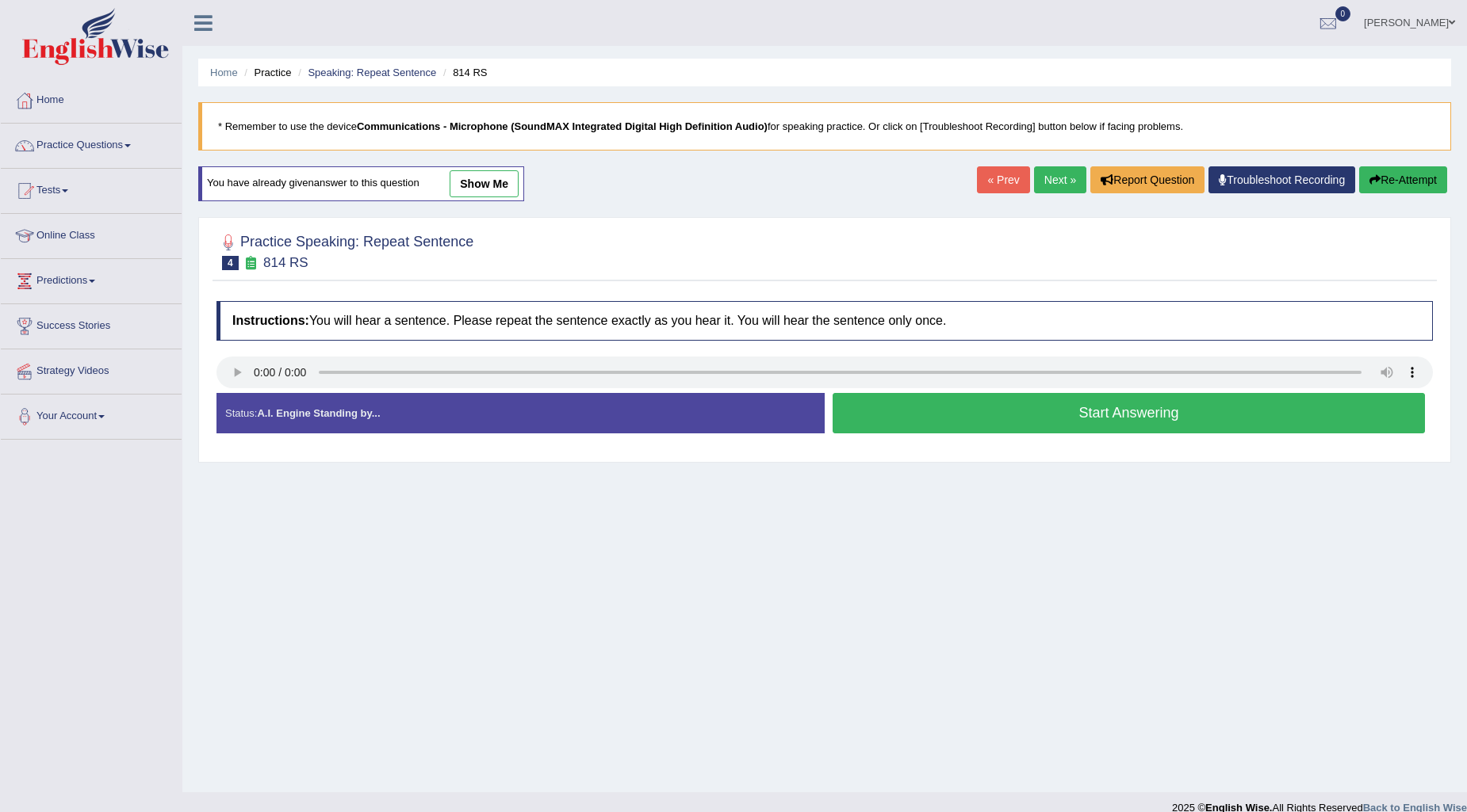
click at [985, 415] on button "Start Answering" at bounding box center [1128, 413] width 592 height 41
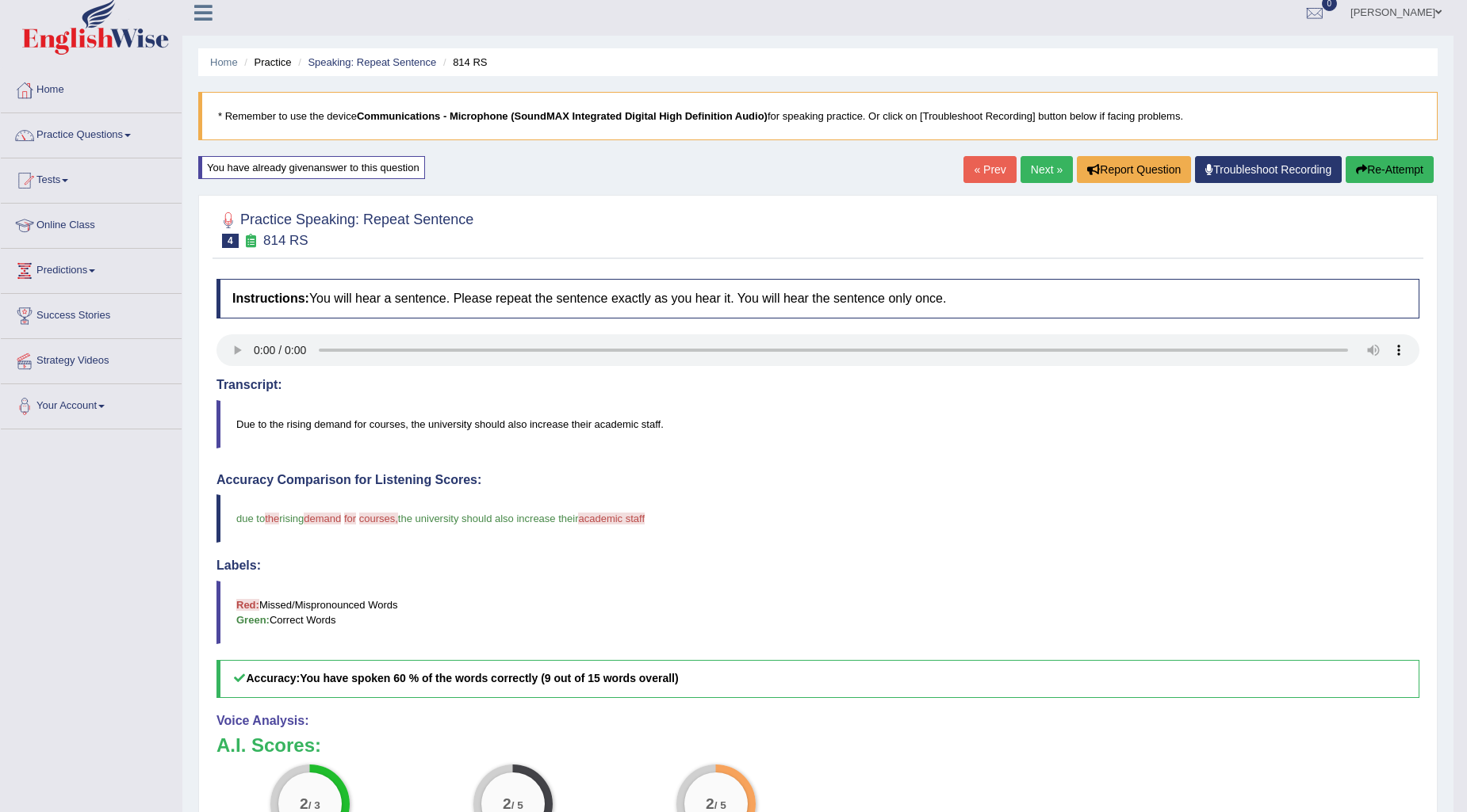
scroll to position [2, 0]
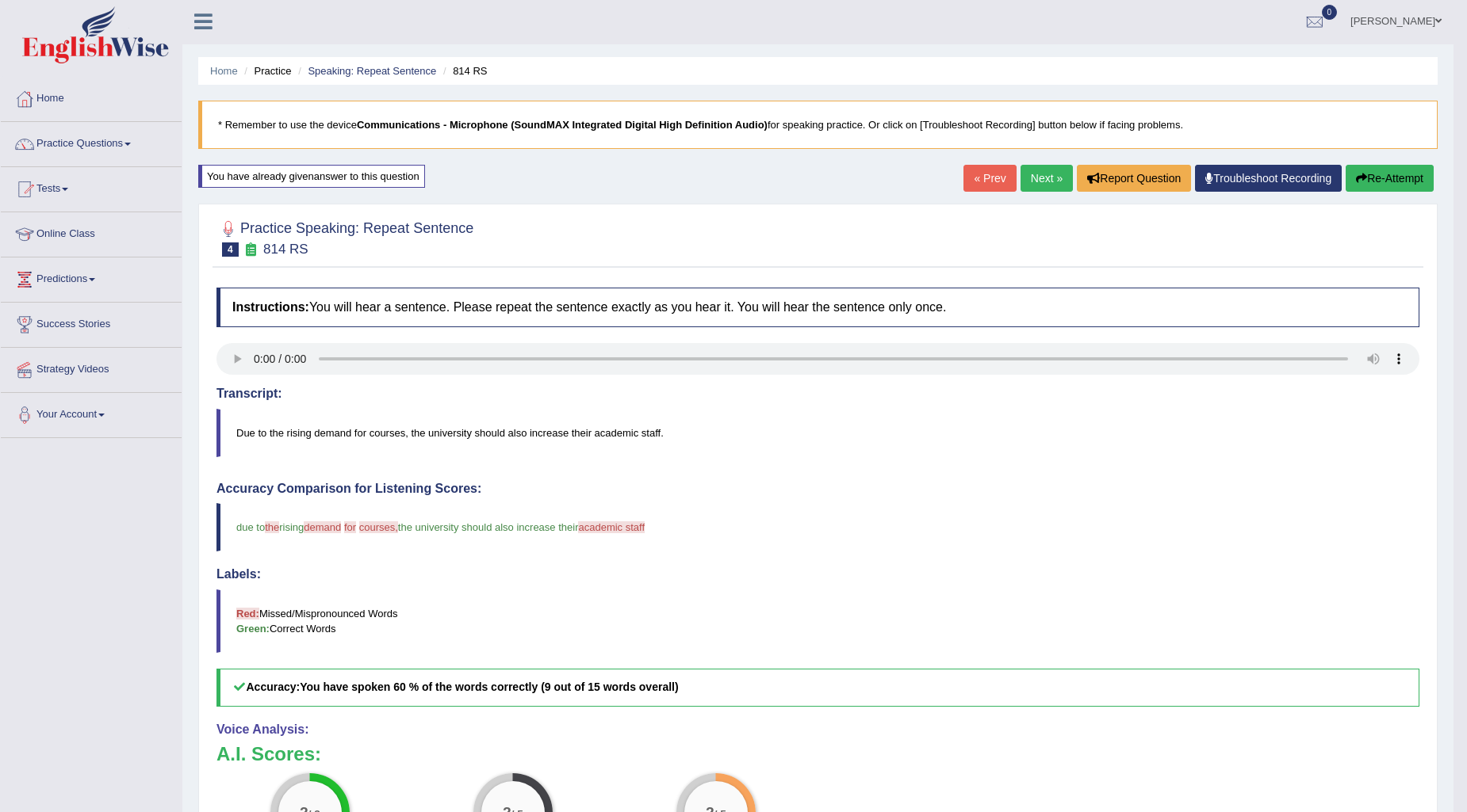
click at [1391, 179] on button "Re-Attempt" at bounding box center [1389, 178] width 88 height 27
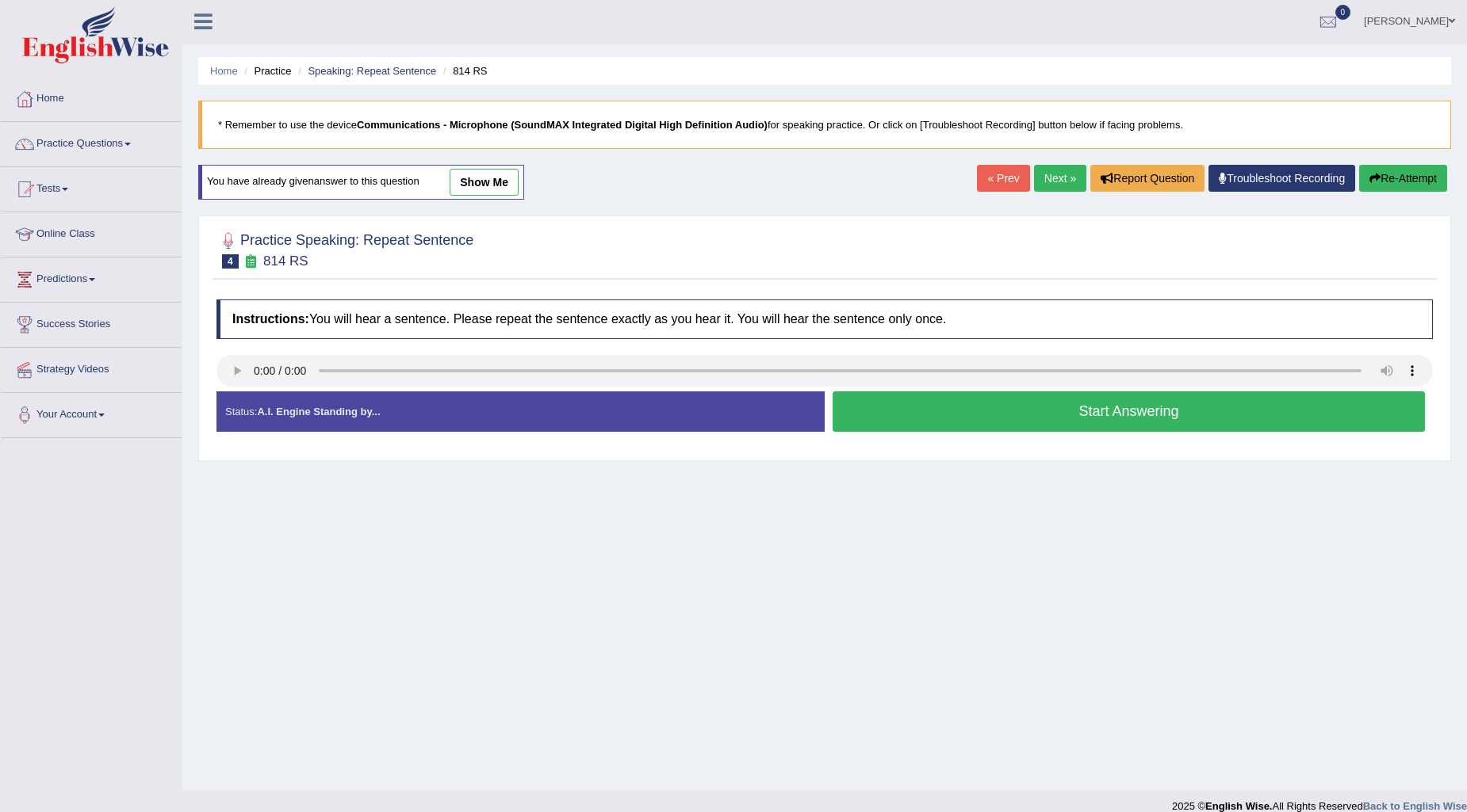
click at [1028, 415] on button "Start Answering" at bounding box center [1128, 412] width 592 height 41
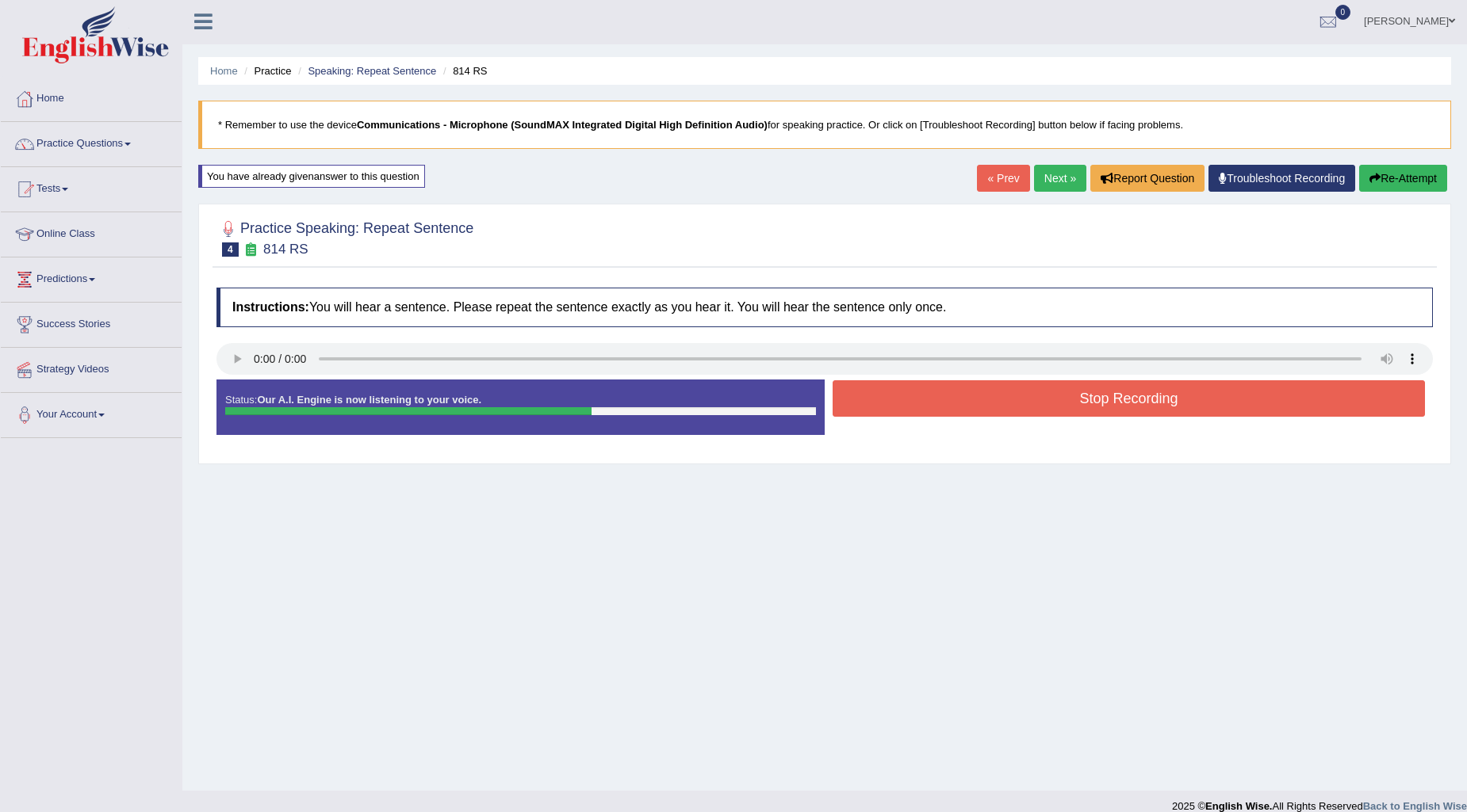
click at [974, 401] on button "Stop Recording" at bounding box center [1128, 399] width 592 height 37
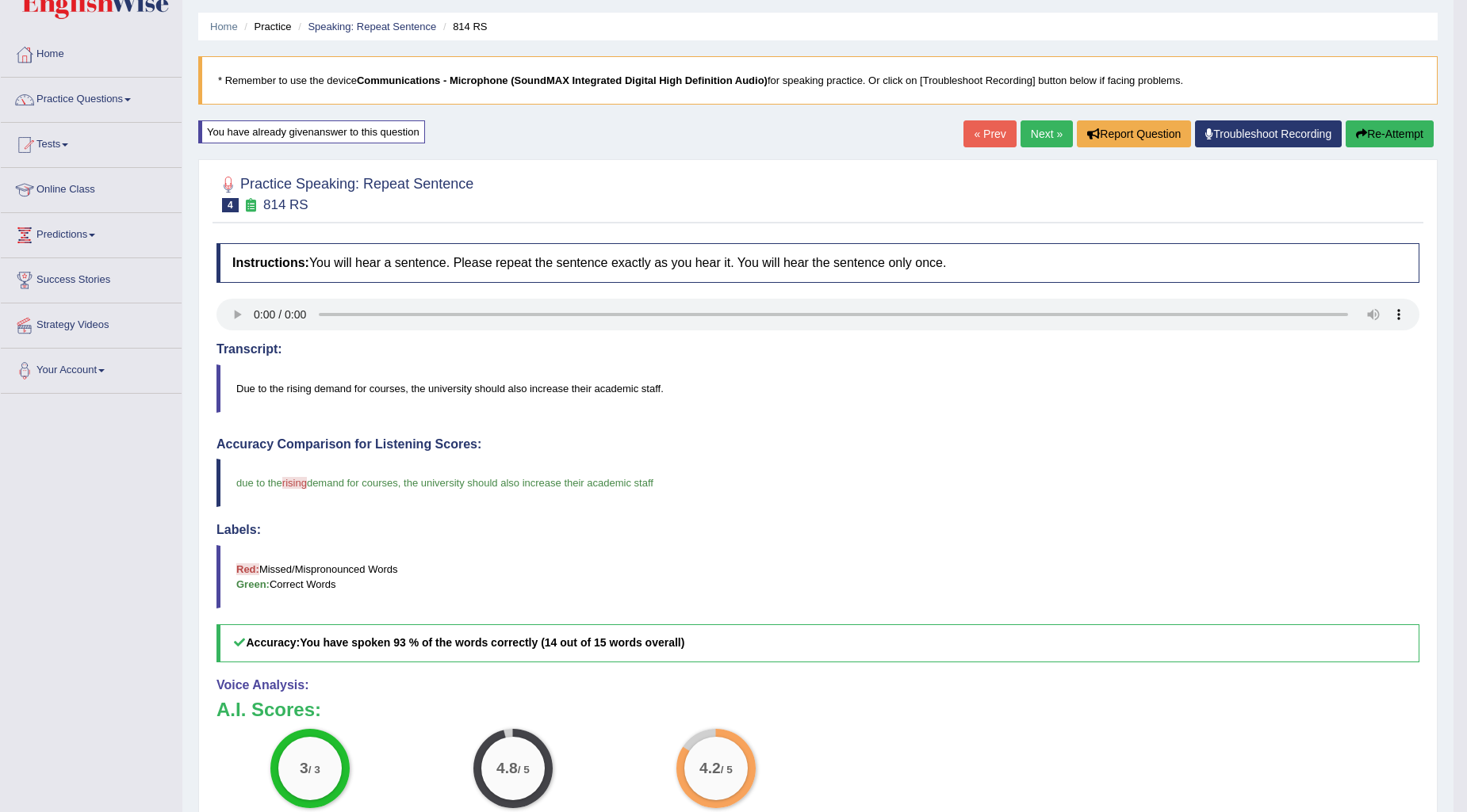
scroll to position [2, 0]
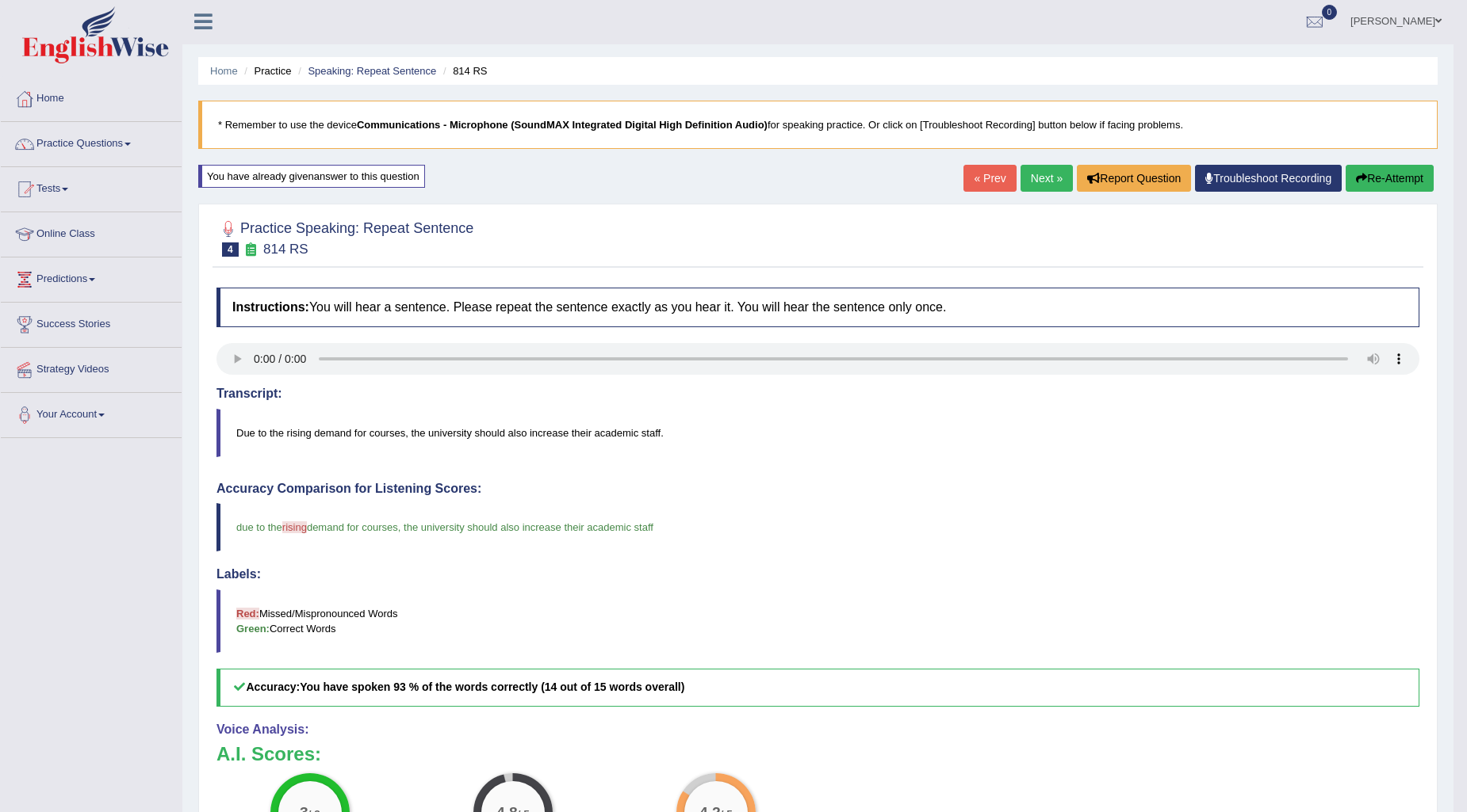
click at [1034, 179] on link "Next »" at bounding box center [1046, 178] width 52 height 27
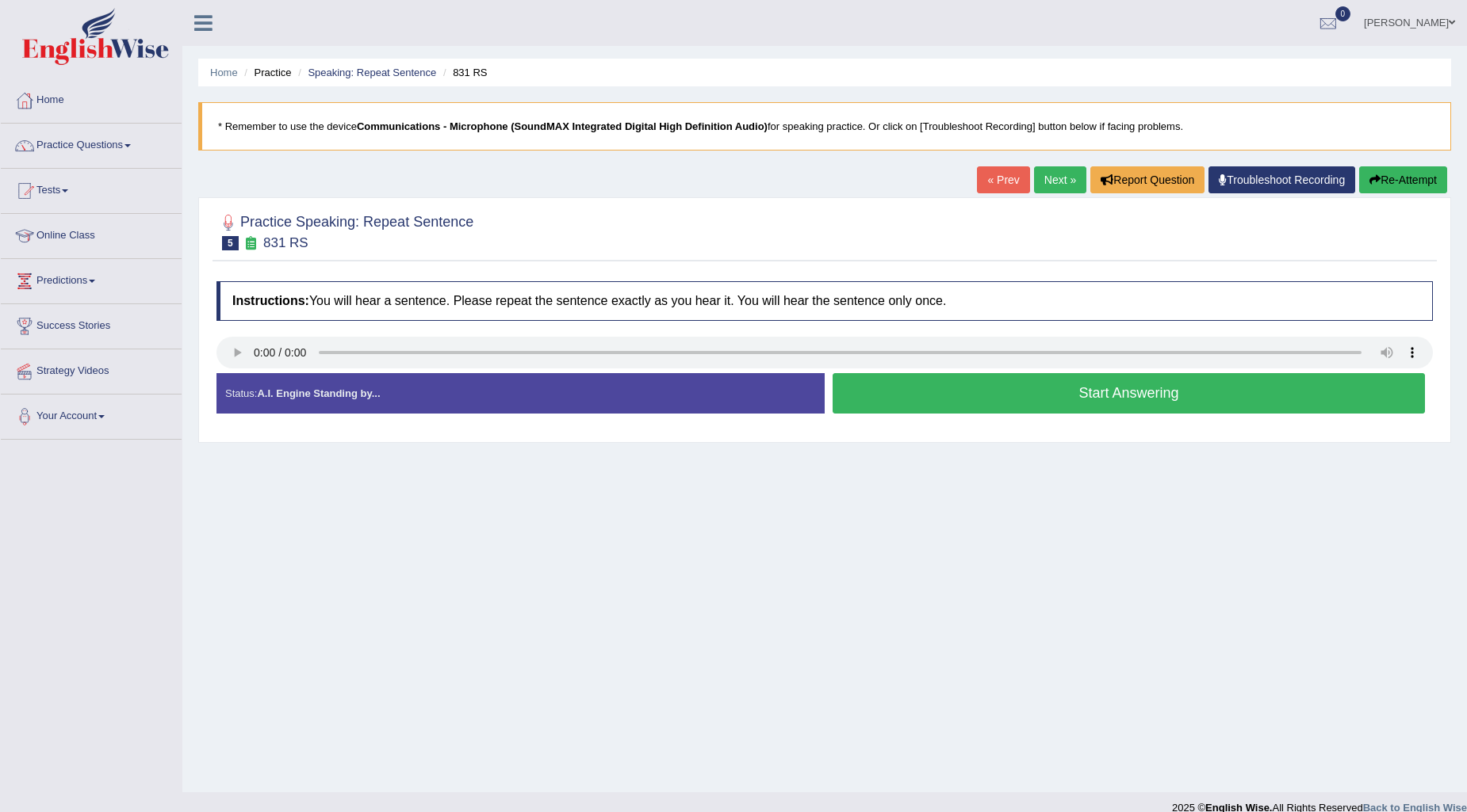
click at [910, 392] on button "Start Answering" at bounding box center [1128, 394] width 592 height 41
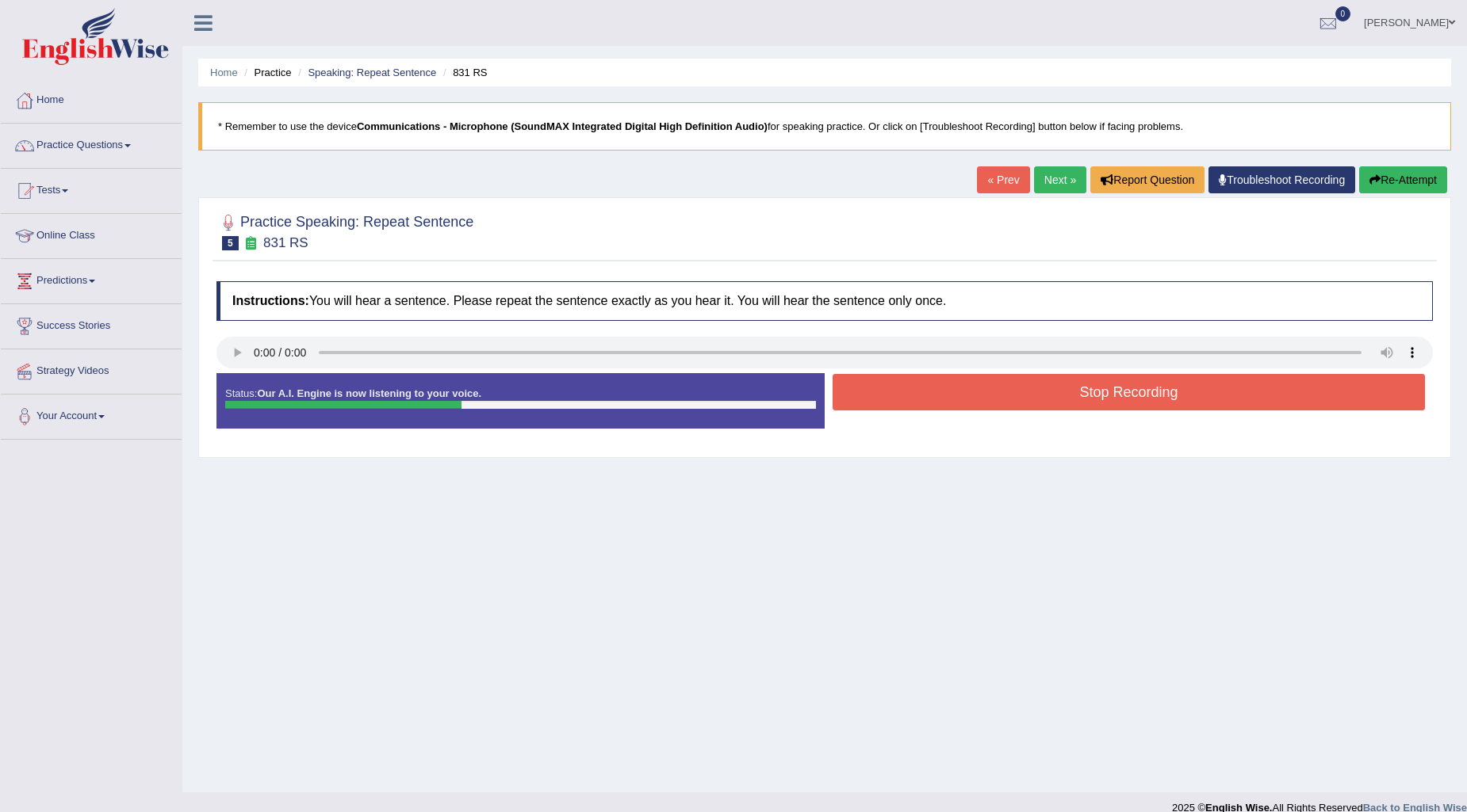
click at [970, 399] on button "Stop Recording" at bounding box center [1128, 392] width 592 height 37
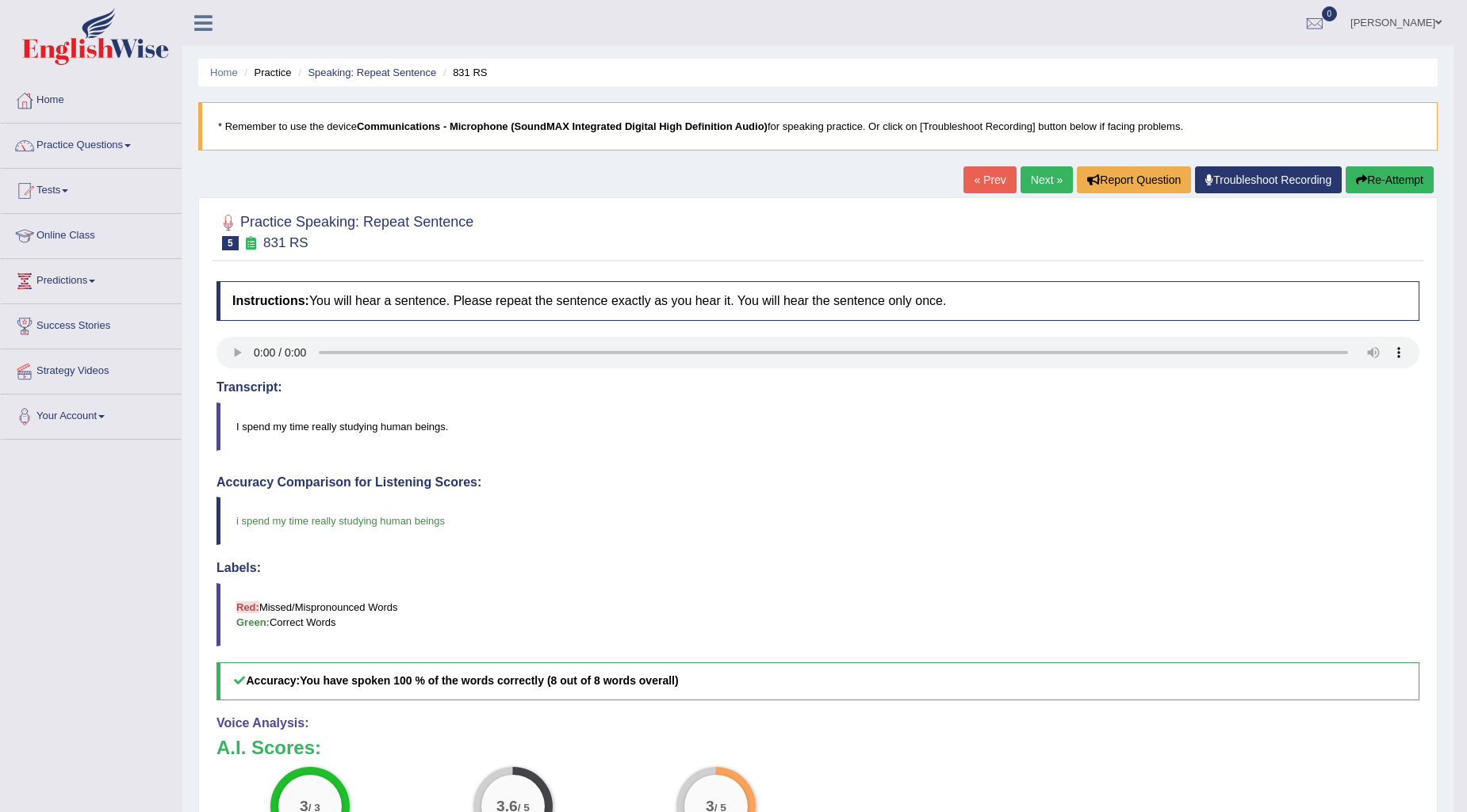
click at [1404, 180] on button "Re-Attempt" at bounding box center [1389, 179] width 88 height 27
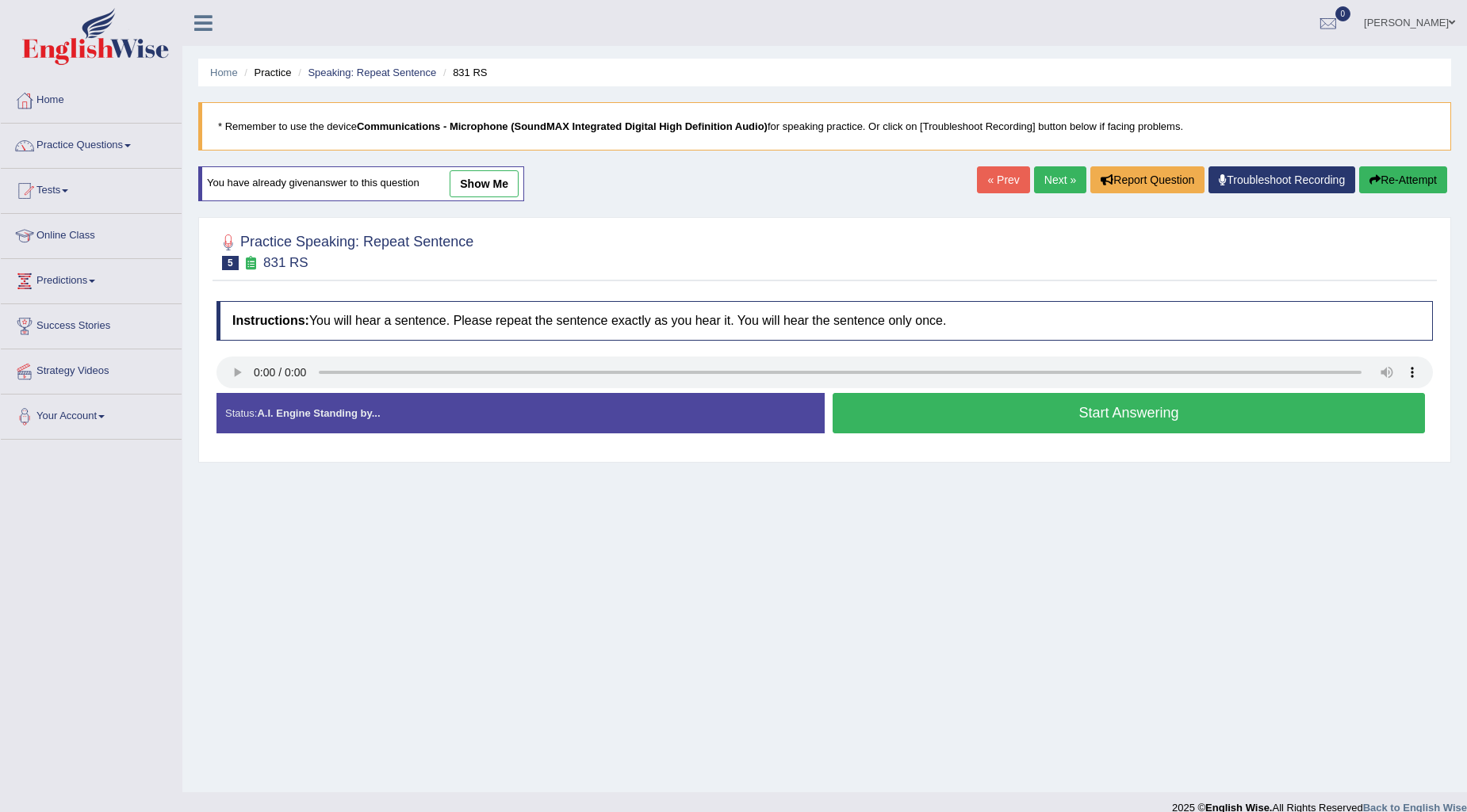
click at [993, 413] on button "Start Answering" at bounding box center [1128, 413] width 592 height 41
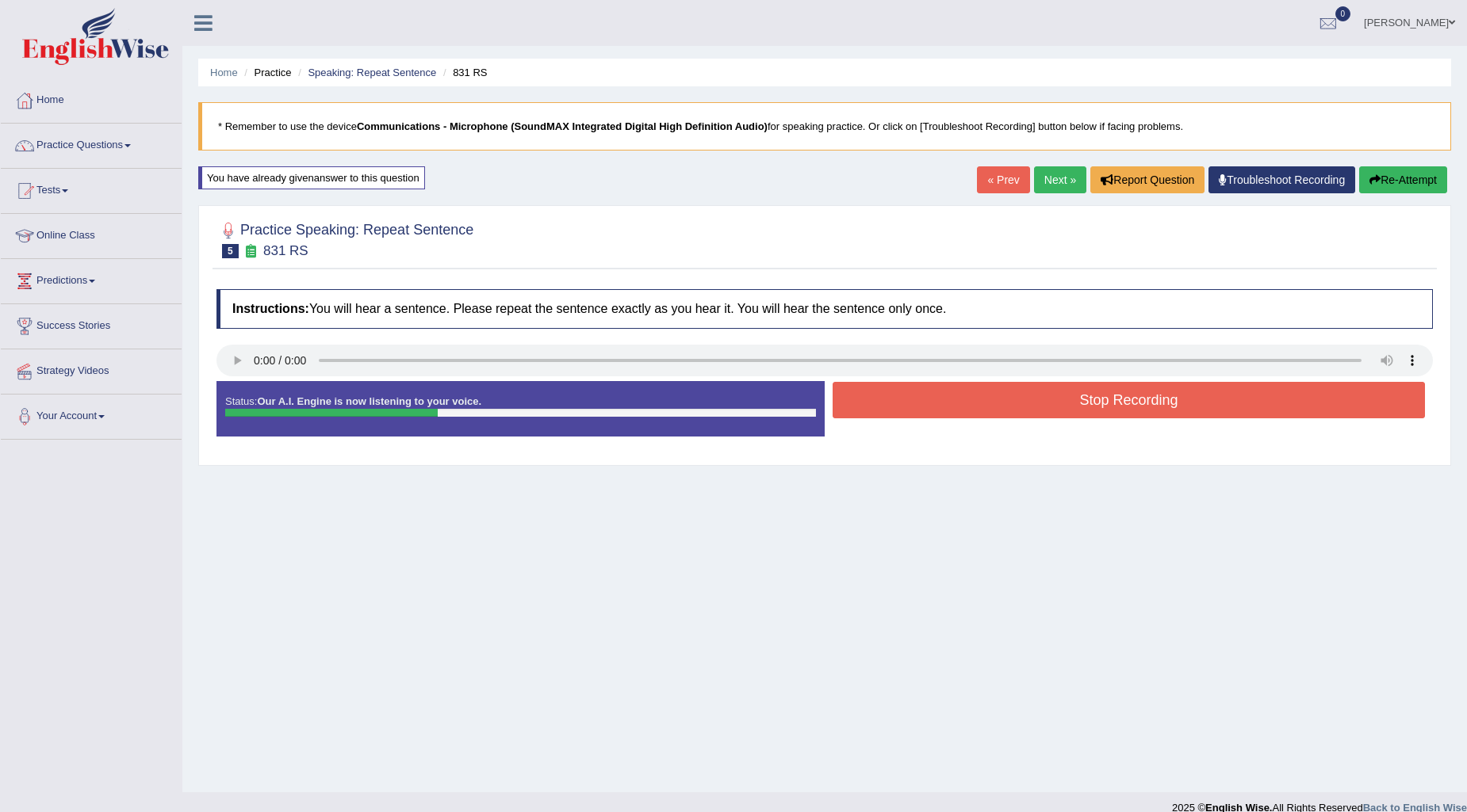
click at [996, 402] on button "Stop Recording" at bounding box center [1128, 400] width 592 height 37
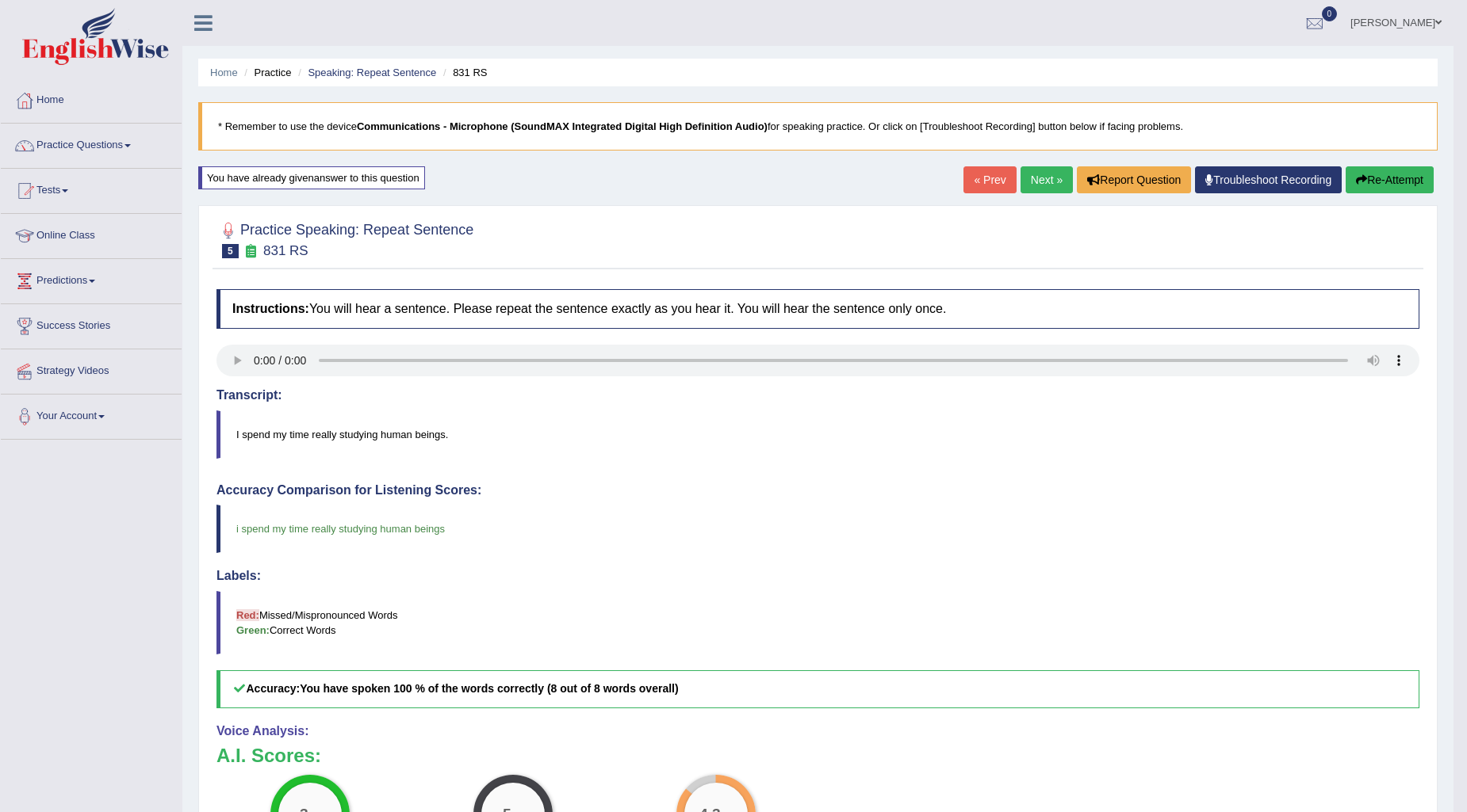
click at [1035, 178] on link "Next »" at bounding box center [1046, 179] width 52 height 27
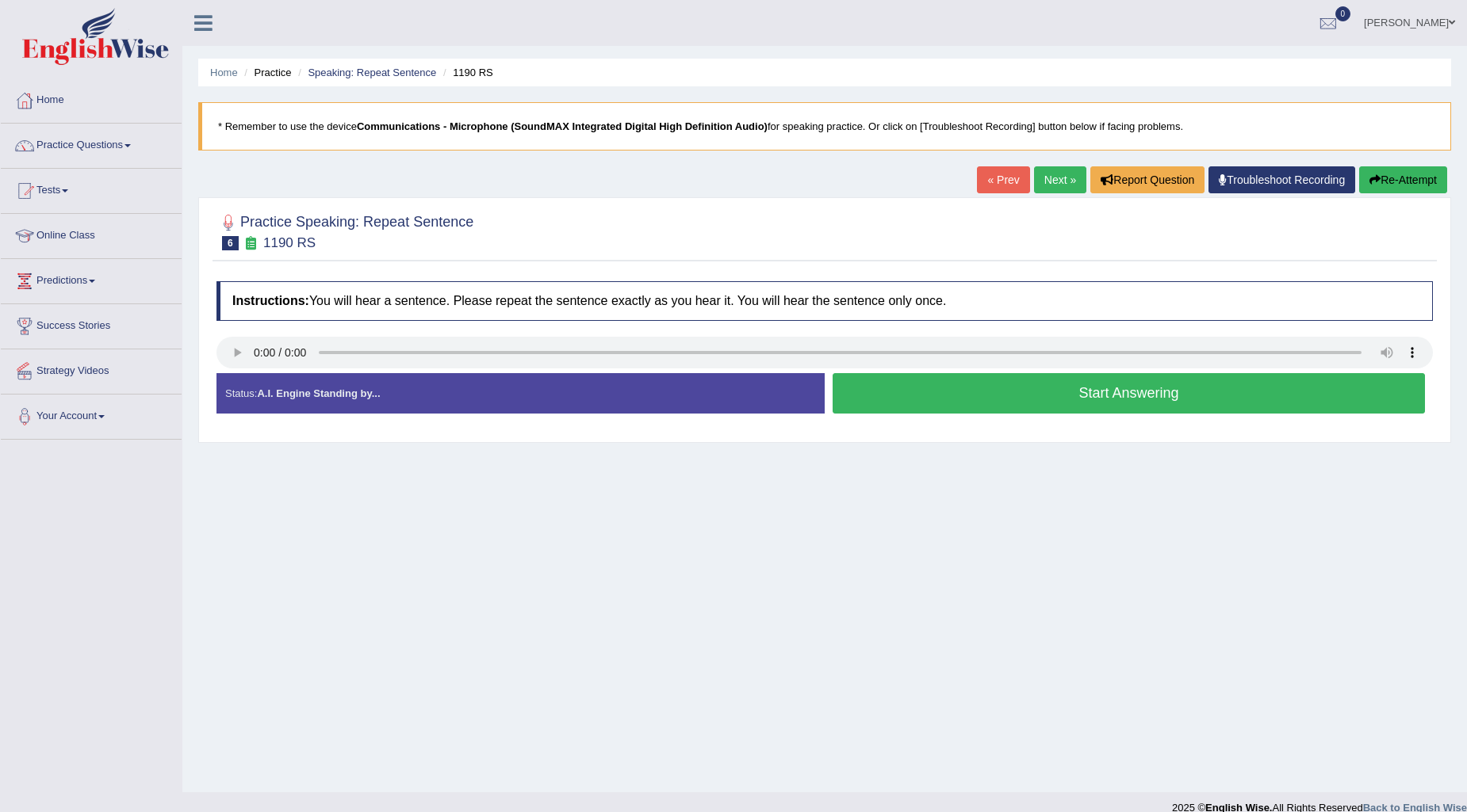
click at [1002, 390] on button "Start Answering" at bounding box center [1128, 394] width 592 height 41
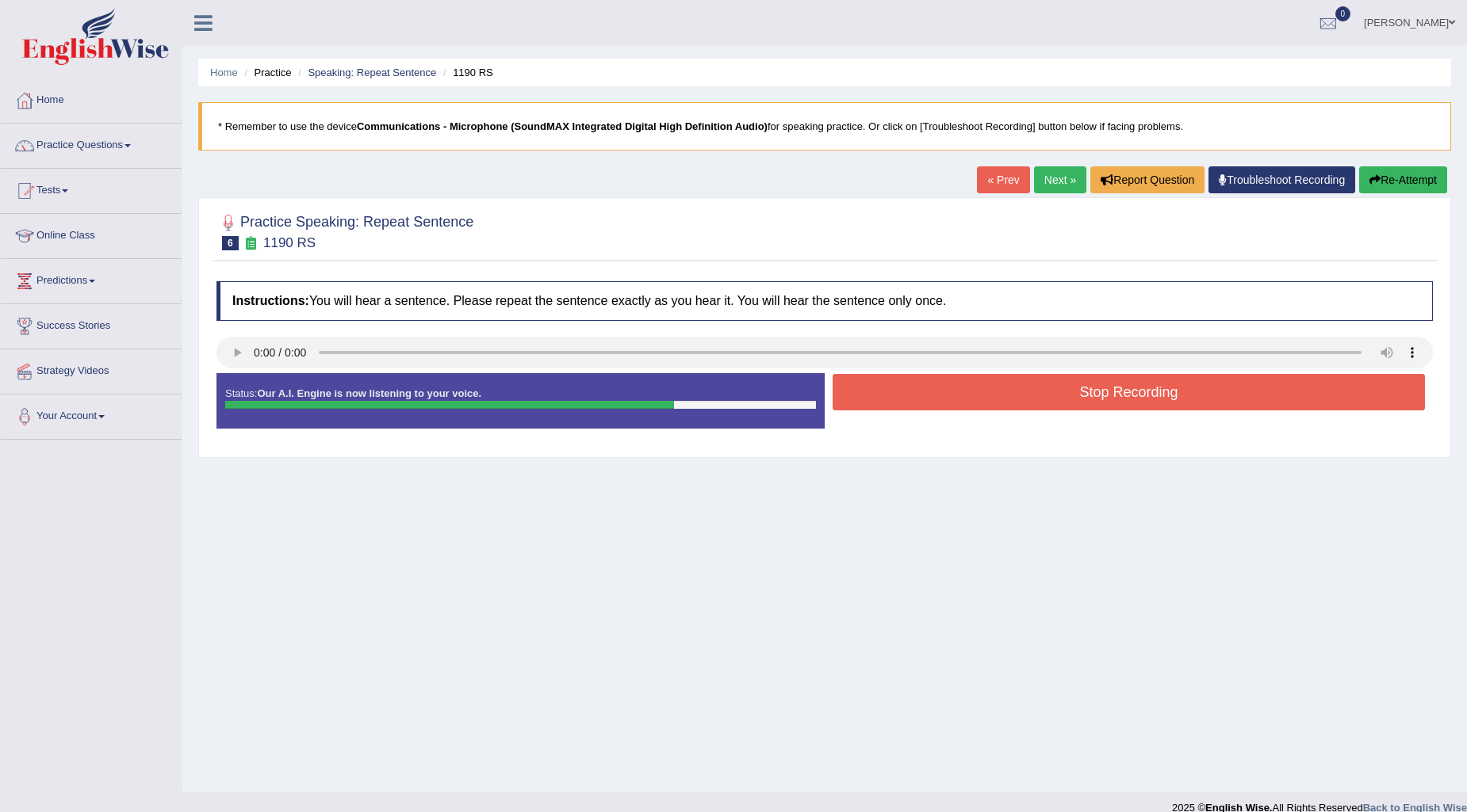
click at [1161, 396] on button "Stop Recording" at bounding box center [1128, 392] width 592 height 37
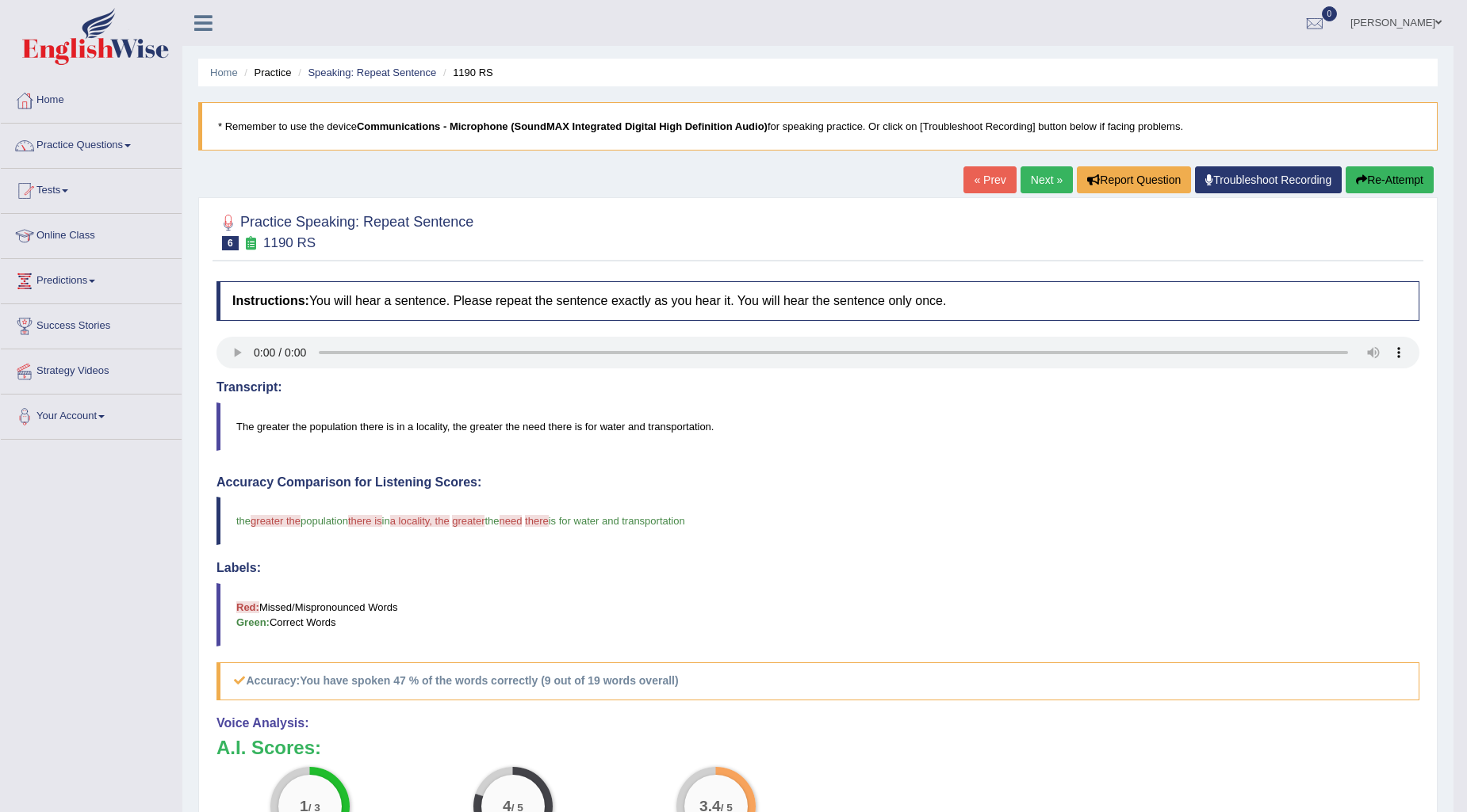
click at [1415, 173] on button "Re-Attempt" at bounding box center [1389, 179] width 88 height 27
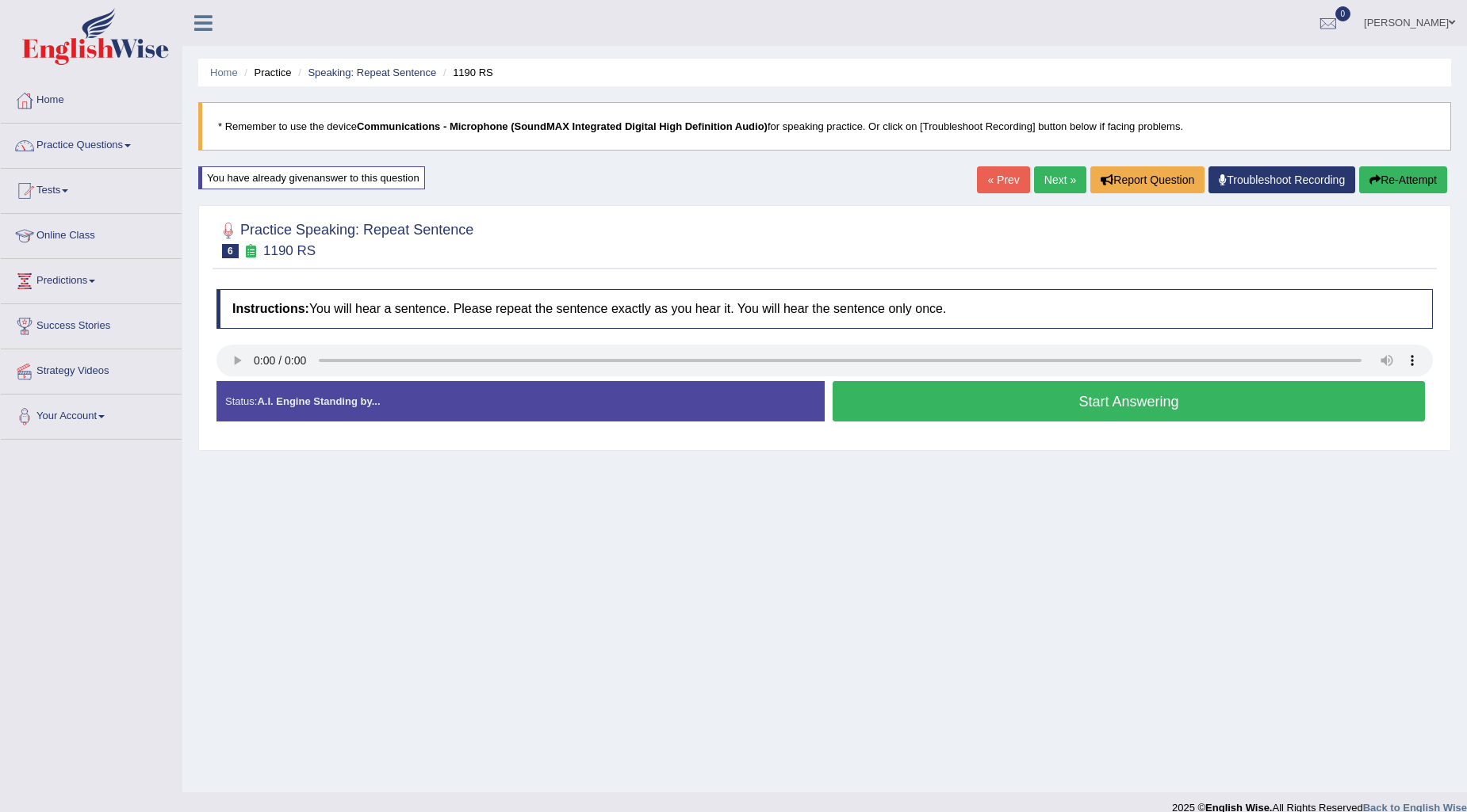
click at [985, 399] on button "Start Answering" at bounding box center [1128, 401] width 592 height 41
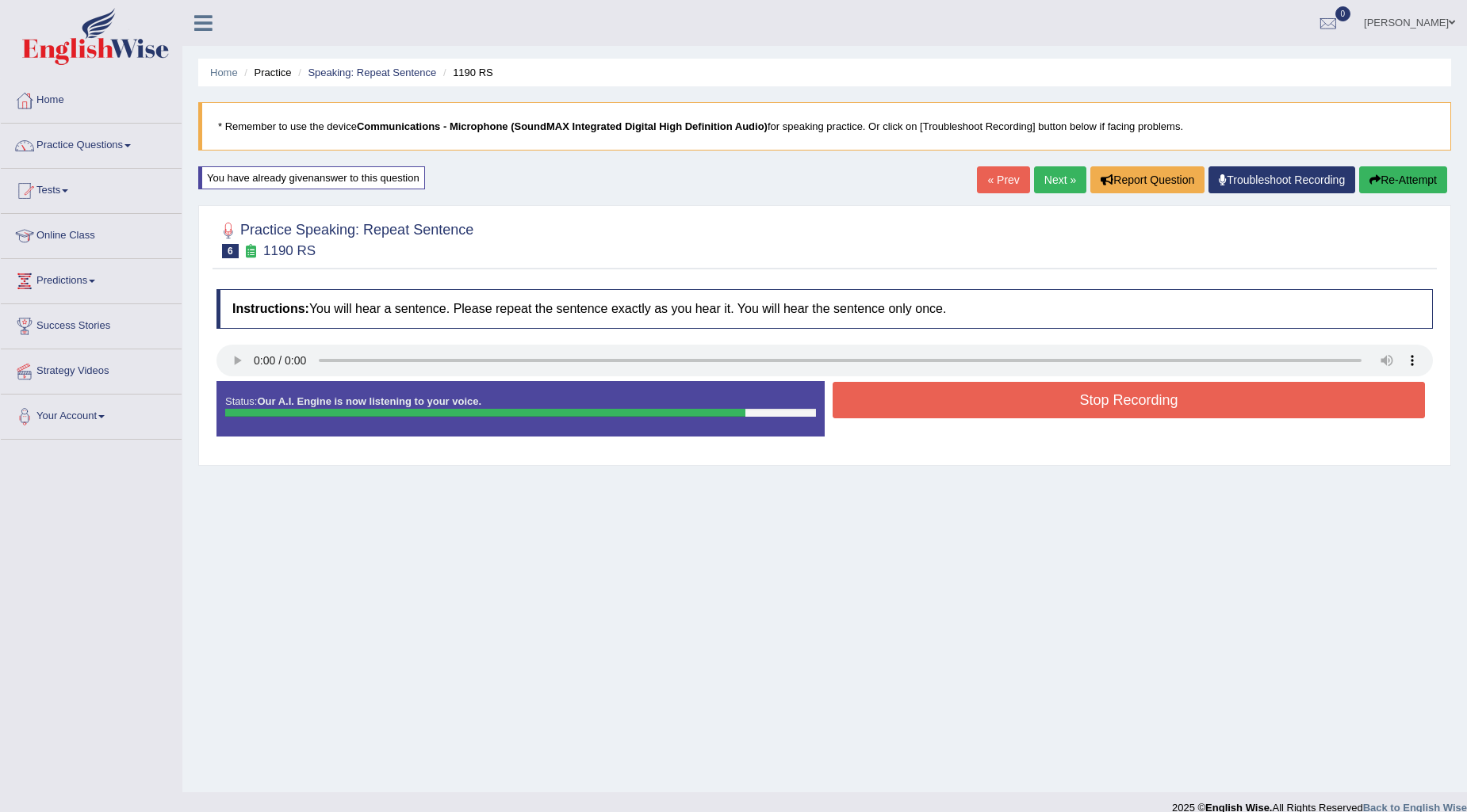
click at [1002, 401] on button "Stop Recording" at bounding box center [1128, 400] width 592 height 37
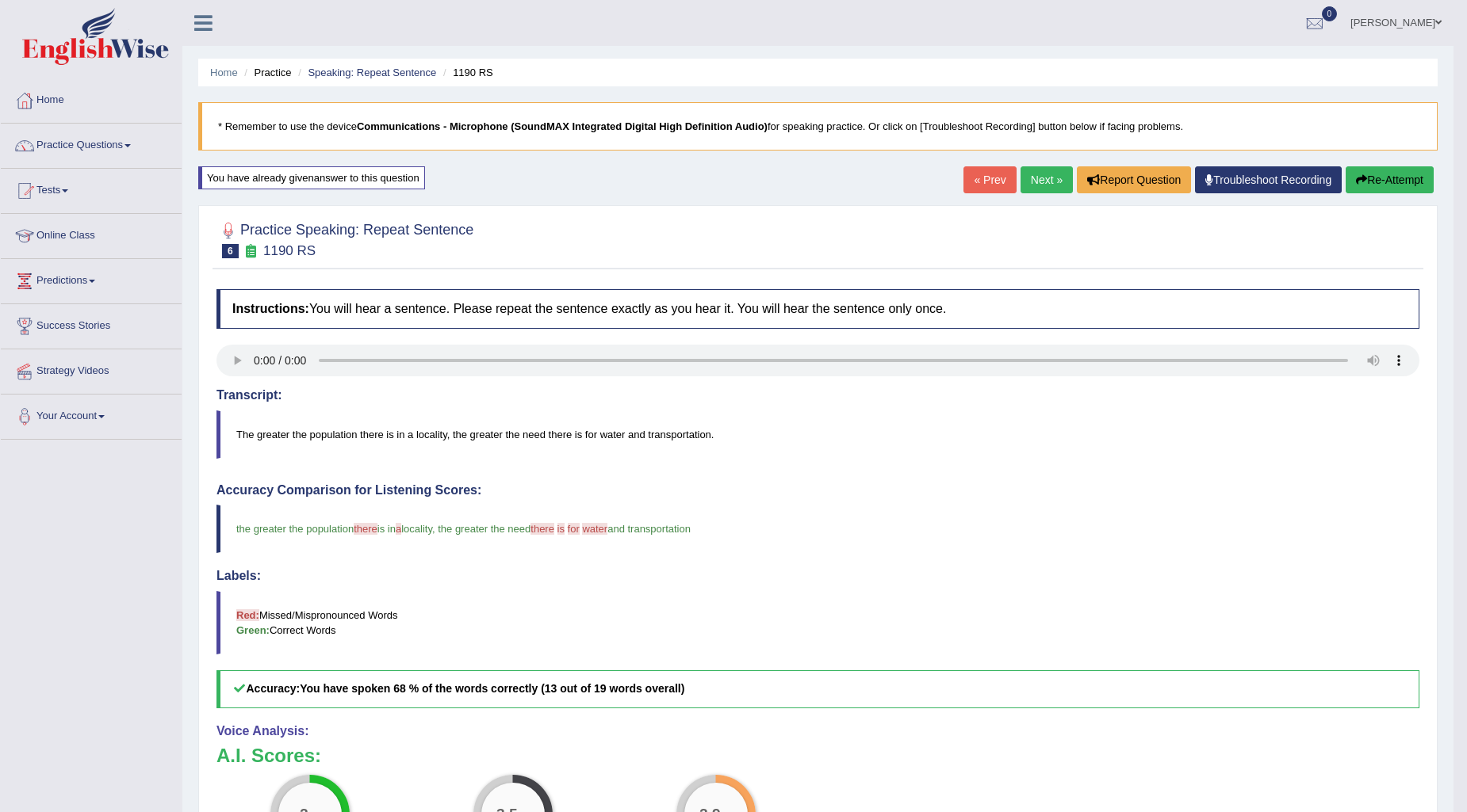
click at [1028, 183] on link "Next »" at bounding box center [1046, 179] width 52 height 27
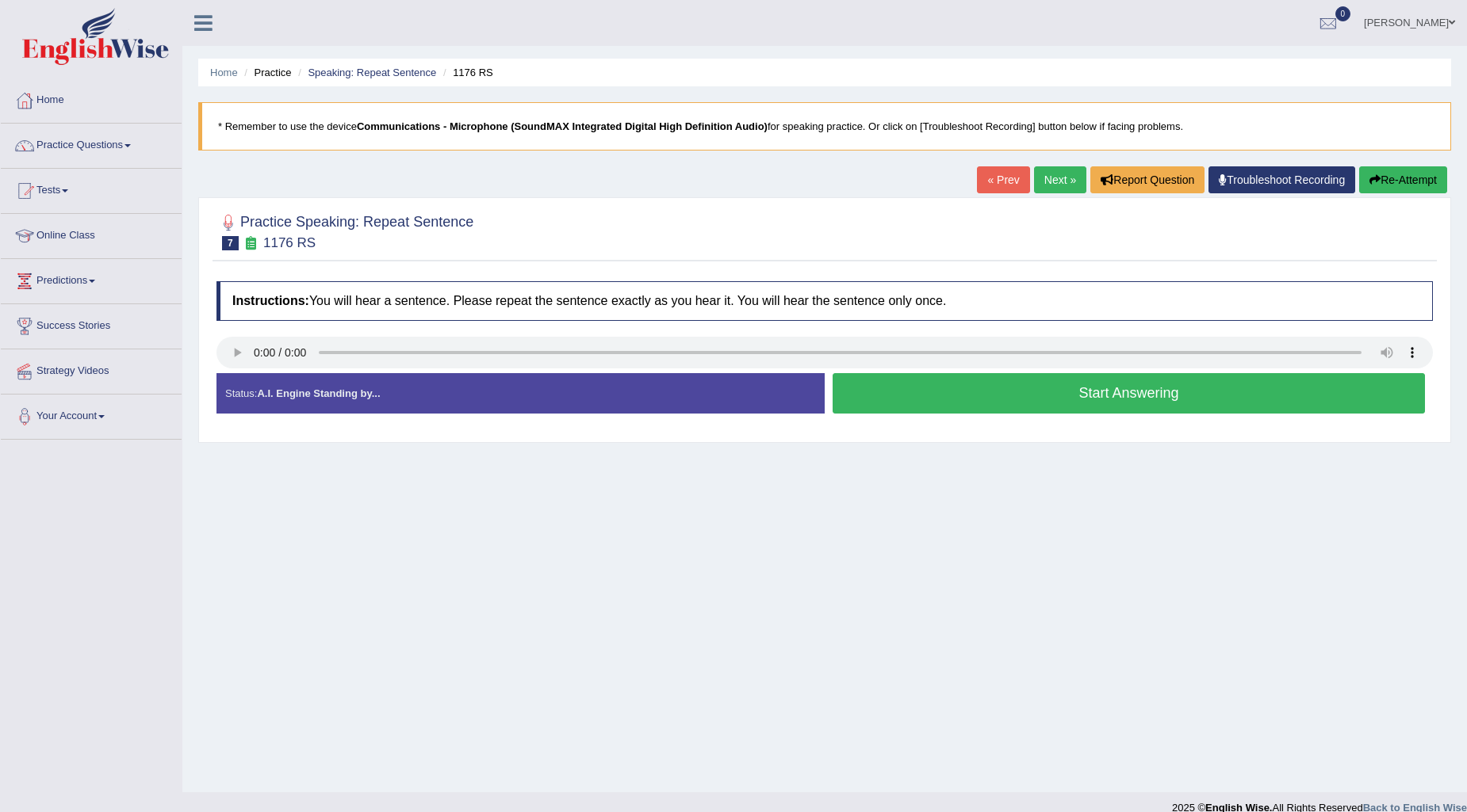
click at [918, 390] on button "Start Answering" at bounding box center [1128, 394] width 592 height 41
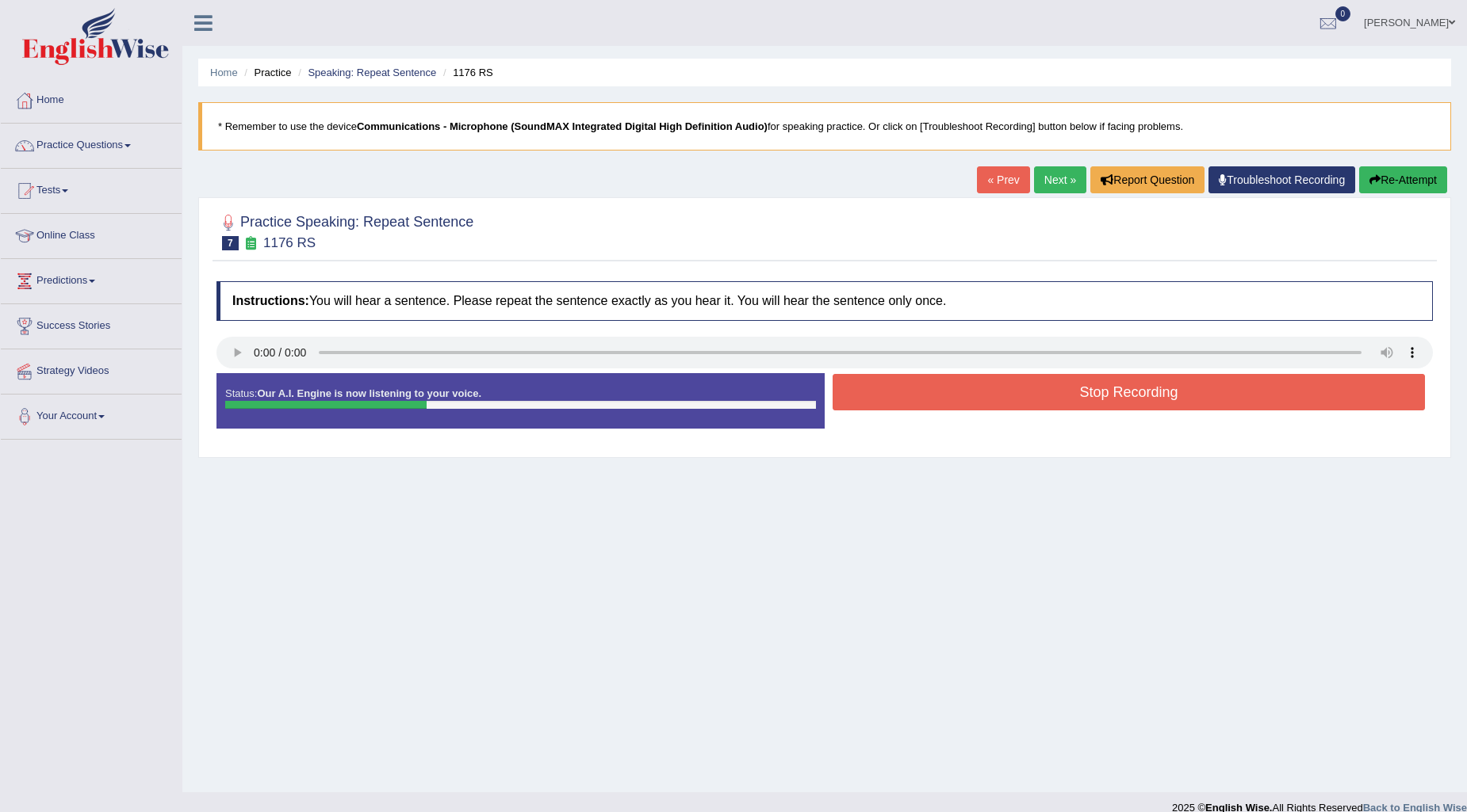
click at [933, 391] on button "Stop Recording" at bounding box center [1128, 392] width 592 height 37
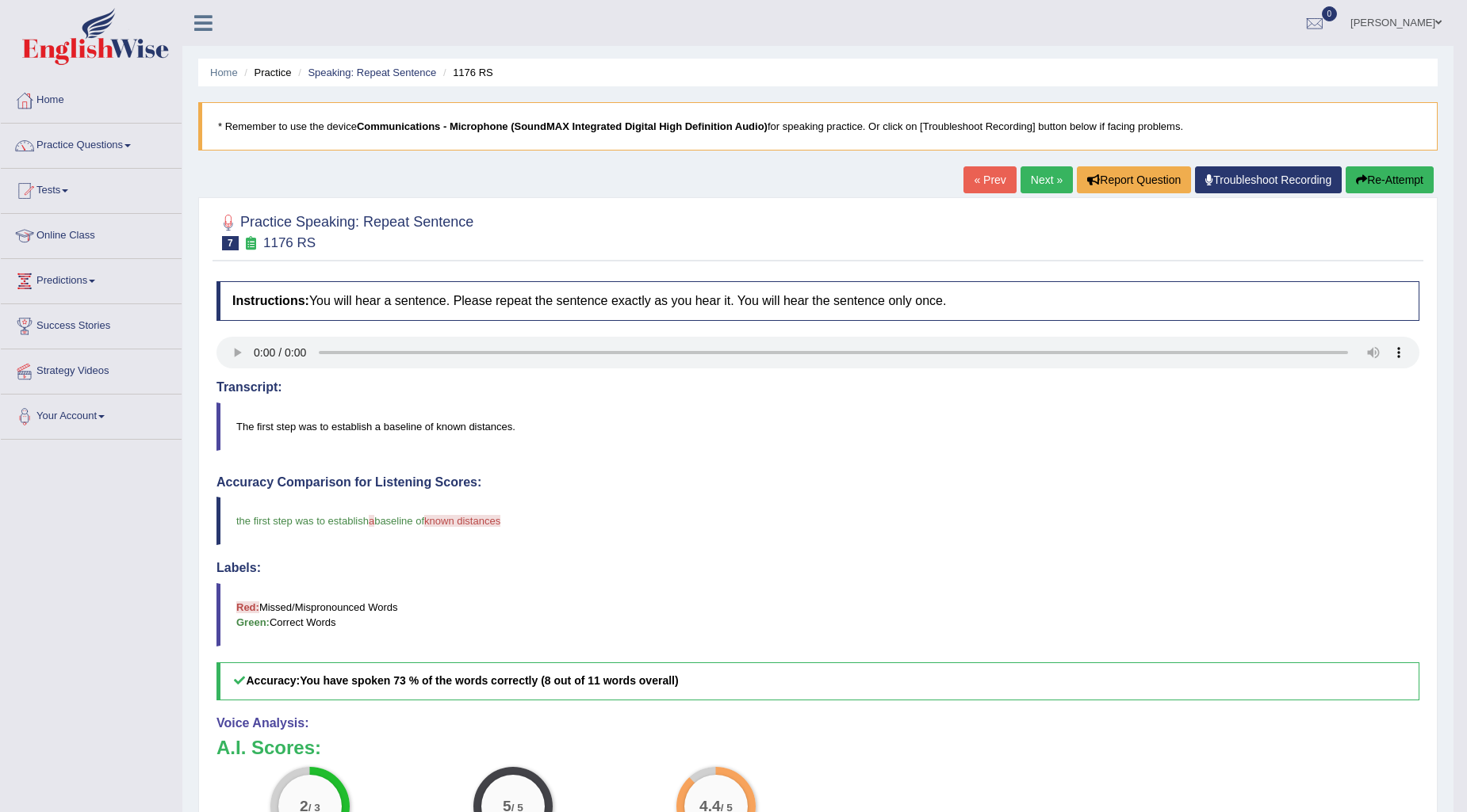
click at [1380, 183] on button "Re-Attempt" at bounding box center [1389, 179] width 88 height 27
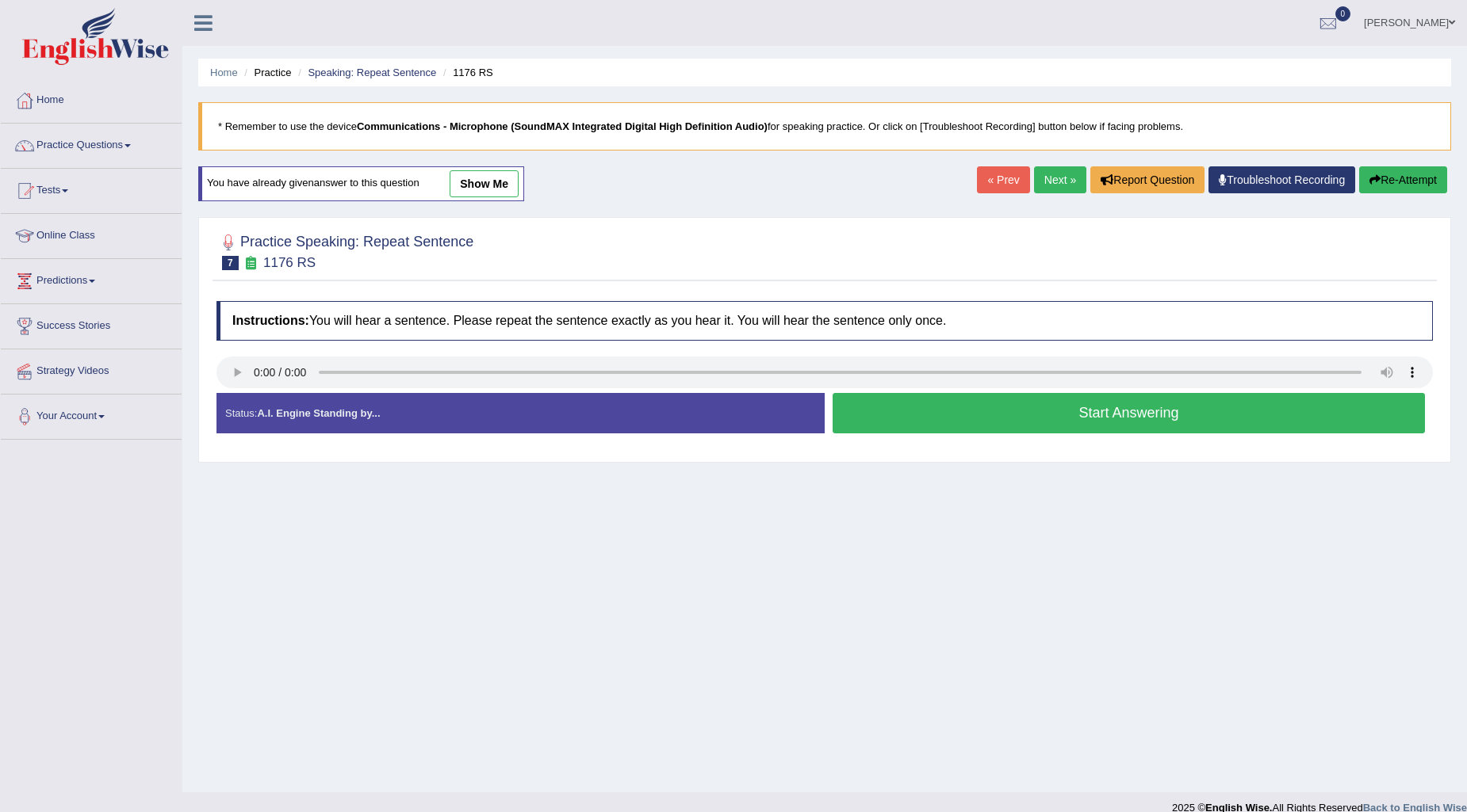
click at [930, 414] on button "Start Answering" at bounding box center [1128, 413] width 592 height 41
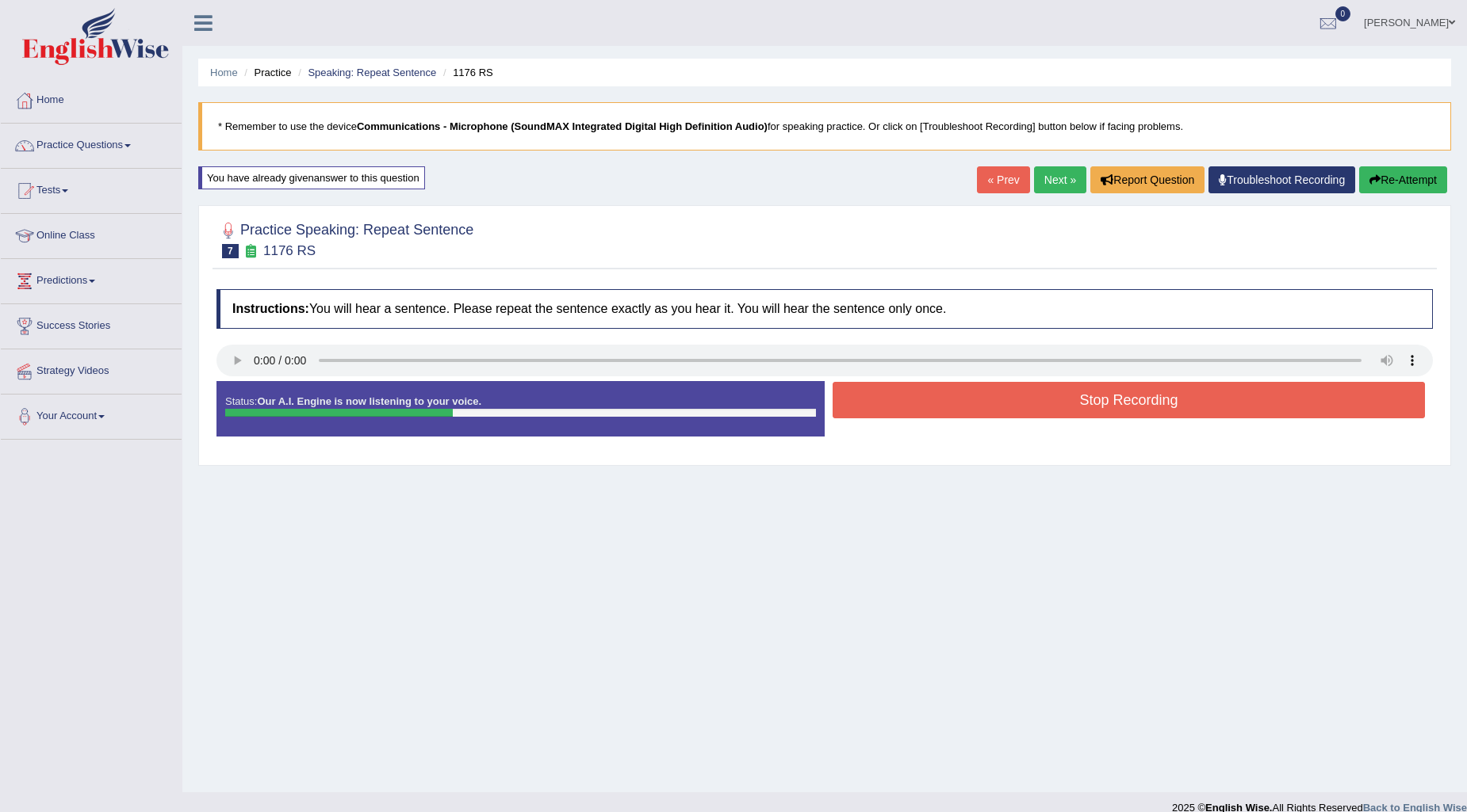
click at [933, 401] on button "Stop Recording" at bounding box center [1128, 400] width 592 height 37
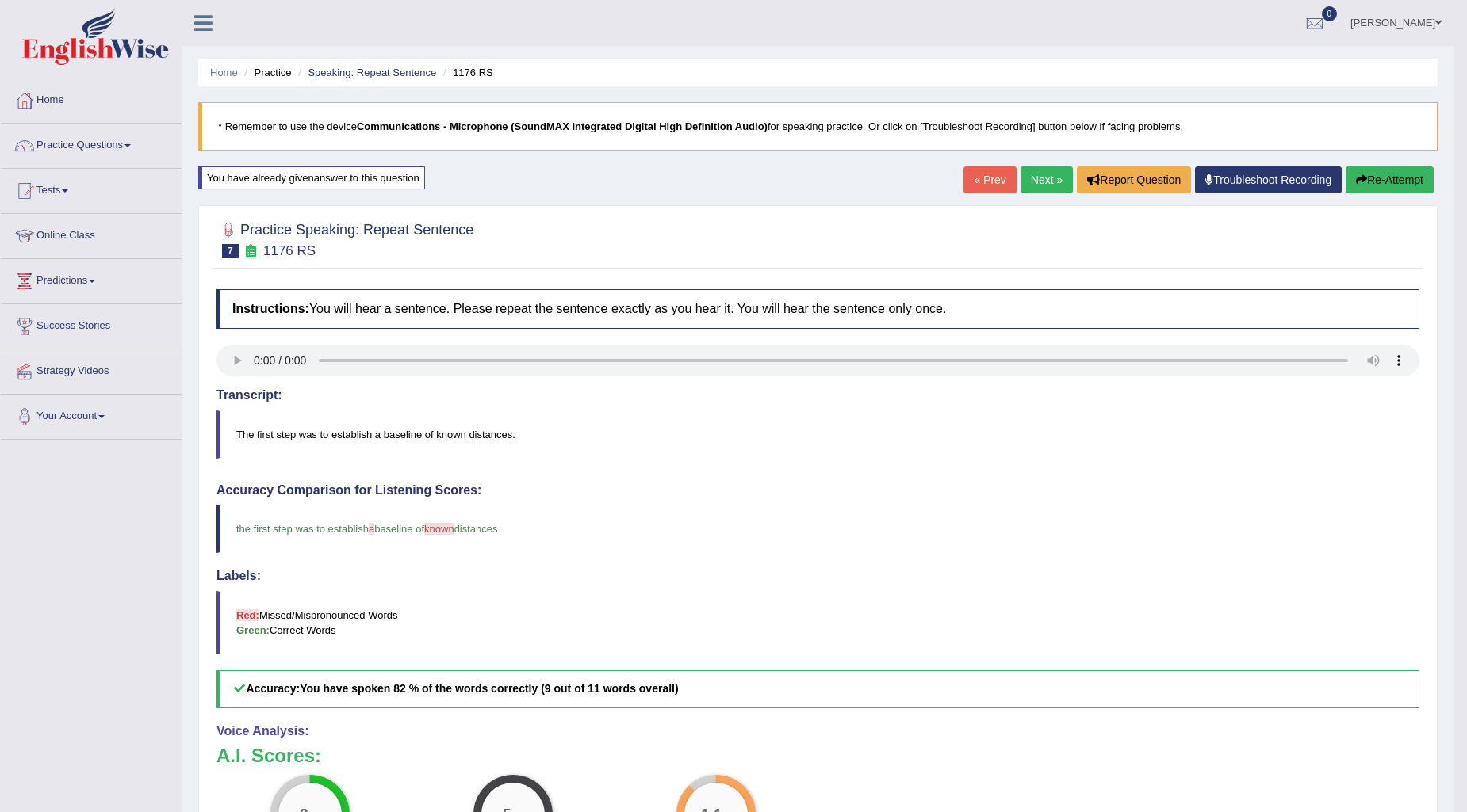
click at [1052, 175] on link "Next »" at bounding box center [1046, 179] width 52 height 27
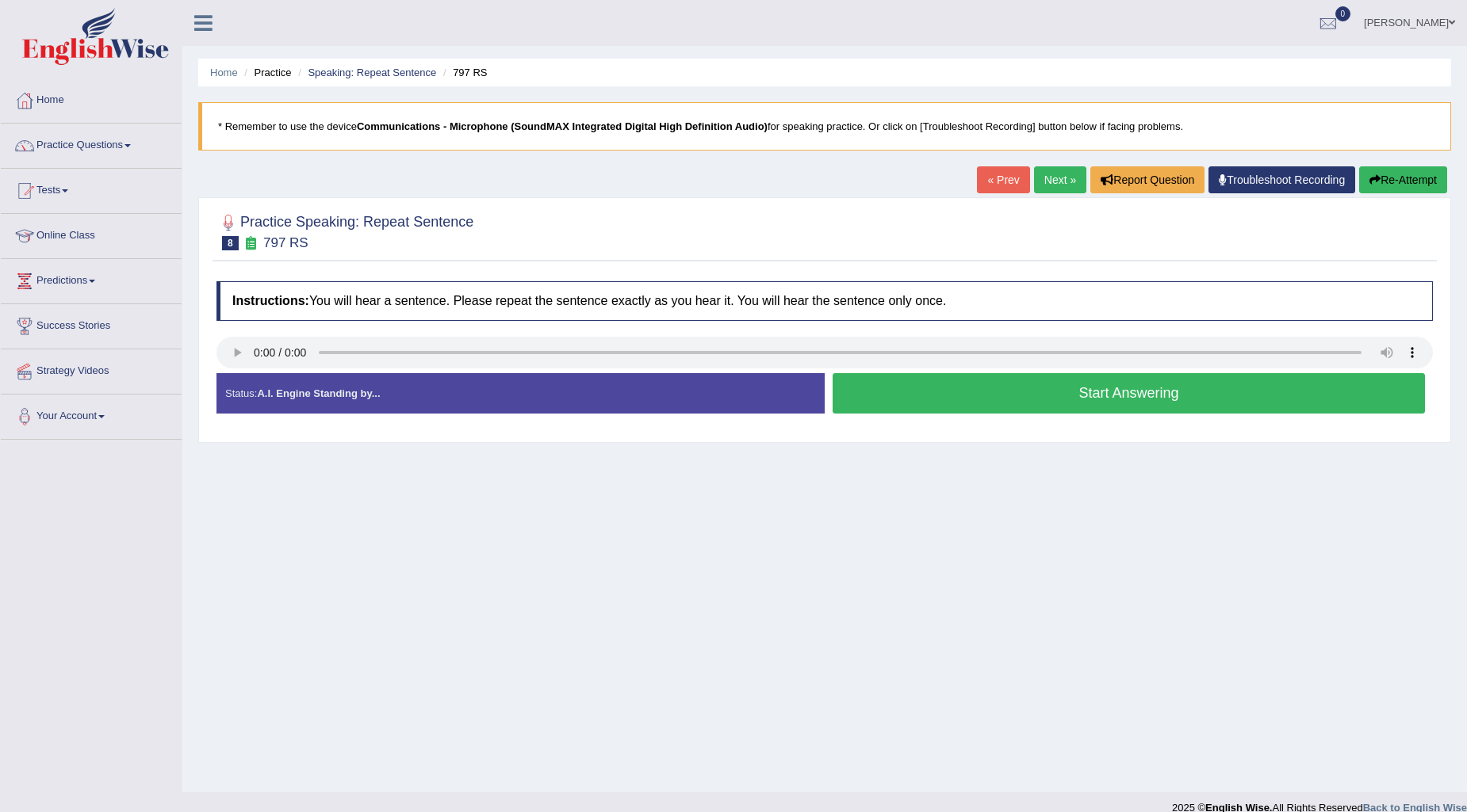
click at [876, 395] on button "Start Answering" at bounding box center [1128, 394] width 592 height 41
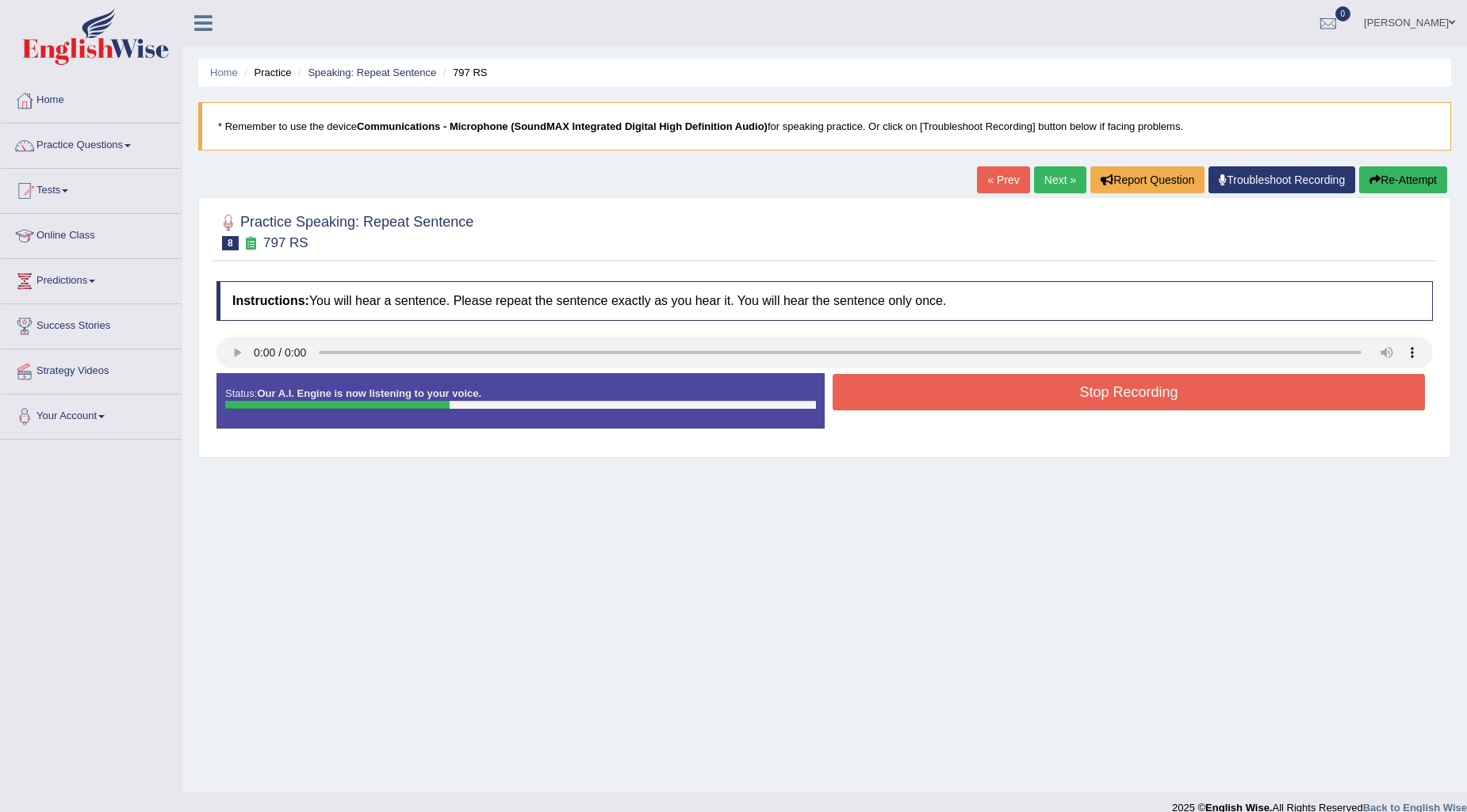
click at [876, 395] on button "Stop Recording" at bounding box center [1128, 392] width 592 height 37
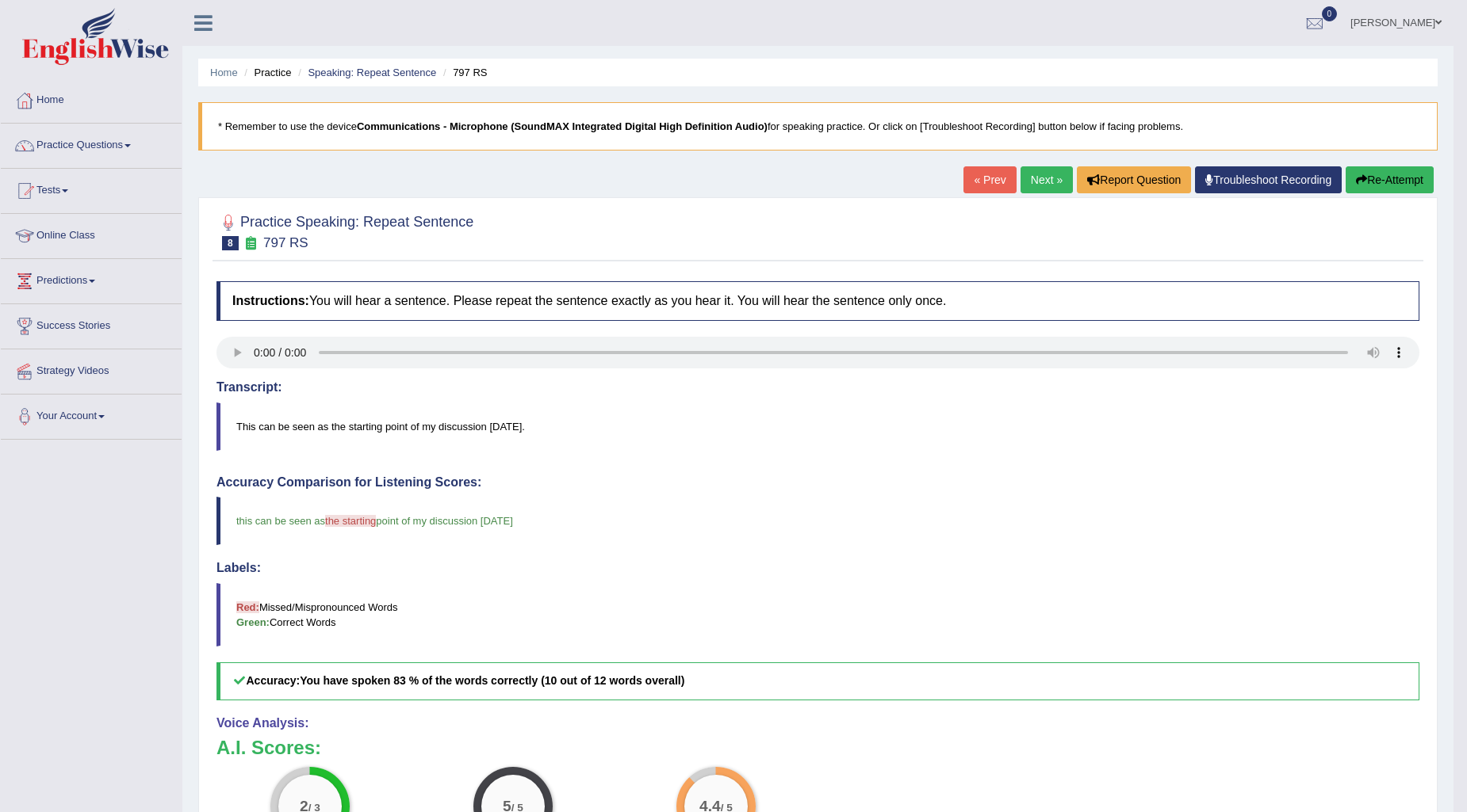
click at [1370, 171] on button "Re-Attempt" at bounding box center [1389, 179] width 88 height 27
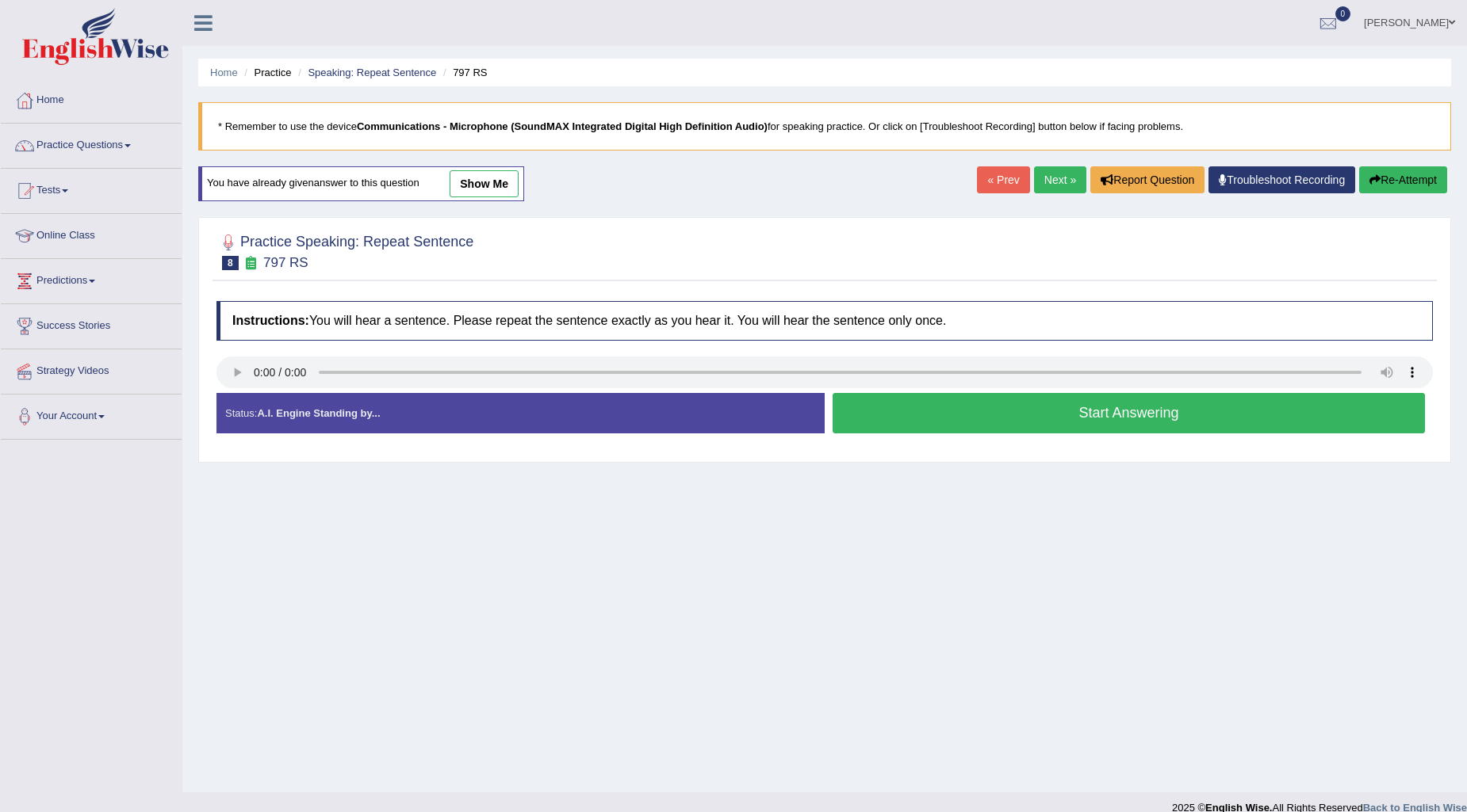
click at [1104, 407] on button "Start Answering" at bounding box center [1128, 413] width 592 height 41
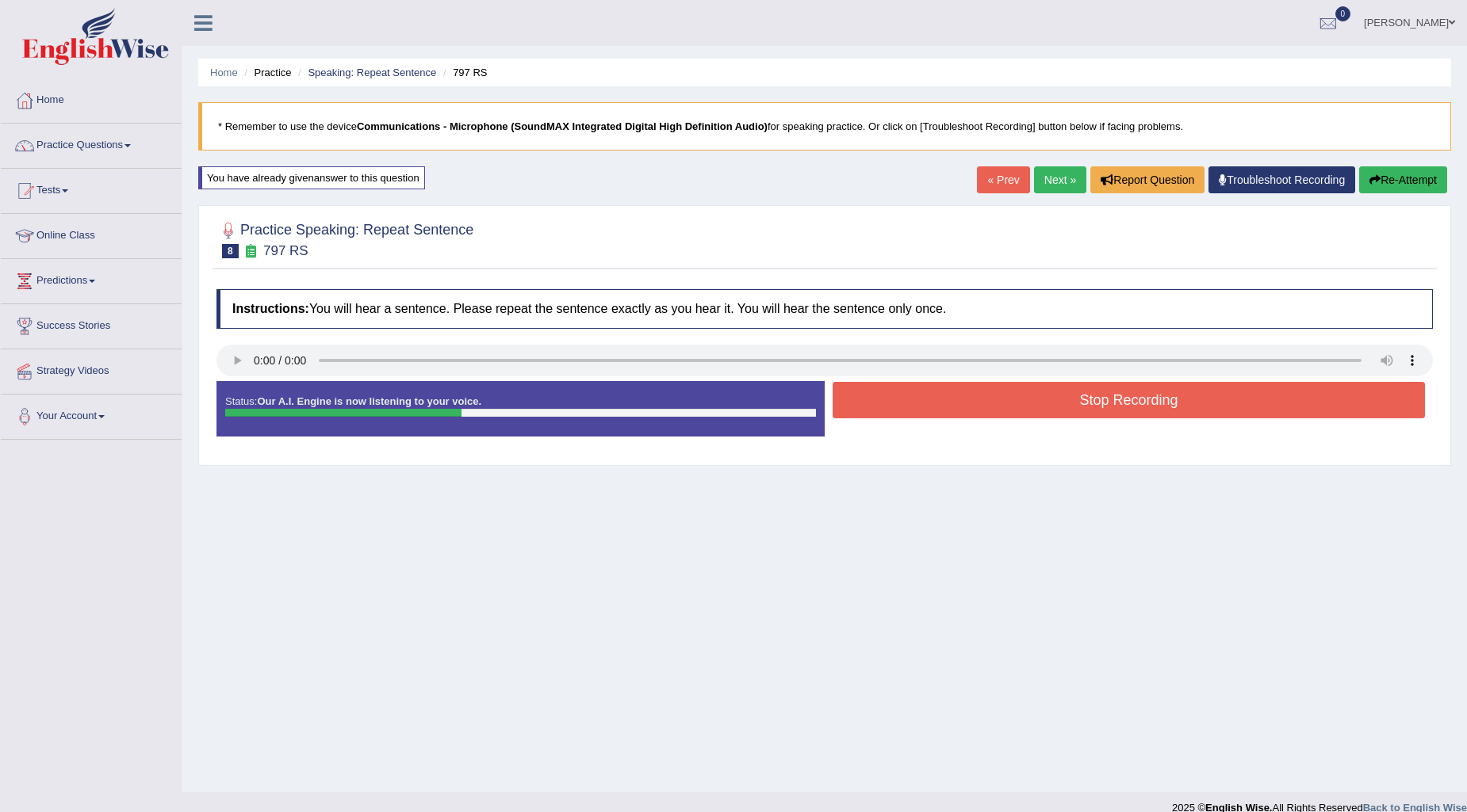
click at [1031, 409] on button "Stop Recording" at bounding box center [1128, 400] width 592 height 37
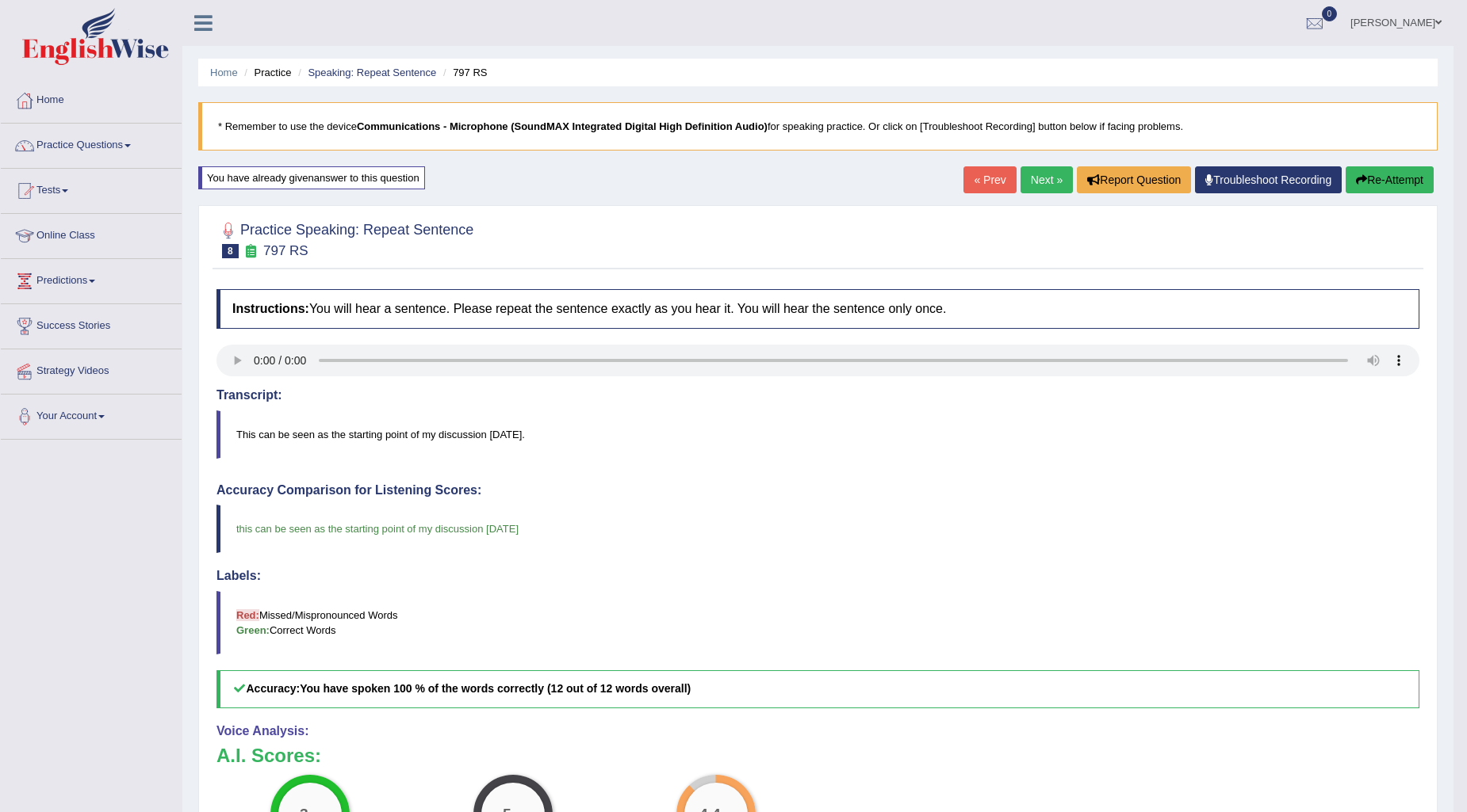
click at [1035, 181] on link "Next »" at bounding box center [1046, 179] width 52 height 27
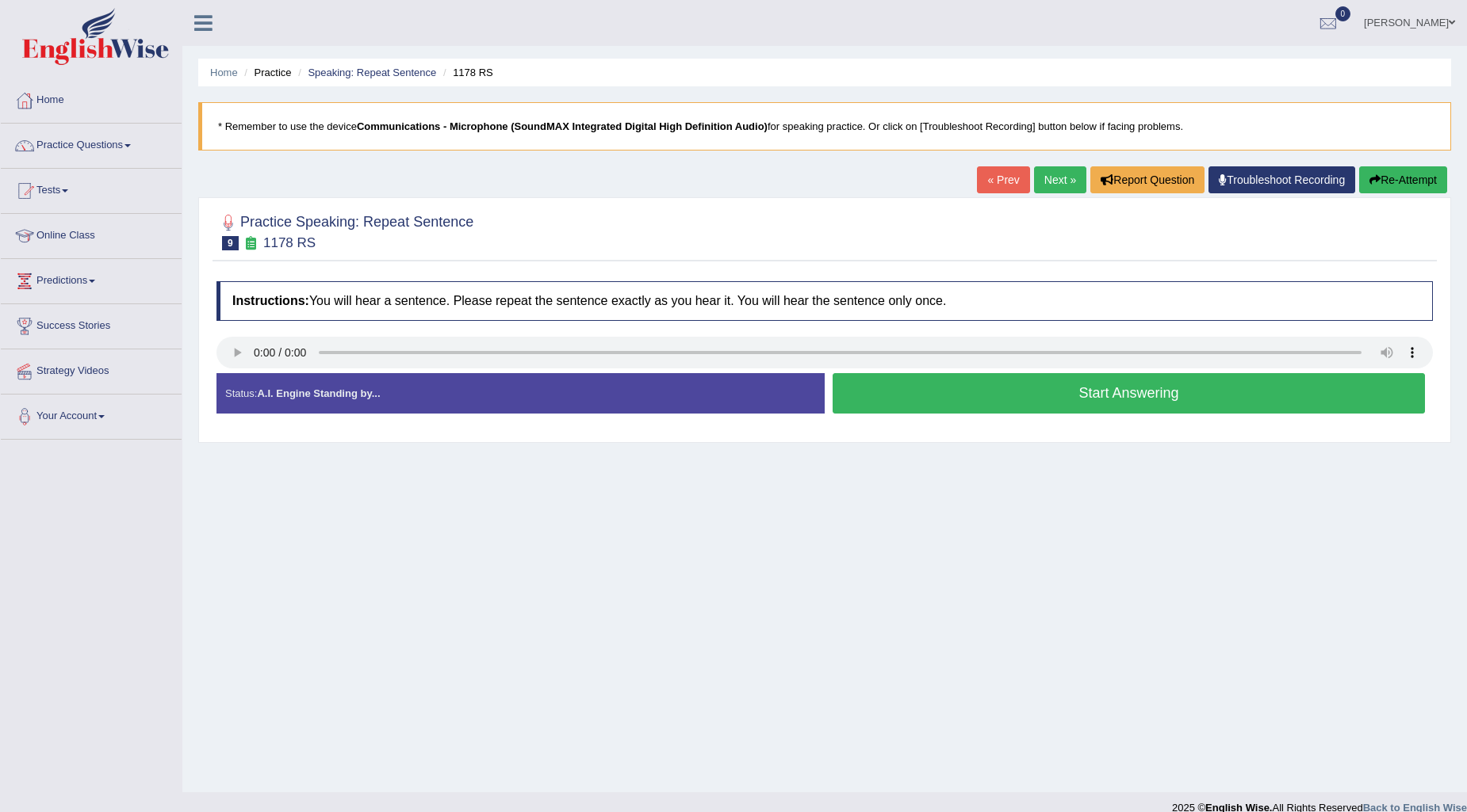
click at [963, 390] on button "Start Answering" at bounding box center [1128, 394] width 592 height 41
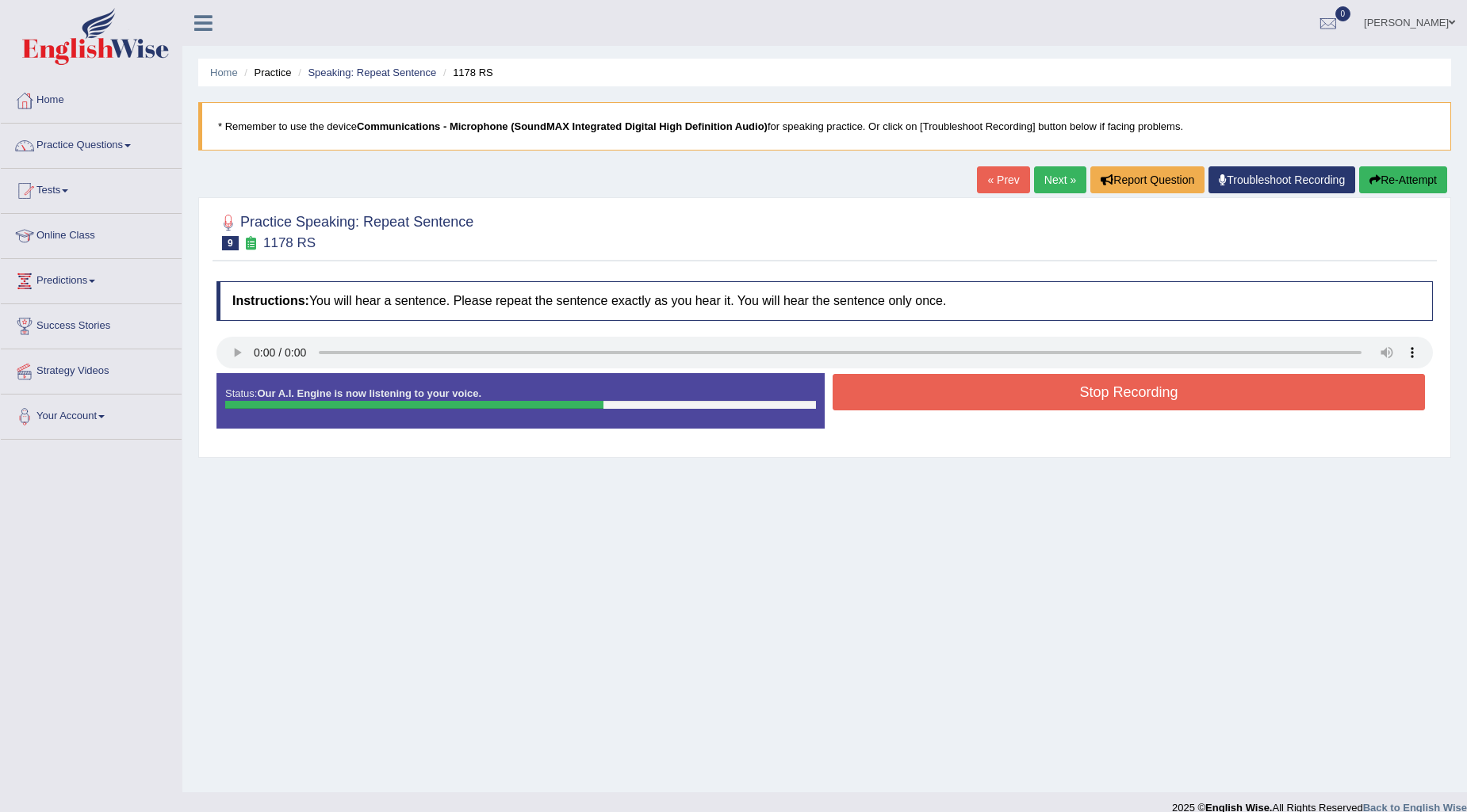
click at [963, 390] on button "Stop Recording" at bounding box center [1128, 392] width 592 height 37
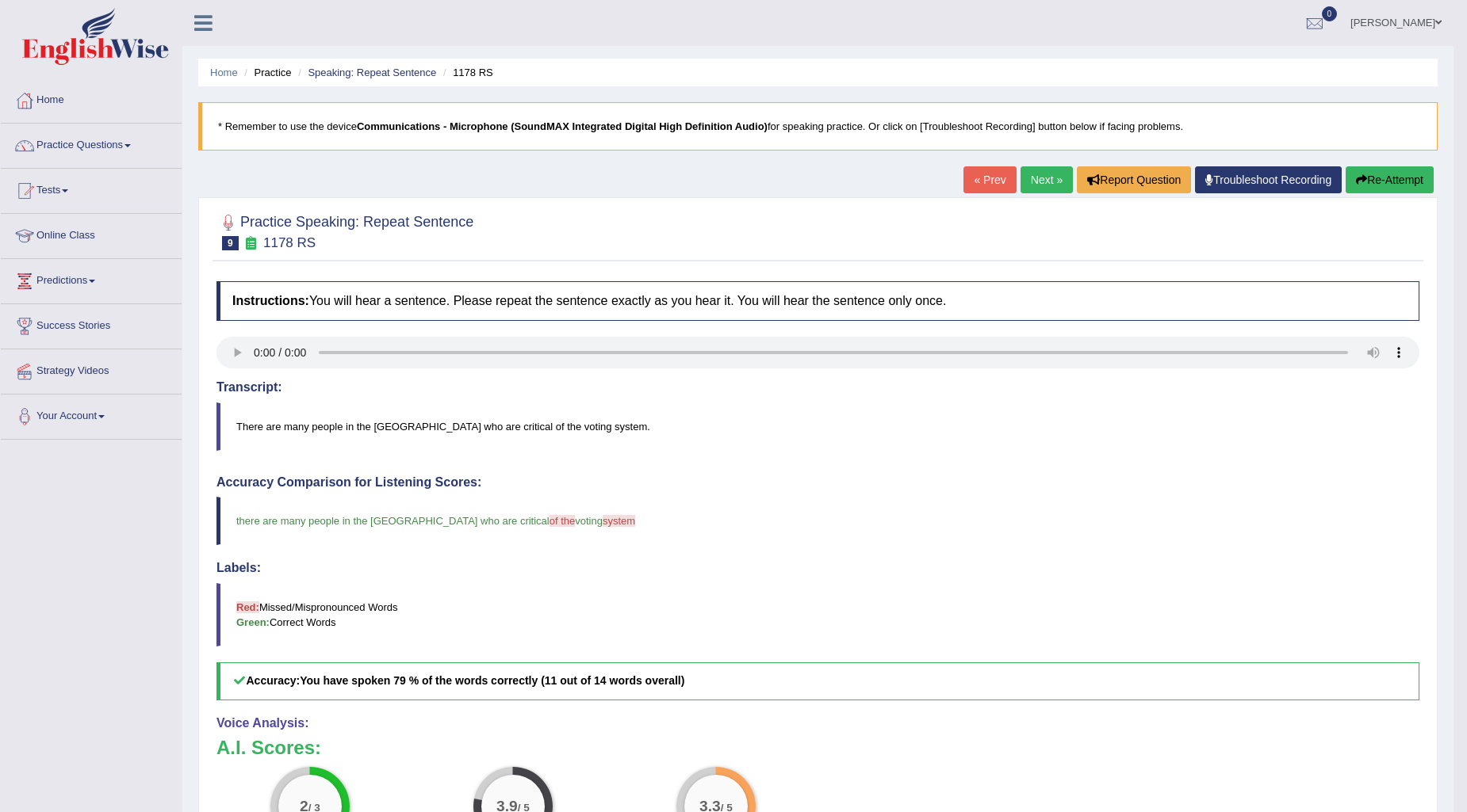
click at [1379, 178] on button "Re-Attempt" at bounding box center [1389, 179] width 88 height 27
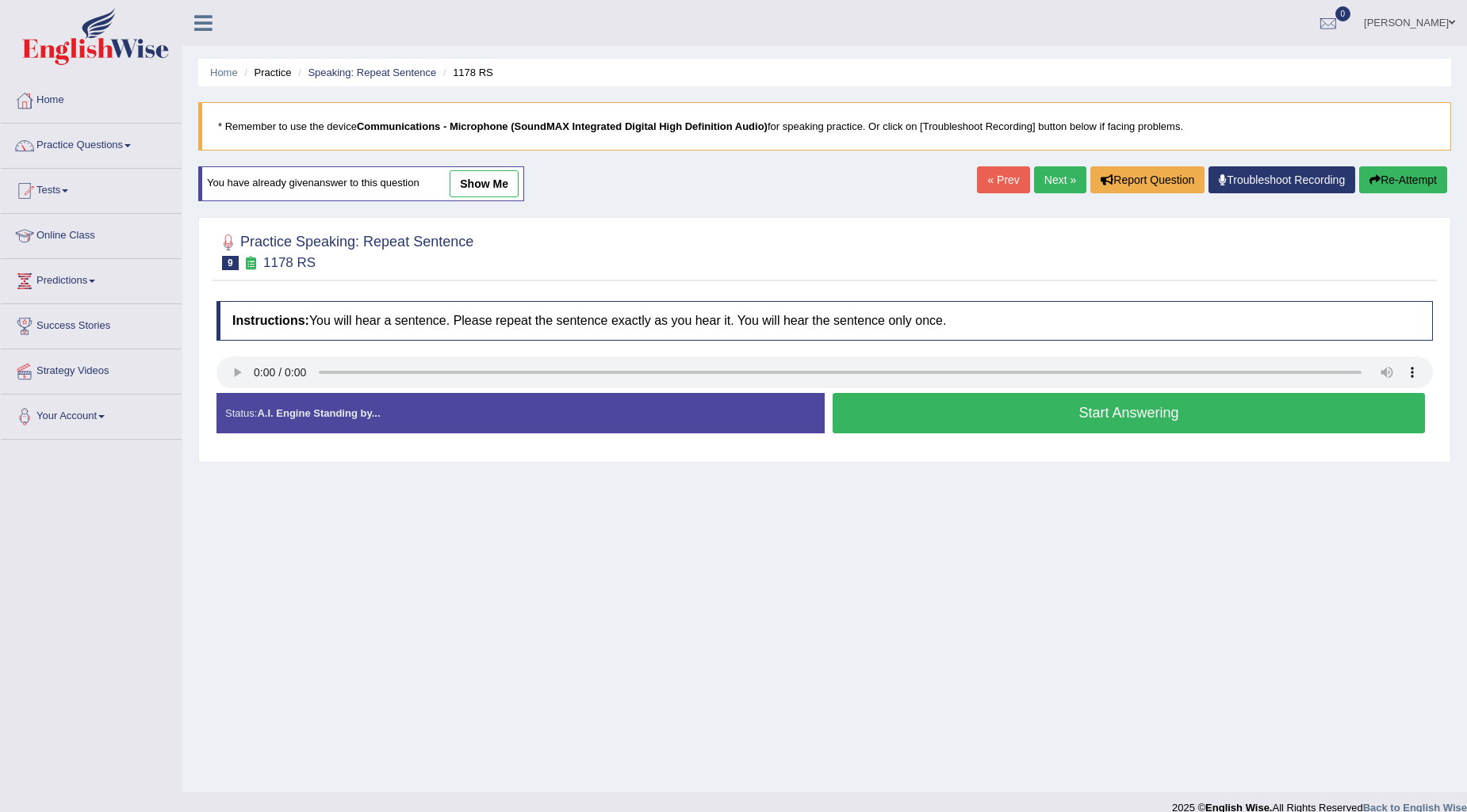
click at [994, 413] on button "Start Answering" at bounding box center [1128, 413] width 592 height 41
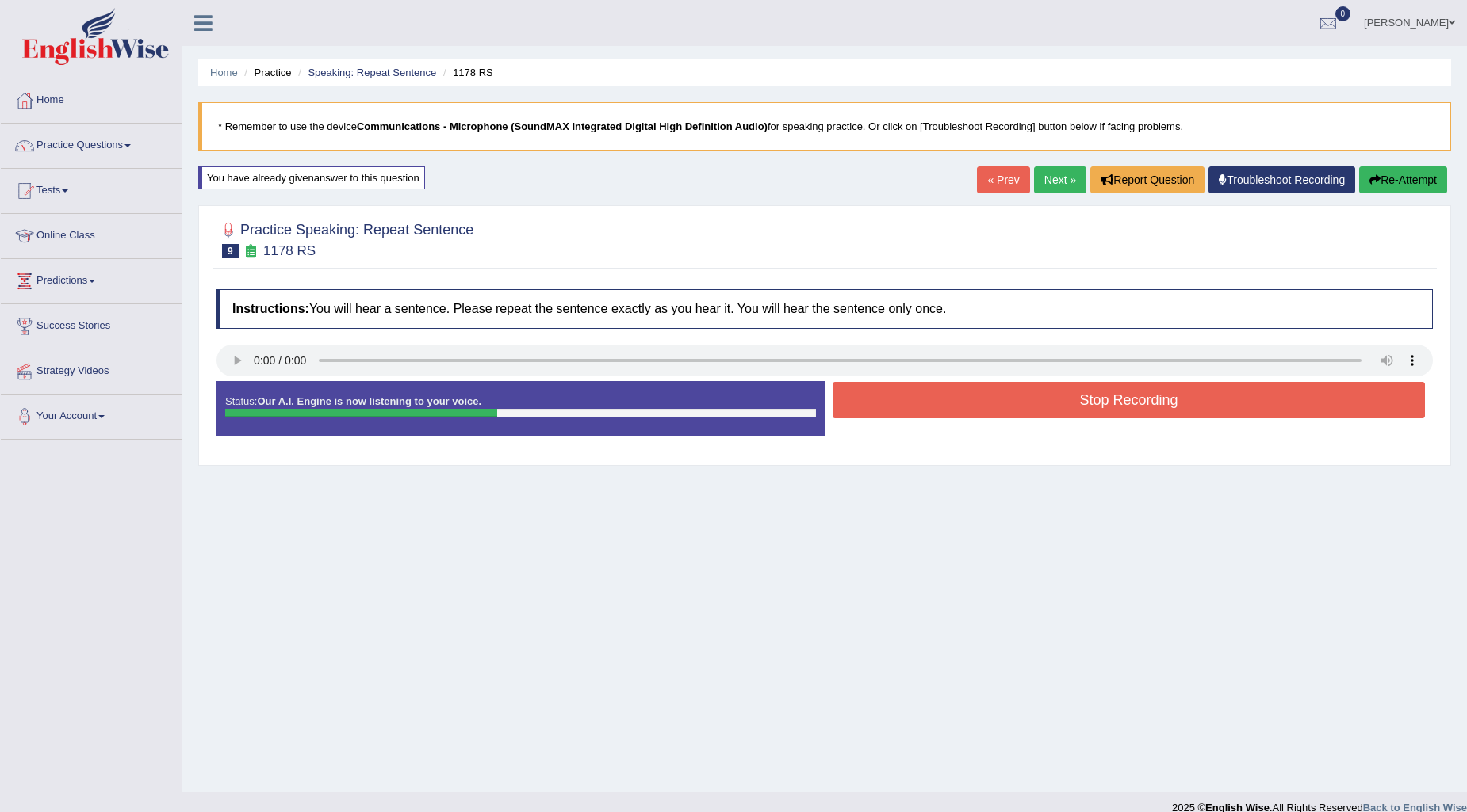
click at [964, 395] on button "Stop Recording" at bounding box center [1128, 400] width 592 height 37
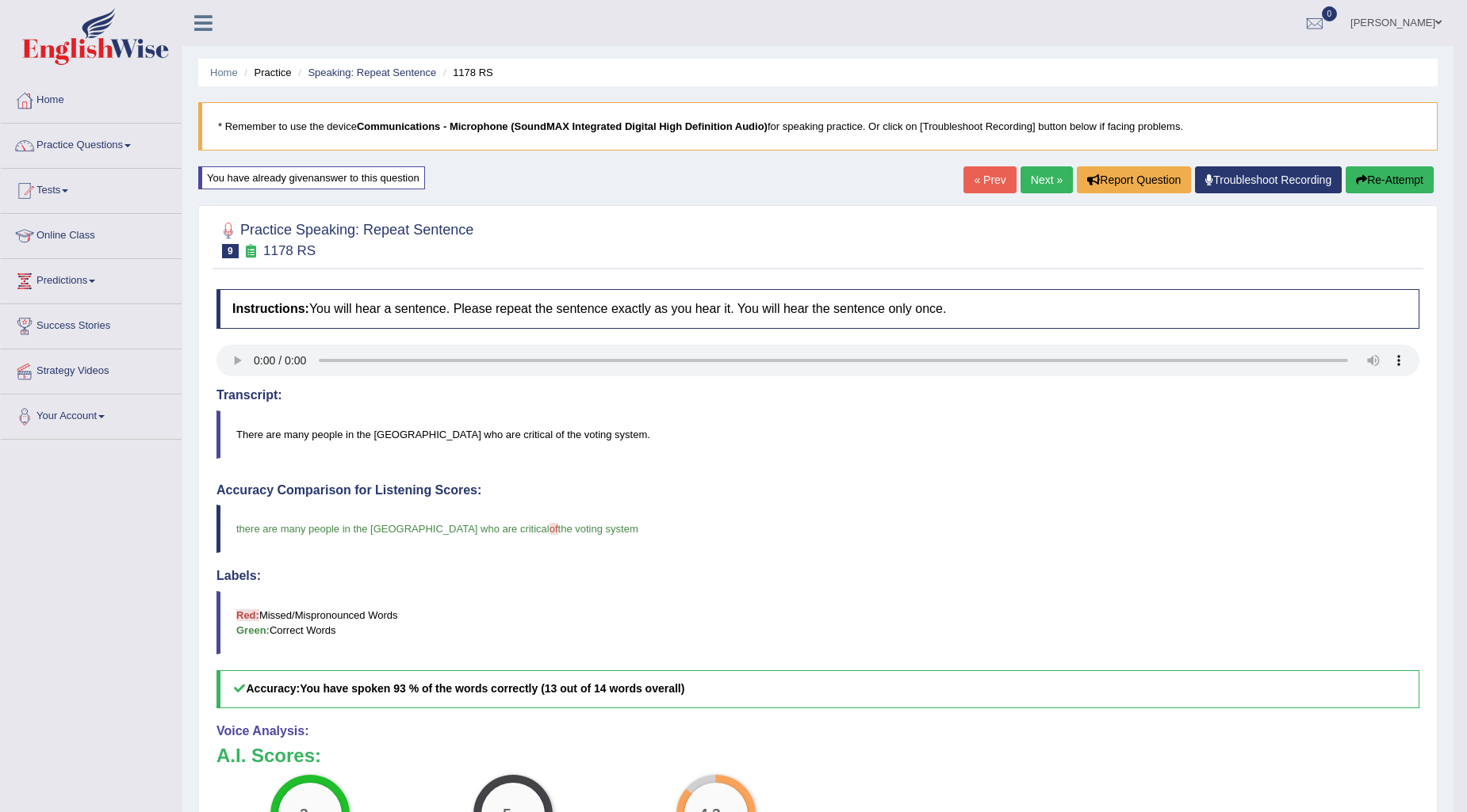
click at [1033, 171] on link "Next »" at bounding box center [1046, 179] width 52 height 27
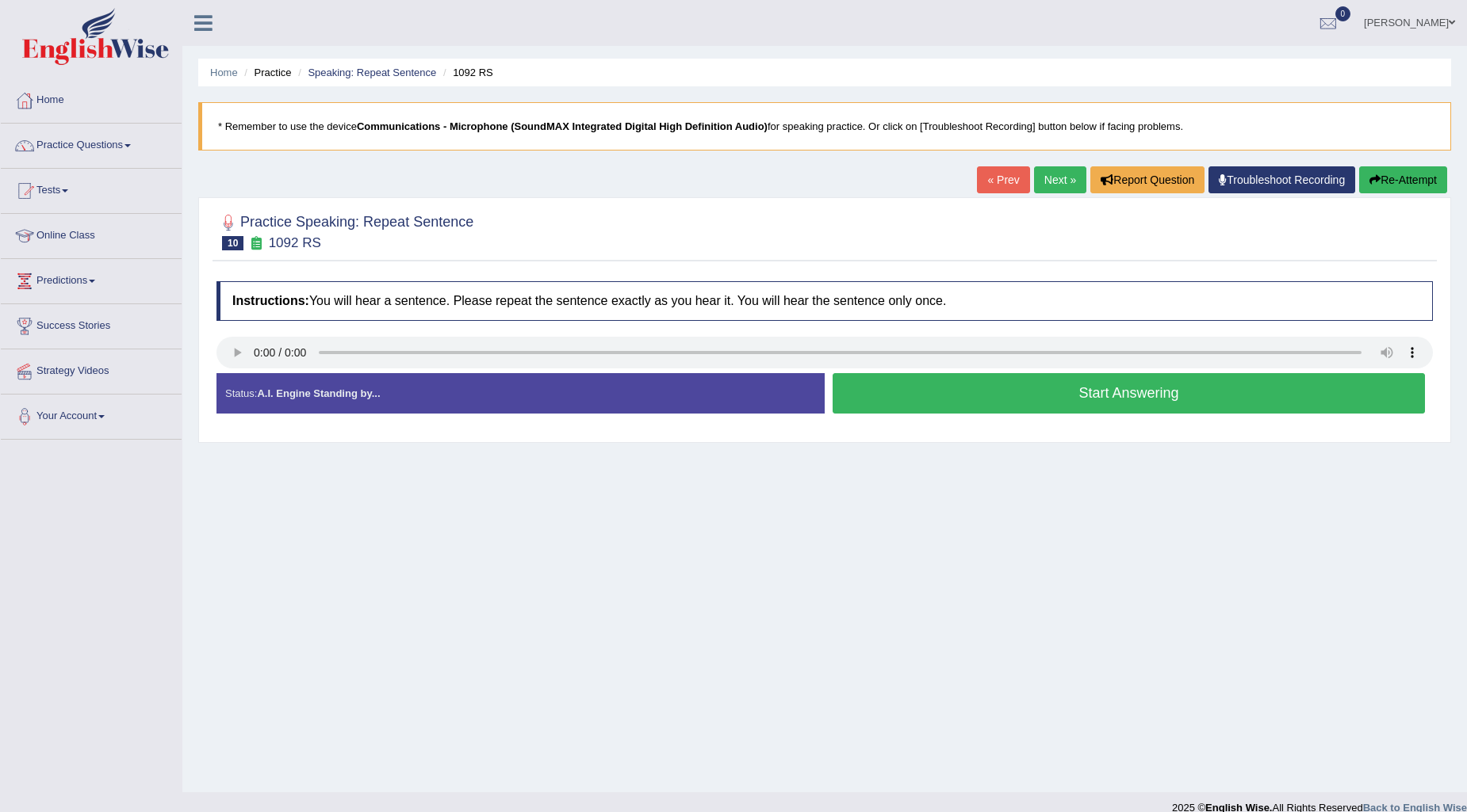
click at [901, 386] on button "Start Answering" at bounding box center [1128, 394] width 592 height 41
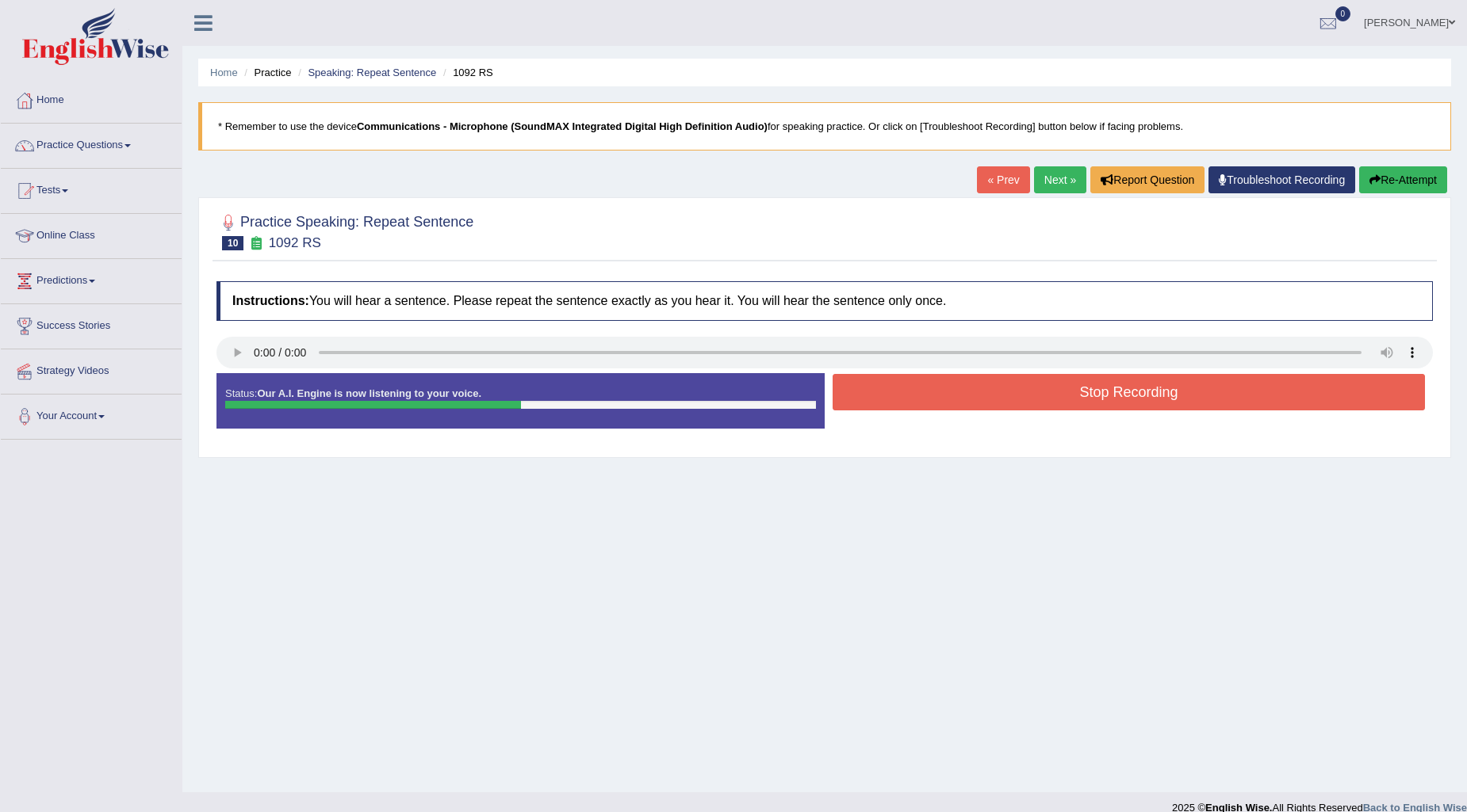
click at [948, 397] on button "Stop Recording" at bounding box center [1128, 392] width 592 height 37
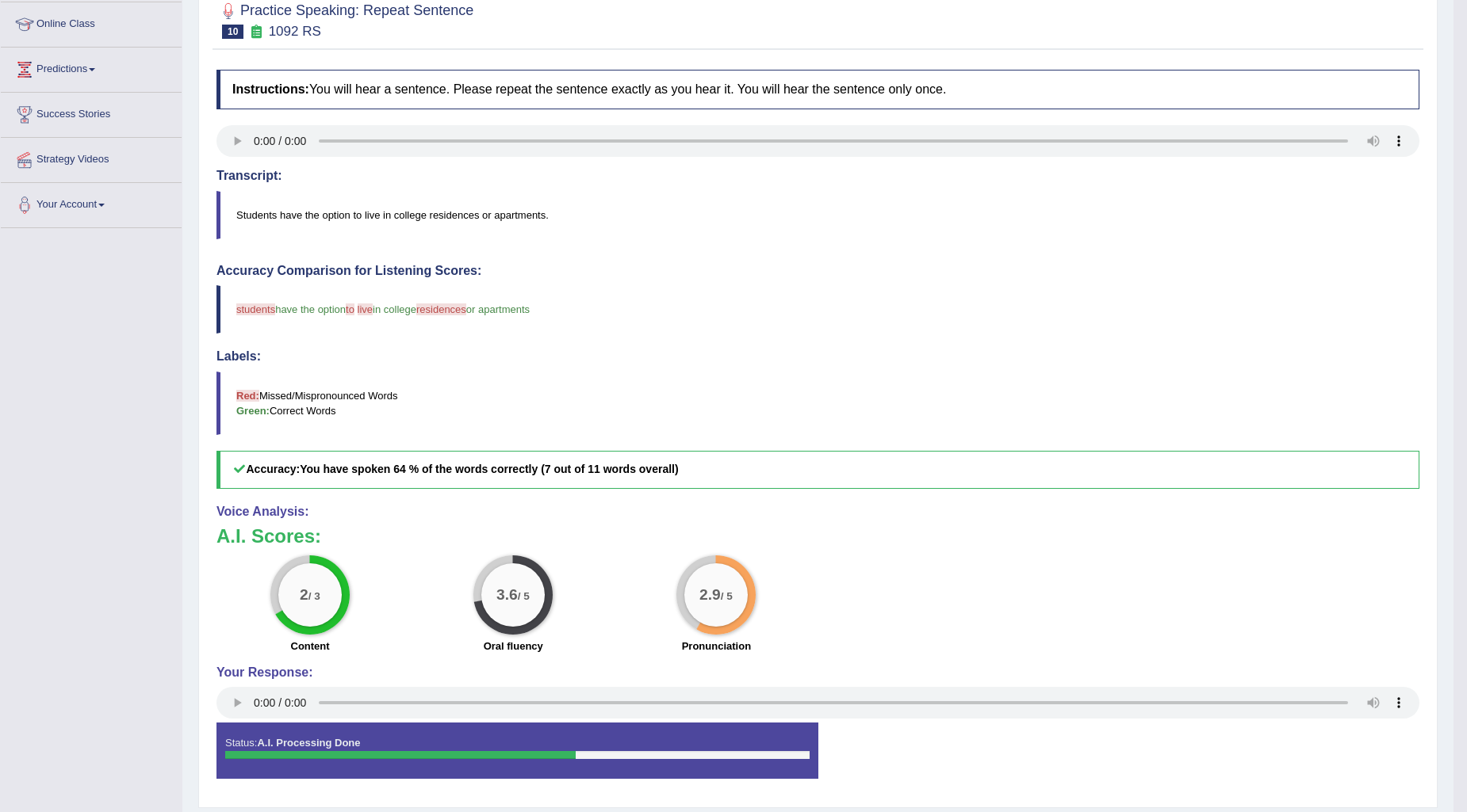
scroll to position [82, 0]
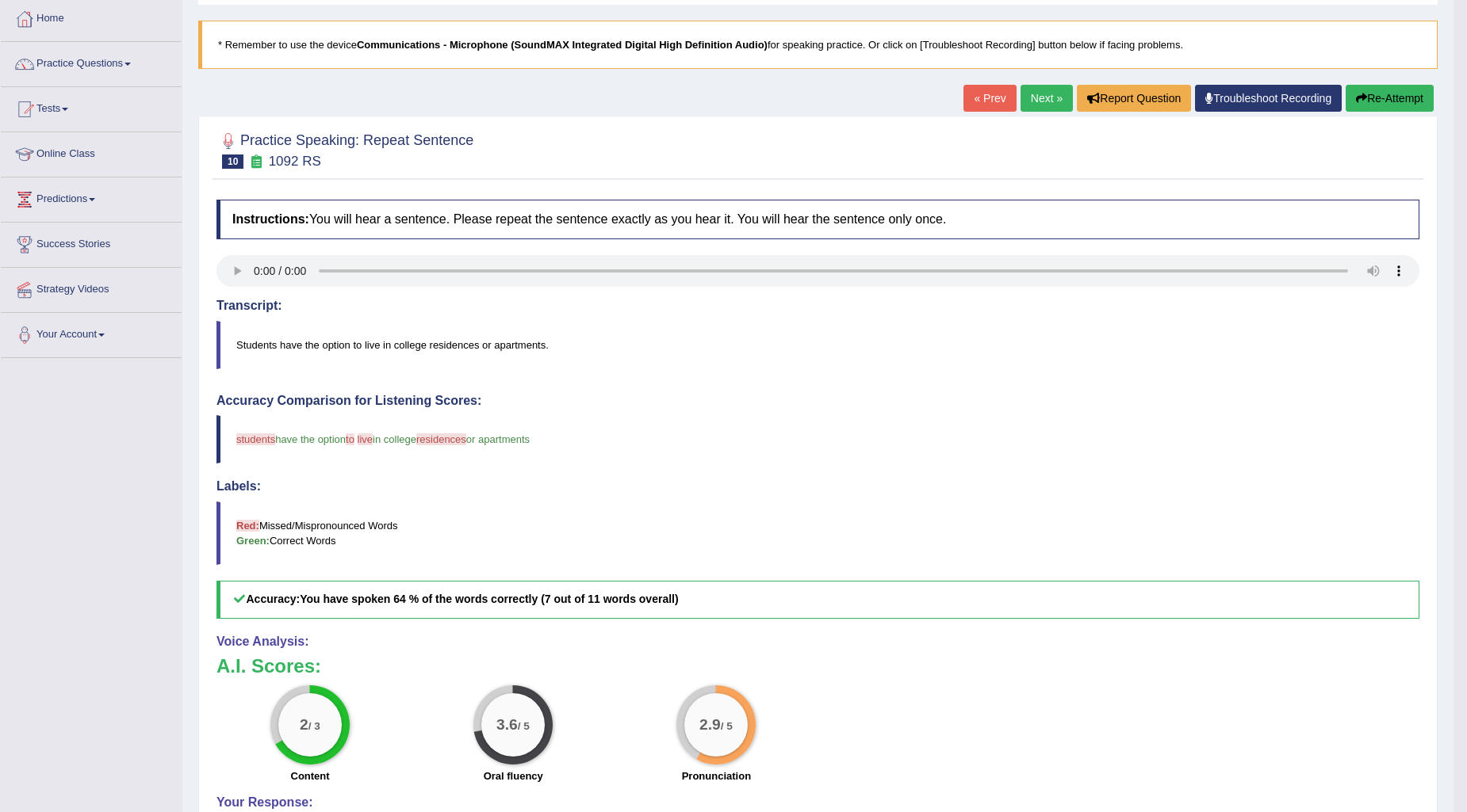
click at [1411, 89] on button "Re-Attempt" at bounding box center [1389, 97] width 88 height 27
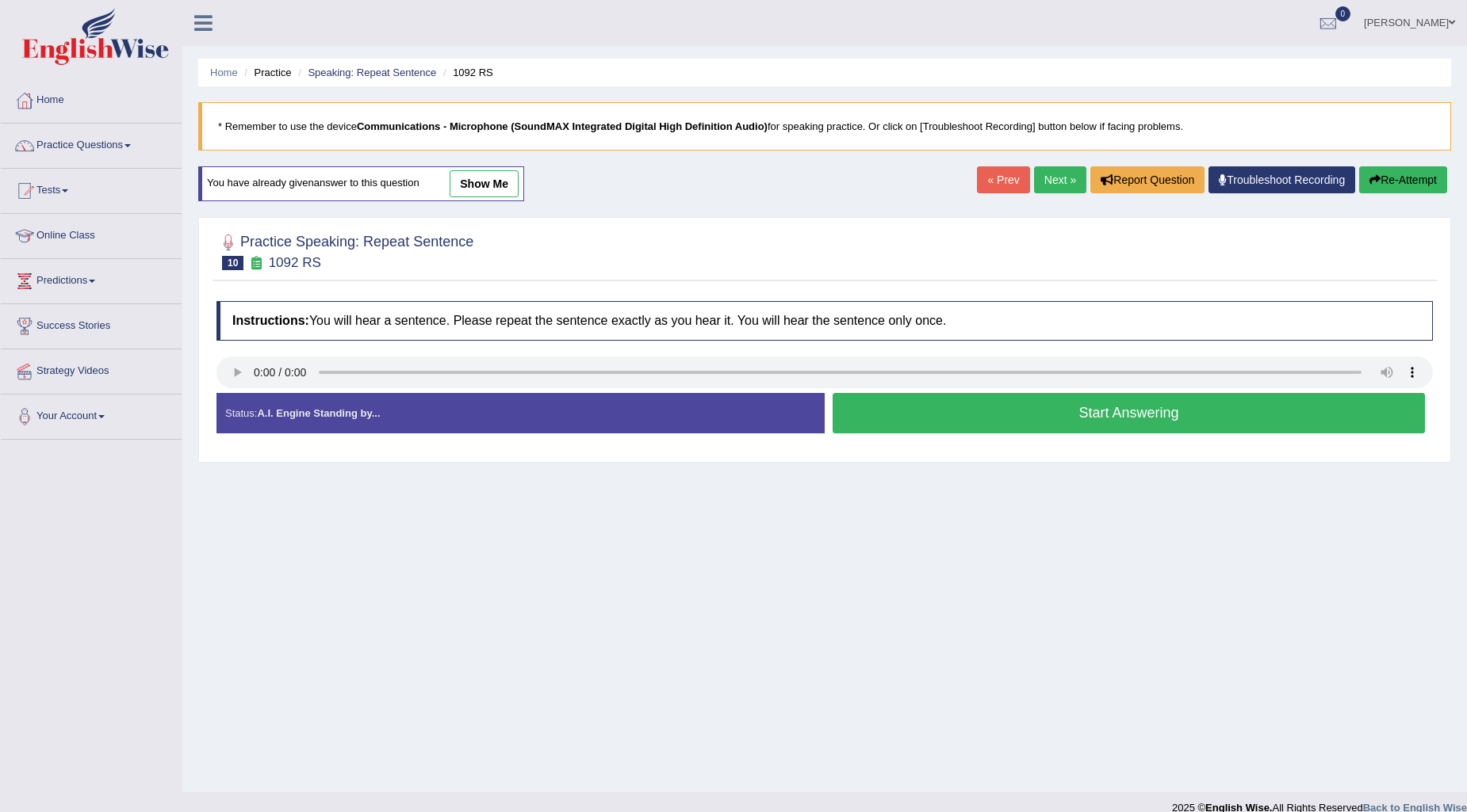
scroll to position [19, 0]
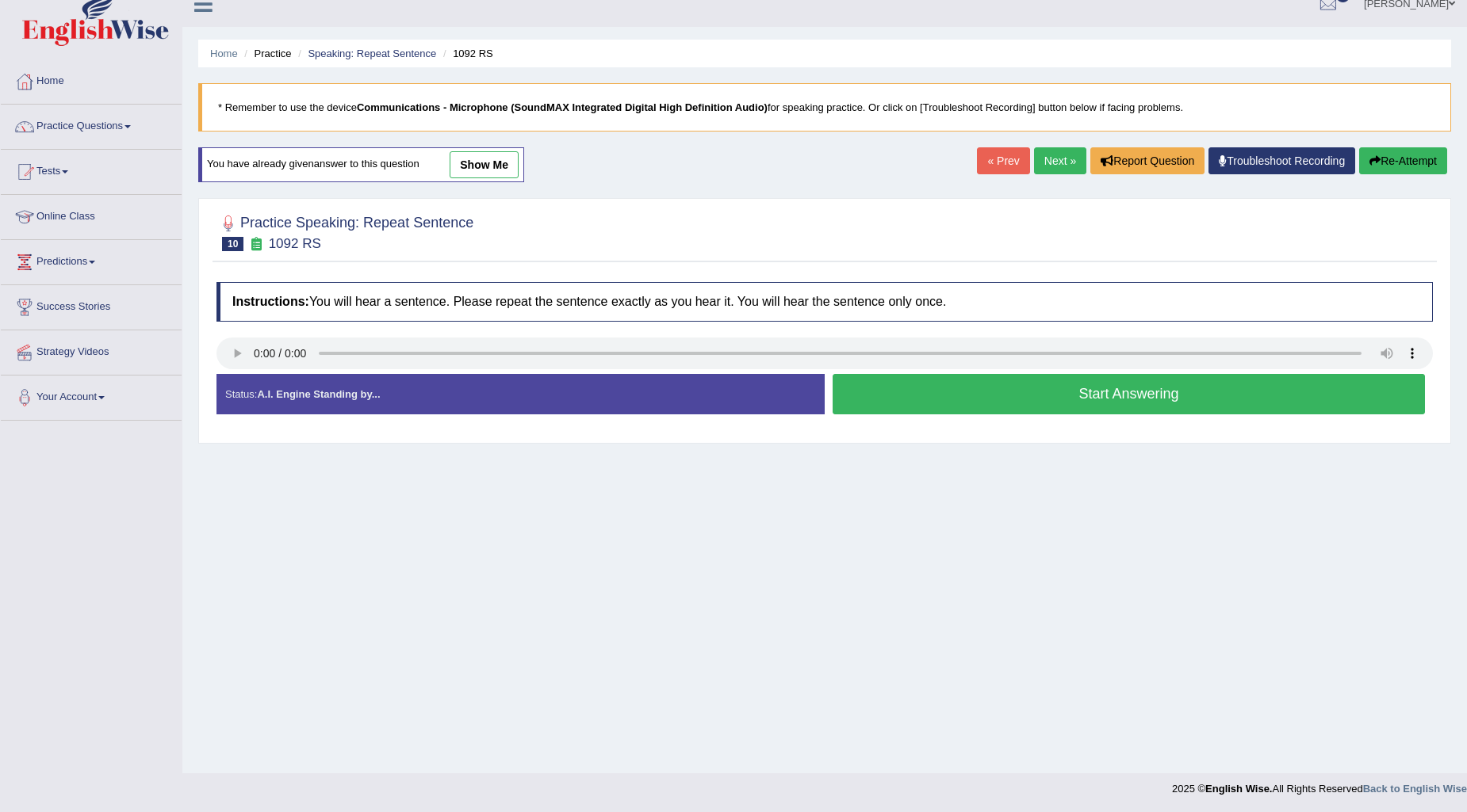
click at [1032, 393] on button "Start Answering" at bounding box center [1128, 395] width 592 height 41
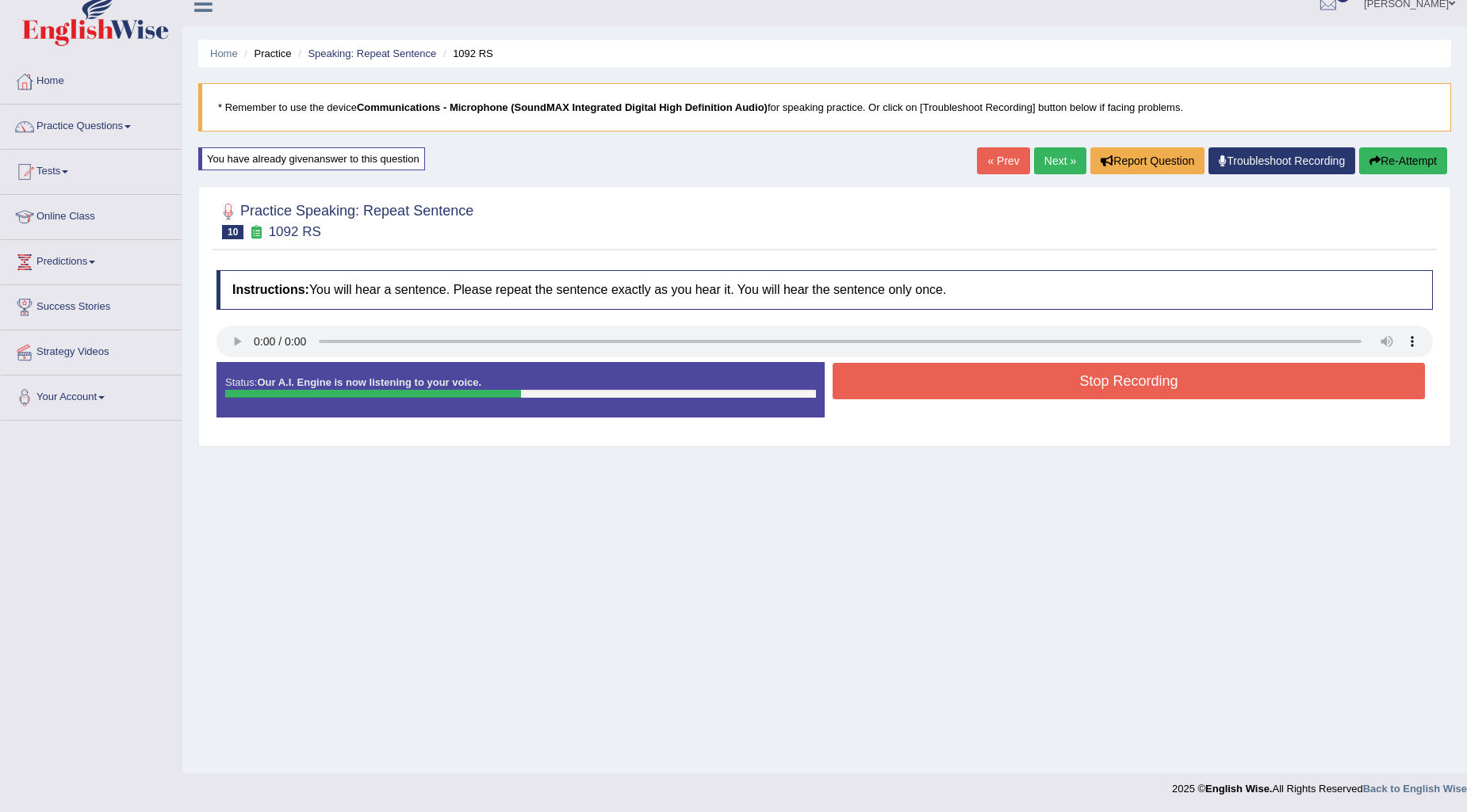
click at [939, 375] on button "Stop Recording" at bounding box center [1128, 381] width 592 height 37
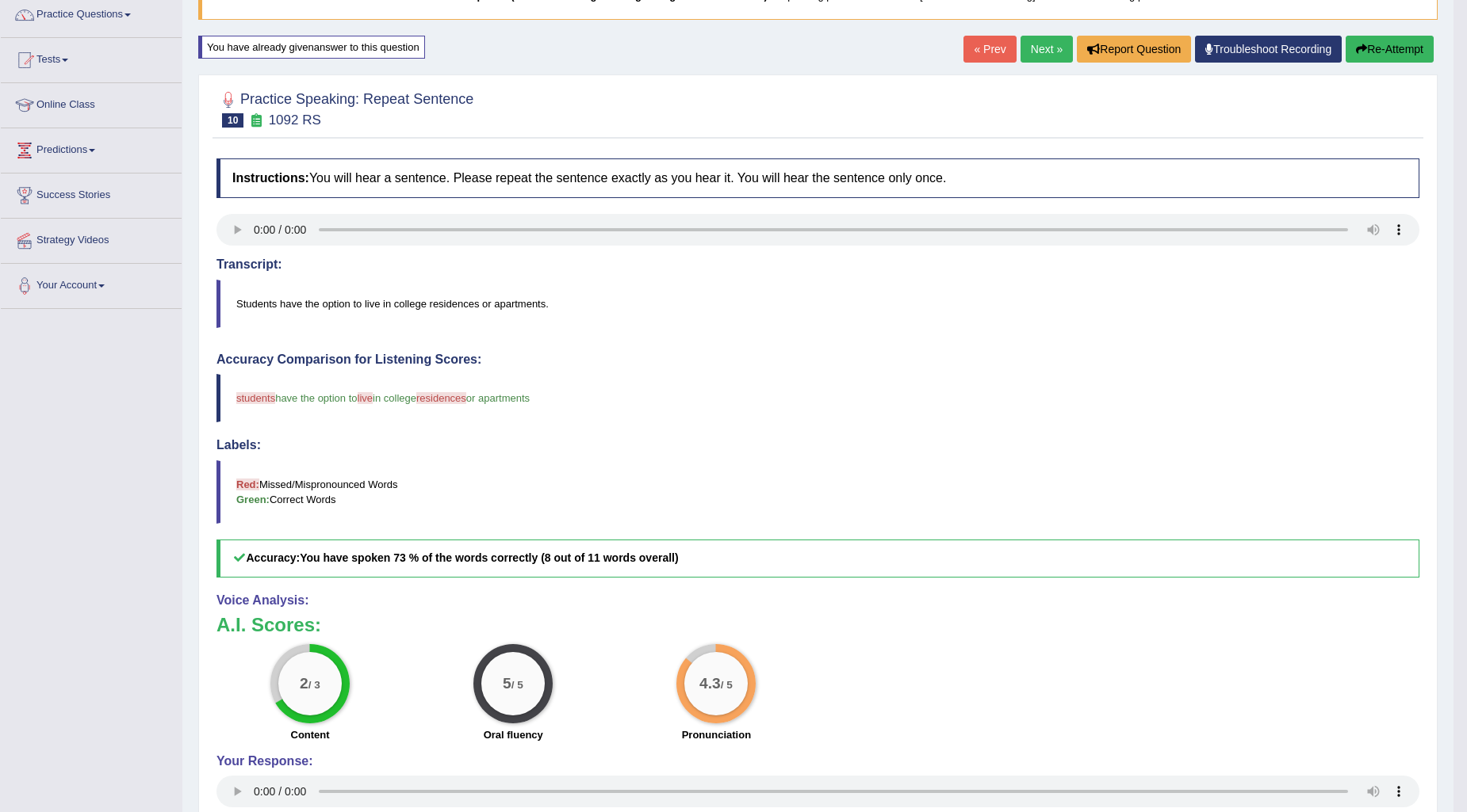
scroll to position [0, 0]
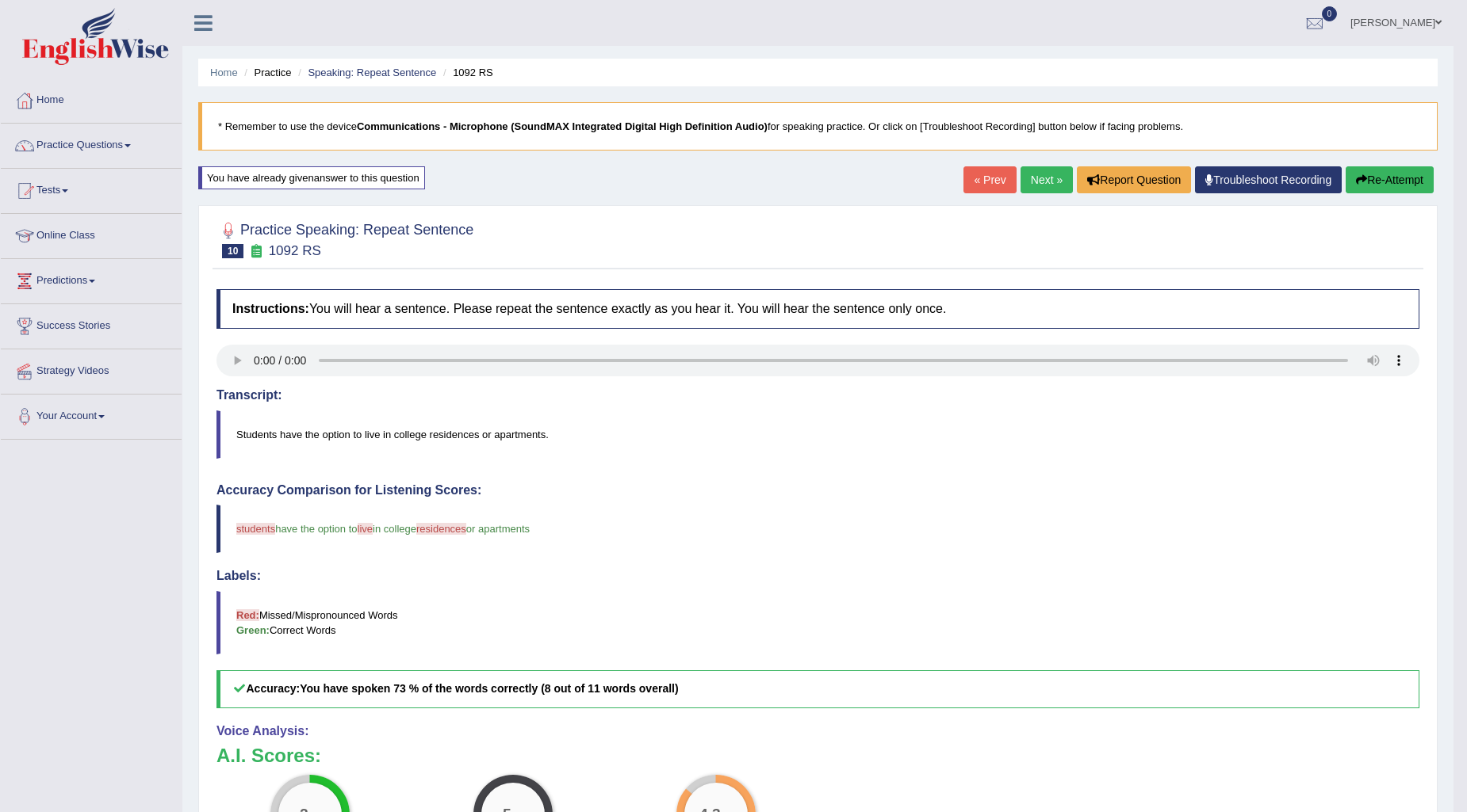
click at [1043, 180] on link "Next »" at bounding box center [1046, 179] width 52 height 27
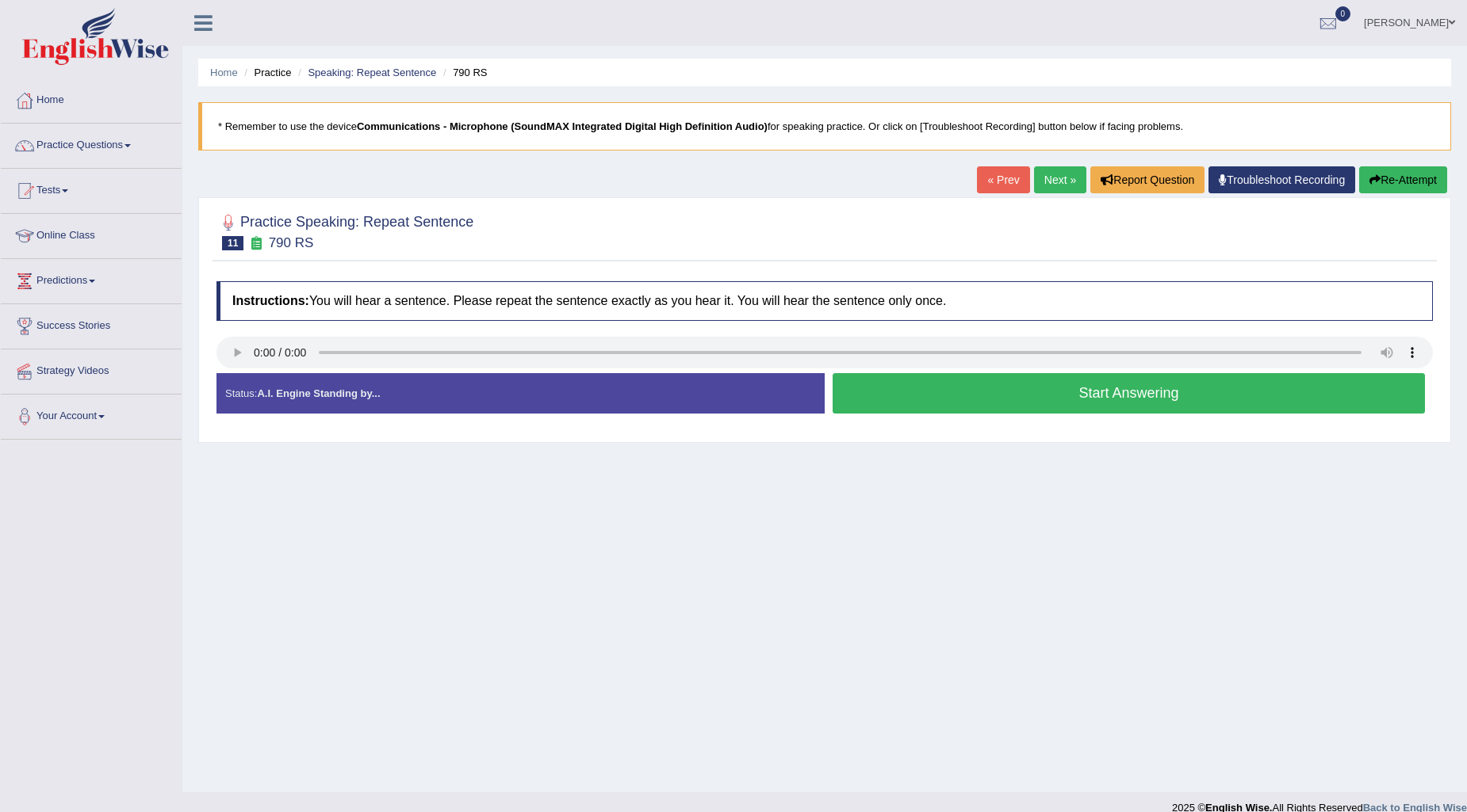
click at [941, 393] on button "Start Answering" at bounding box center [1128, 394] width 592 height 41
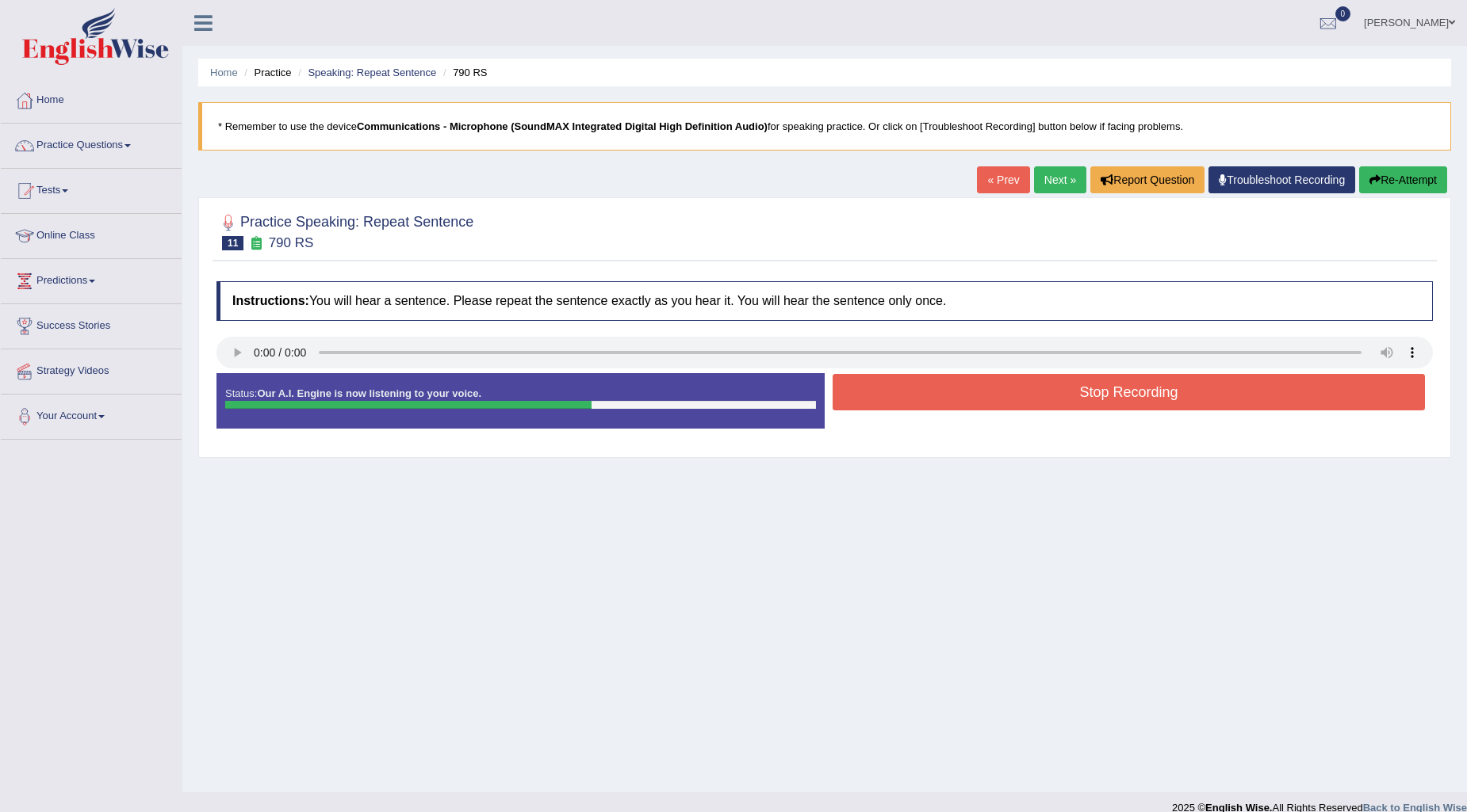
click at [980, 391] on button "Stop Recording" at bounding box center [1128, 392] width 592 height 37
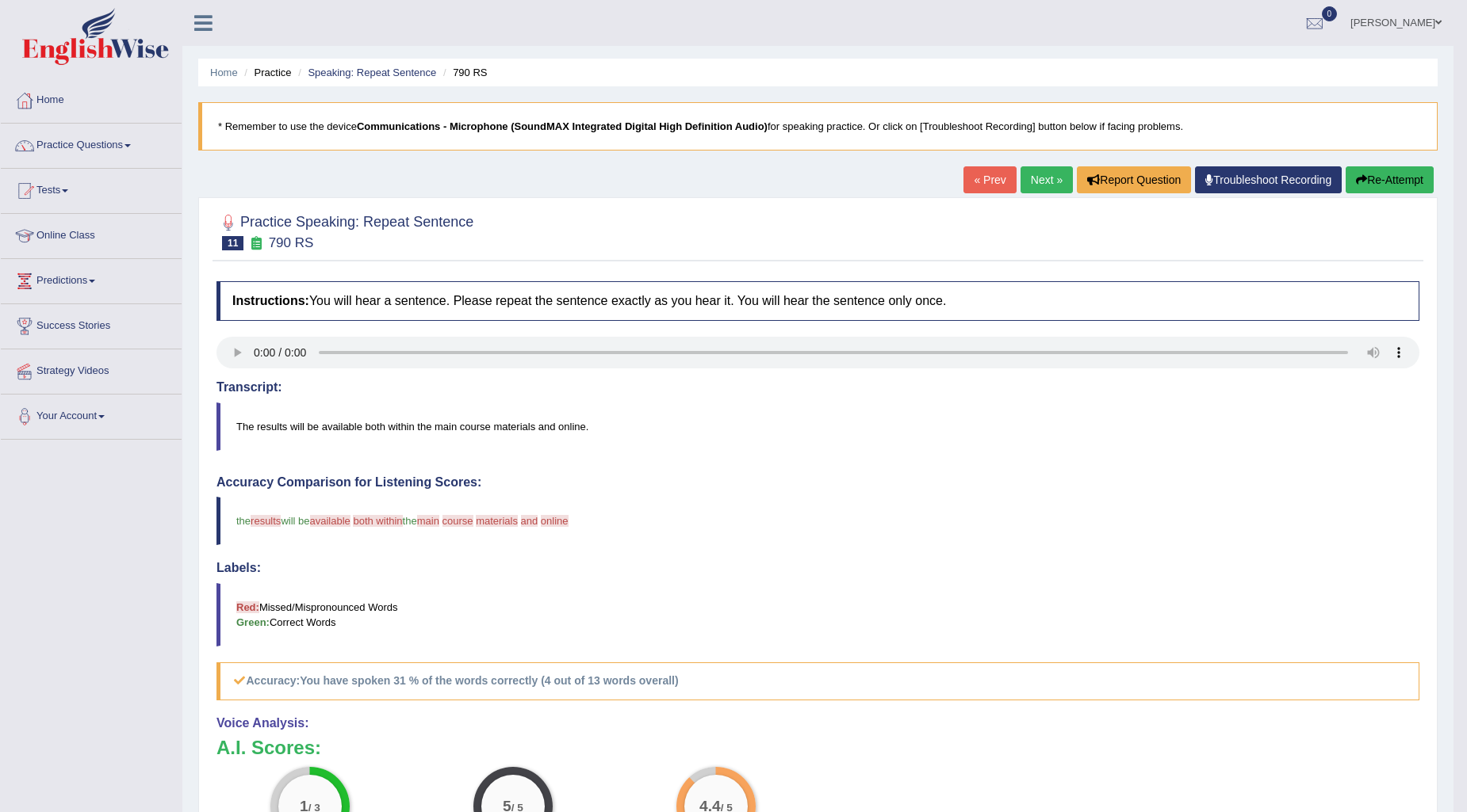
click at [1409, 167] on button "Re-Attempt" at bounding box center [1389, 179] width 88 height 27
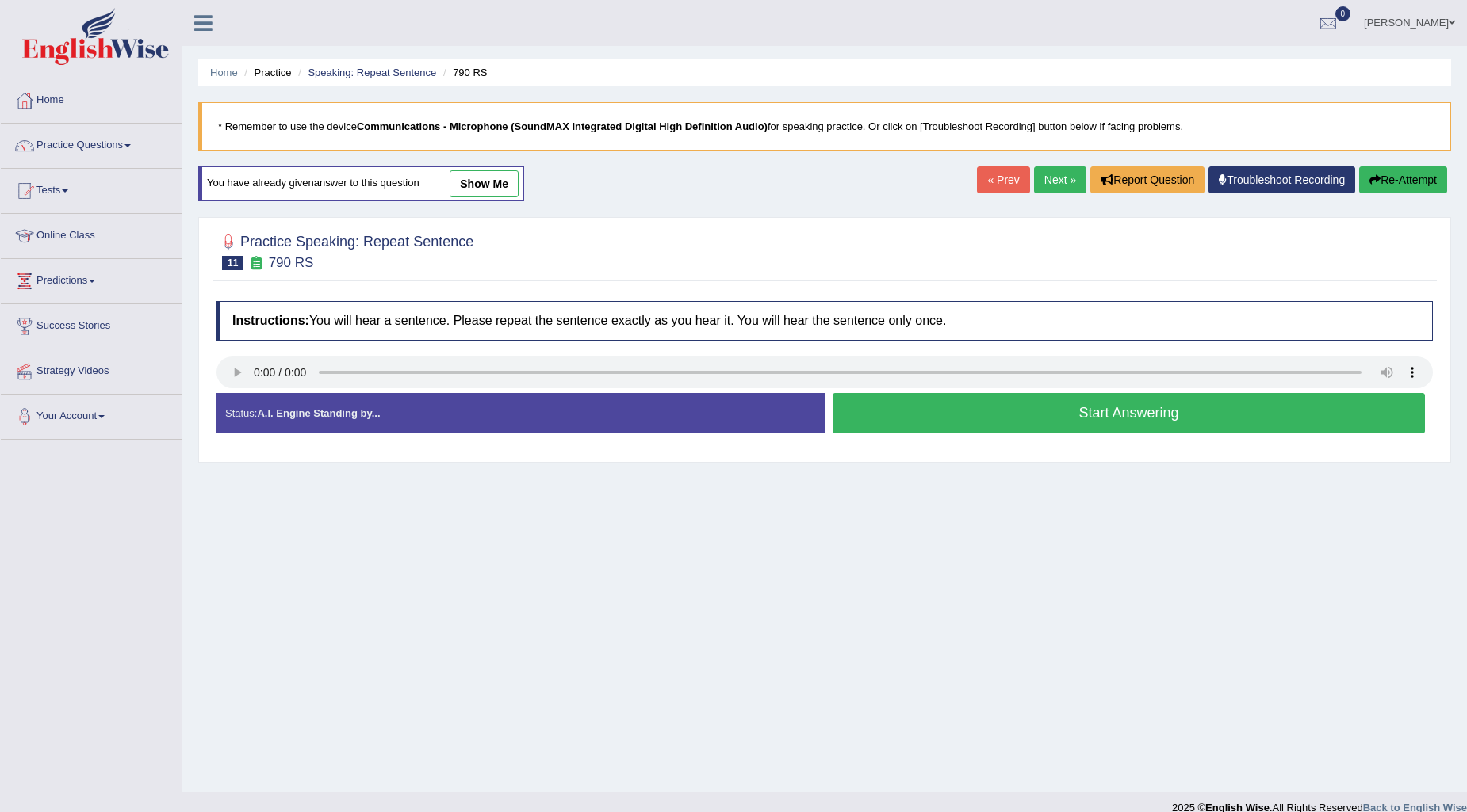
click at [1109, 408] on button "Start Answering" at bounding box center [1128, 413] width 592 height 41
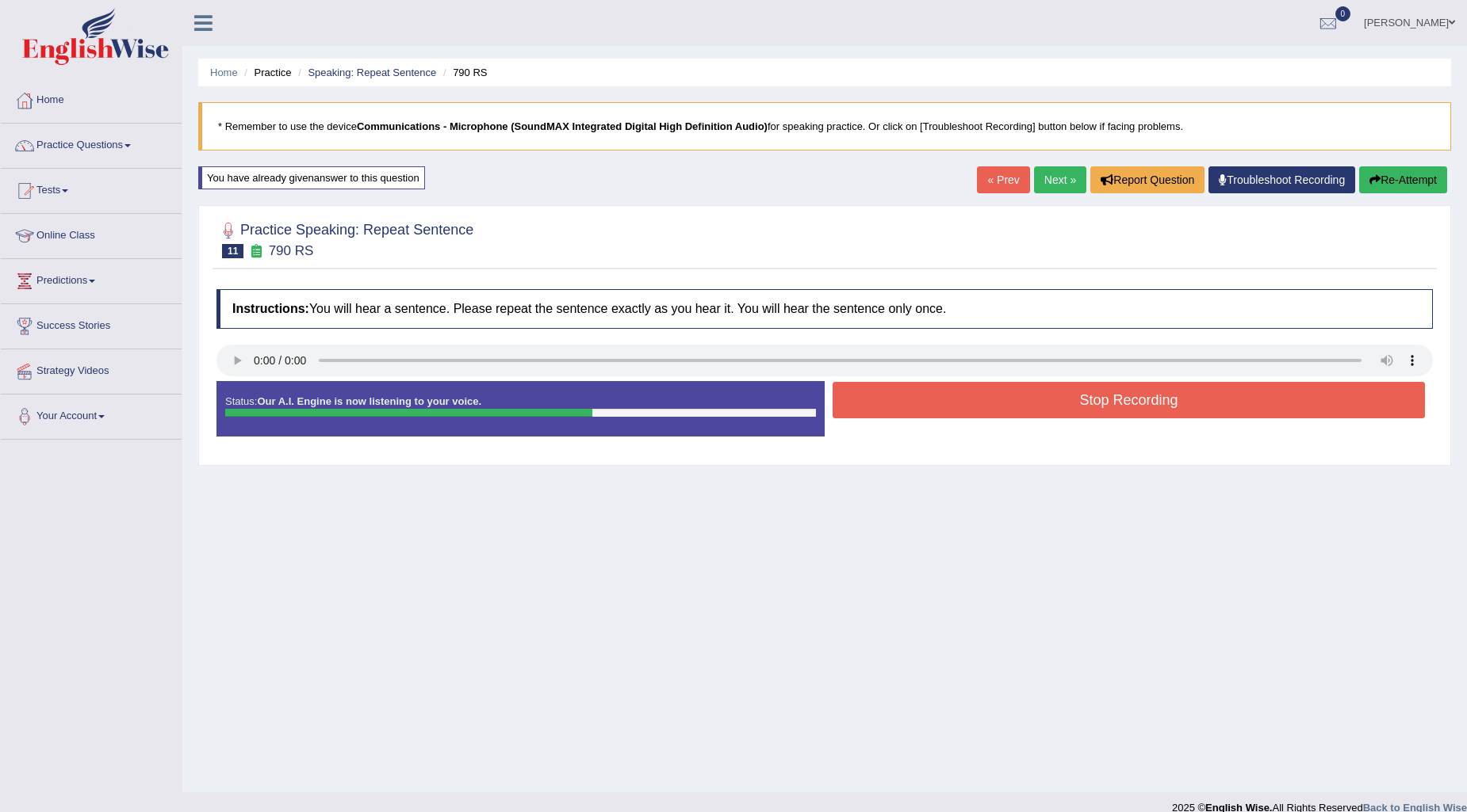
click at [1118, 391] on button "Stop Recording" at bounding box center [1128, 400] width 592 height 37
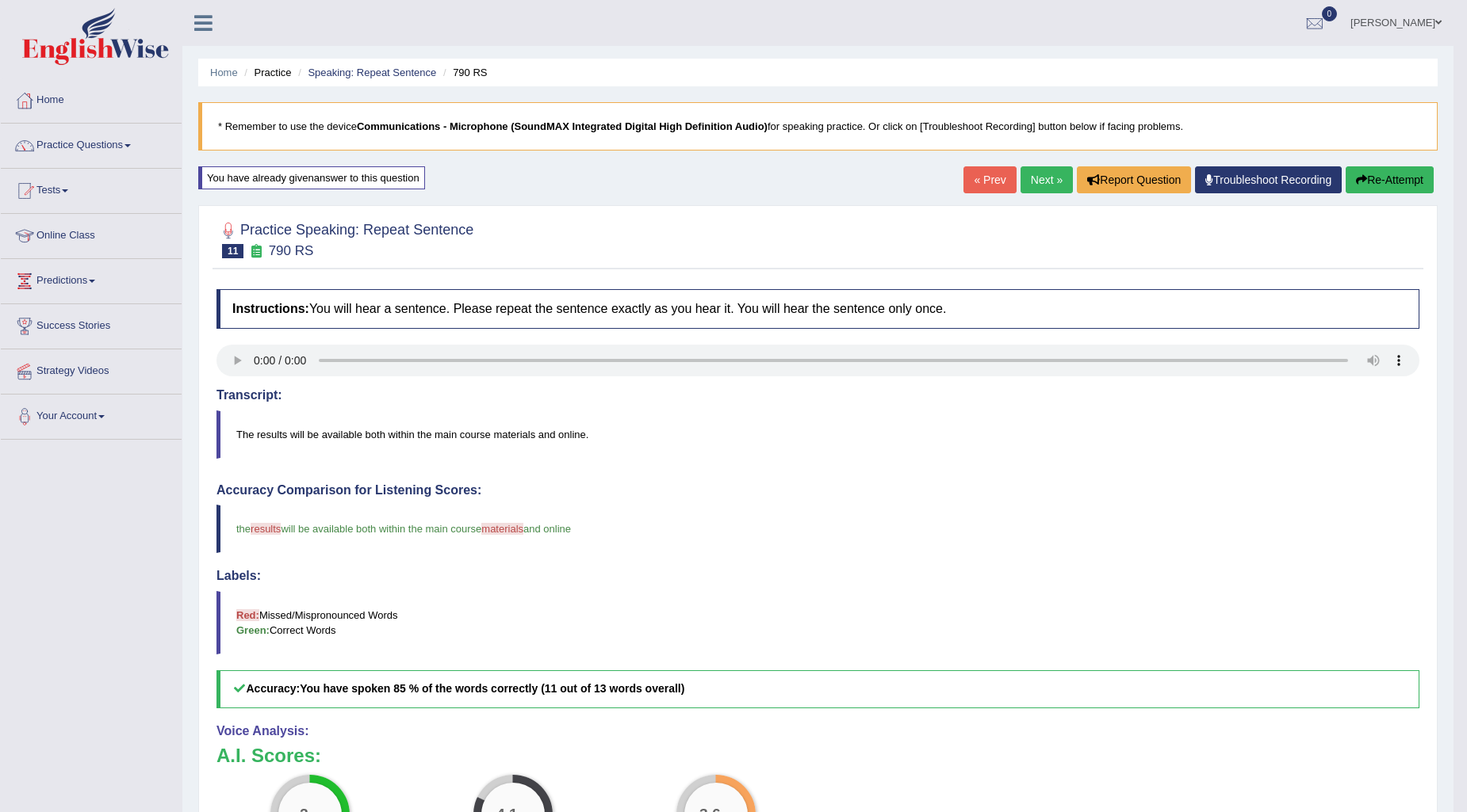
click at [1028, 183] on link "Next »" at bounding box center [1046, 179] width 52 height 27
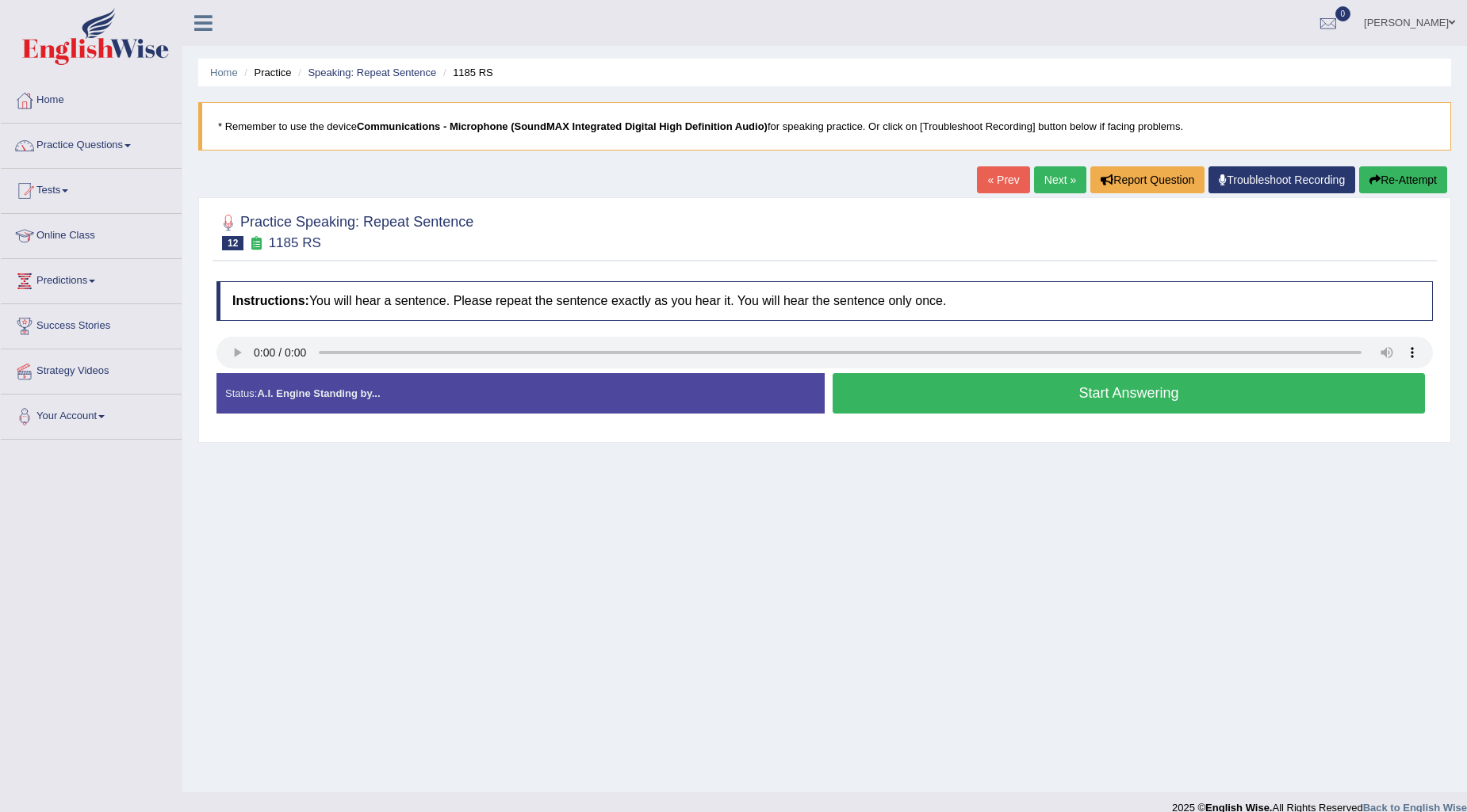
click at [928, 391] on button "Start Answering" at bounding box center [1128, 394] width 592 height 41
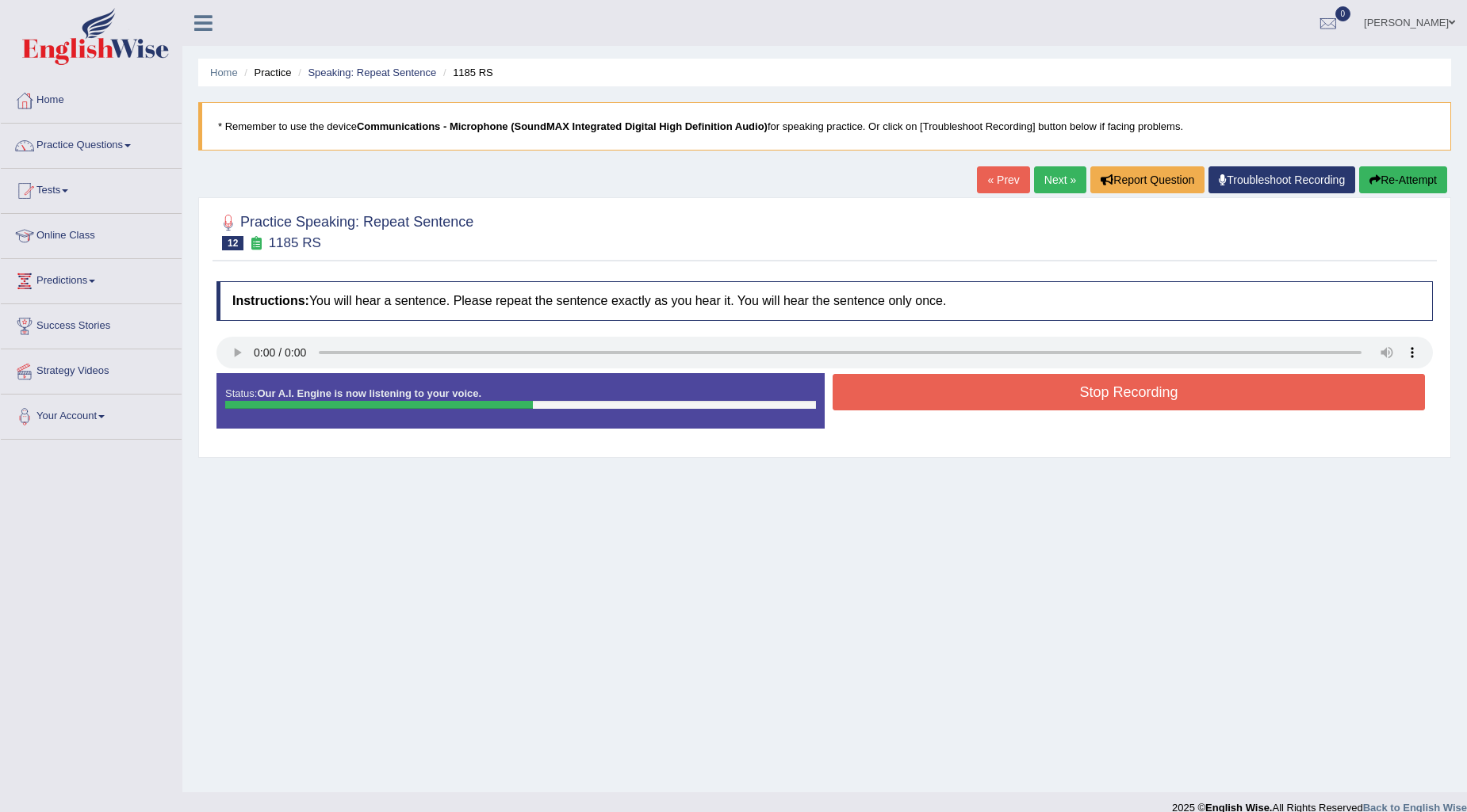
click at [926, 390] on button "Stop Recording" at bounding box center [1128, 392] width 592 height 37
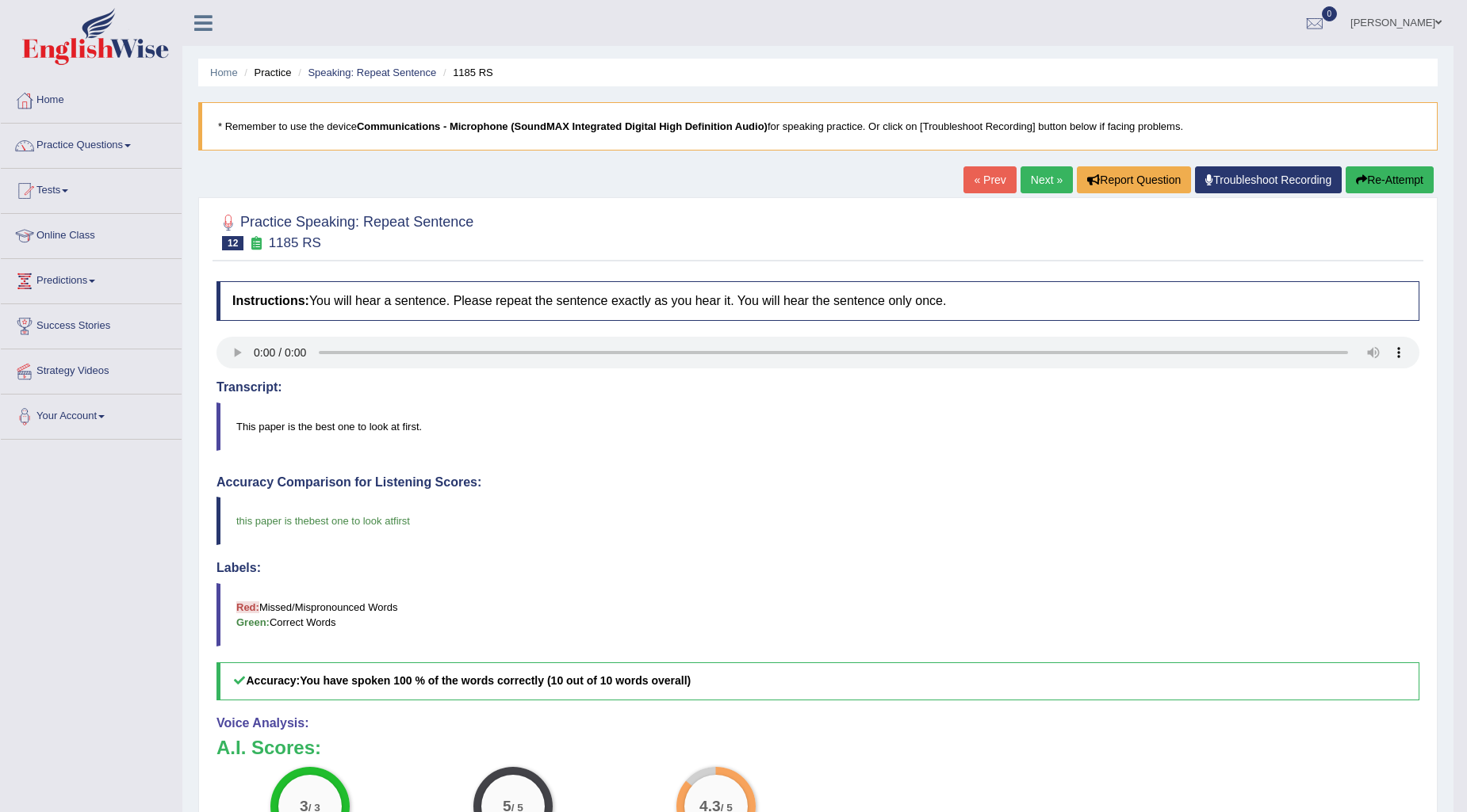
click at [1367, 173] on button "Re-Attempt" at bounding box center [1389, 179] width 88 height 27
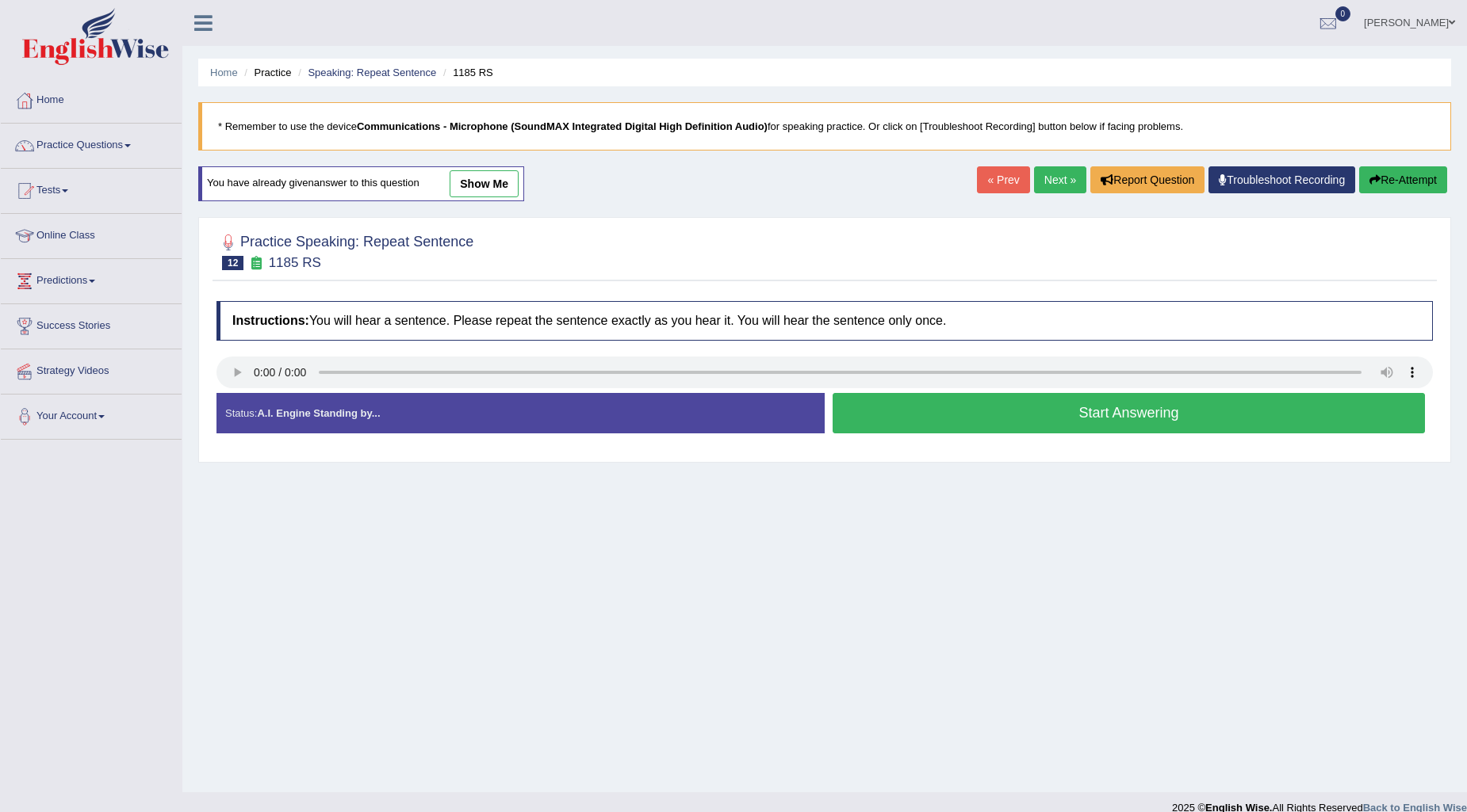
click at [1126, 412] on button "Start Answering" at bounding box center [1128, 413] width 592 height 41
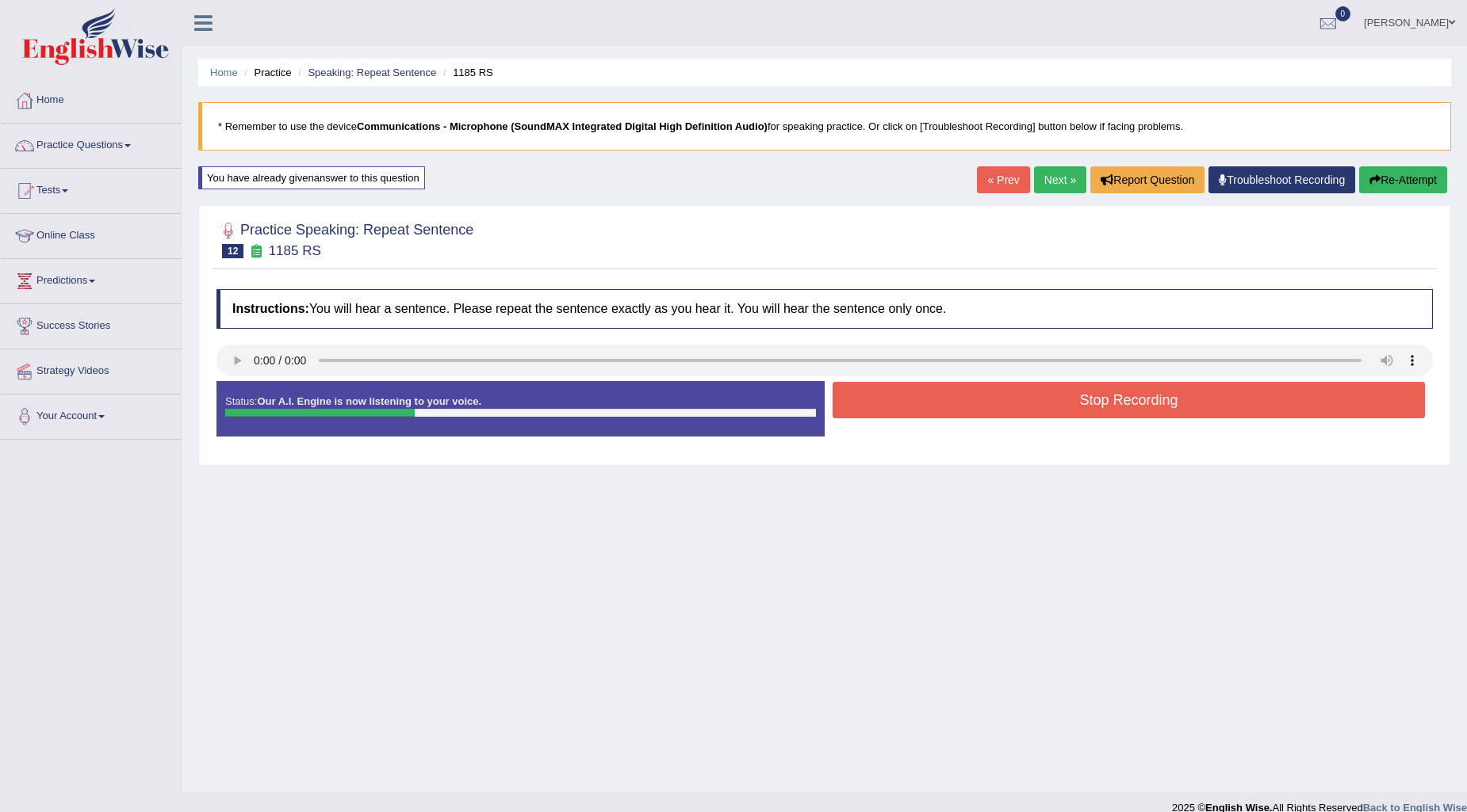
click at [1123, 402] on button "Stop Recording" at bounding box center [1128, 400] width 592 height 37
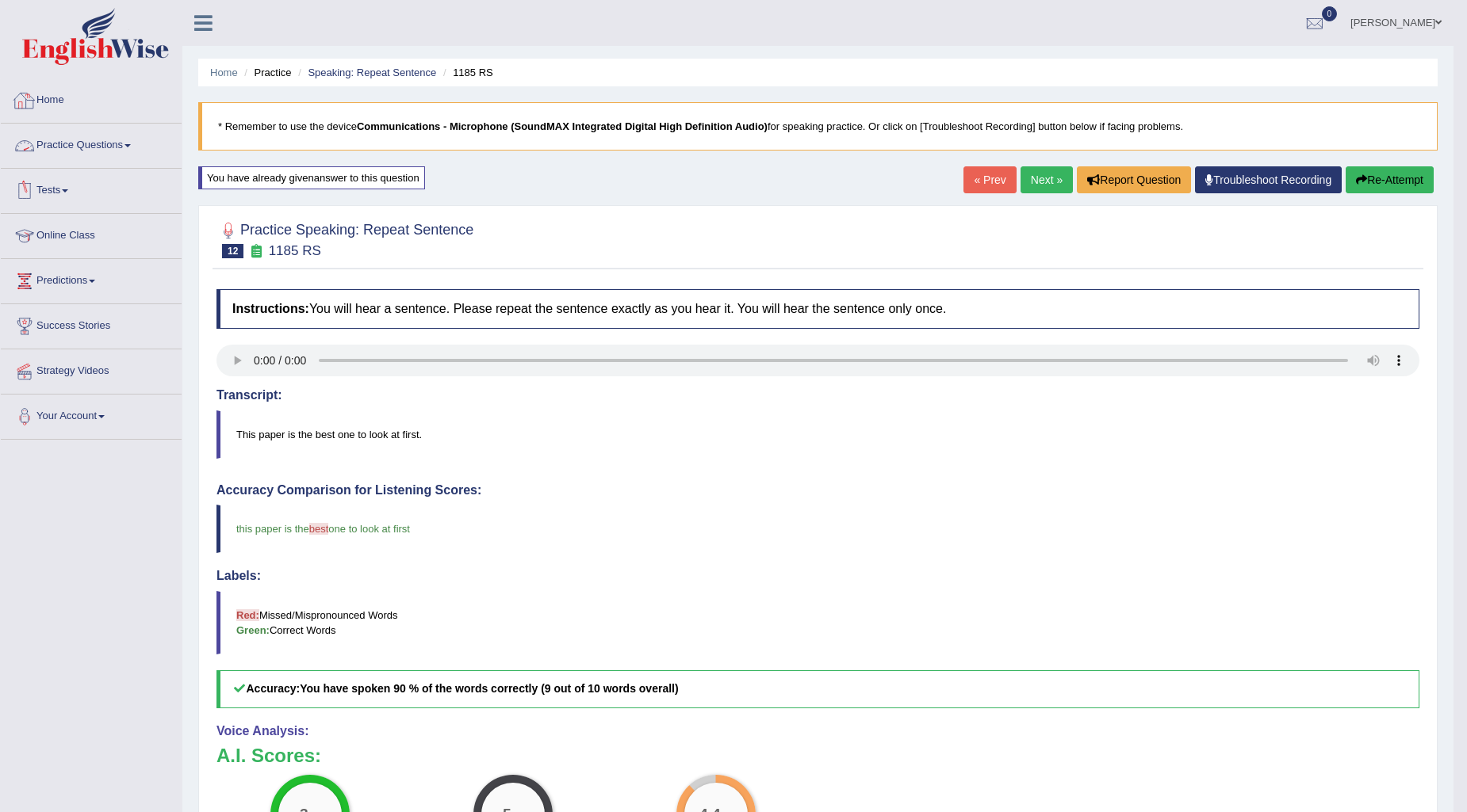
click at [97, 136] on link "Practice Questions" at bounding box center [91, 143] width 181 height 40
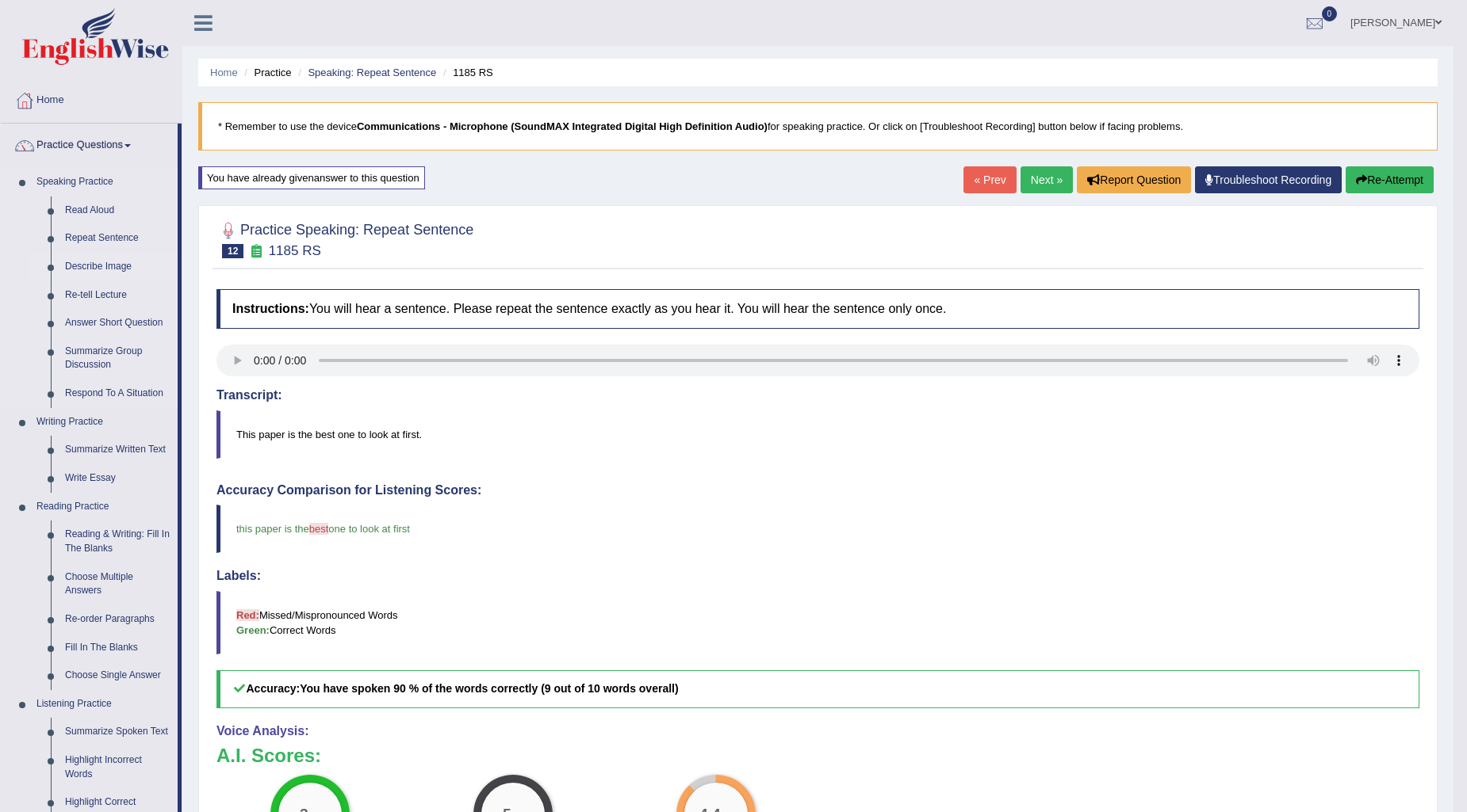
click at [121, 264] on link "Describe Image" at bounding box center [117, 266] width 119 height 28
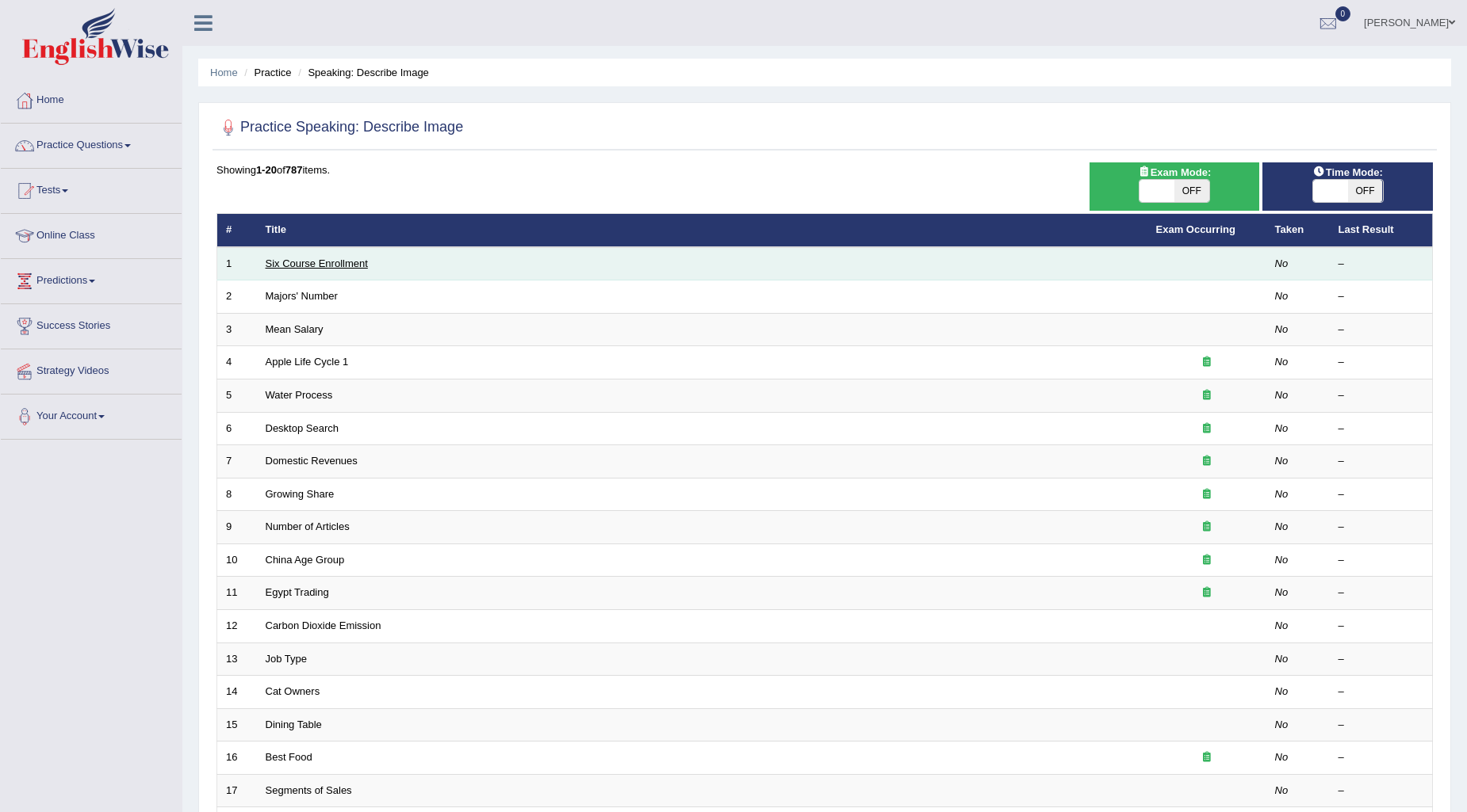
click at [358, 261] on link "Six Course Enrollment" at bounding box center [317, 263] width 102 height 12
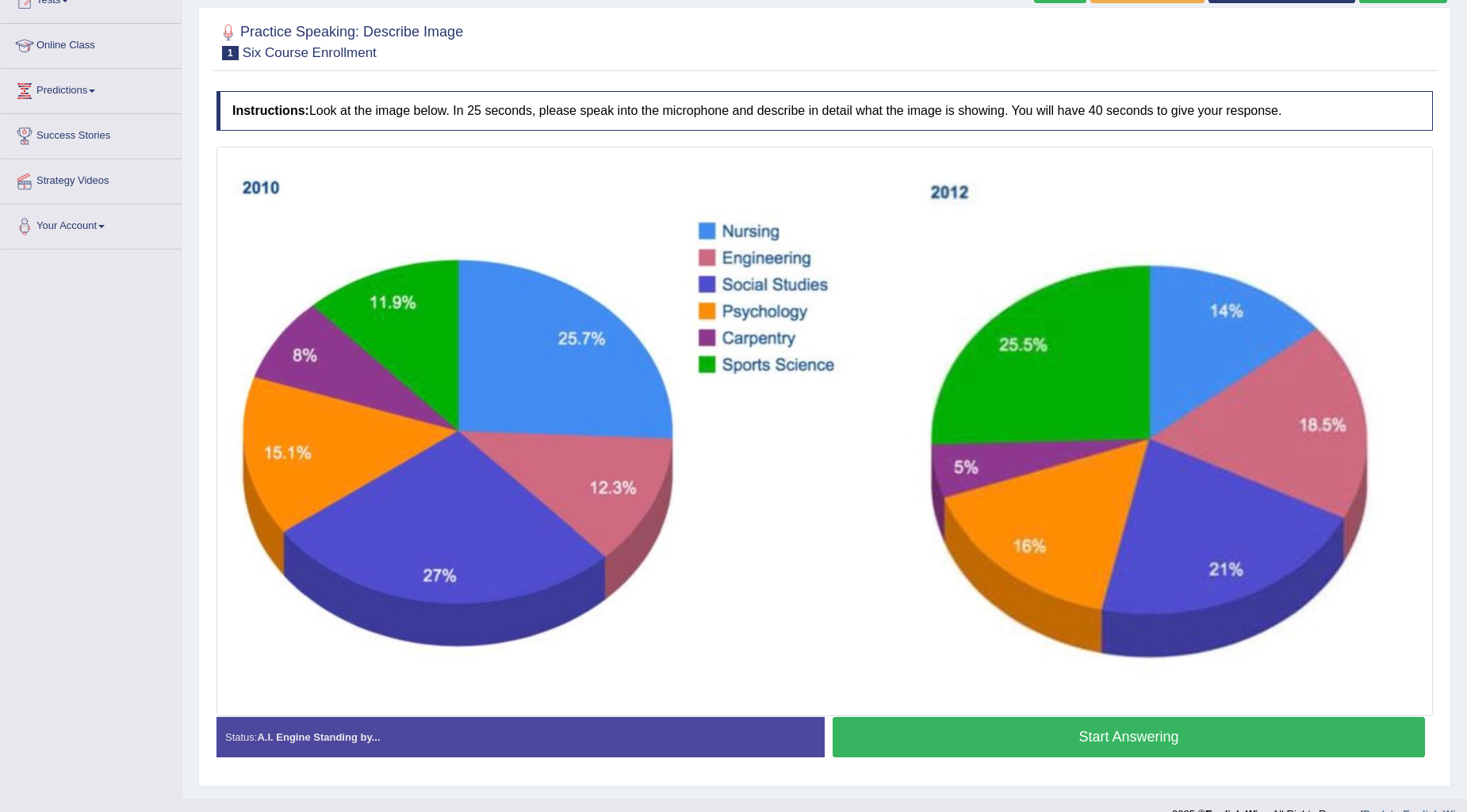
scroll to position [215, 0]
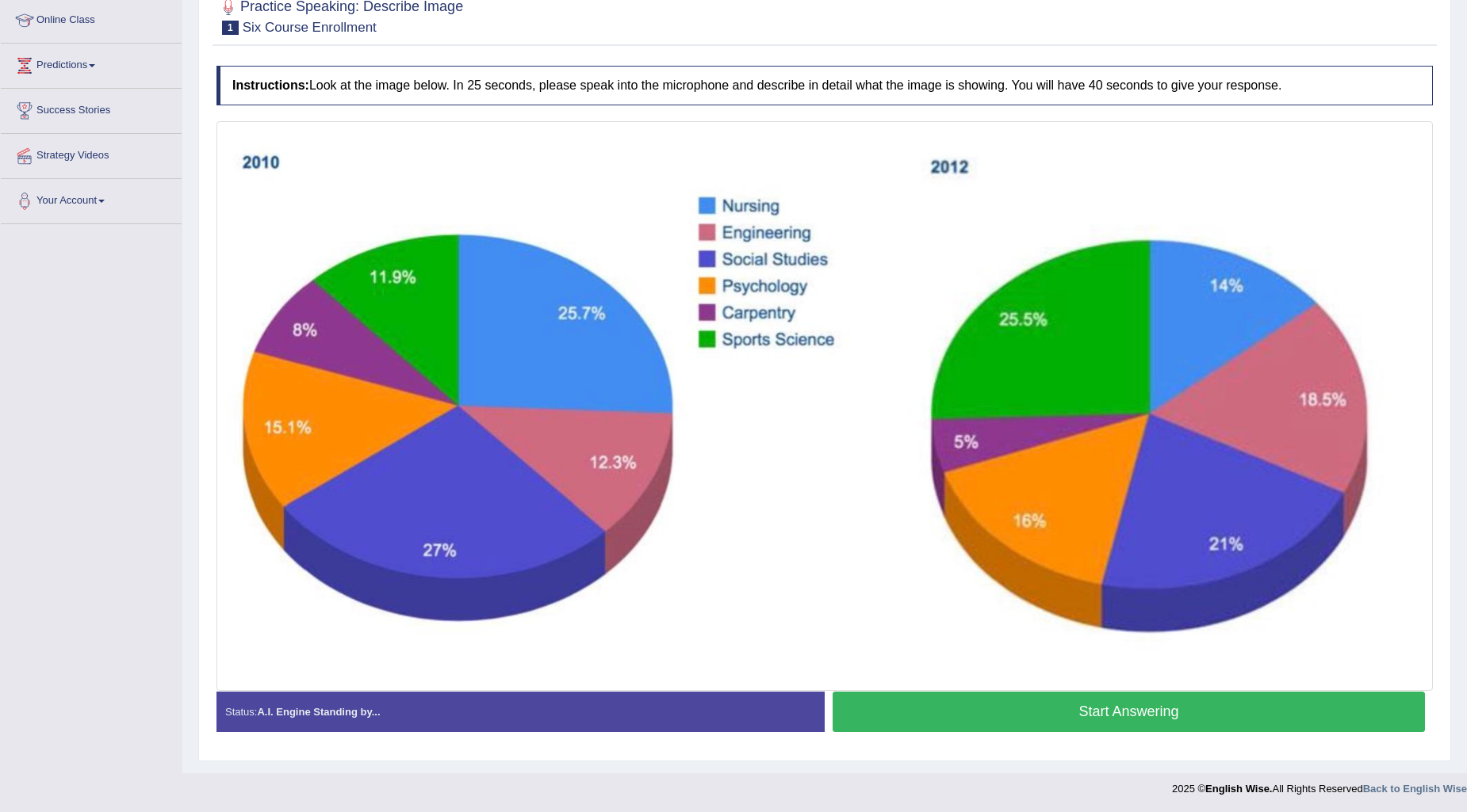
click at [1142, 707] on button "Start Answering" at bounding box center [1128, 712] width 592 height 41
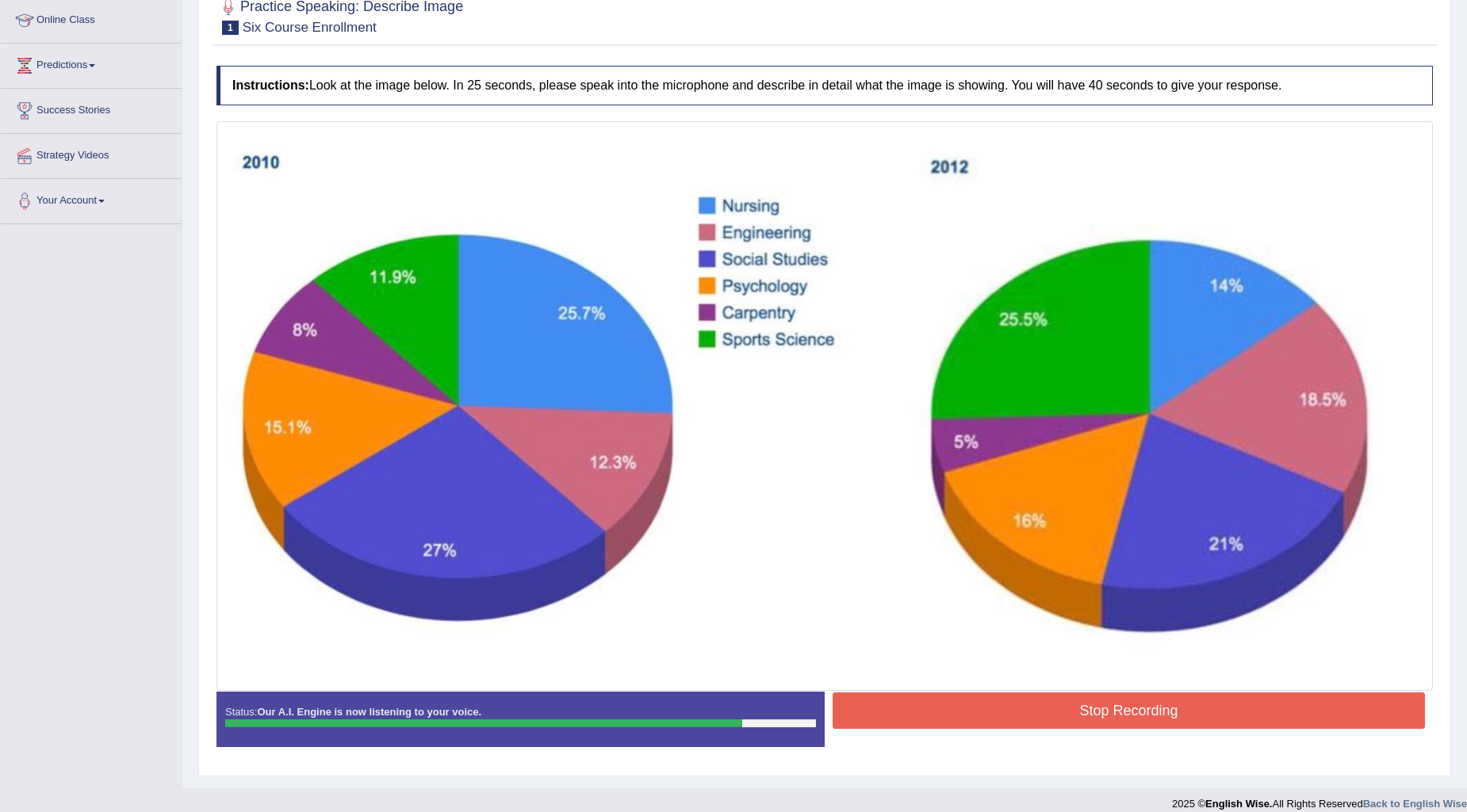
click at [1089, 706] on button "Stop Recording" at bounding box center [1128, 710] width 592 height 37
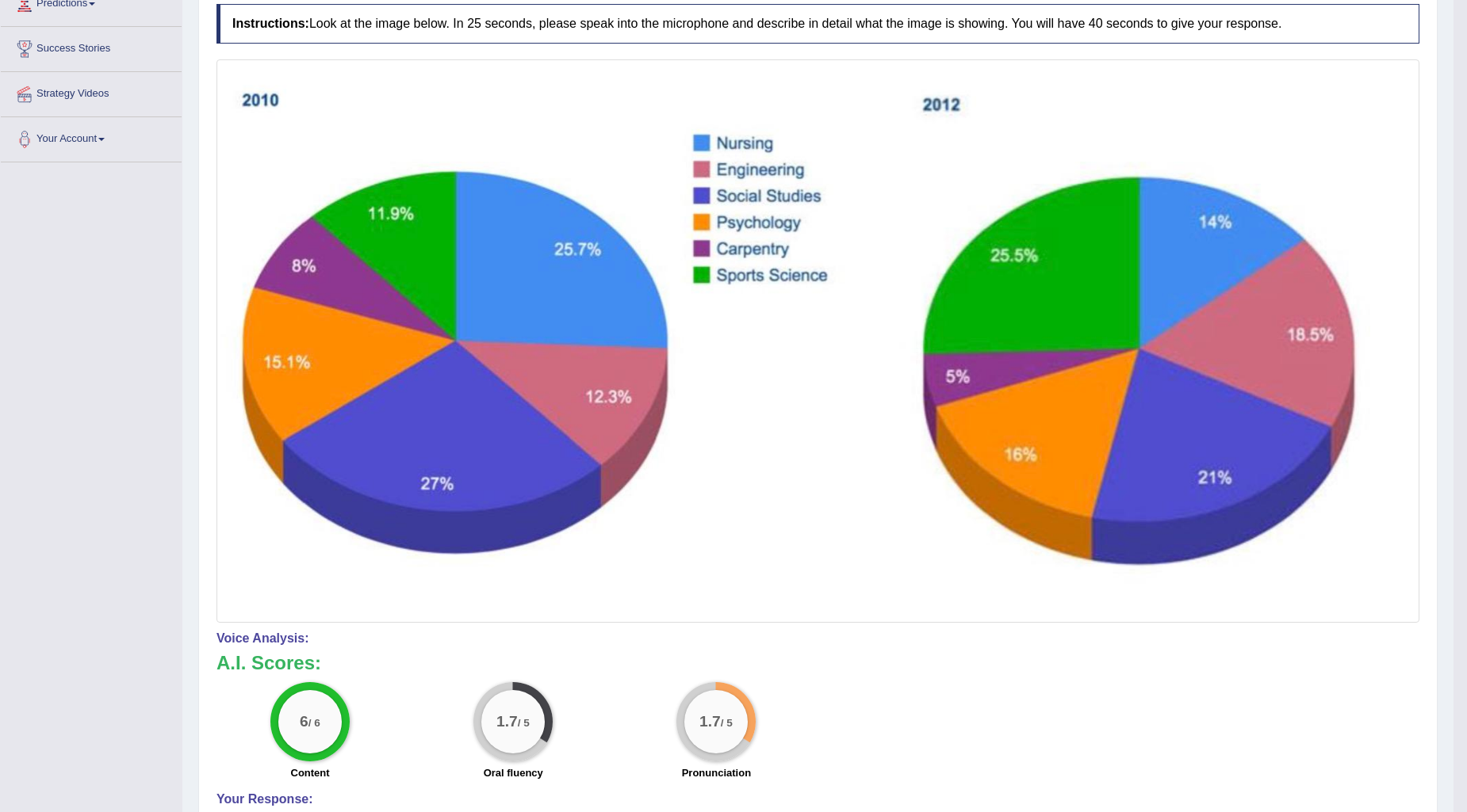
scroll to position [105, 0]
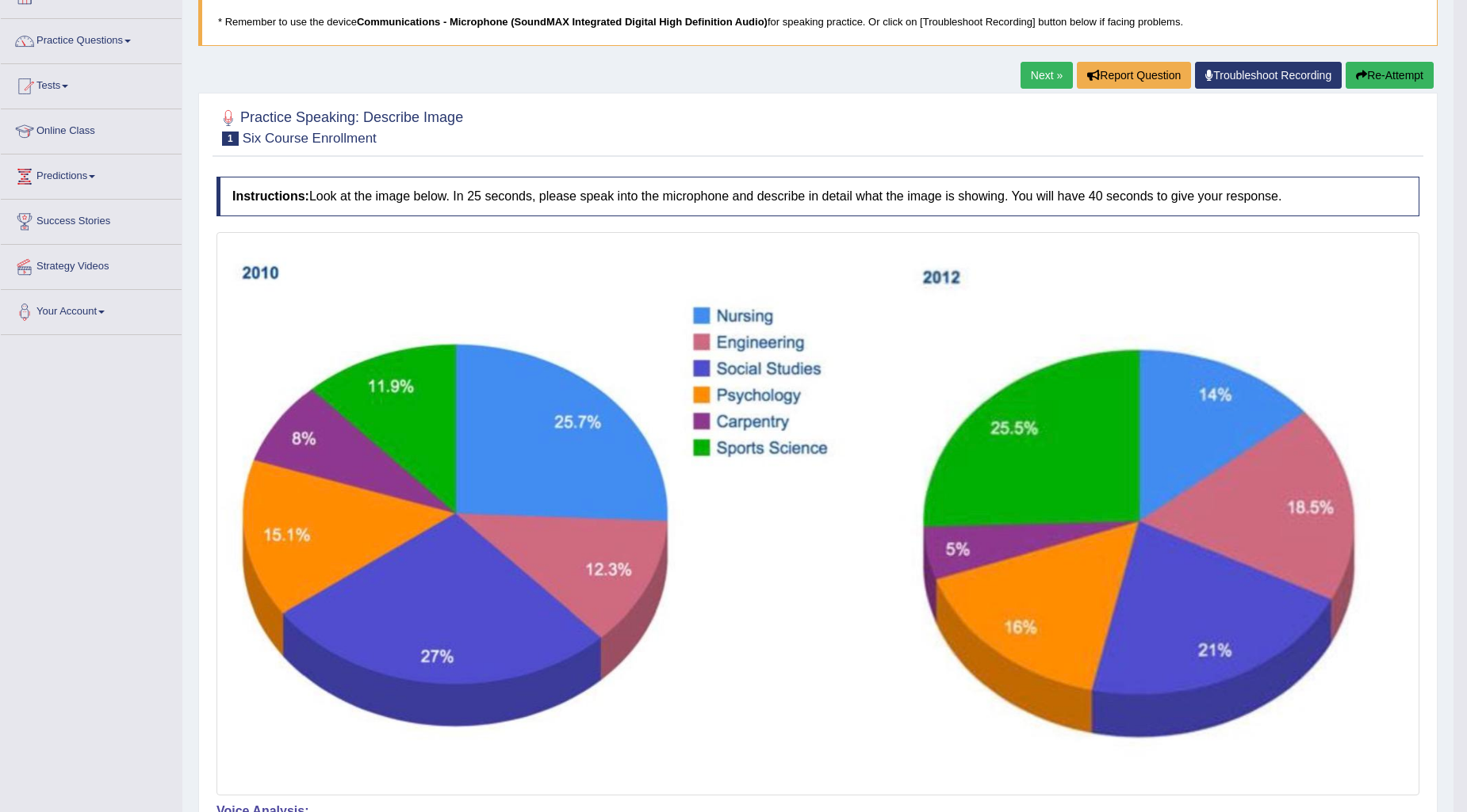
click at [1394, 71] on button "Re-Attempt" at bounding box center [1389, 75] width 88 height 27
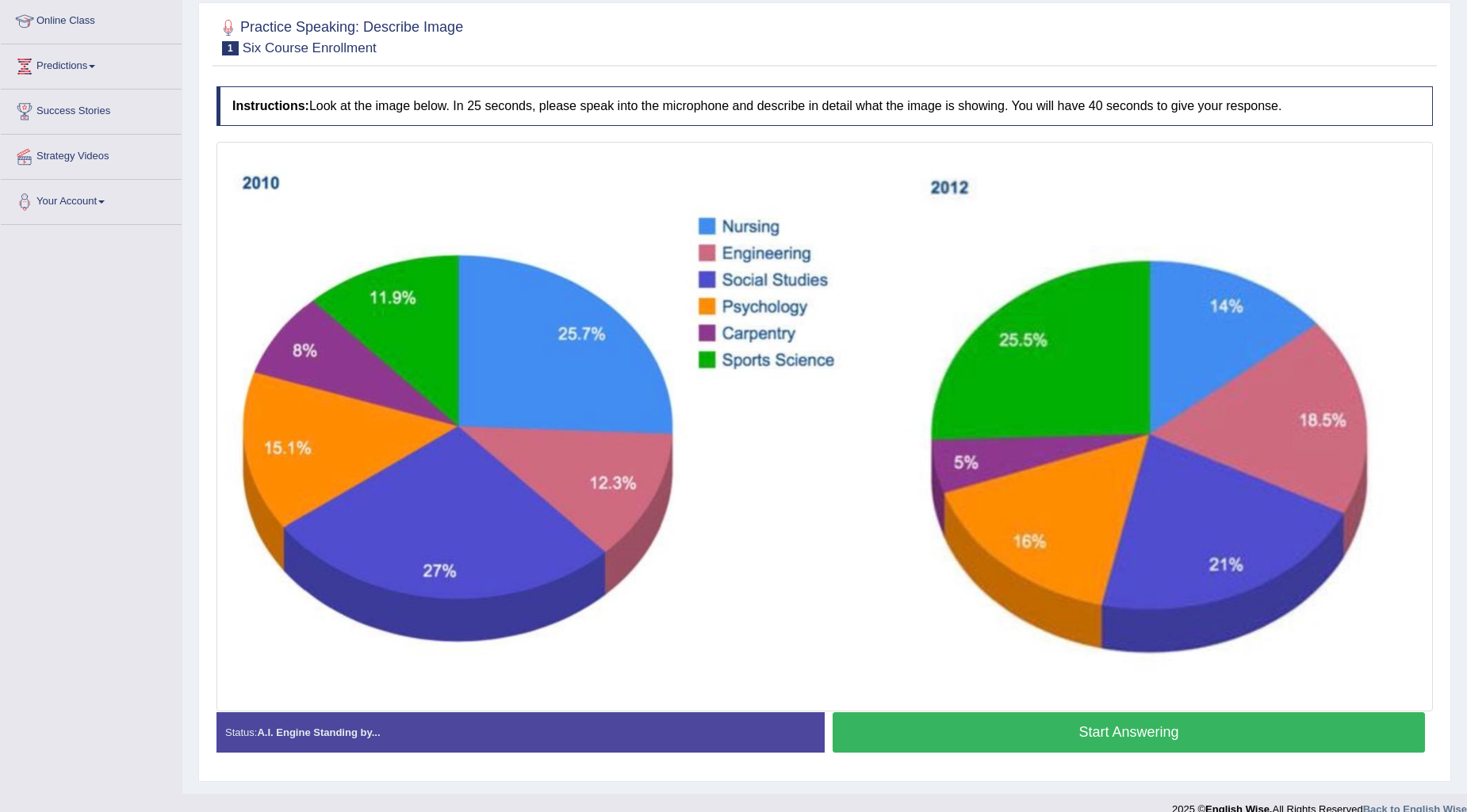
scroll to position [235, 0]
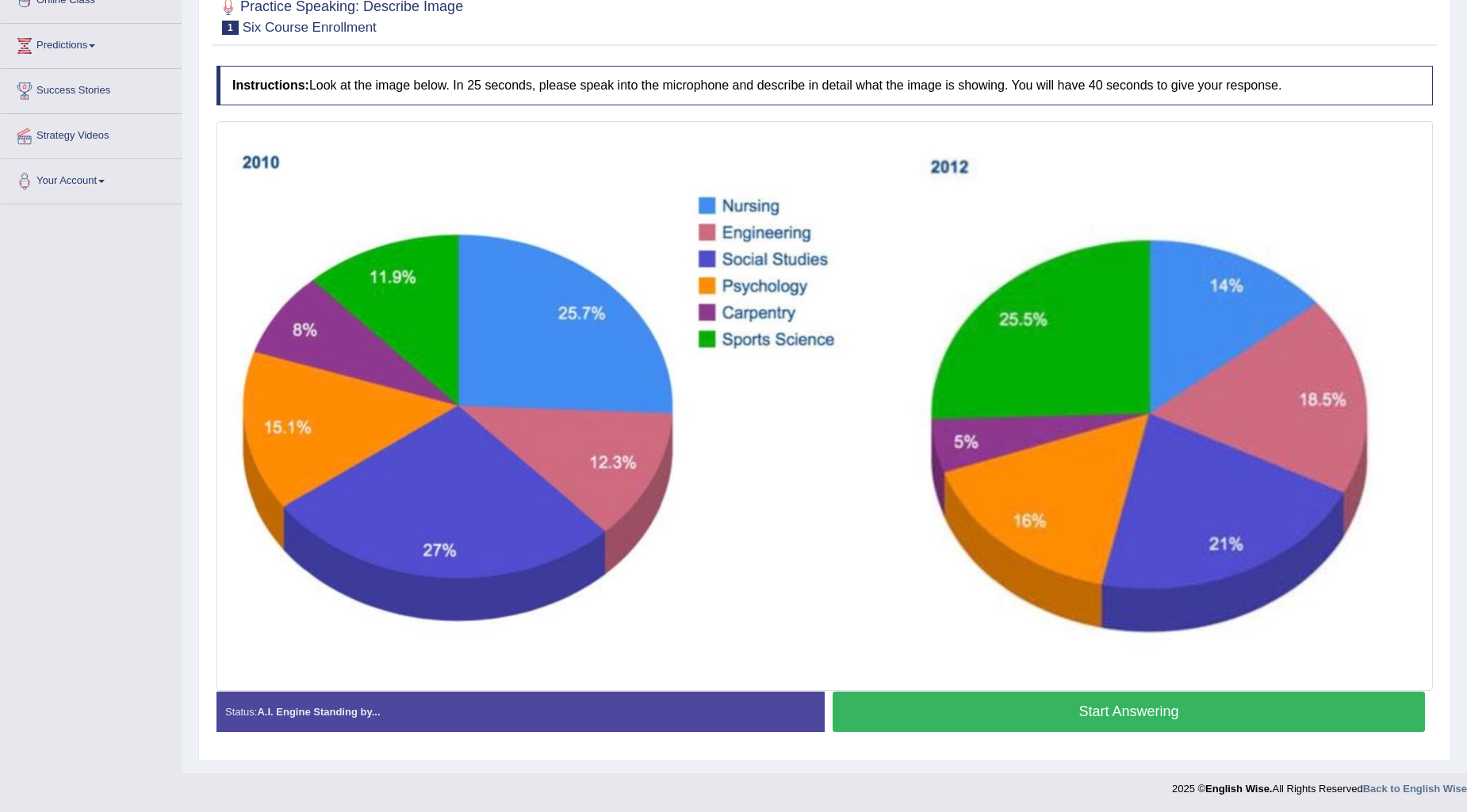
click at [1088, 708] on button "Start Answering" at bounding box center [1128, 712] width 592 height 41
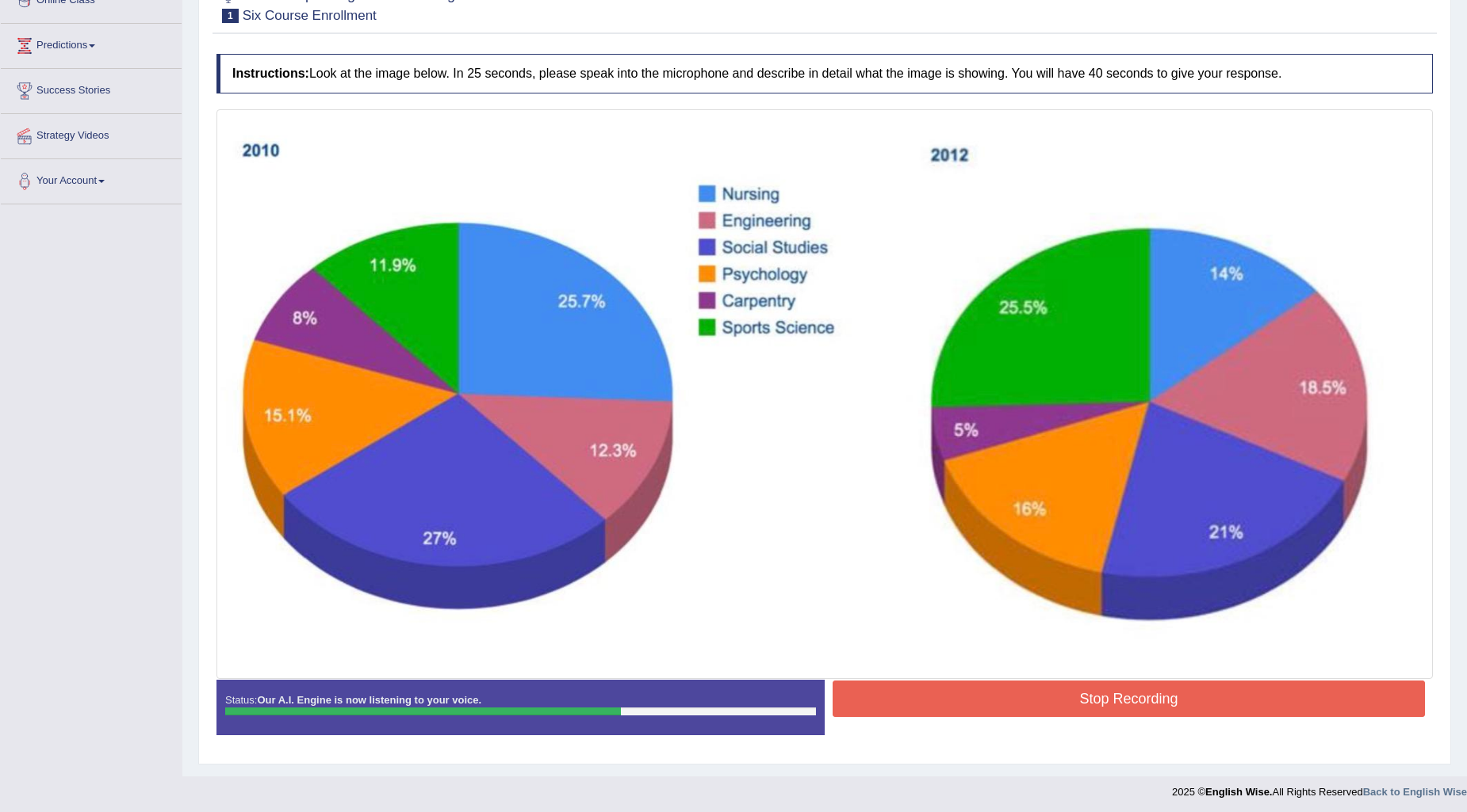
click at [1175, 687] on button "Stop Recording" at bounding box center [1128, 698] width 592 height 37
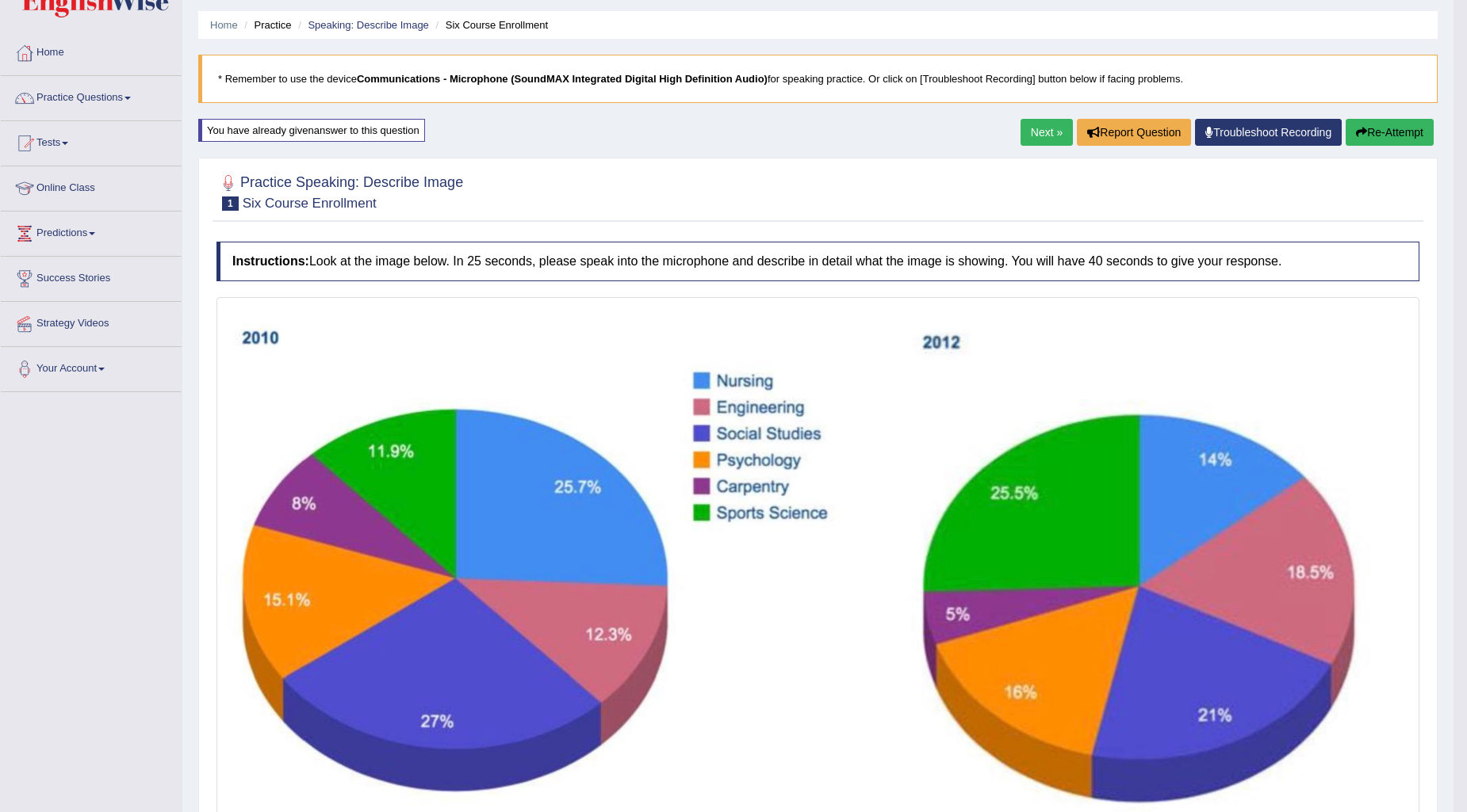
scroll to position [0, 0]
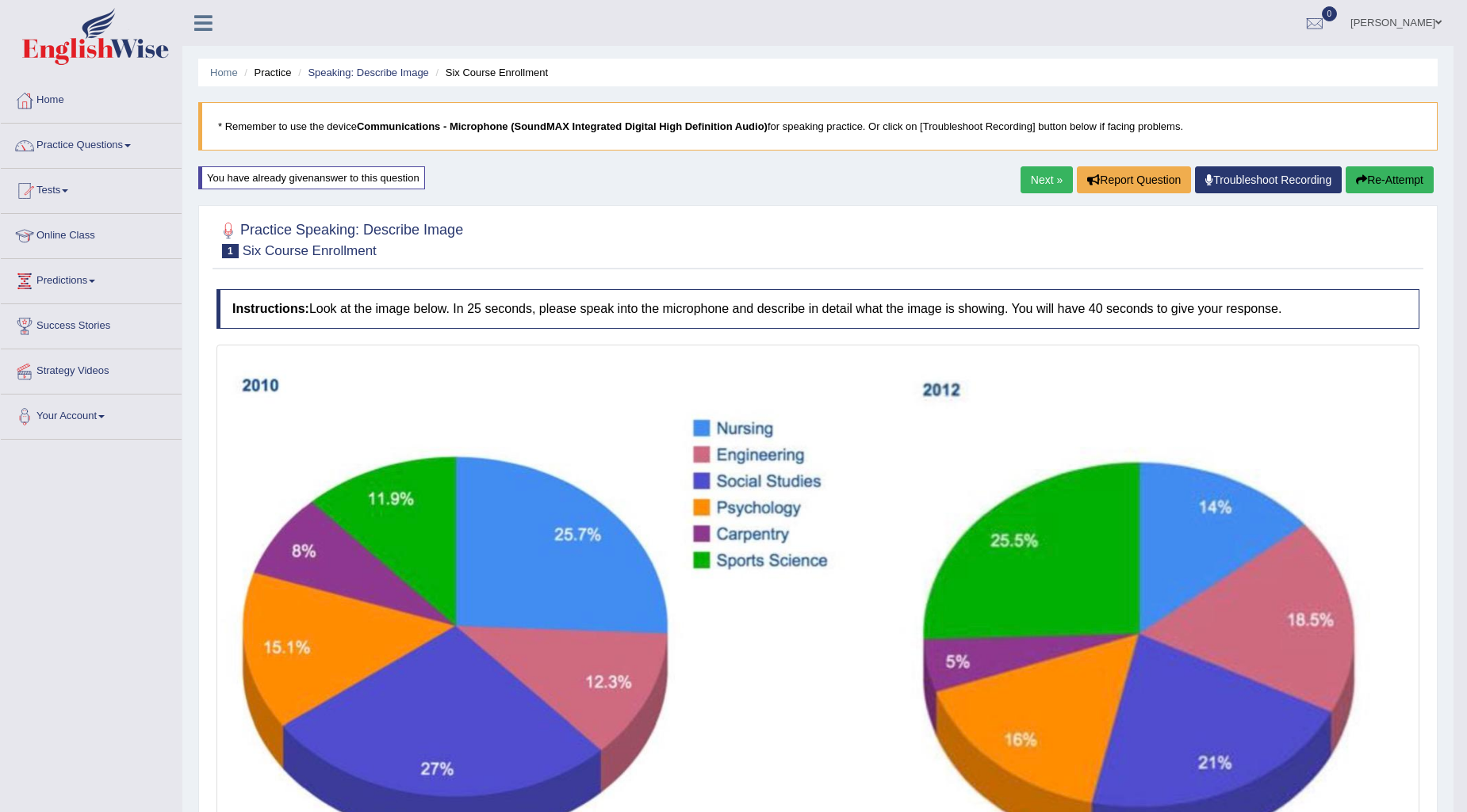
click at [1023, 180] on link "Next »" at bounding box center [1046, 179] width 52 height 27
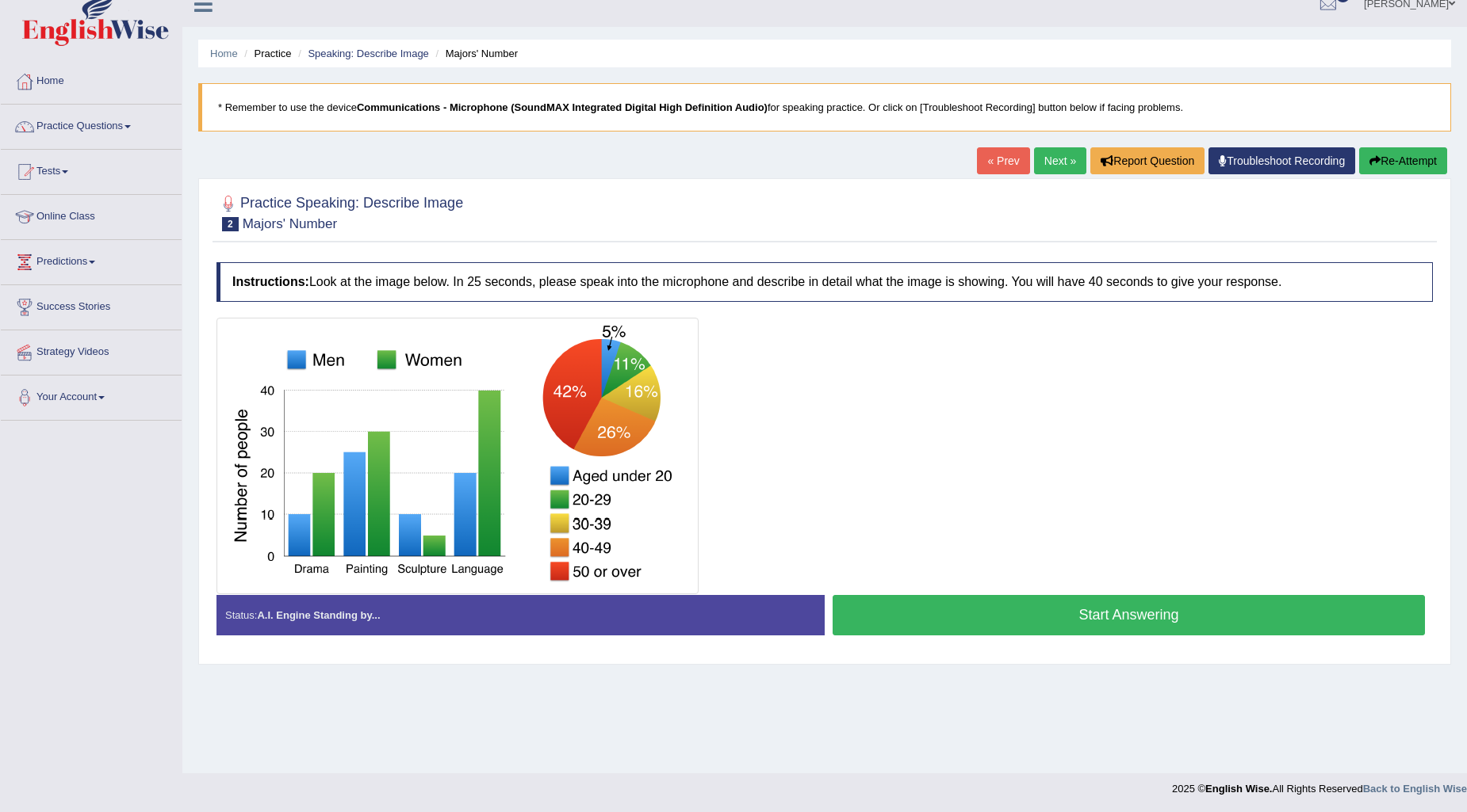
click at [989, 613] on button "Start Answering" at bounding box center [1128, 615] width 592 height 41
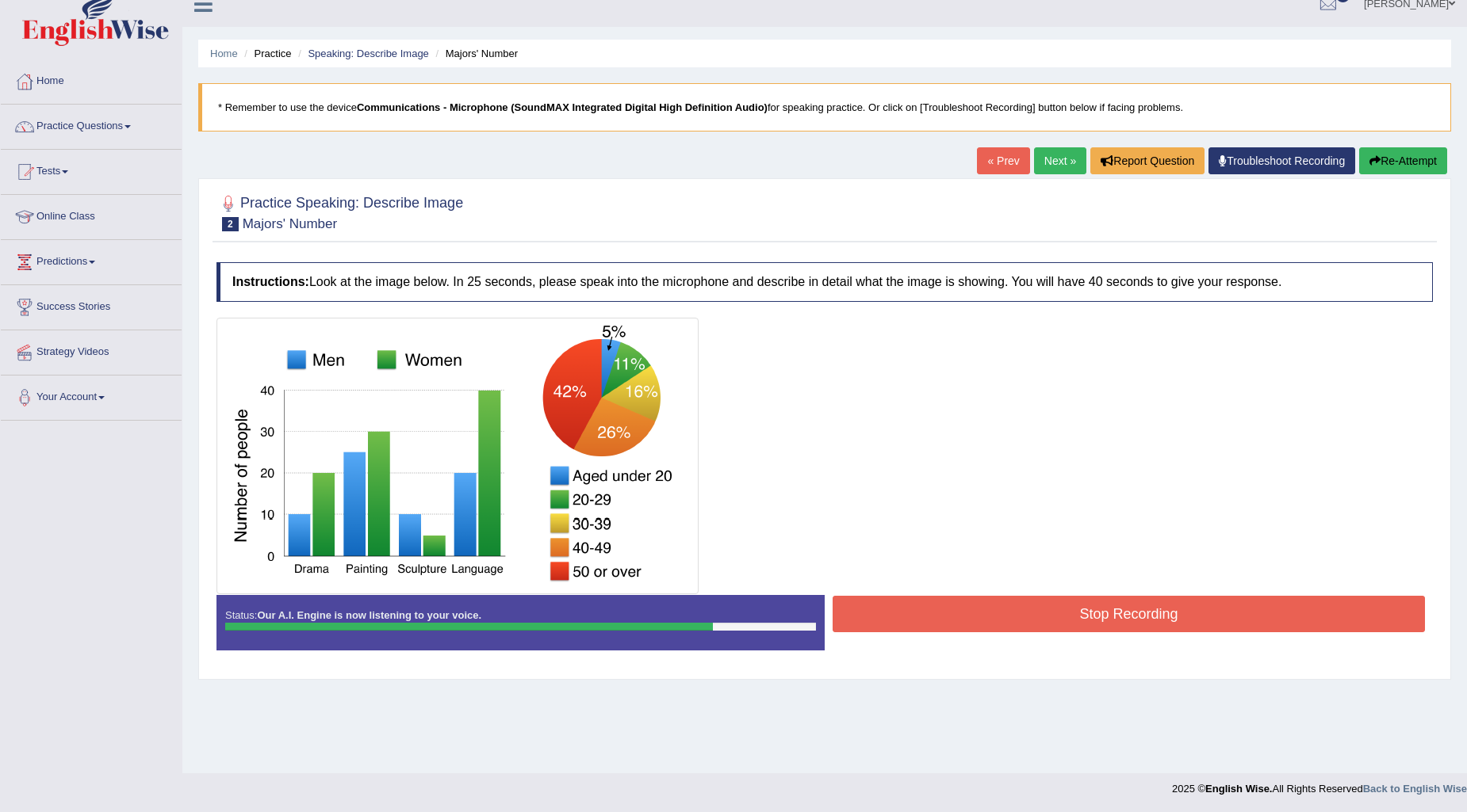
click at [1016, 620] on button "Stop Recording" at bounding box center [1128, 614] width 592 height 37
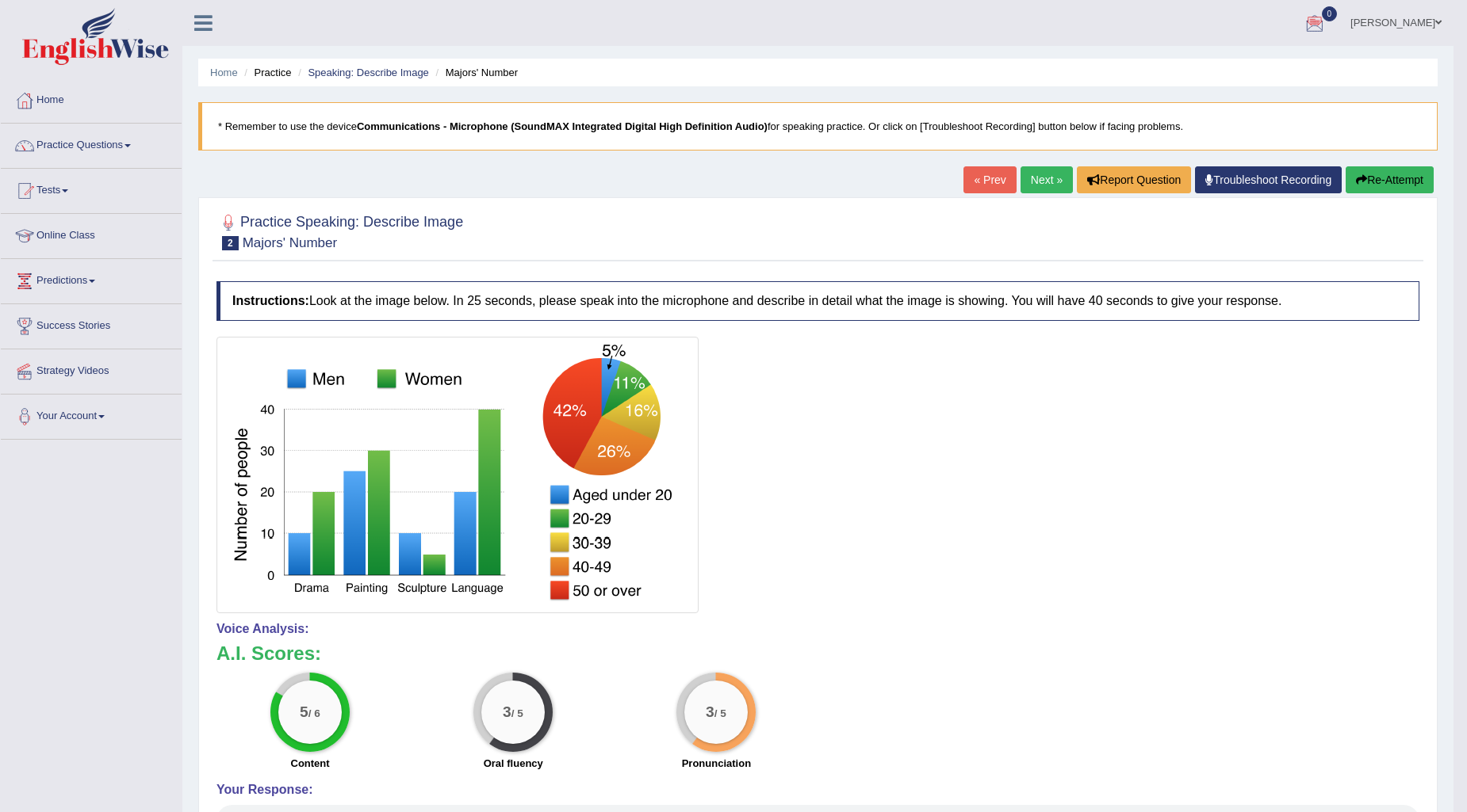
click at [1025, 178] on link "Next »" at bounding box center [1046, 179] width 52 height 27
